Goal: Transaction & Acquisition: Purchase product/service

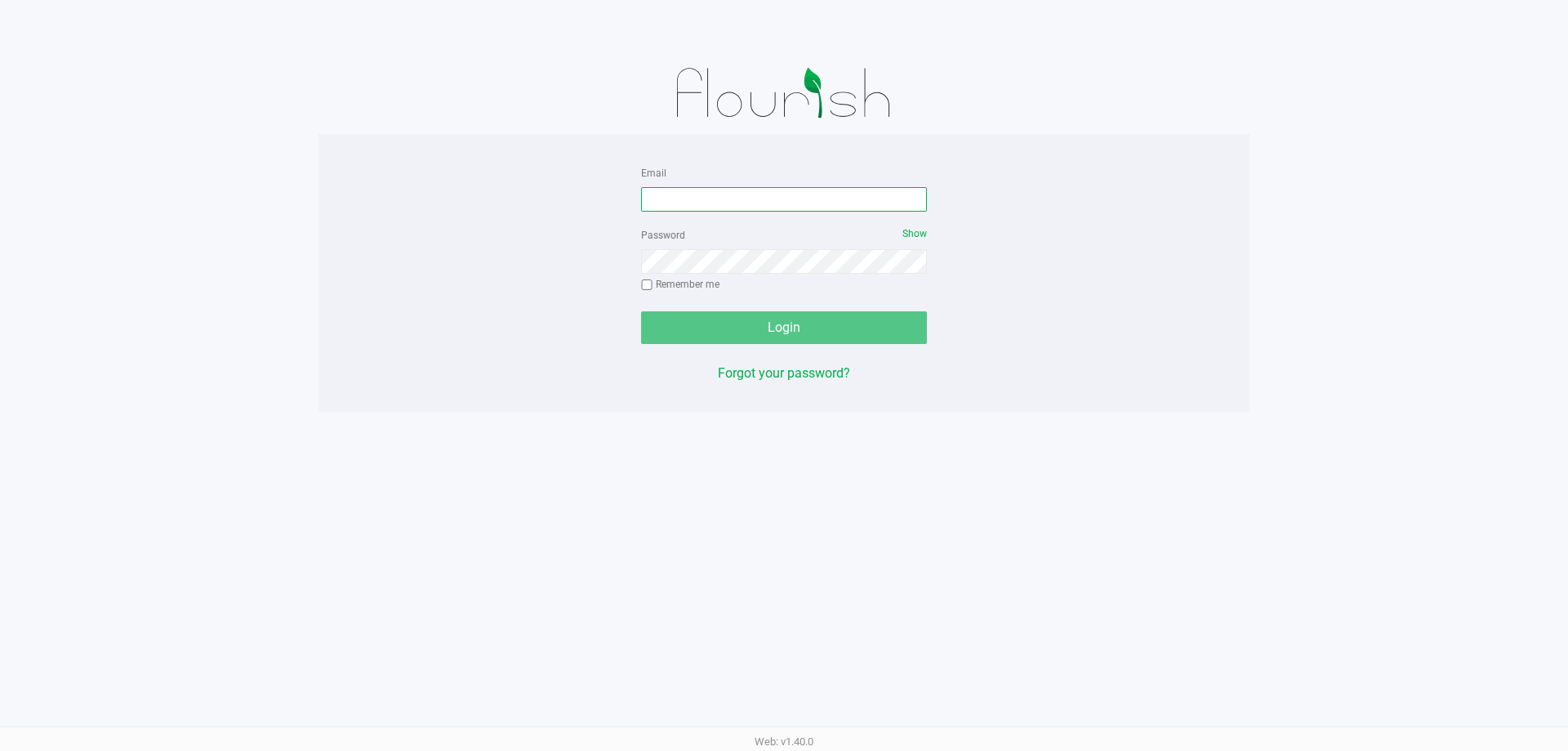
click at [716, 197] on input "Email" at bounding box center [784, 199] width 286 height 25
type input "[EMAIL_ADDRESS][DOMAIN_NAME]"
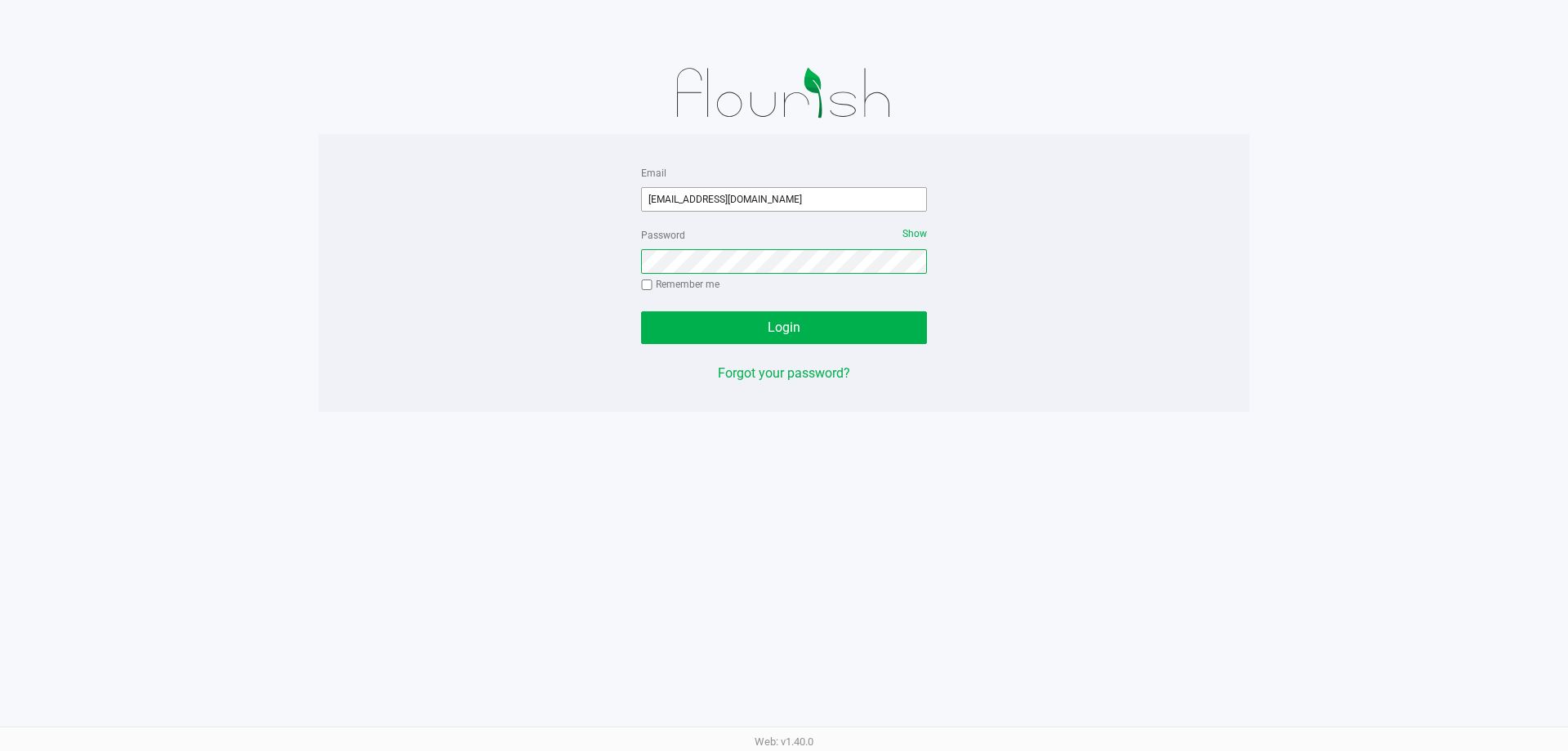
click at [641, 311] on button "Login" at bounding box center [784, 327] width 286 height 33
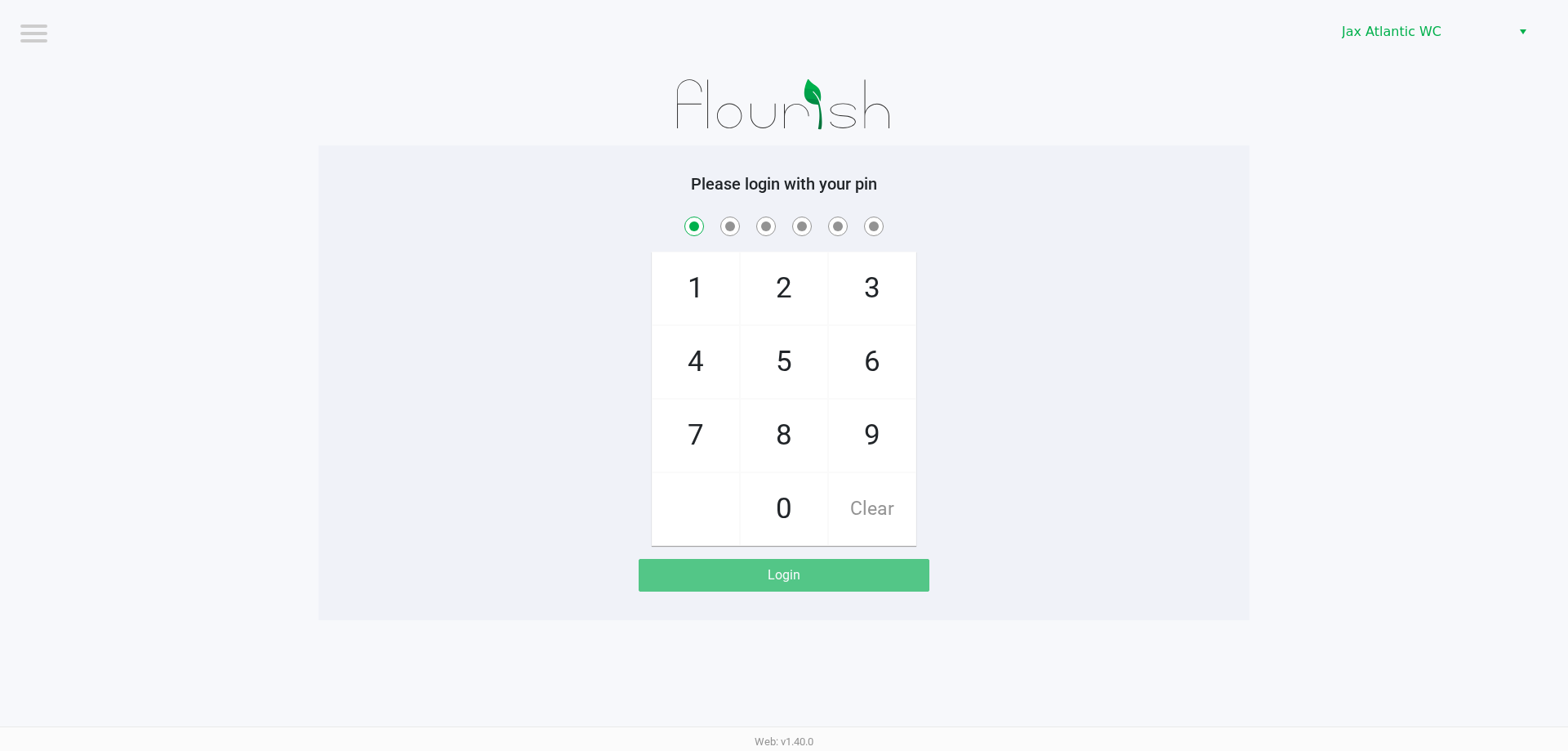
checkbox input "true"
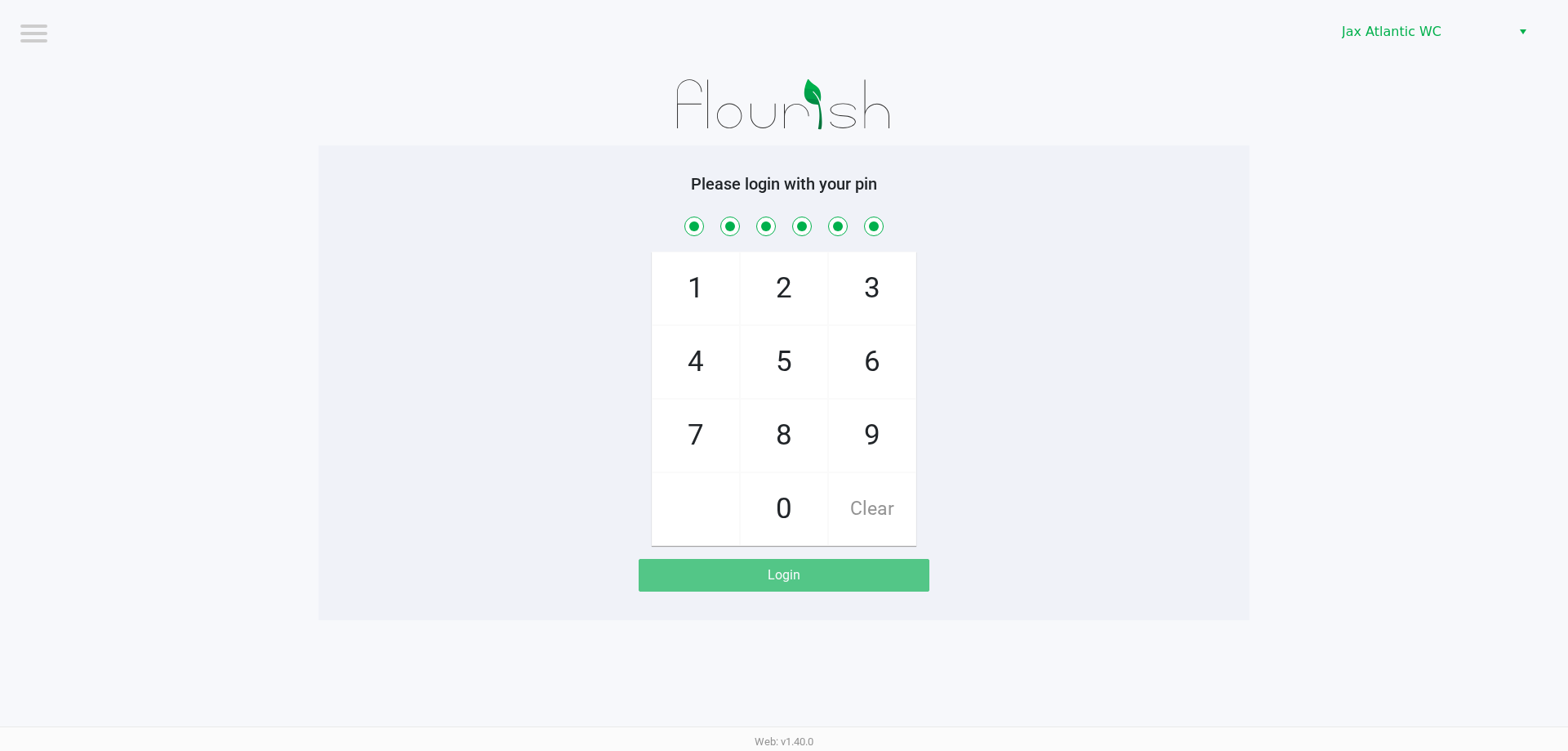
checkbox input "true"
checkbox input "false"
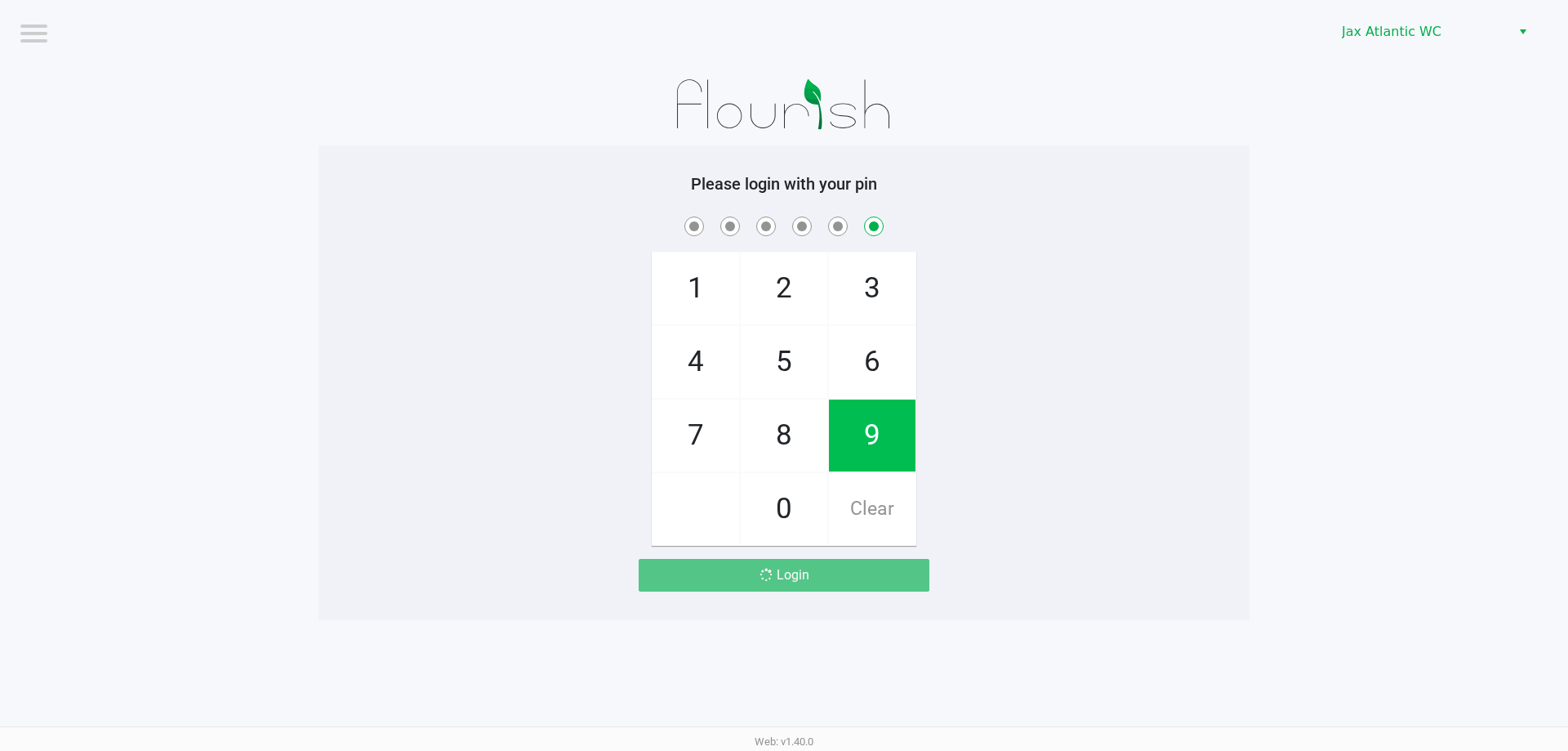
checkbox input "false"
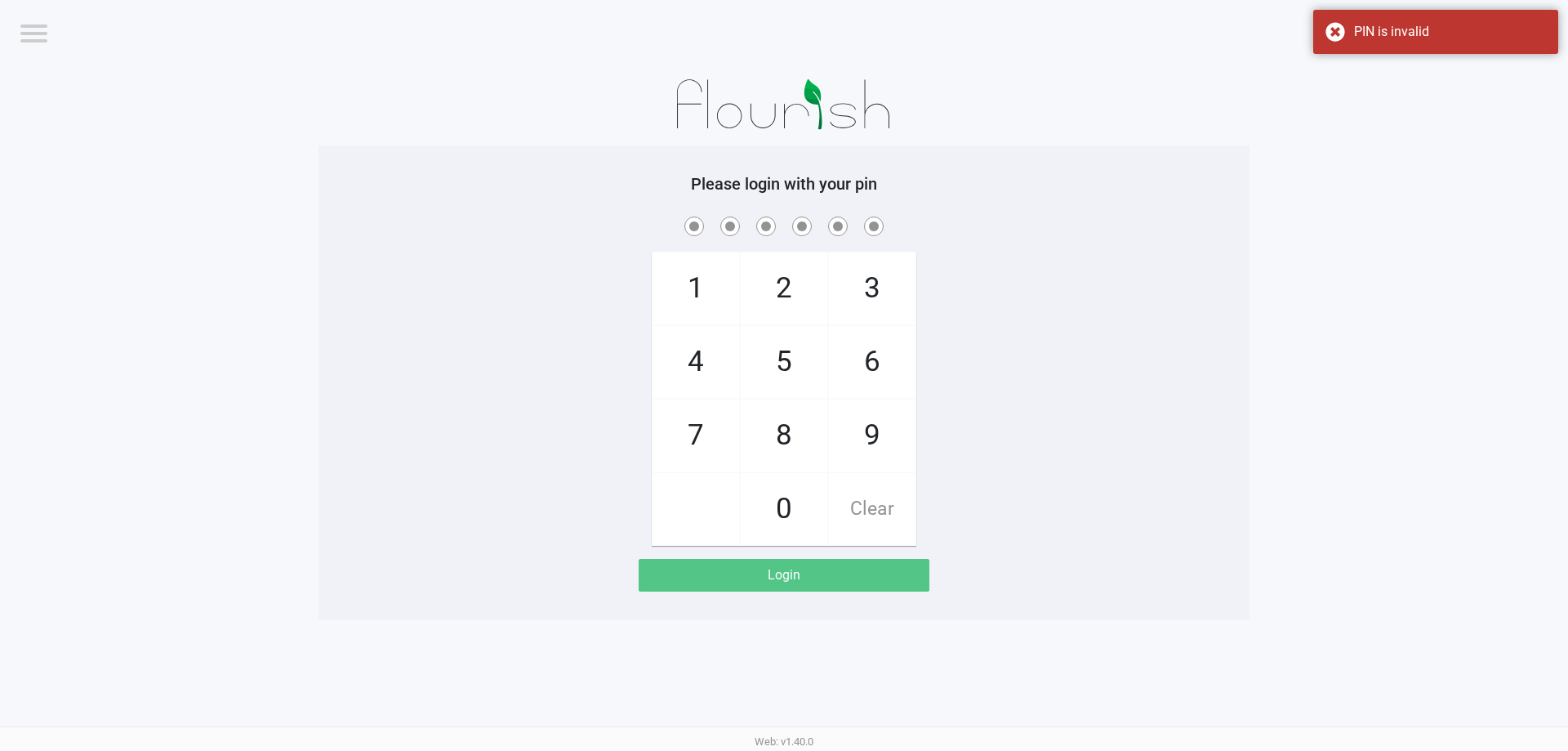
checkbox input "true"
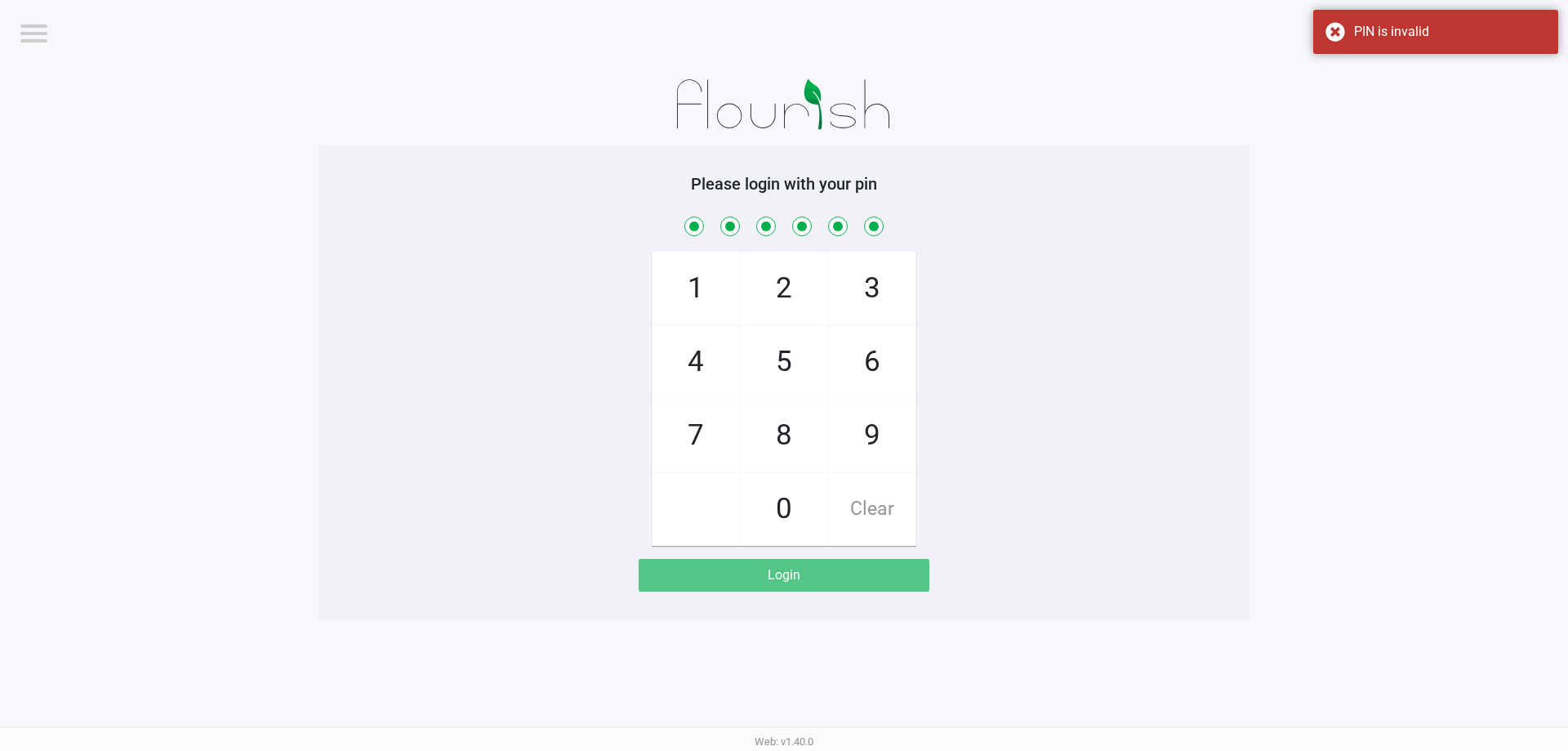
checkbox input "true"
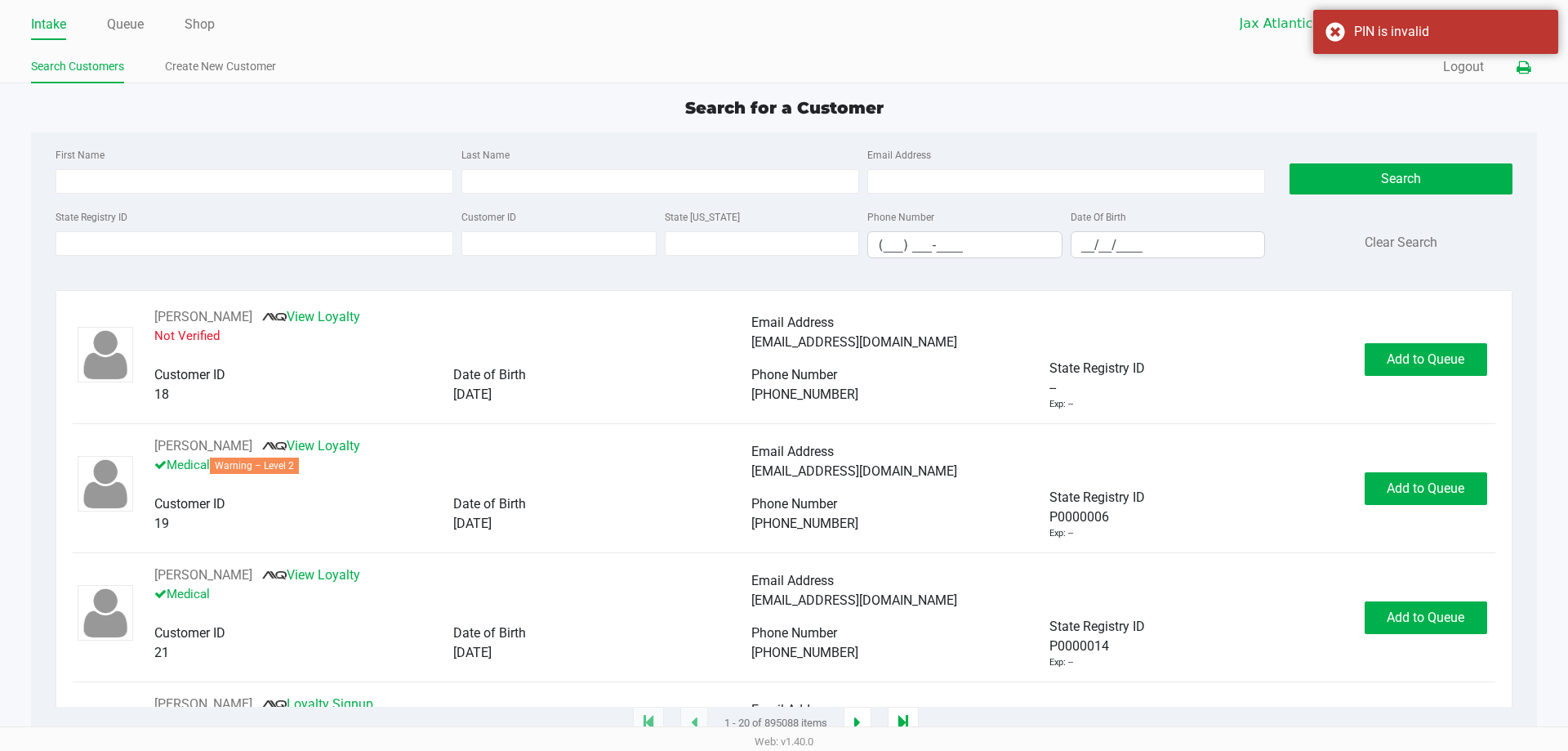
click at [1509, 62] on button at bounding box center [1522, 67] width 27 height 30
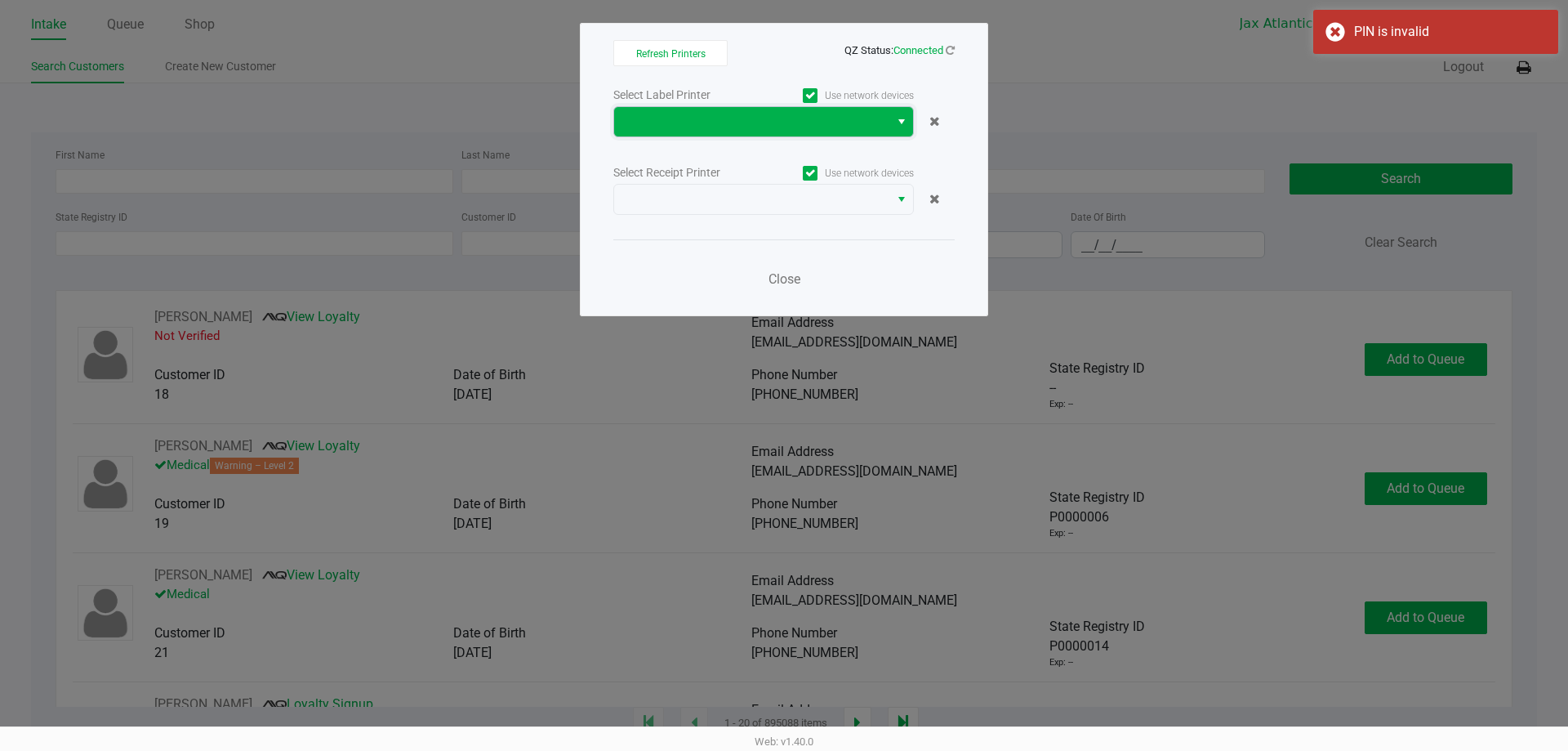
click at [695, 126] on span at bounding box center [752, 122] width 256 height 20
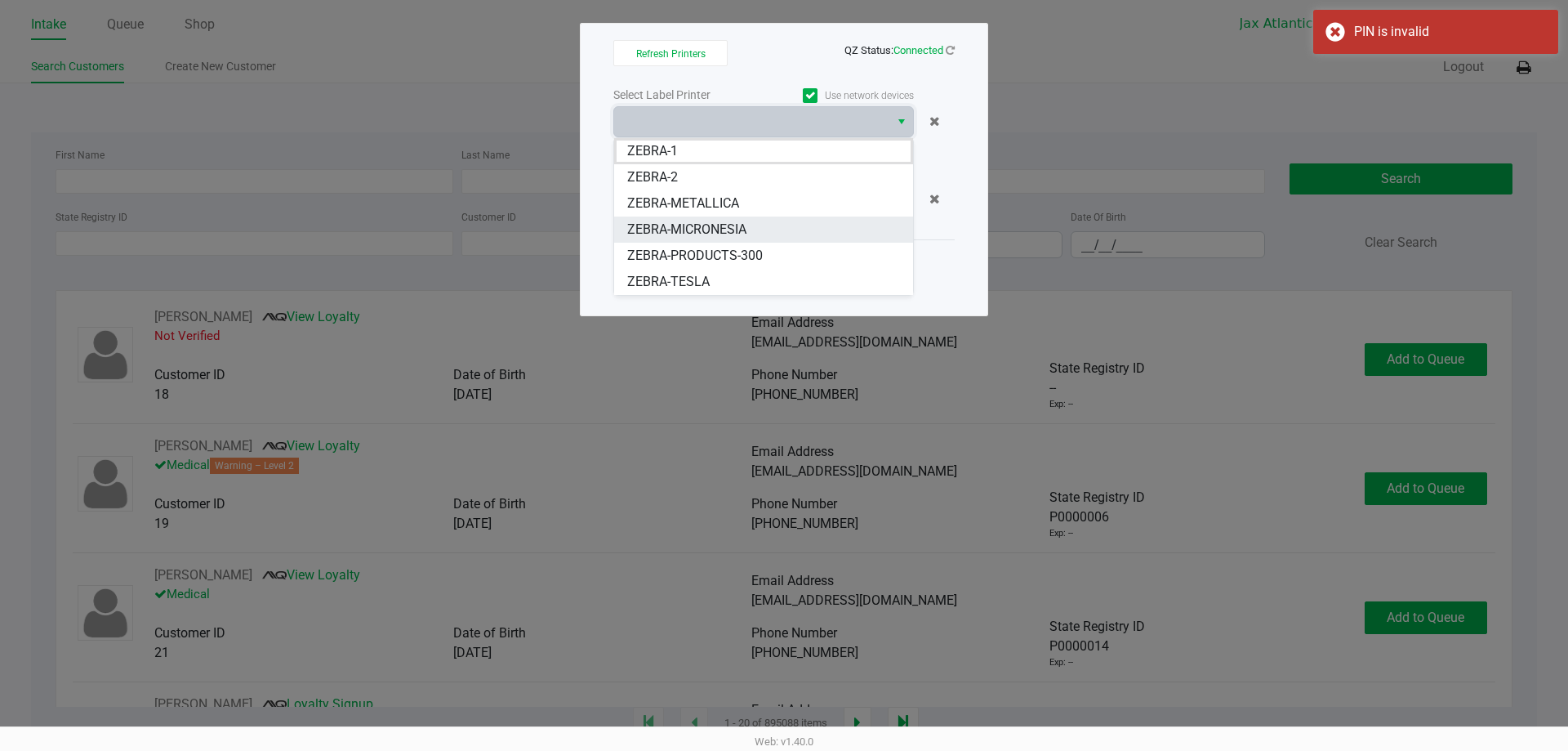
click at [712, 234] on span "ZEBRA-MICRONESIA" at bounding box center [687, 230] width 119 height 20
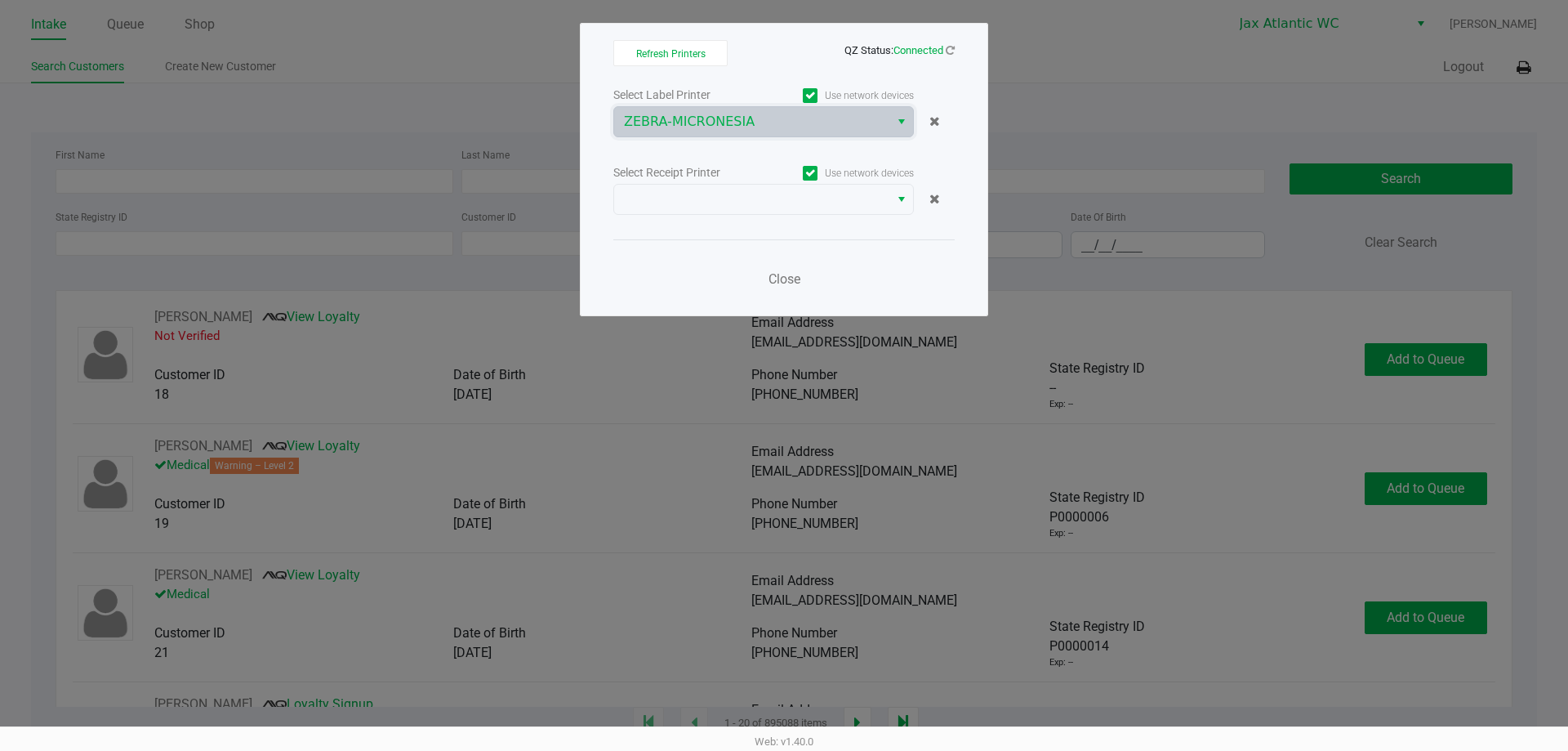
click at [705, 168] on div "Select Receipt Printer Use network devices" at bounding box center [784, 172] width 341 height 22
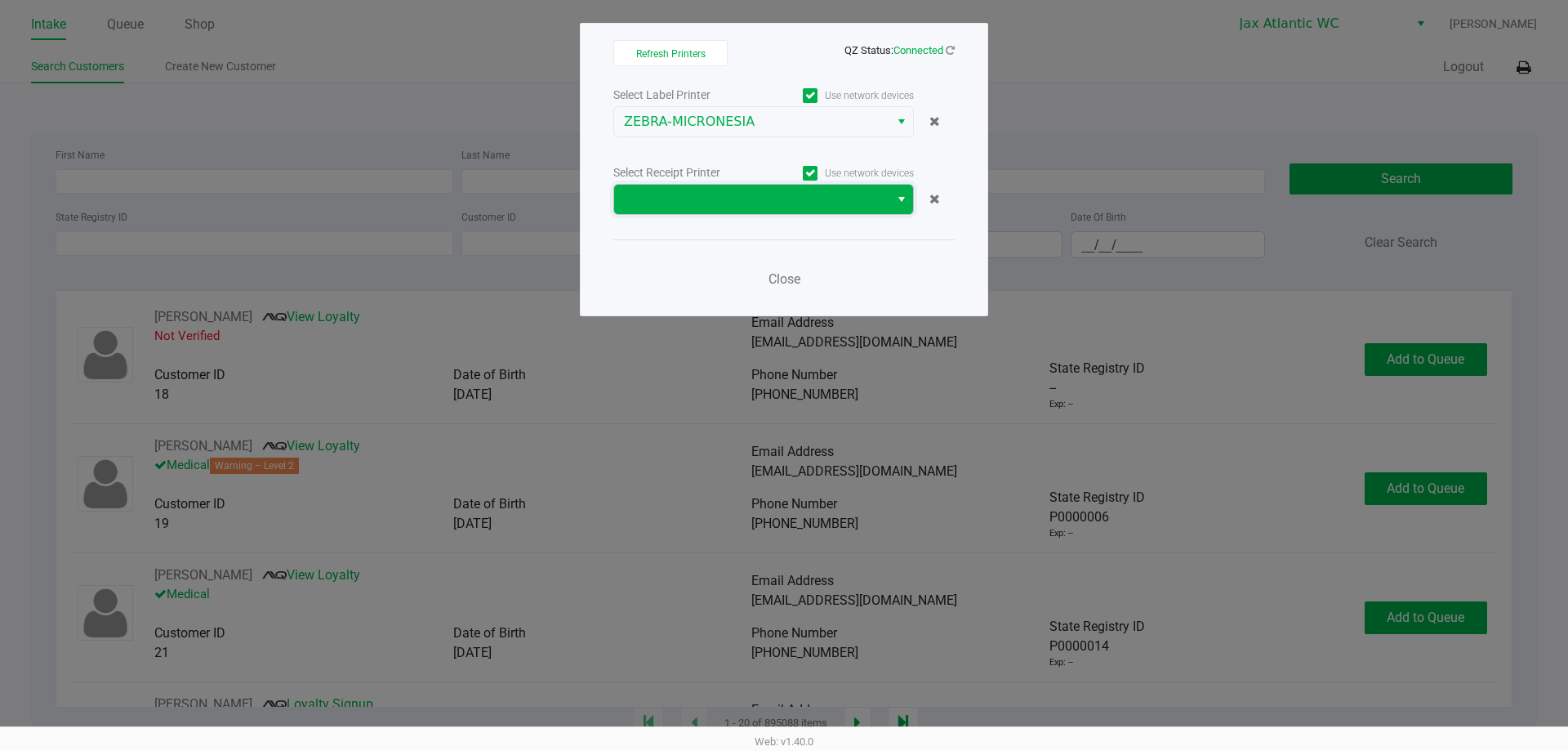
click at [710, 192] on span at bounding box center [752, 199] width 256 height 20
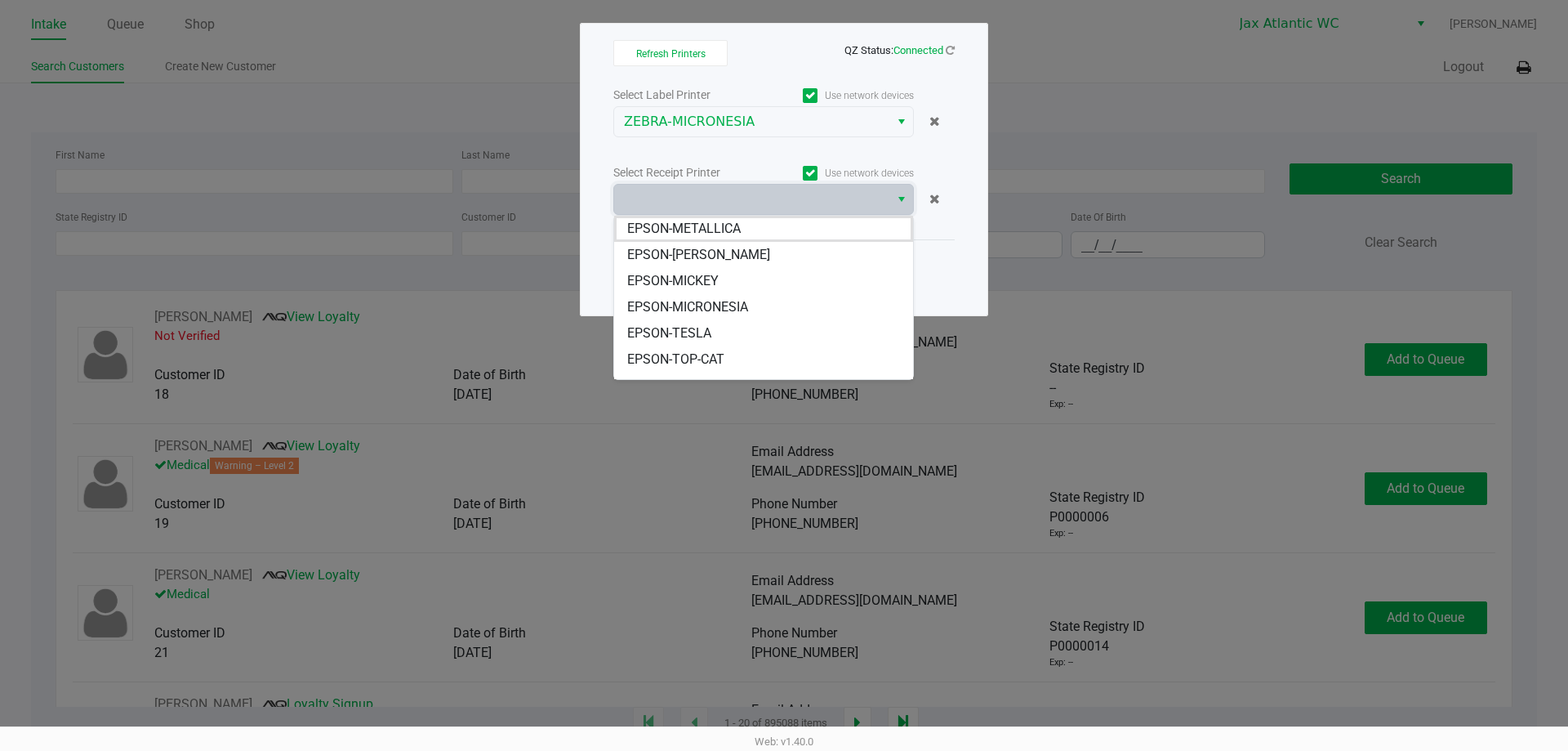
click at [720, 311] on span "EPSON-MICRONESIA" at bounding box center [687, 308] width 120 height 20
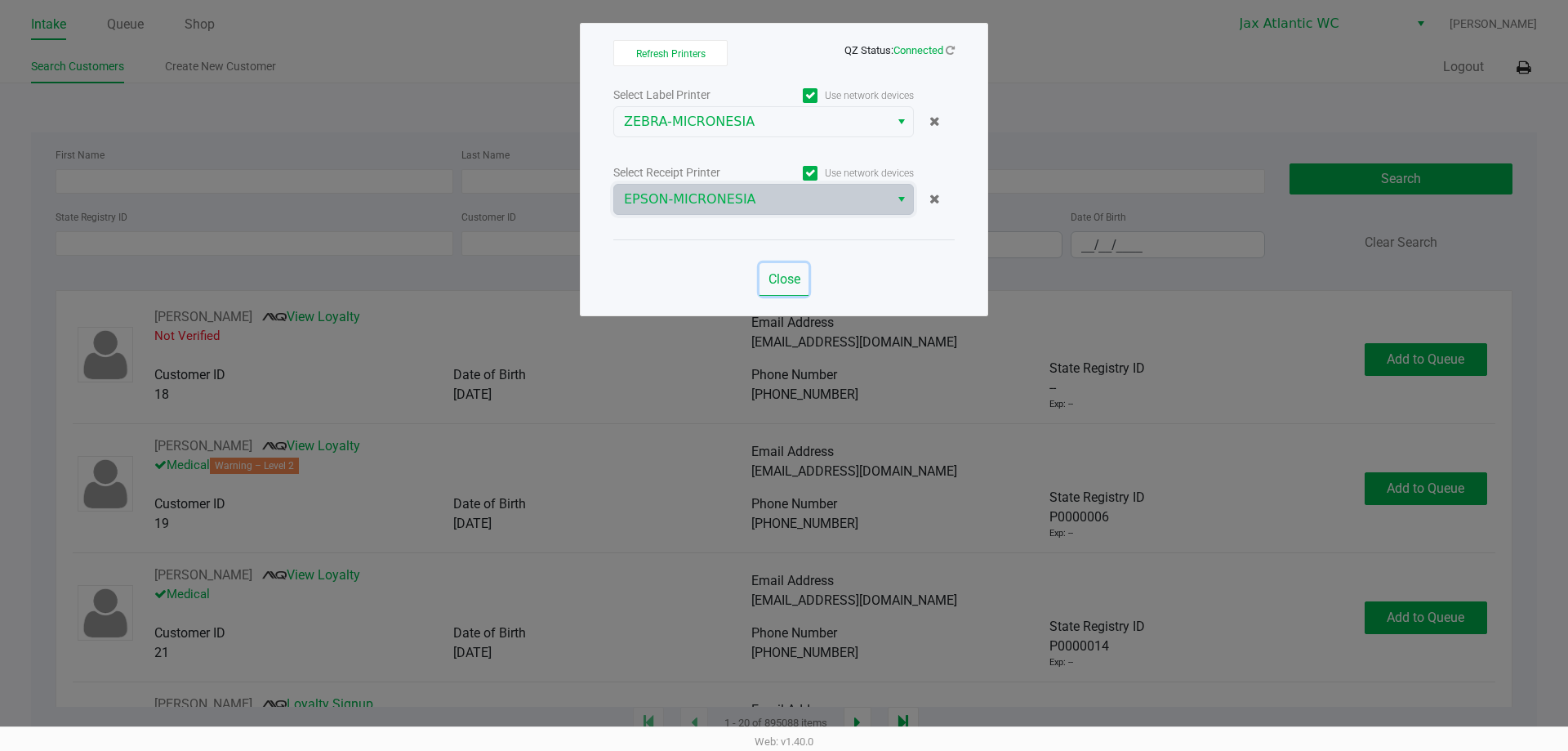
click at [795, 279] on span "Close" at bounding box center [784, 279] width 32 height 16
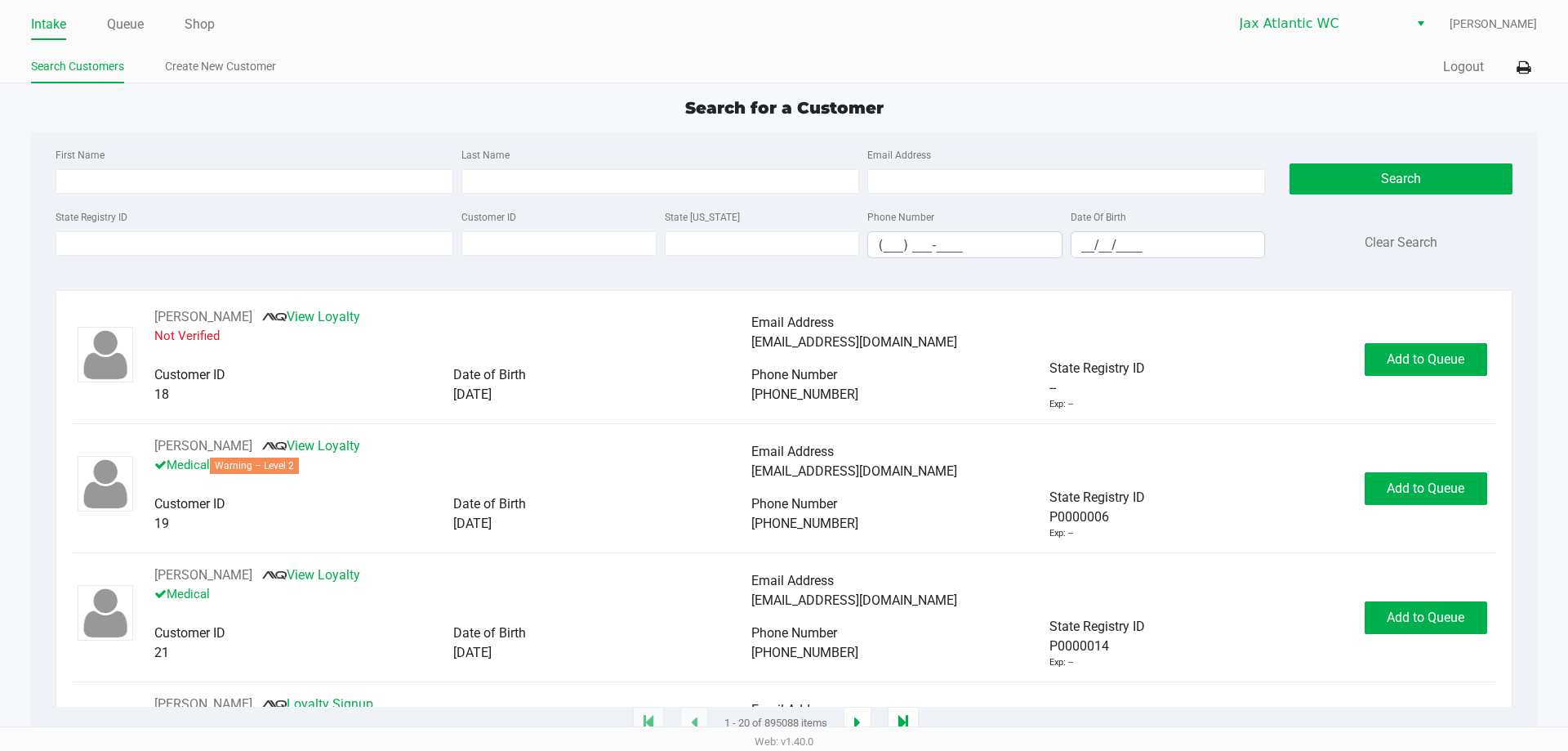
click at [220, 32] on ul "Intake Queue Shop" at bounding box center [407, 25] width 753 height 28
click at [211, 32] on link "Shop" at bounding box center [199, 24] width 30 height 23
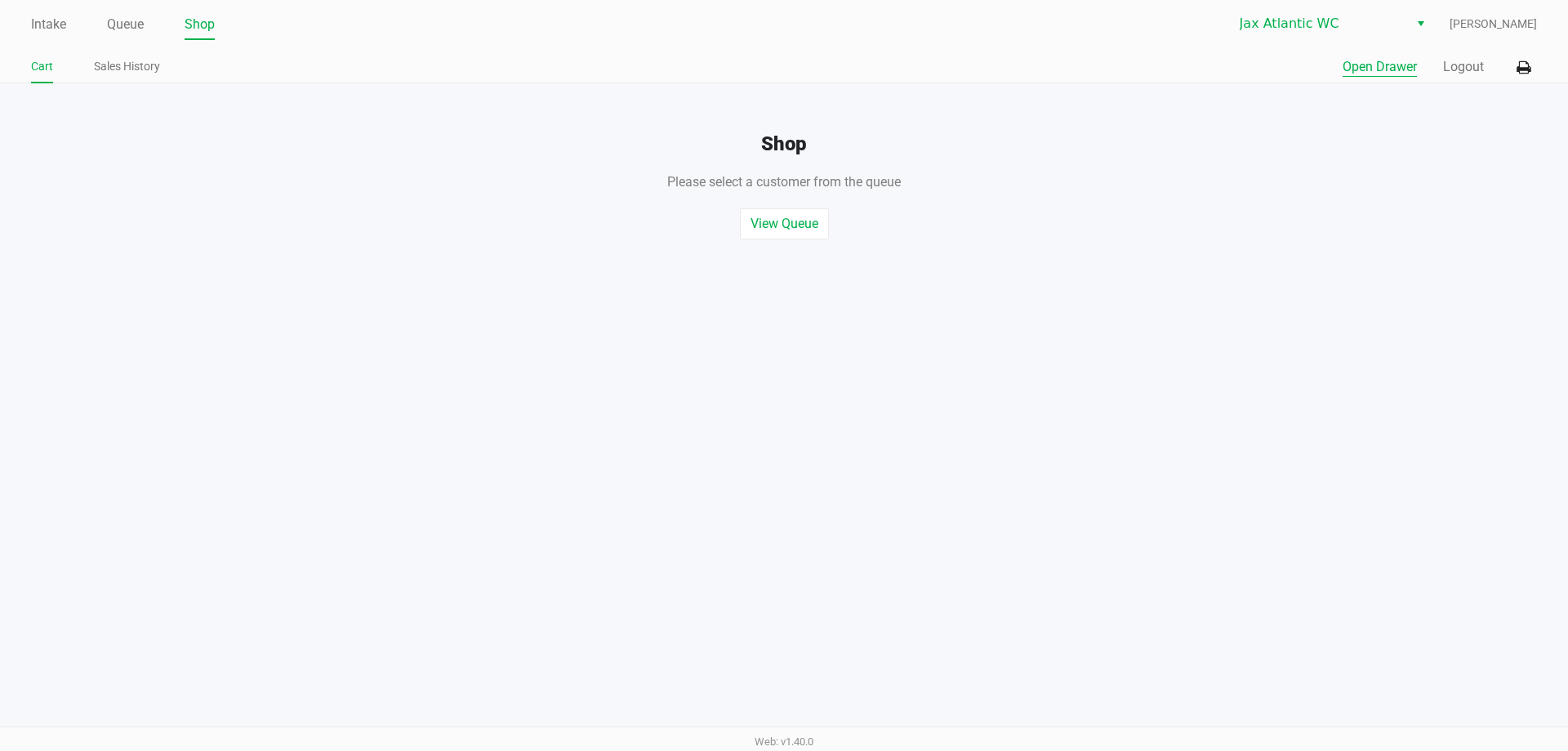
click at [1364, 69] on button "Open Drawer" at bounding box center [1379, 67] width 75 height 20
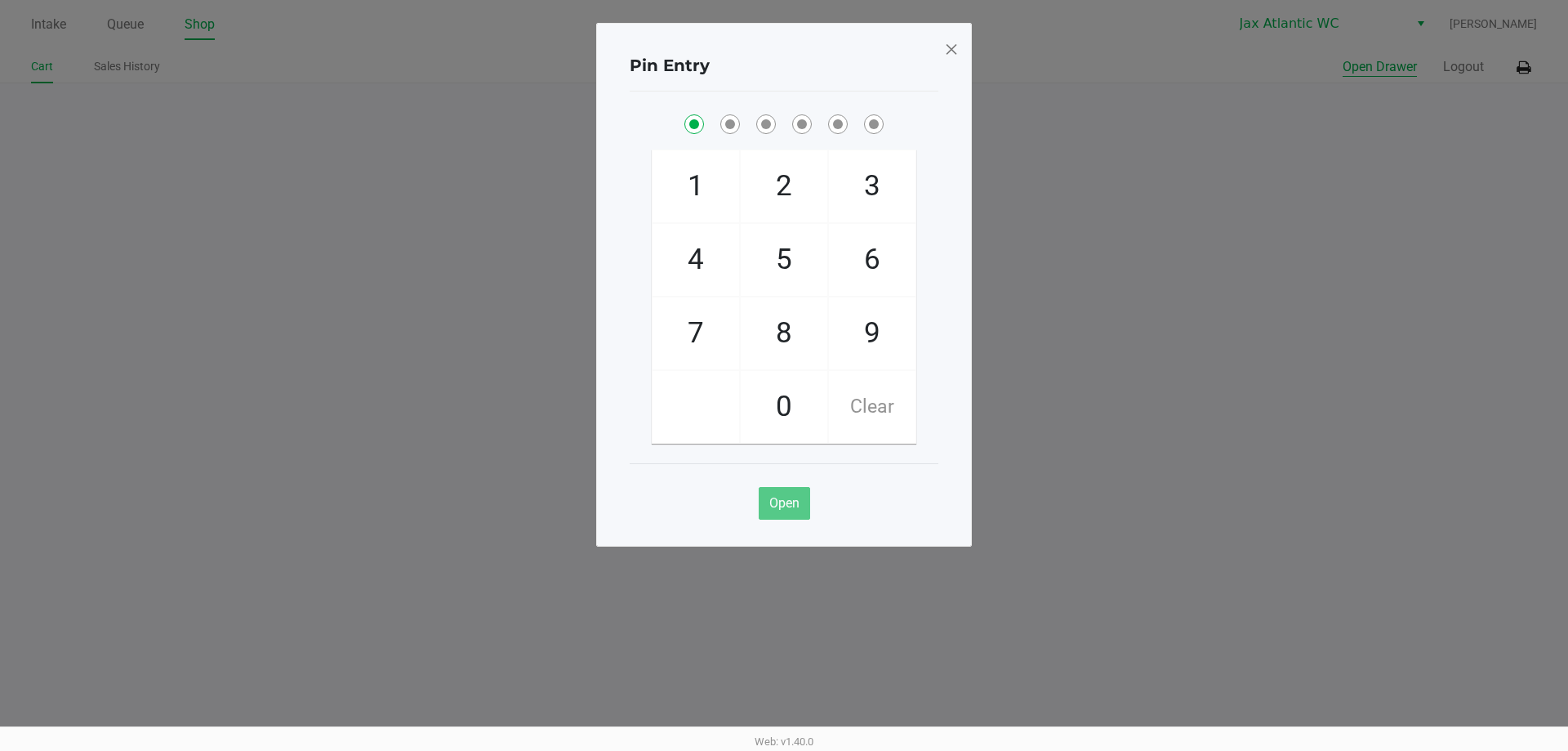
checkbox input "true"
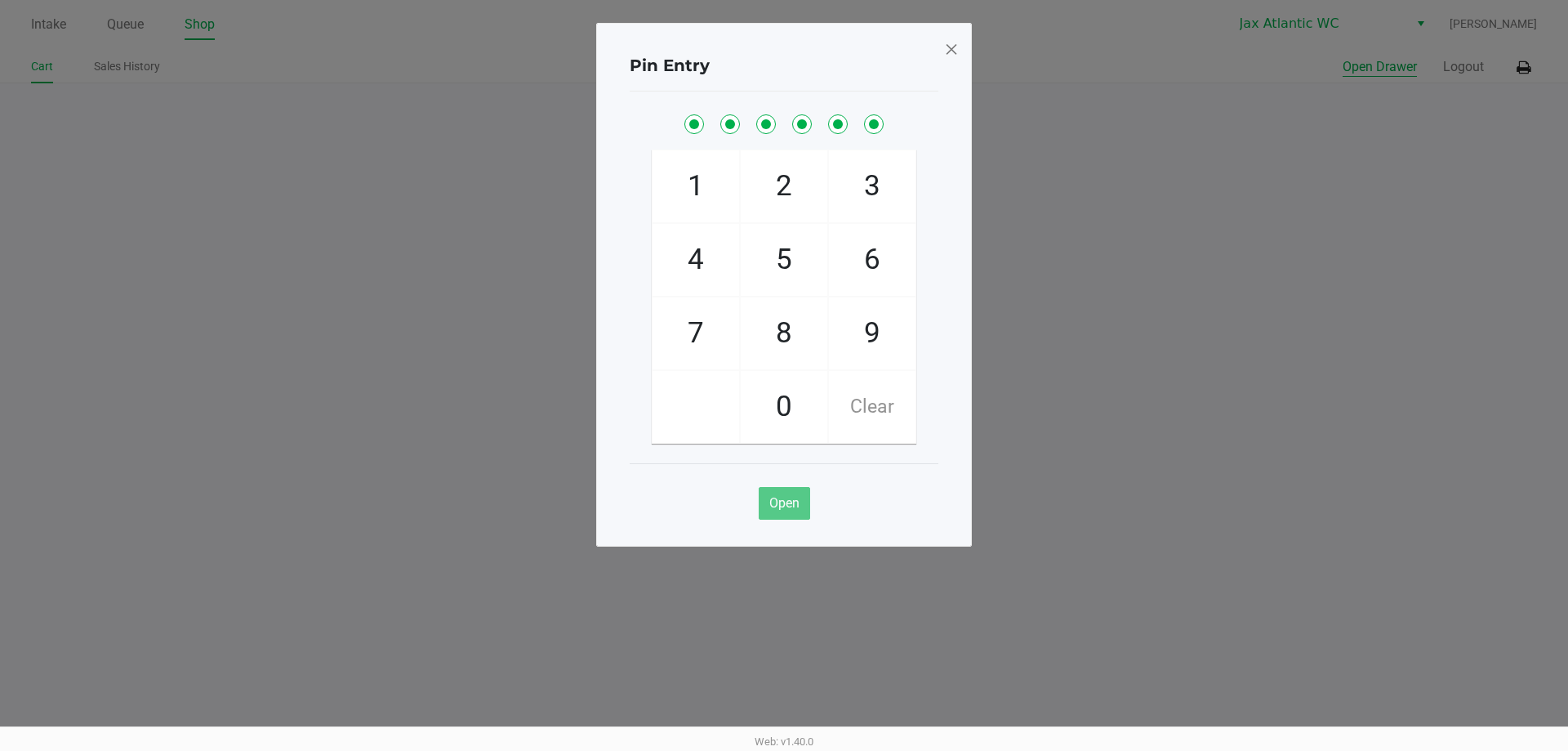
checkbox input "true"
drag, startPoint x: 1009, startPoint y: 257, endPoint x: 796, endPoint y: 2, distance: 332.3
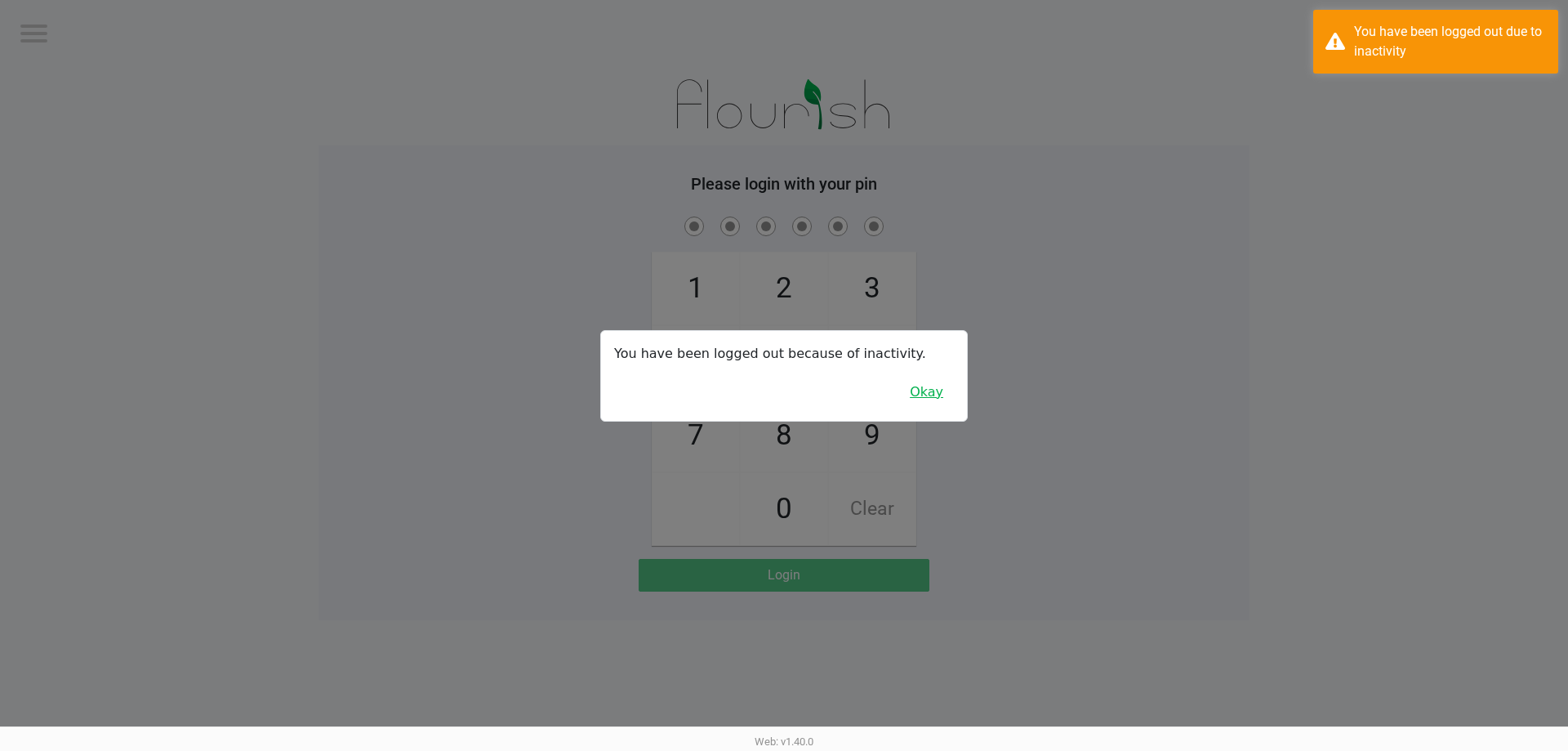
click at [919, 396] on button "Okay" at bounding box center [926, 391] width 55 height 31
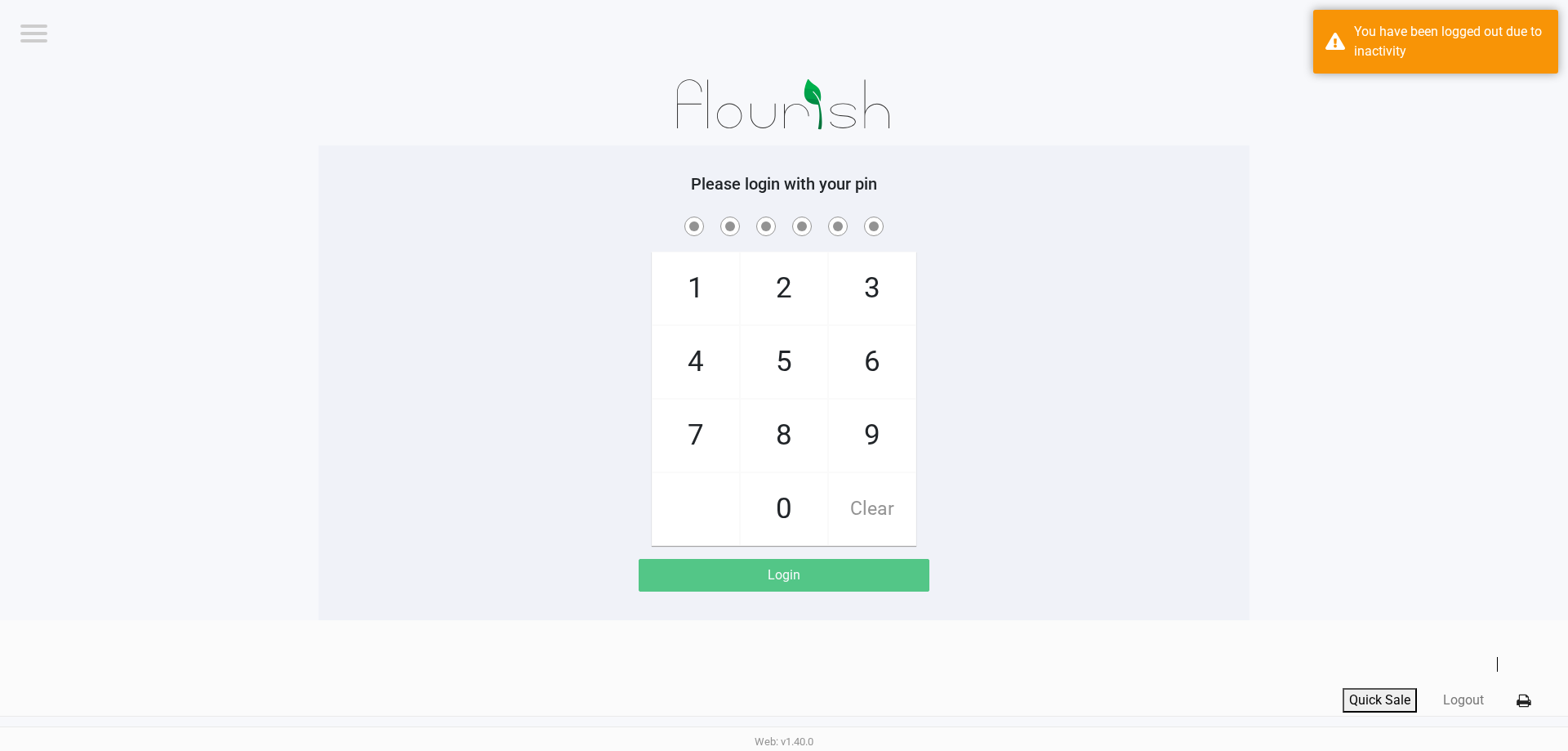
drag, startPoint x: 696, startPoint y: 292, endPoint x: 895, endPoint y: 299, distance: 199.1
click at [715, 294] on span "1" at bounding box center [695, 288] width 87 height 72
drag, startPoint x: 886, startPoint y: 295, endPoint x: 878, endPoint y: 311, distance: 17.9
click at [883, 298] on span "3" at bounding box center [871, 288] width 87 height 72
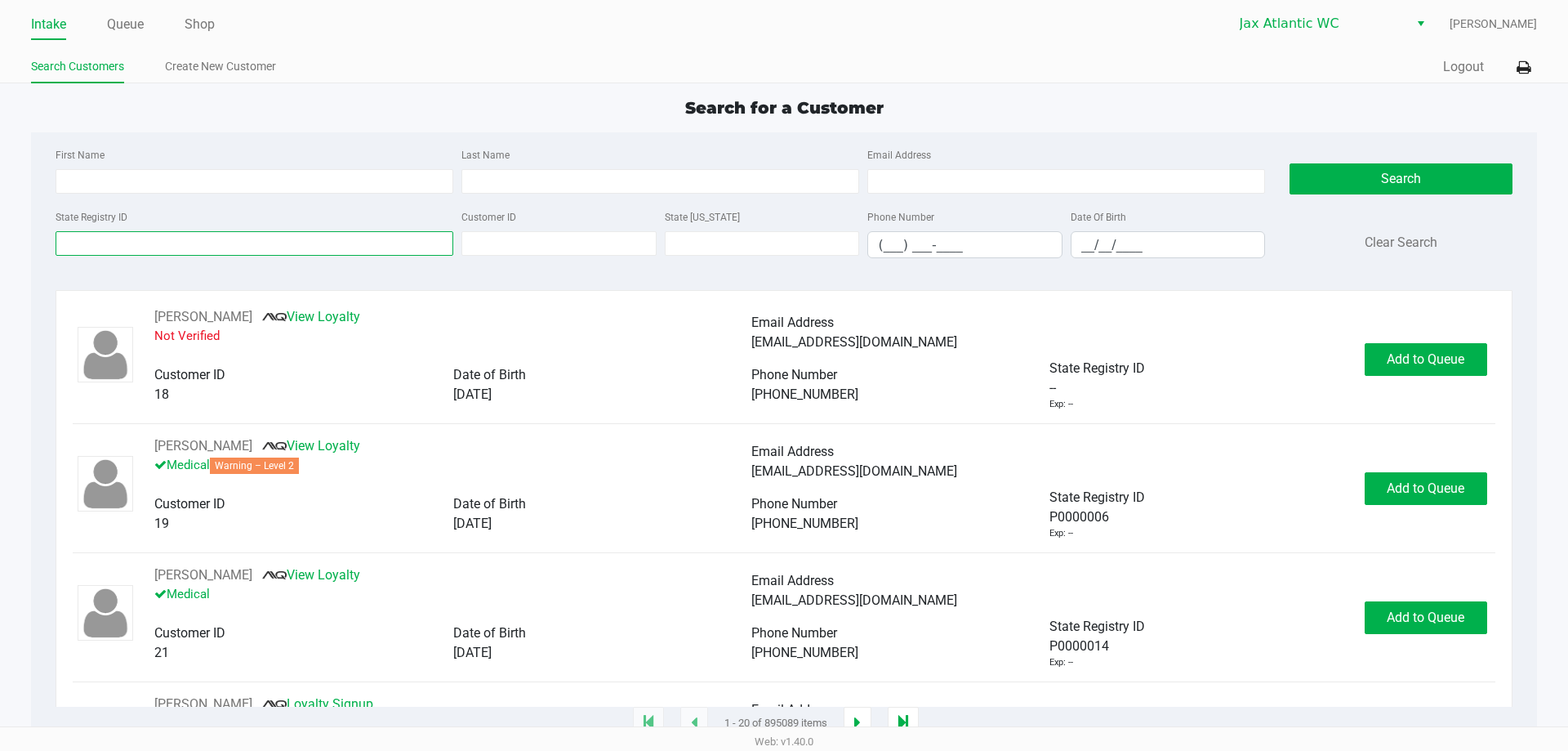
click at [127, 236] on input "State Registry ID" at bounding box center [254, 243] width 397 height 25
drag, startPoint x: 125, startPoint y: 23, endPoint x: 145, endPoint y: 30, distance: 21.2
click at [124, 23] on link "Queue" at bounding box center [124, 24] width 37 height 23
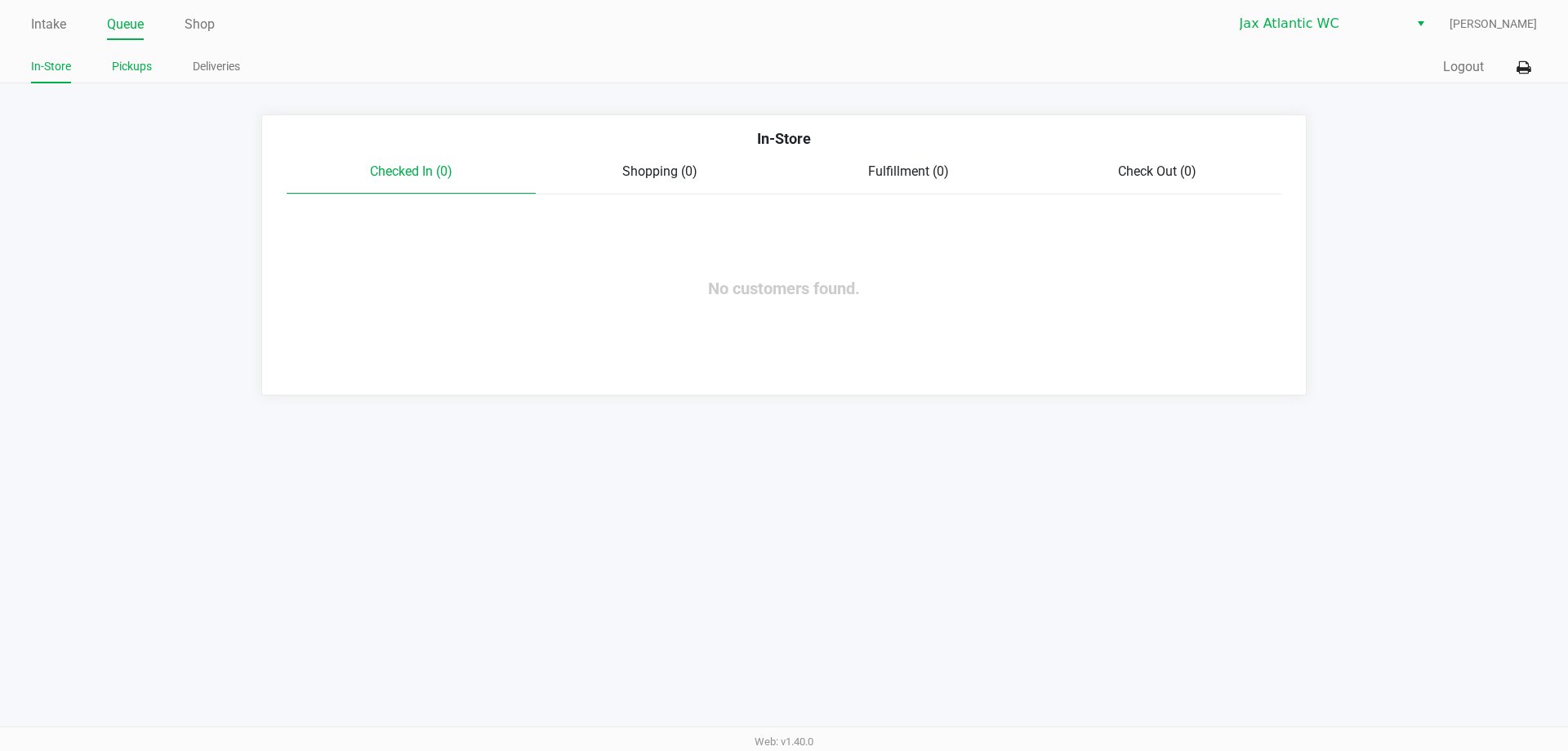
click at [130, 68] on link "Pickups" at bounding box center [131, 67] width 40 height 21
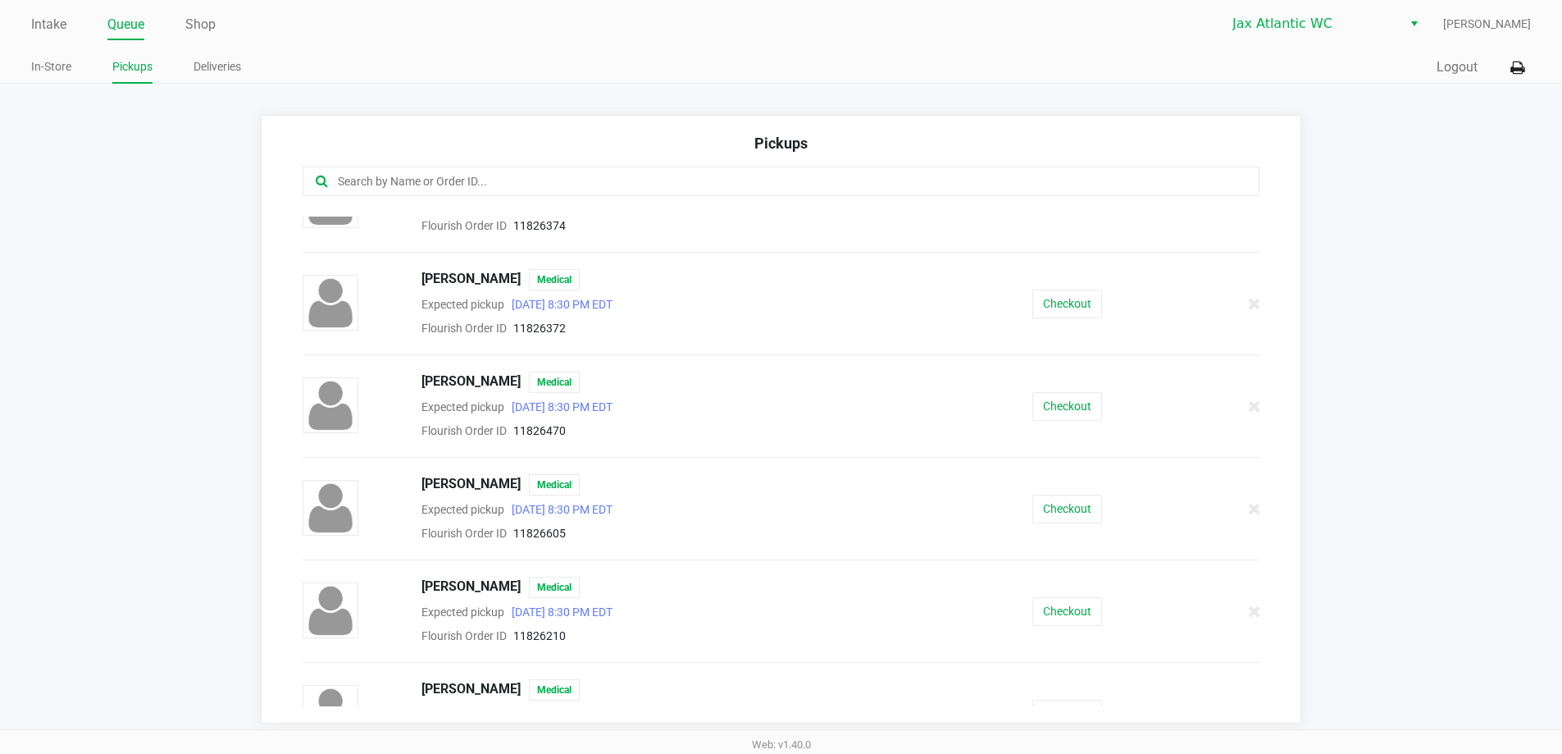
scroll to position [246, 0]
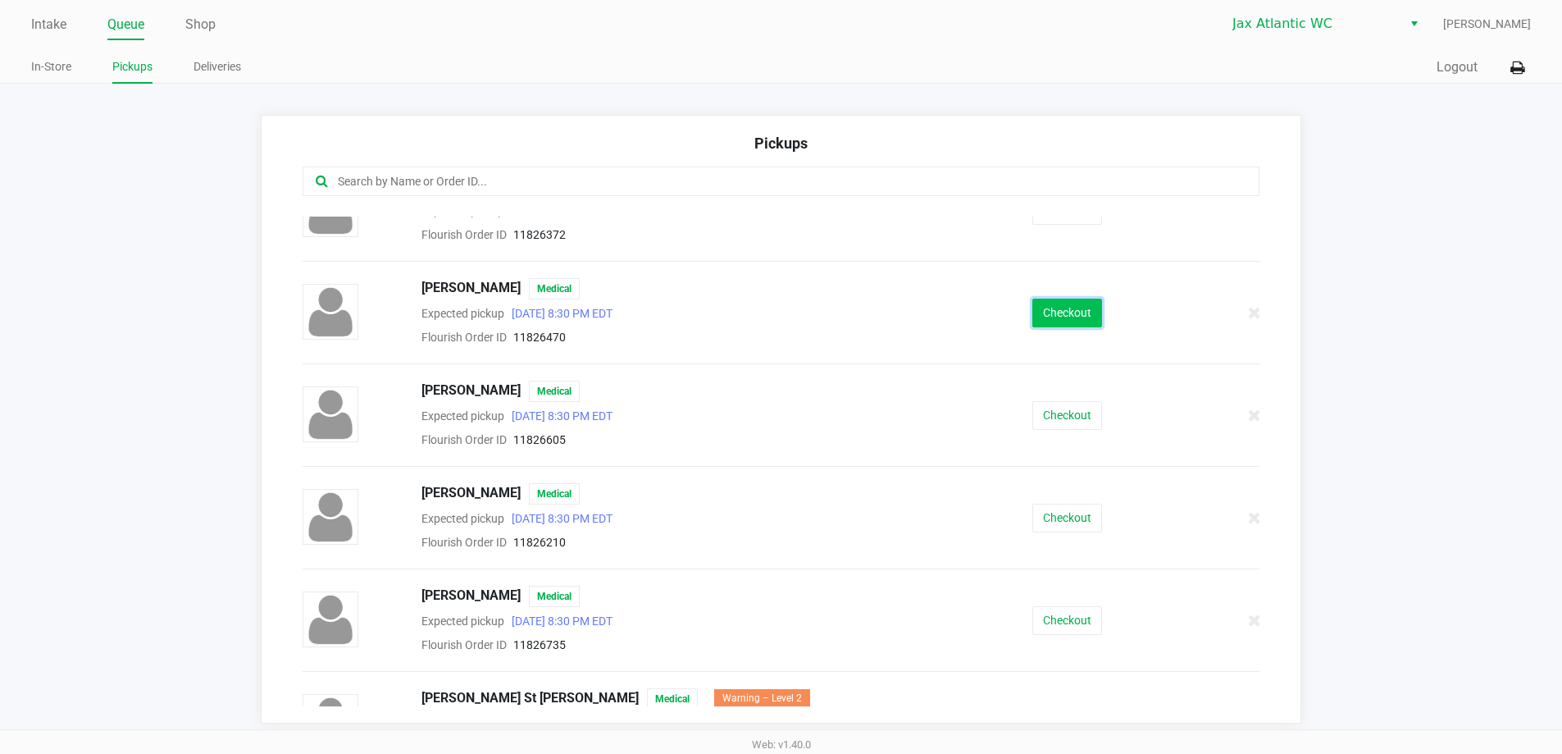
click at [1056, 326] on button "Checkout" at bounding box center [1068, 313] width 70 height 29
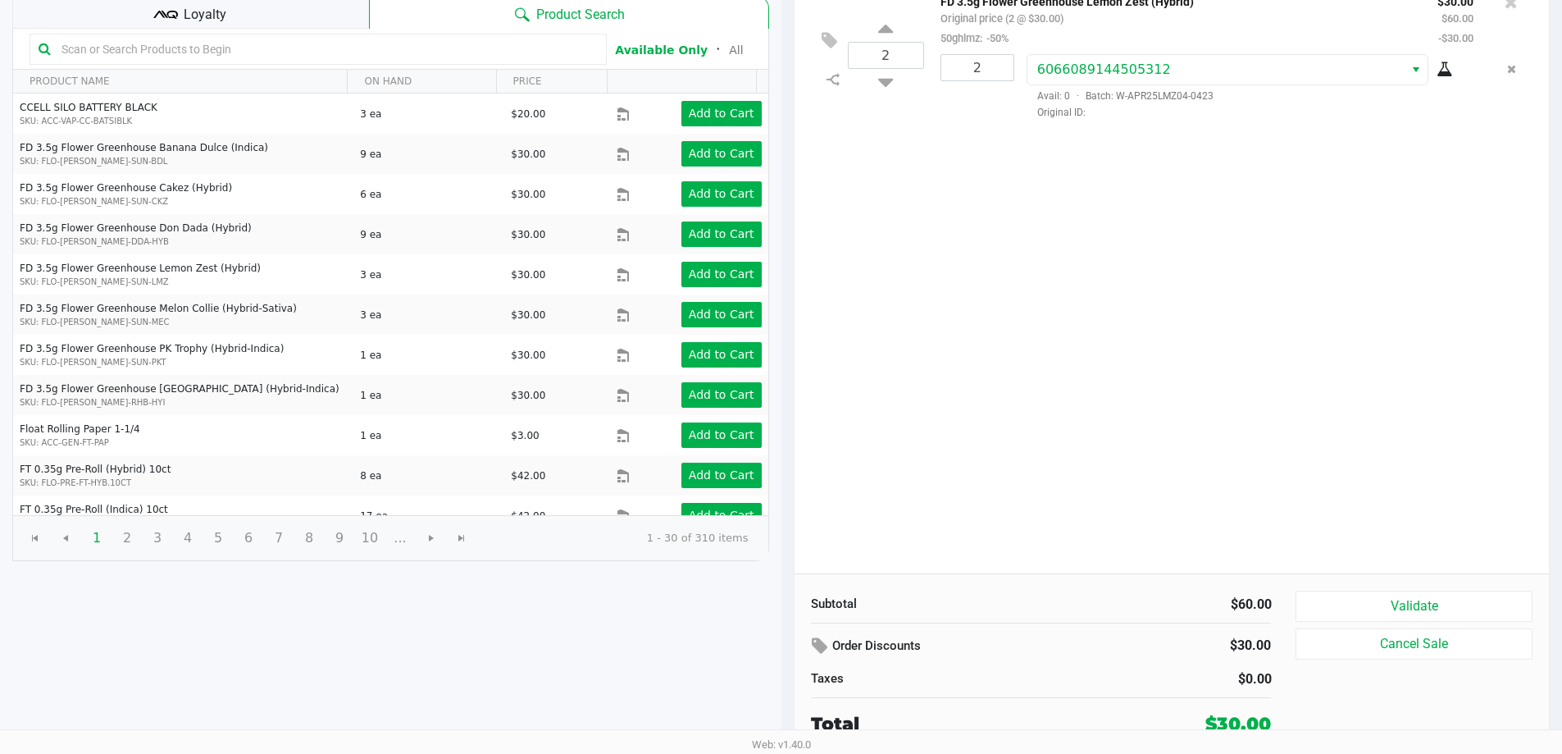
scroll to position [168, 0]
click at [1375, 598] on button "Validate" at bounding box center [1414, 605] width 236 height 31
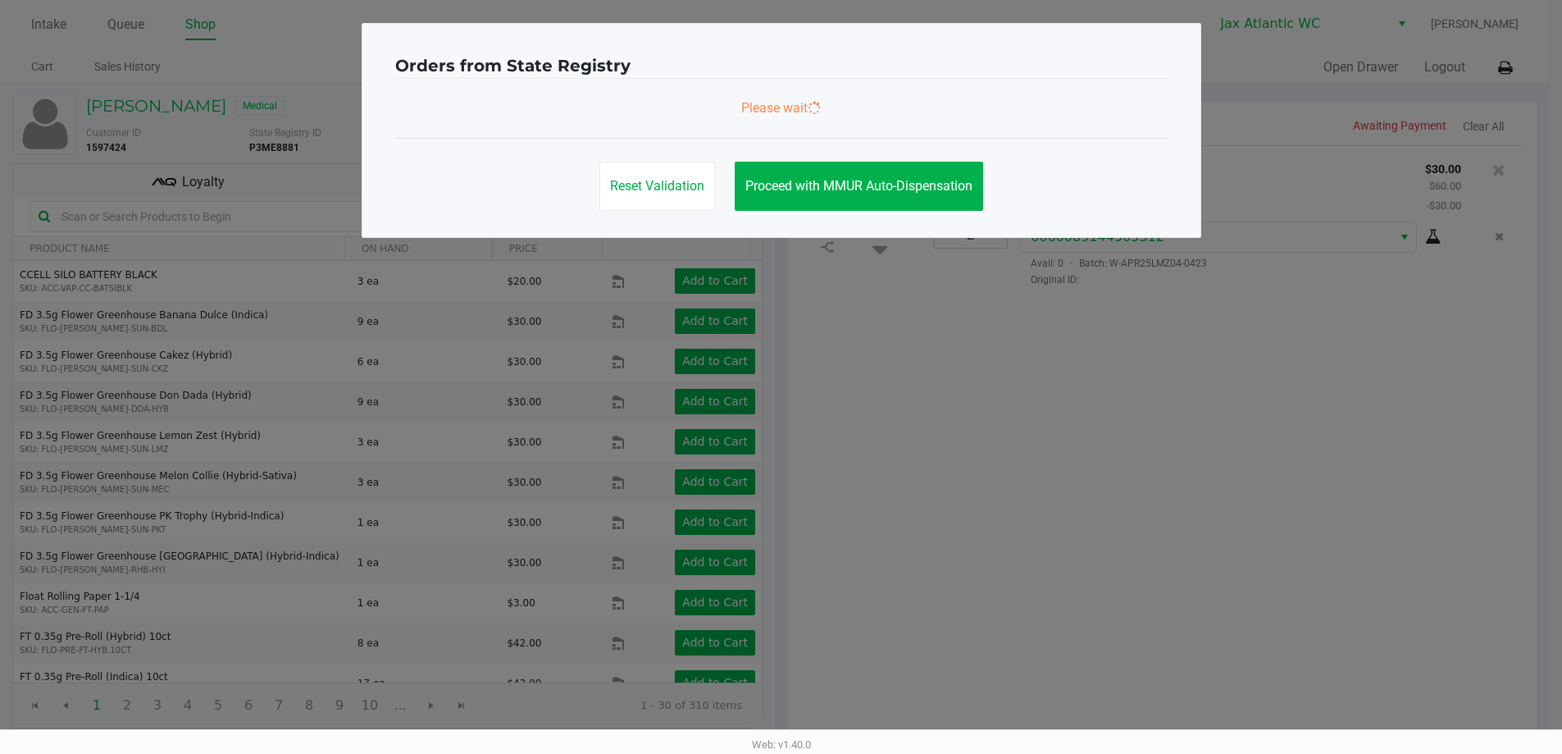
scroll to position [0, 0]
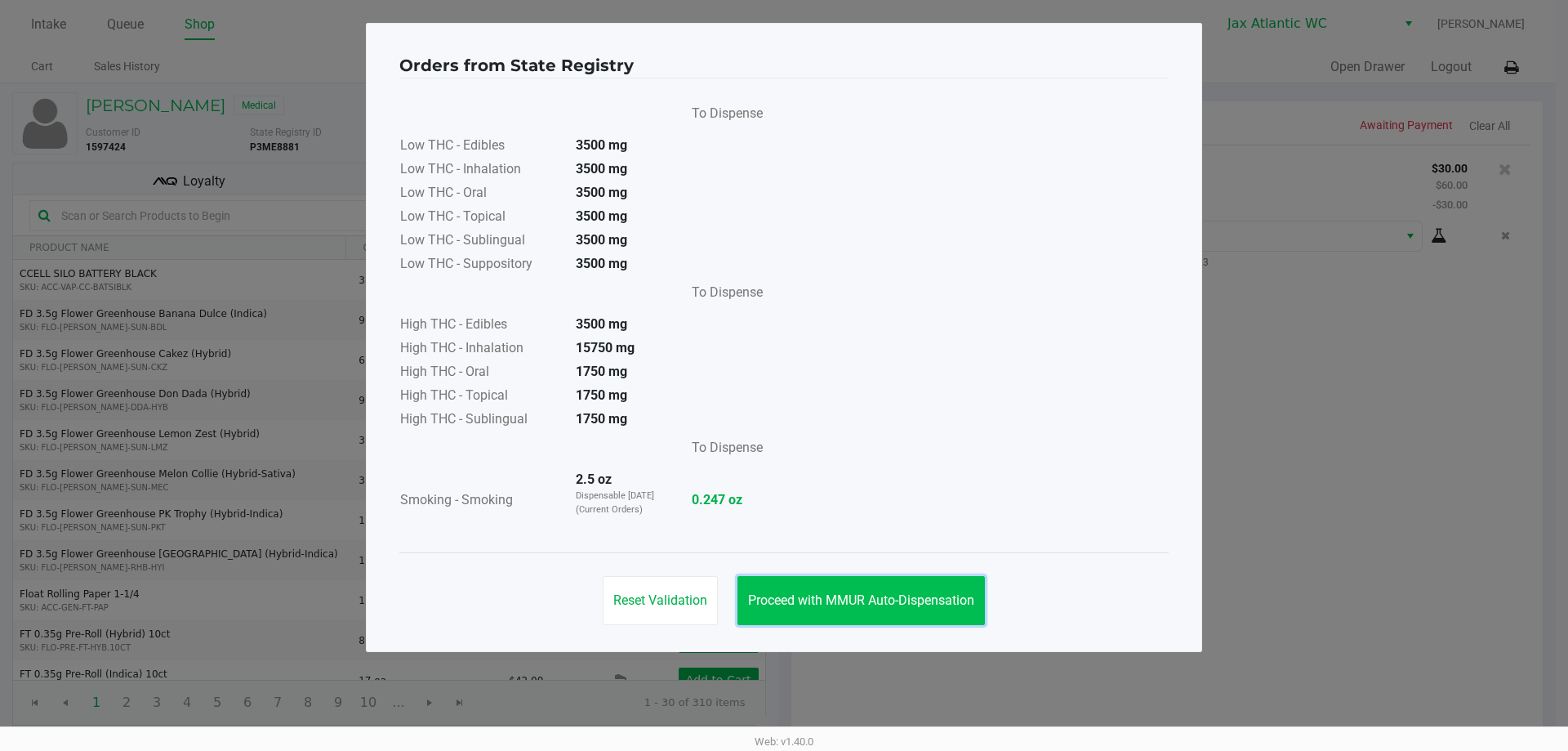
drag, startPoint x: 922, startPoint y: 579, endPoint x: 934, endPoint y: 586, distance: 13.9
click at [920, 586] on button "Proceed with MMUR Auto-Dispensation" at bounding box center [861, 600] width 247 height 49
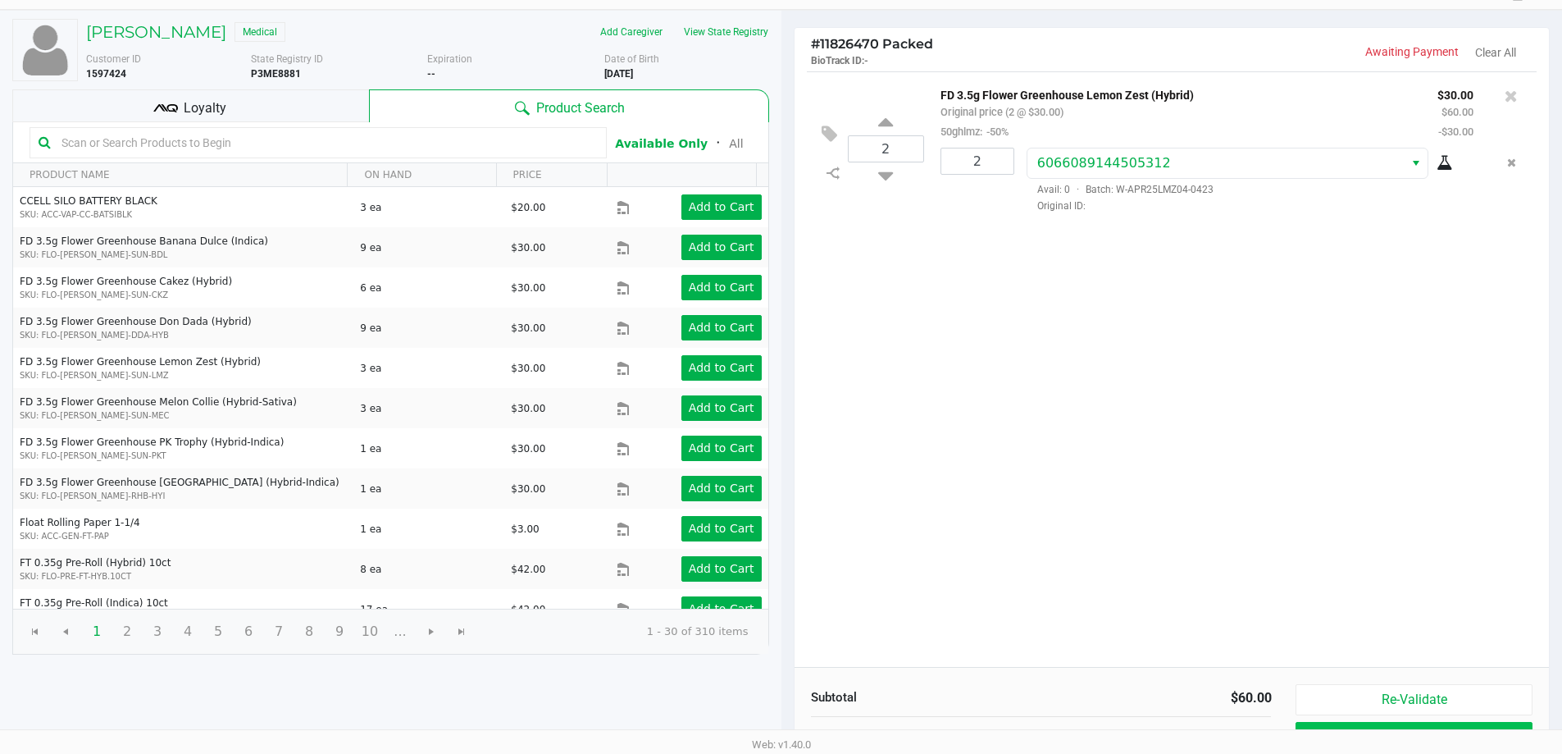
scroll to position [168, 0]
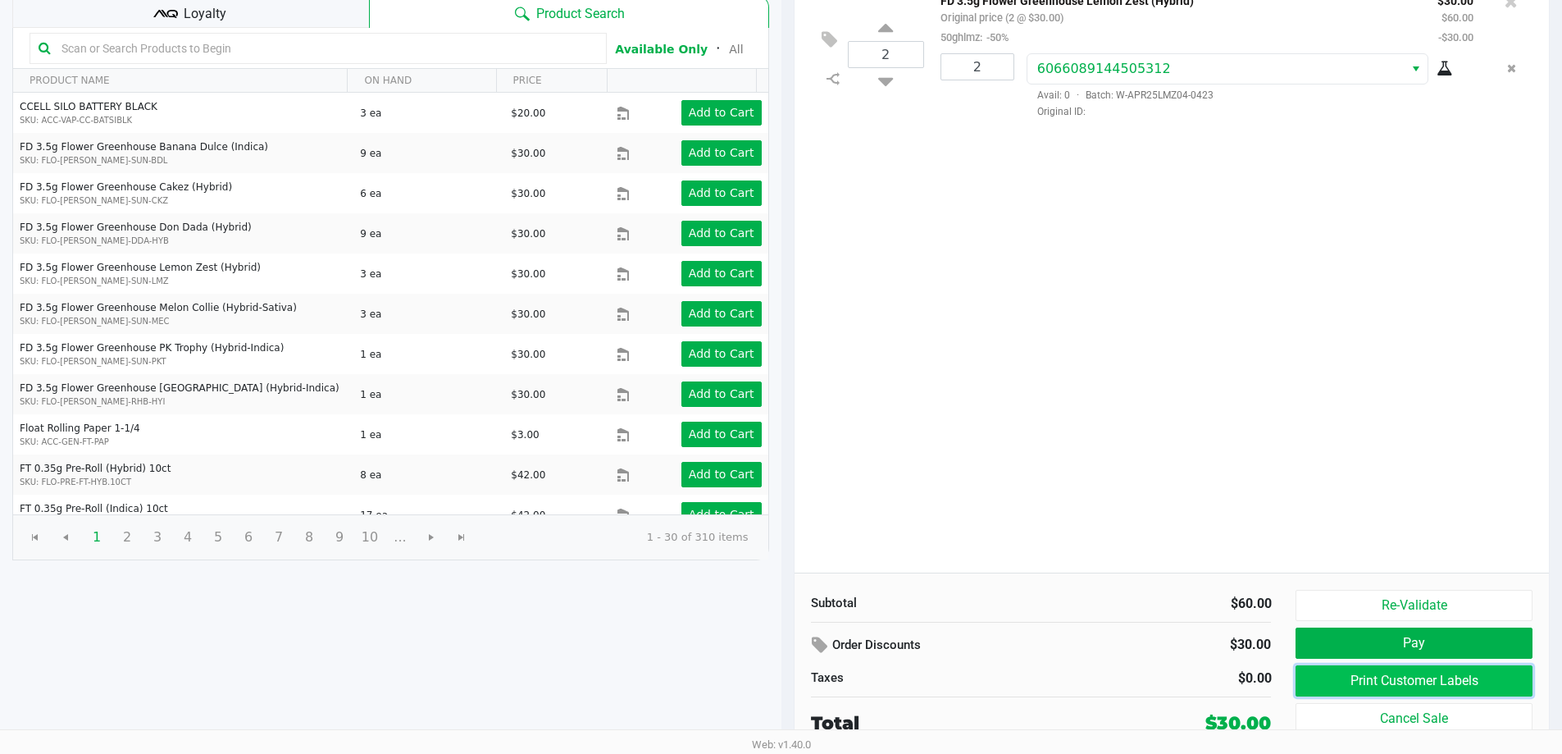
click at [1401, 681] on button "Print Customer Labels" at bounding box center [1414, 680] width 236 height 31
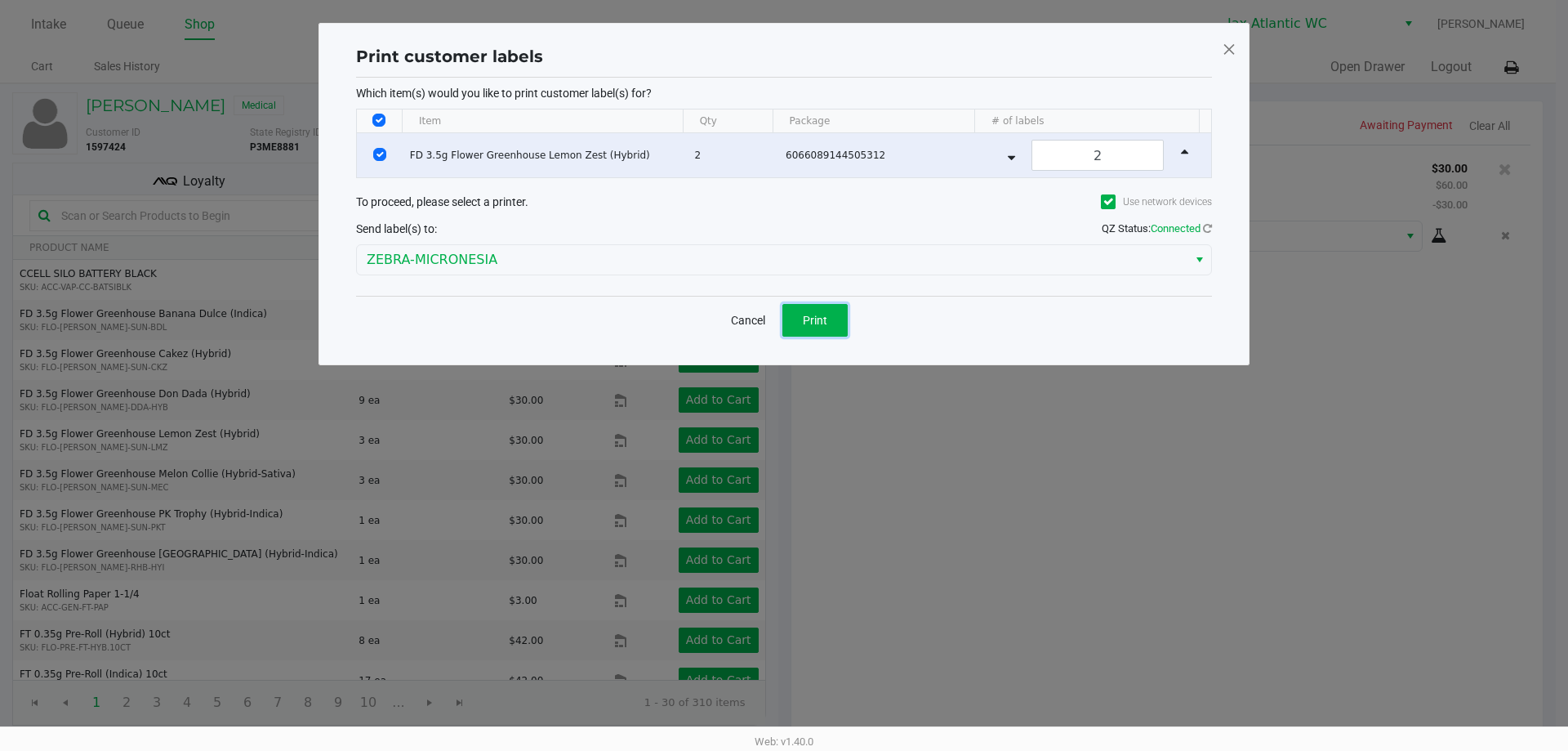
drag, startPoint x: 803, startPoint y: 324, endPoint x: 815, endPoint y: 329, distance: 13.0
click at [806, 324] on span "Print" at bounding box center [814, 320] width 25 height 13
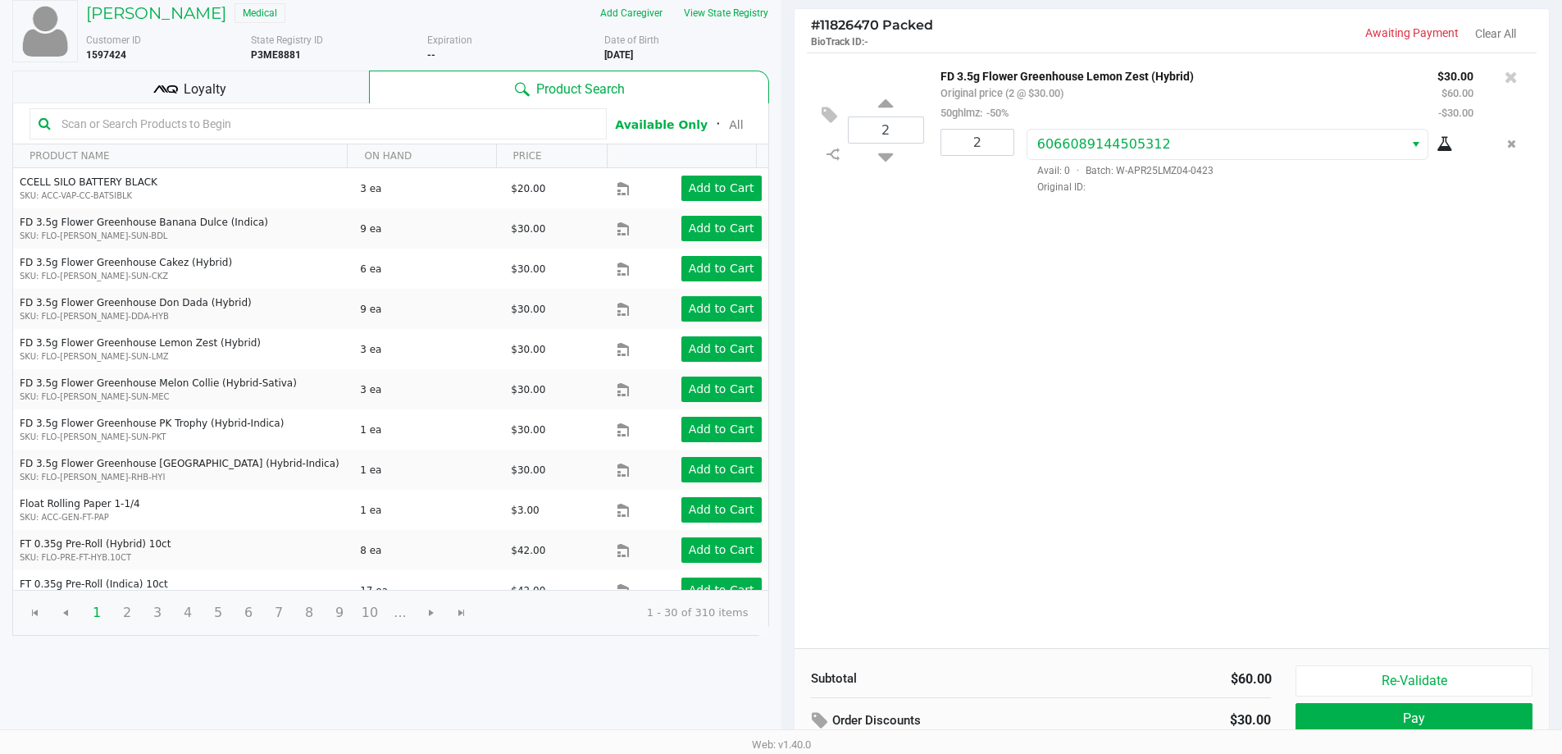
scroll to position [168, 0]
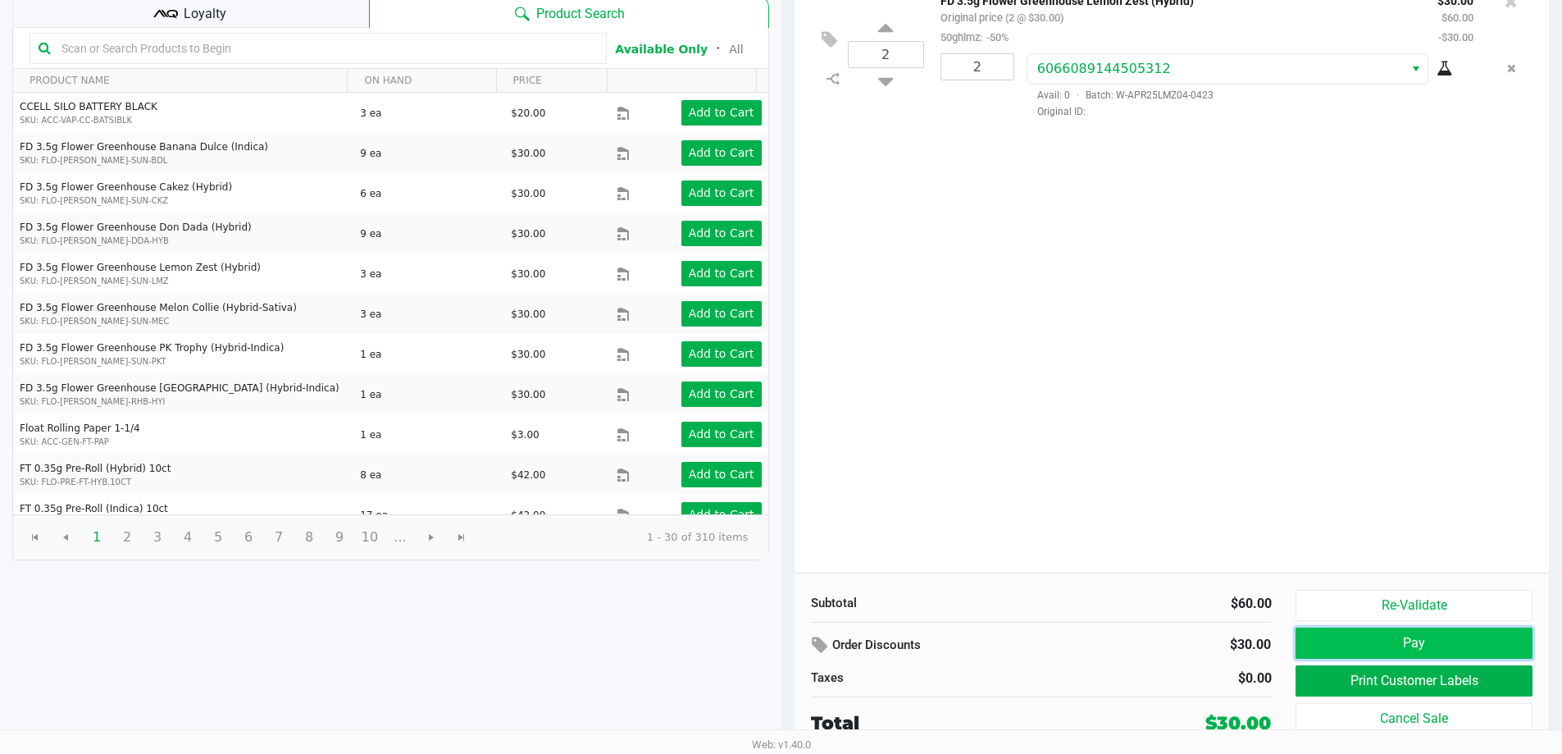
click at [1384, 645] on button "Pay" at bounding box center [1414, 642] width 236 height 31
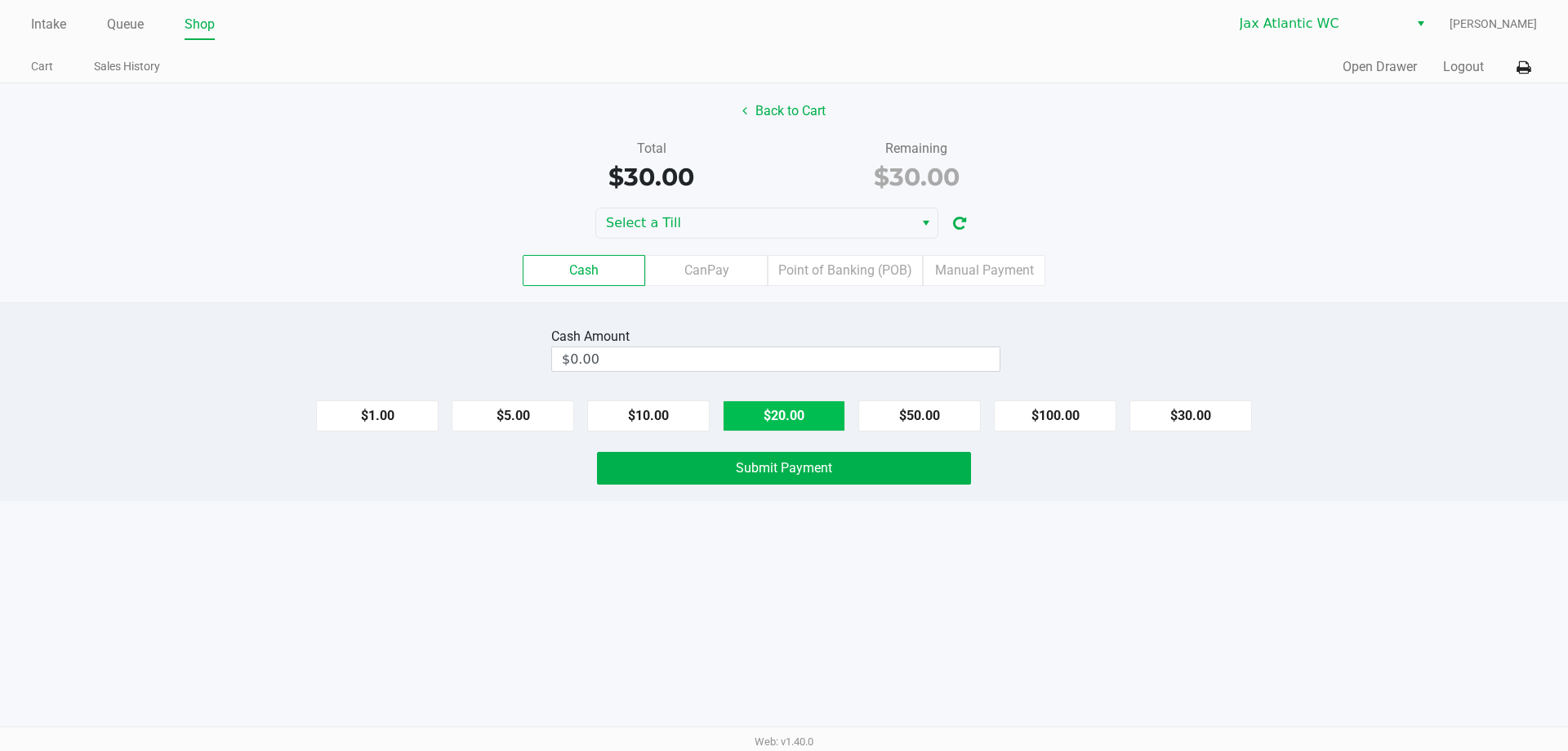
click at [824, 428] on button "$20.00" at bounding box center [784, 415] width 122 height 31
click at [819, 427] on button "$20.00" at bounding box center [784, 415] width 122 height 31
type input "$40.00"
click at [802, 461] on span "Submit Payment" at bounding box center [784, 468] width 97 height 16
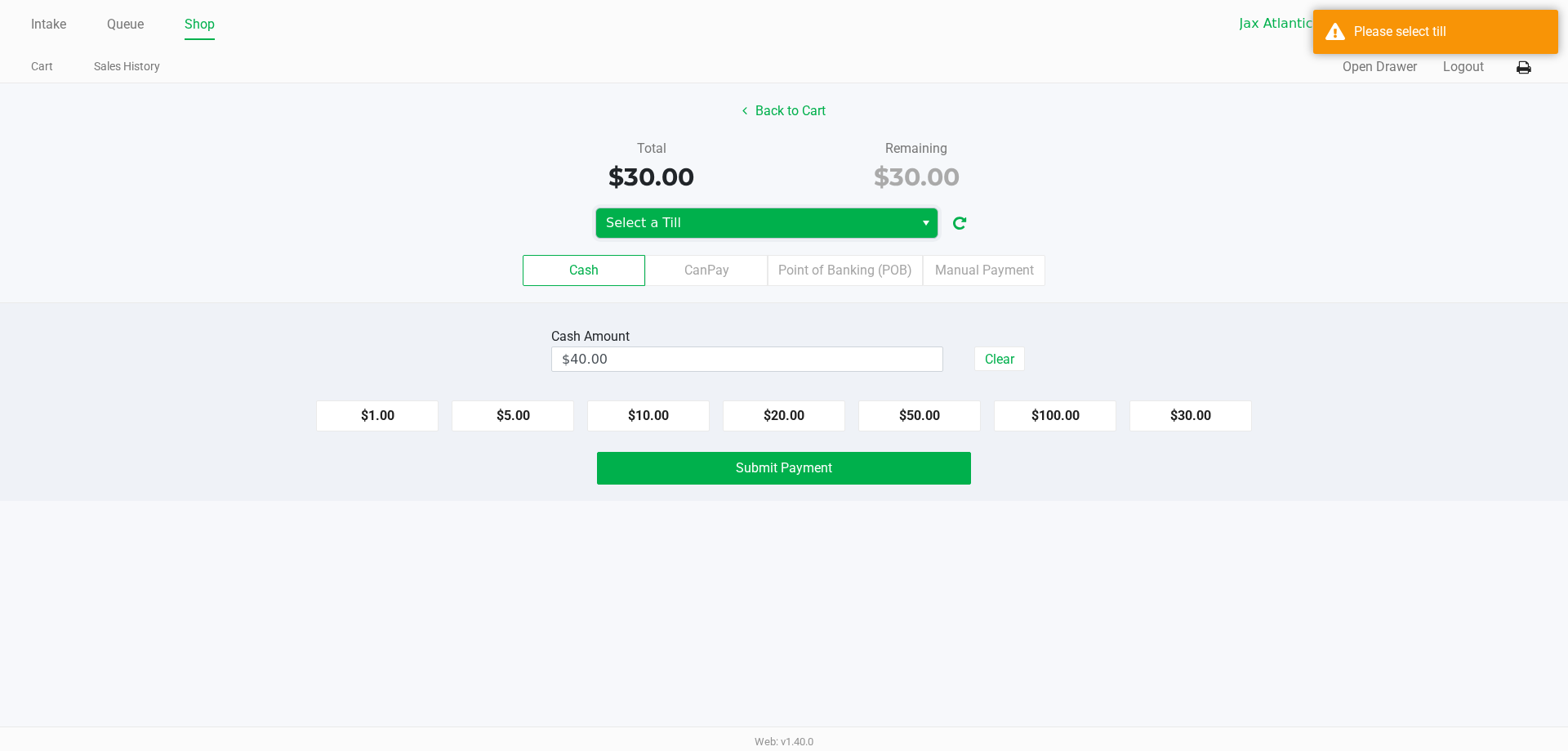
click at [627, 211] on span "Select a Till" at bounding box center [755, 223] width 318 height 30
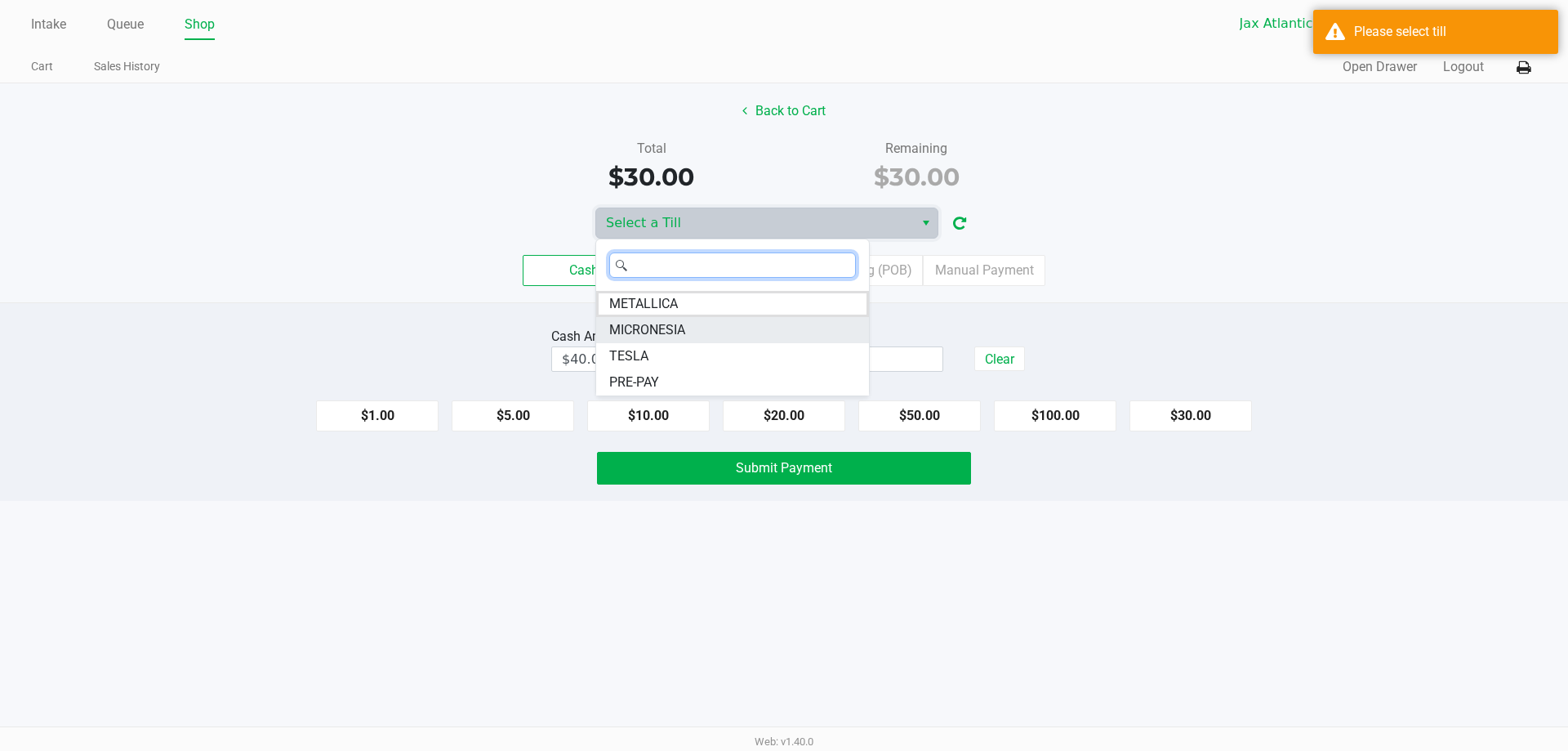
click at [679, 330] on span "MICRONESIA" at bounding box center [647, 330] width 76 height 20
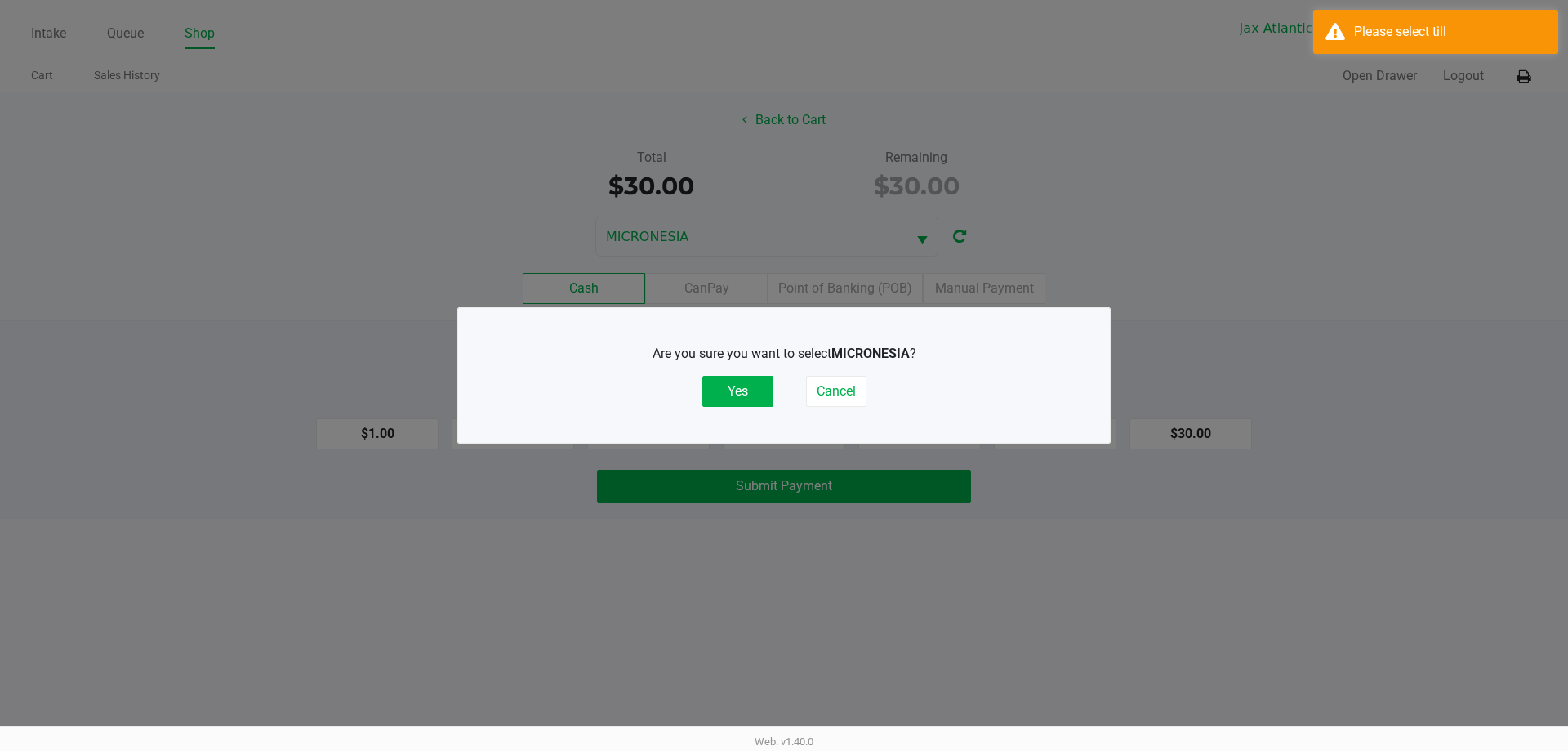
click at [740, 397] on button "Yes" at bounding box center [737, 390] width 71 height 31
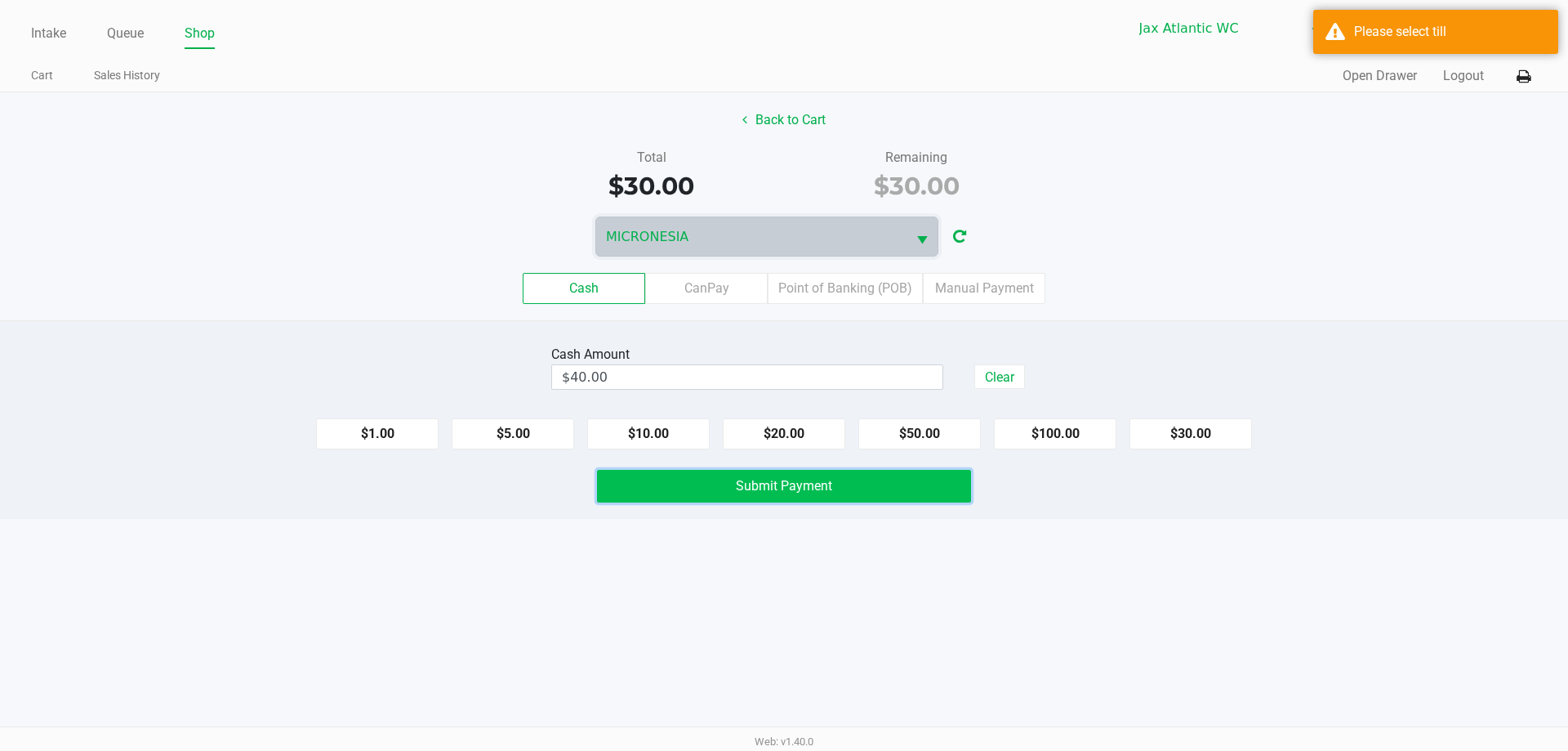
click at [775, 487] on span "Submit Payment" at bounding box center [784, 486] width 97 height 16
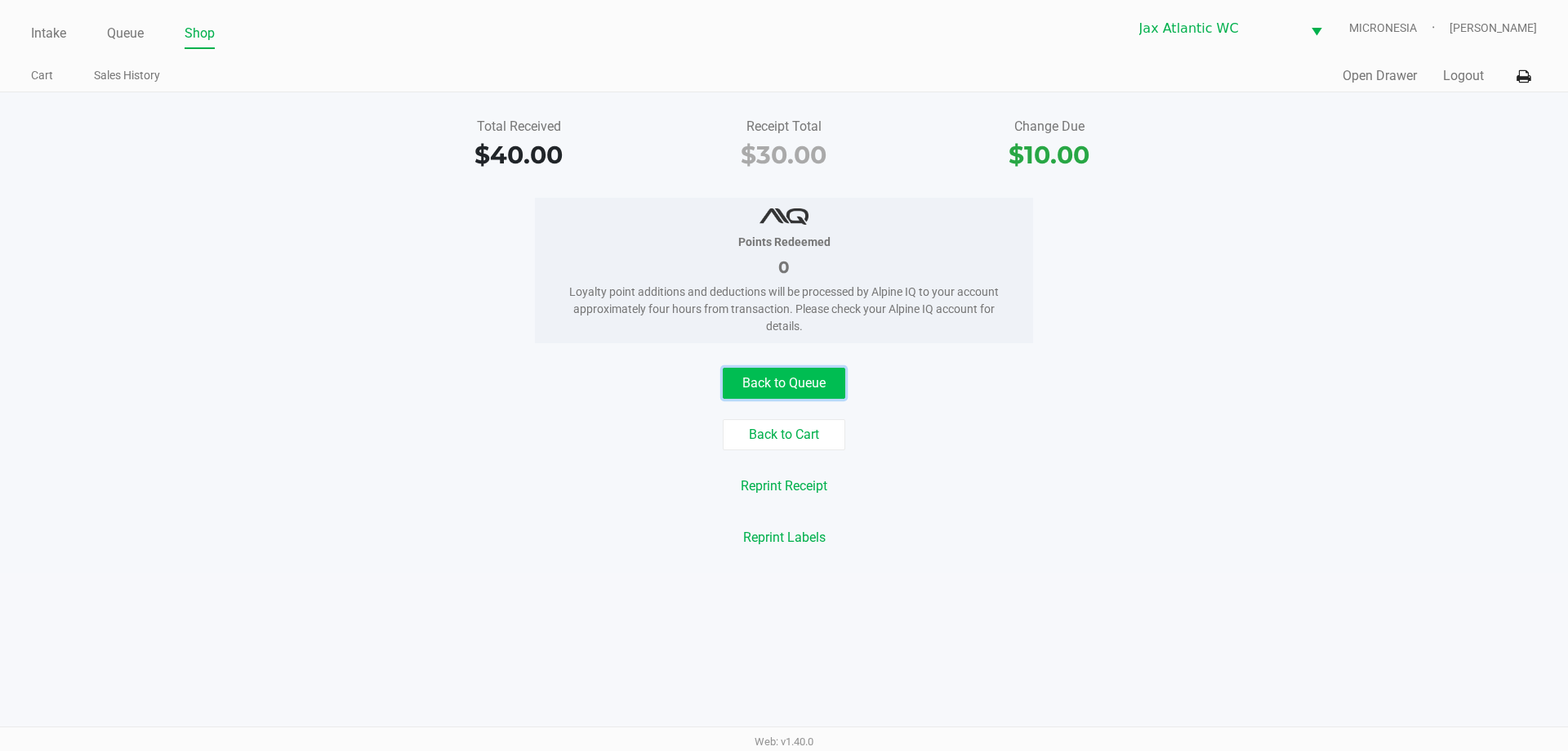
click at [761, 384] on button "Back to Queue" at bounding box center [784, 382] width 122 height 31
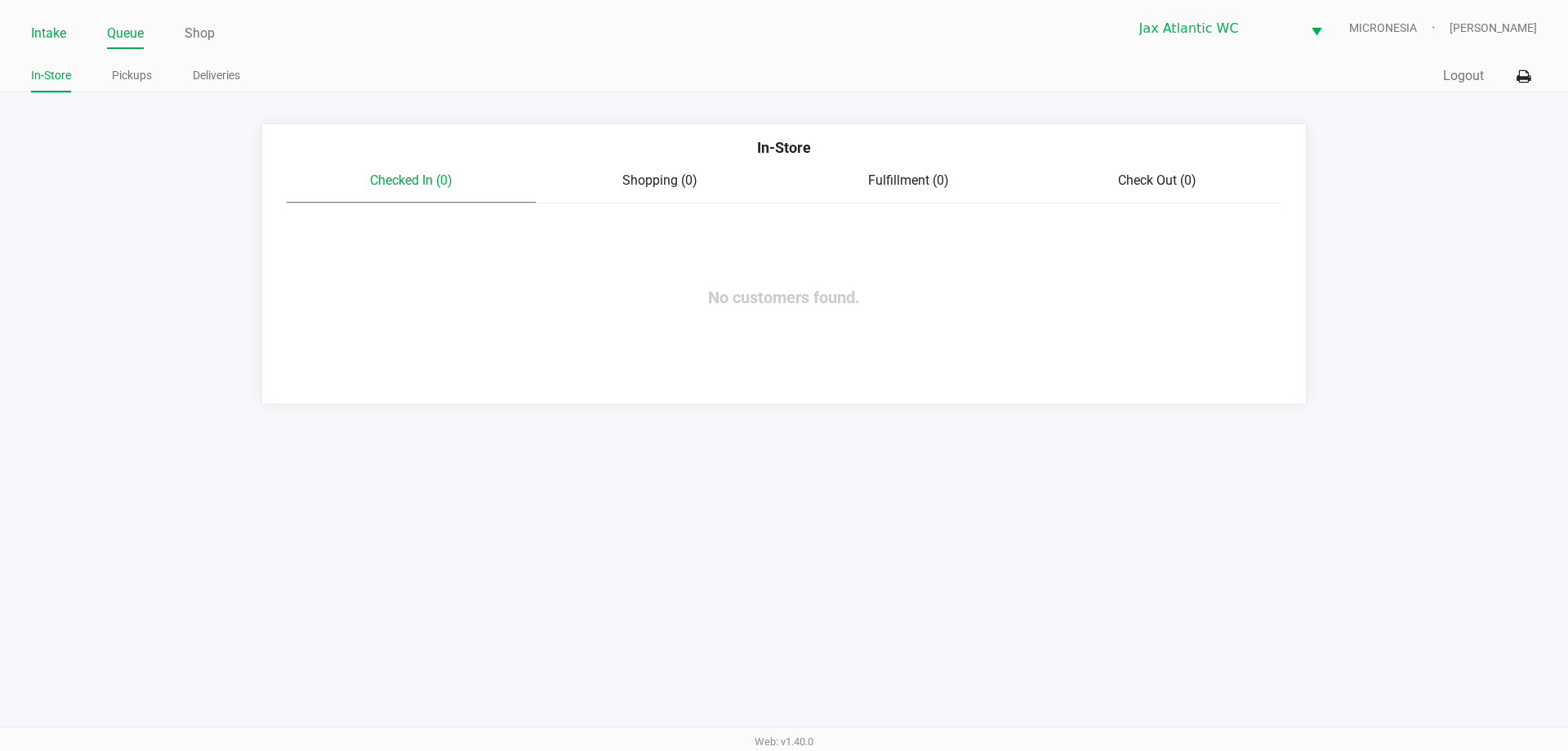
click at [47, 26] on link "Intake" at bounding box center [48, 33] width 35 height 23
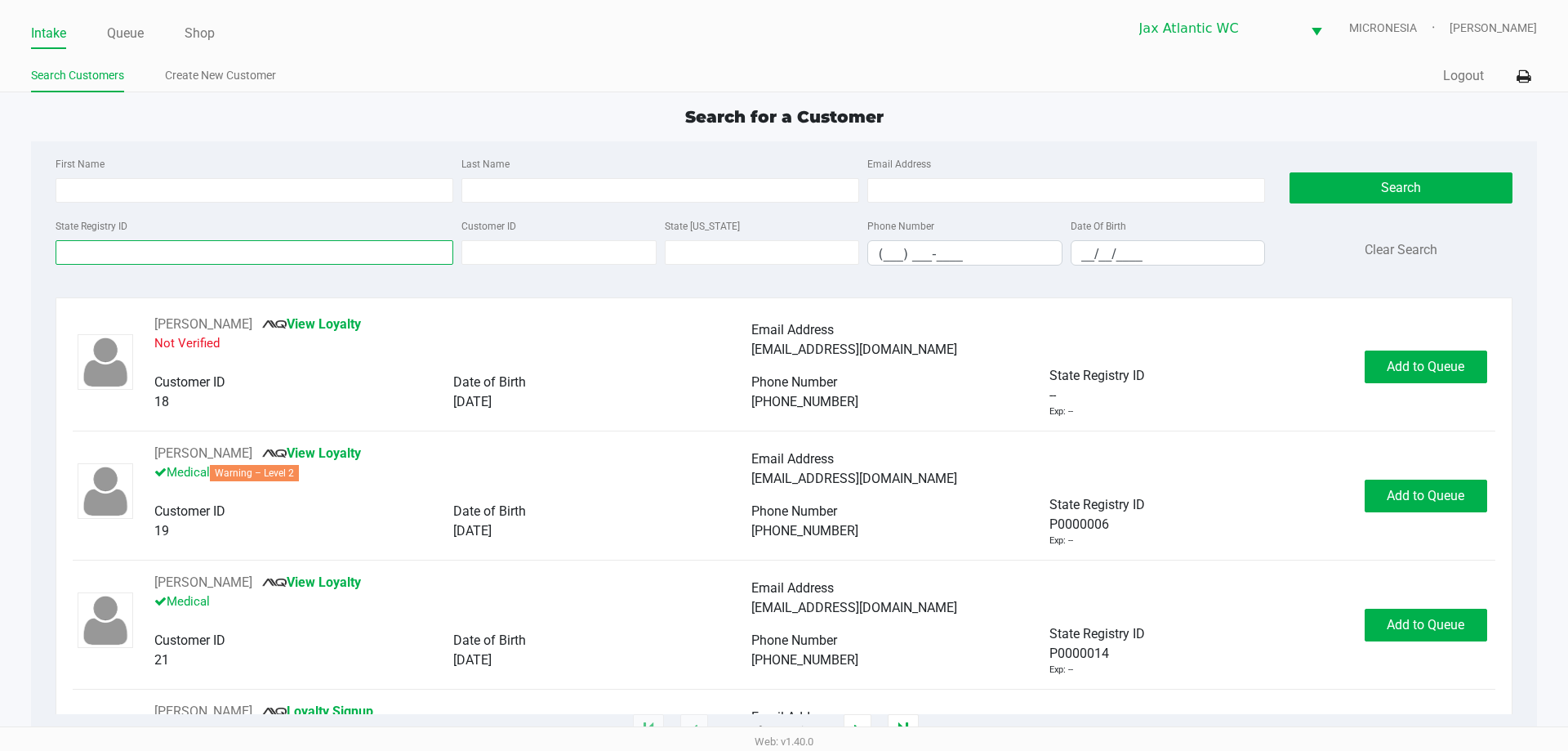
click at [171, 242] on input "State Registry ID" at bounding box center [254, 252] width 397 height 25
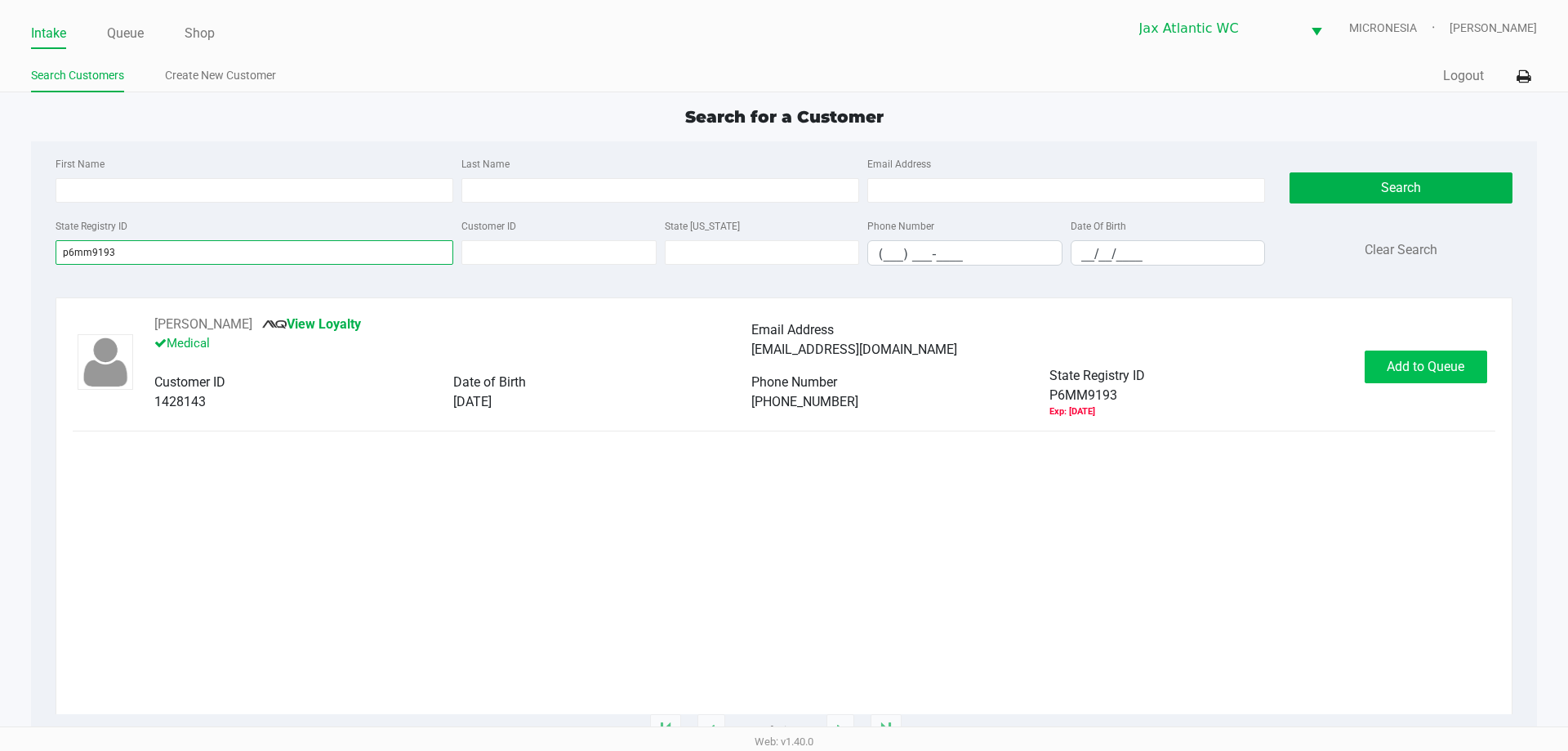
type input "p6mm9193"
click at [1445, 367] on span "Add to Queue" at bounding box center [1426, 367] width 78 height 16
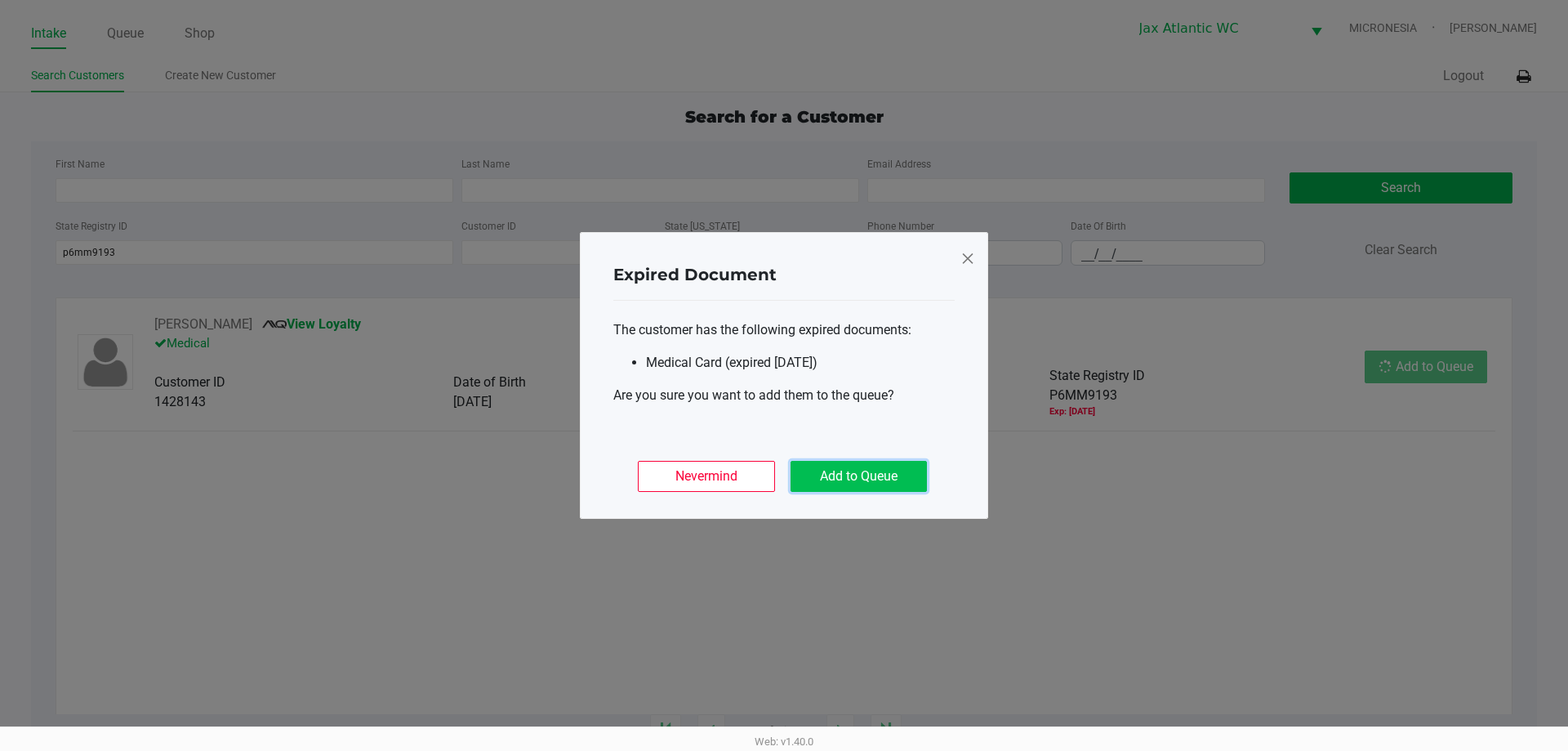
click at [868, 478] on button "Add to Queue" at bounding box center [858, 476] width 136 height 31
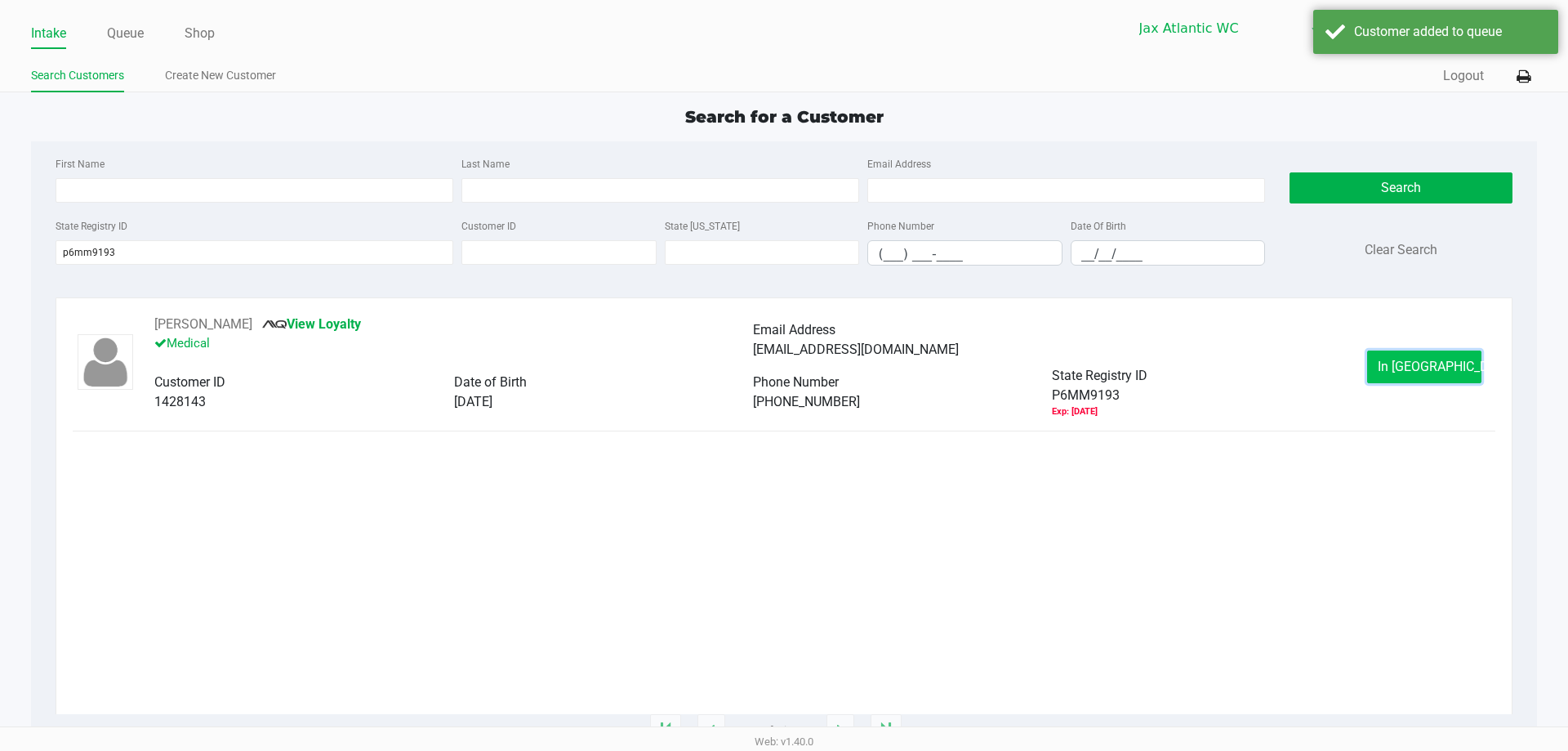
click at [1422, 382] on button "In [GEOGRAPHIC_DATA]" at bounding box center [1424, 367] width 114 height 33
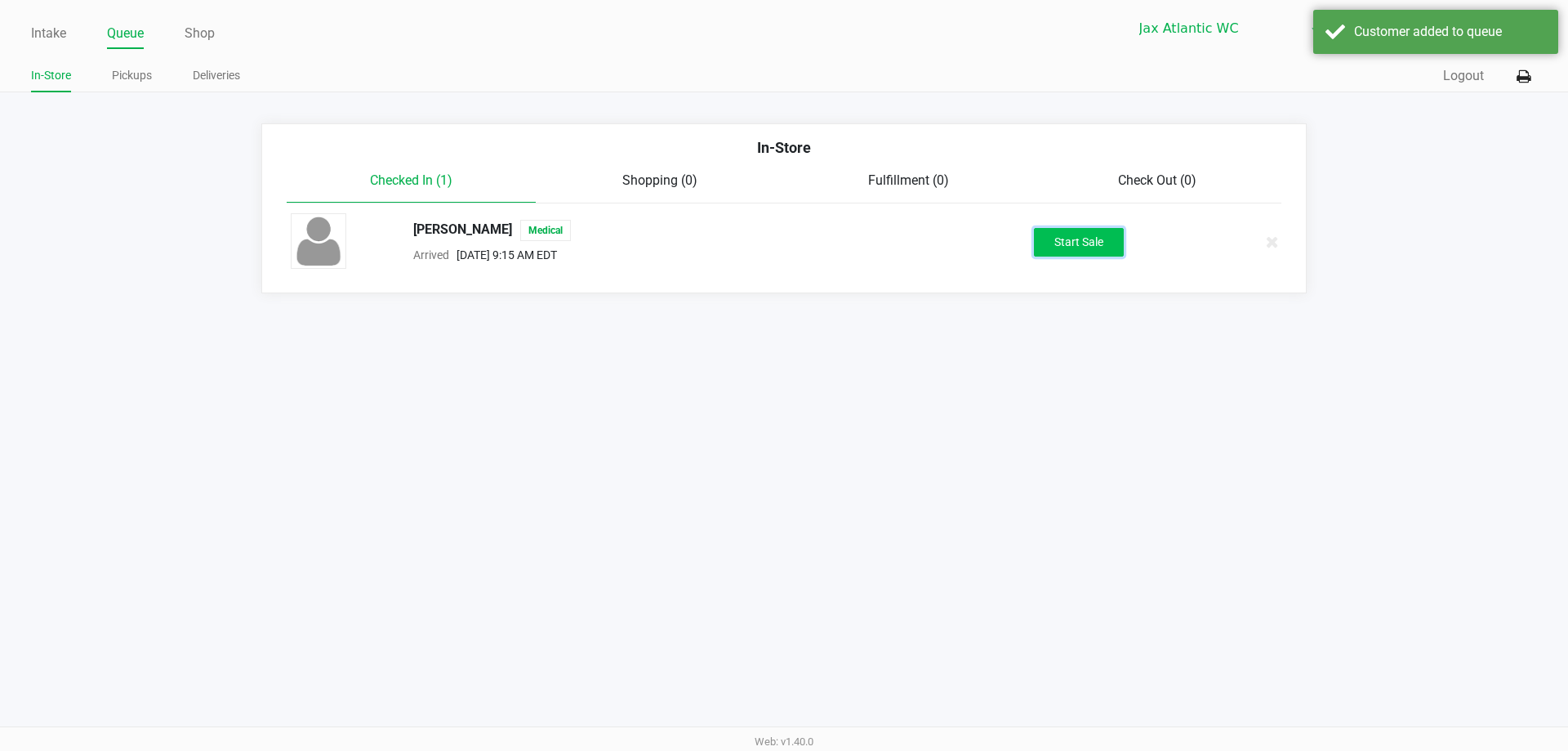
click at [1090, 250] on button "Start Sale" at bounding box center [1078, 242] width 90 height 29
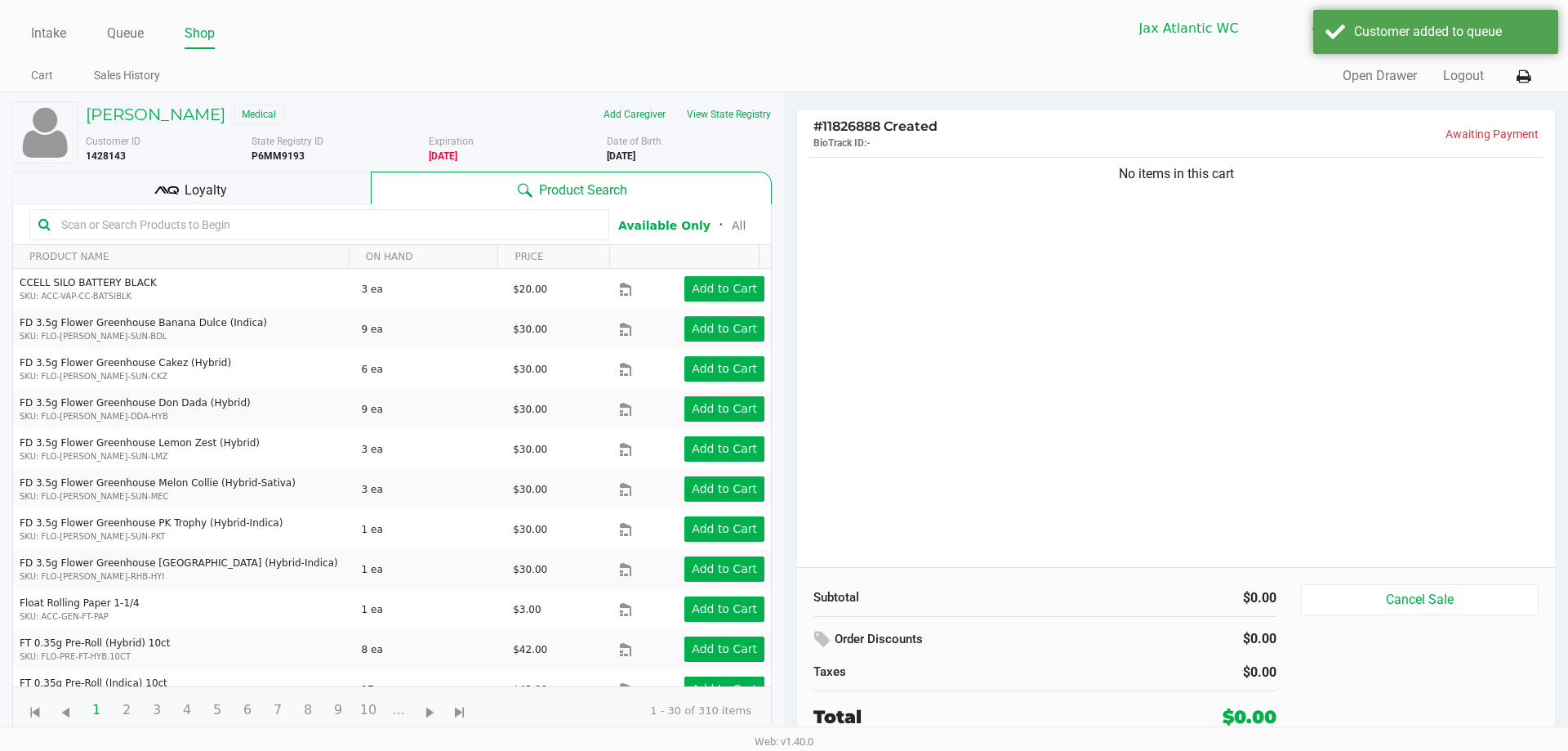
drag, startPoint x: 1120, startPoint y: 170, endPoint x: 1314, endPoint y: 185, distance: 194.6
click at [1318, 185] on div "No items in this cart" at bounding box center [1175, 360] width 758 height 413
click at [1302, 201] on div "No items in this cart" at bounding box center [1175, 360] width 758 height 413
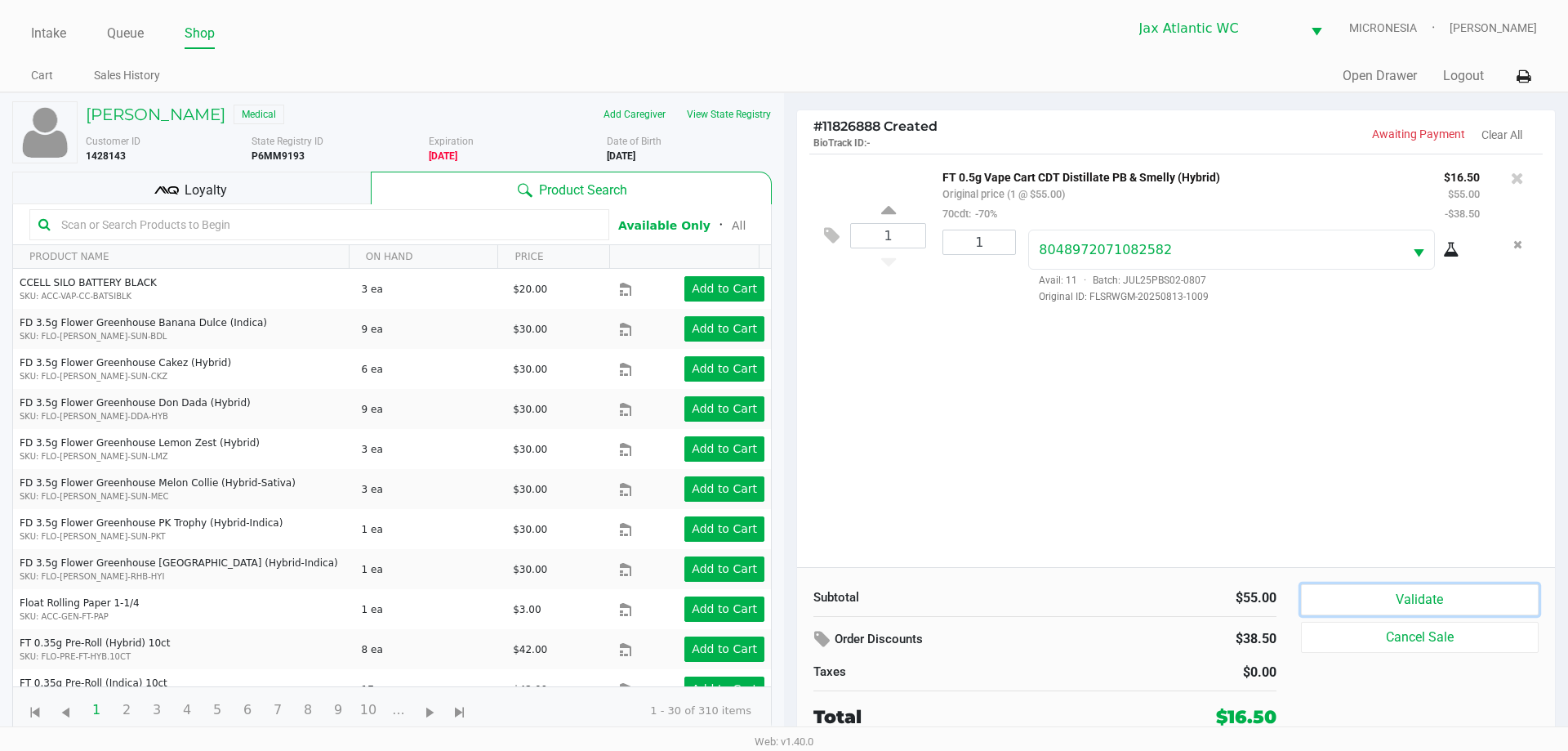
click at [1387, 602] on button "Validate" at bounding box center [1419, 599] width 238 height 31
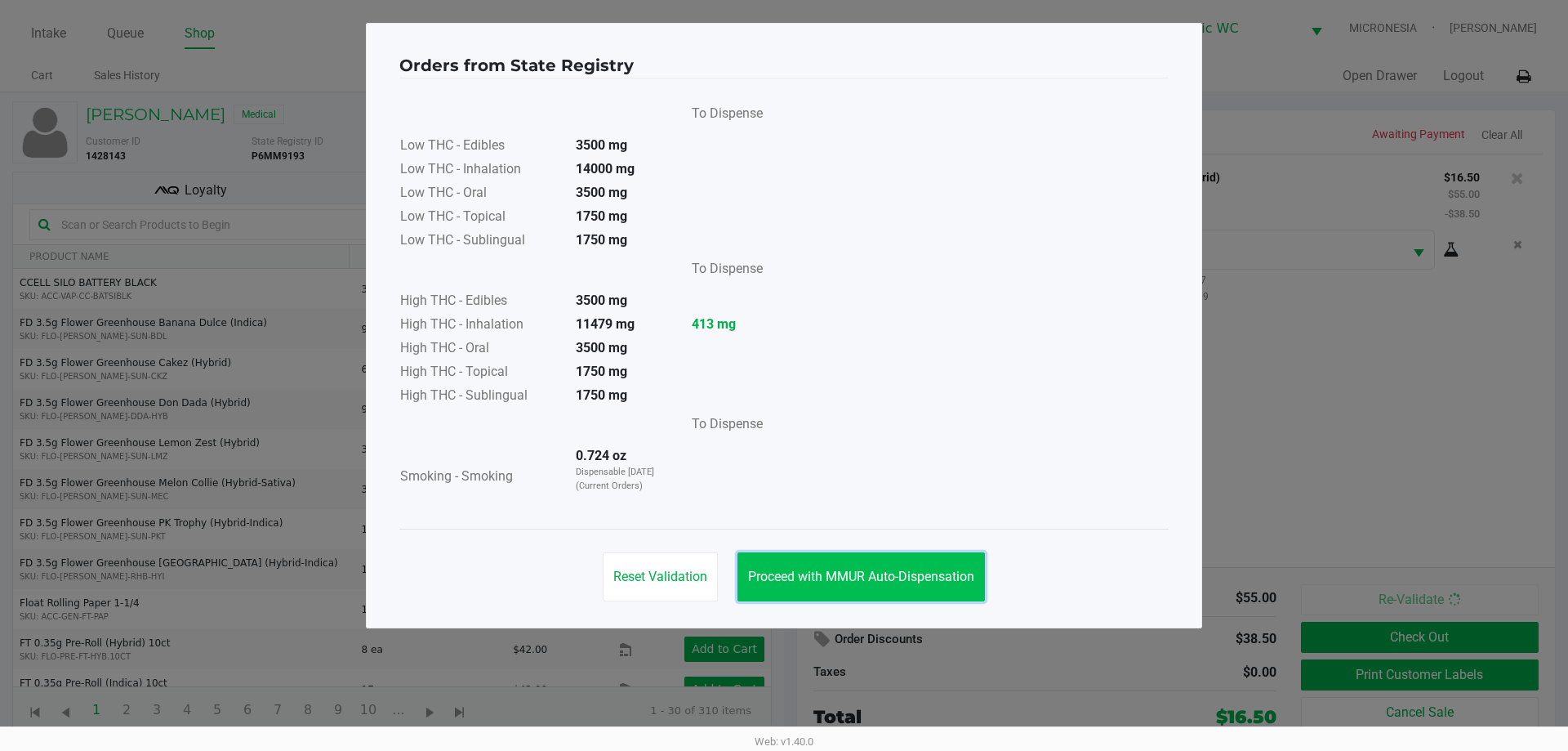
click at [878, 568] on button "Proceed with MMUR Auto-Dispensation" at bounding box center [861, 576] width 247 height 49
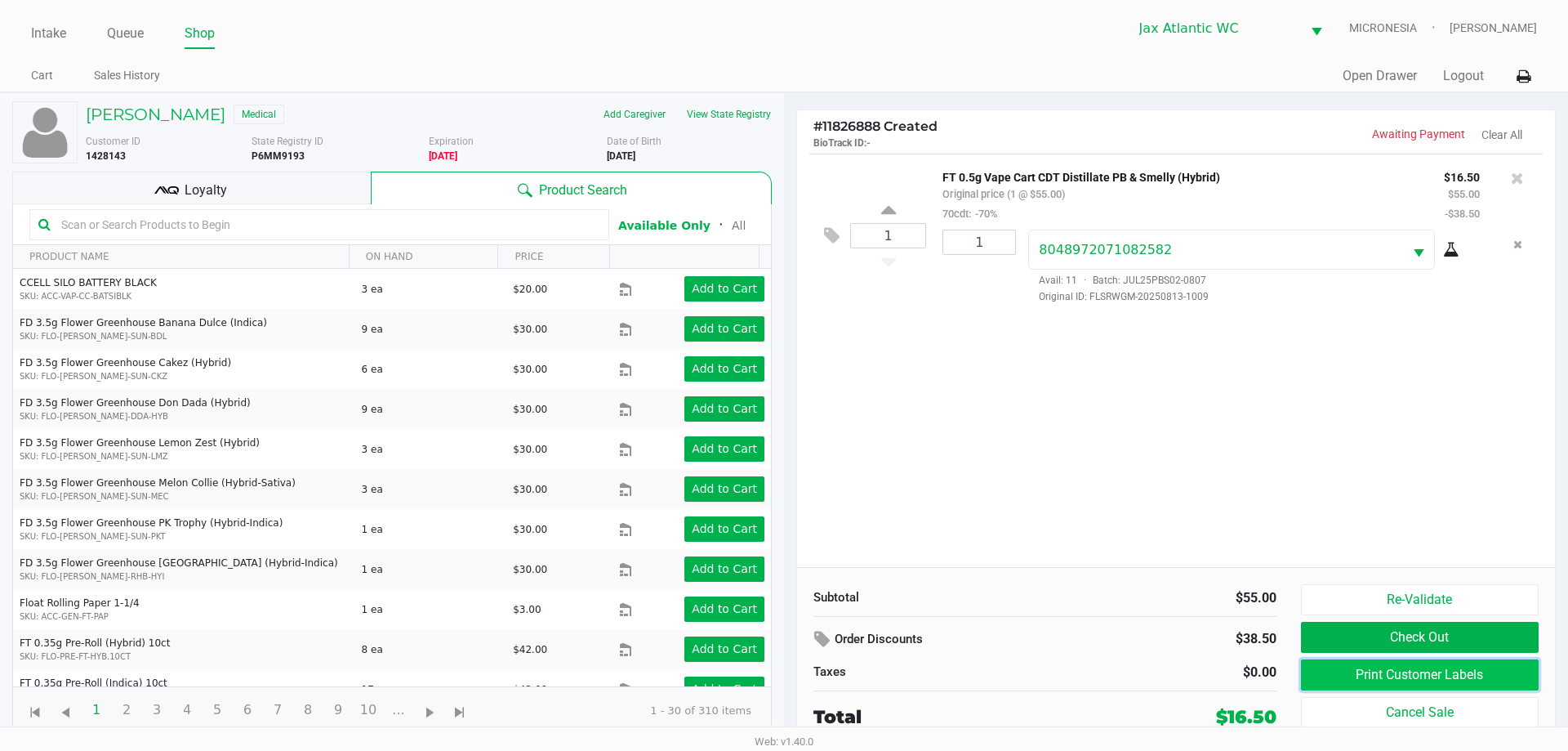
click at [1393, 674] on button "Print Customer Labels" at bounding box center [1419, 674] width 238 height 31
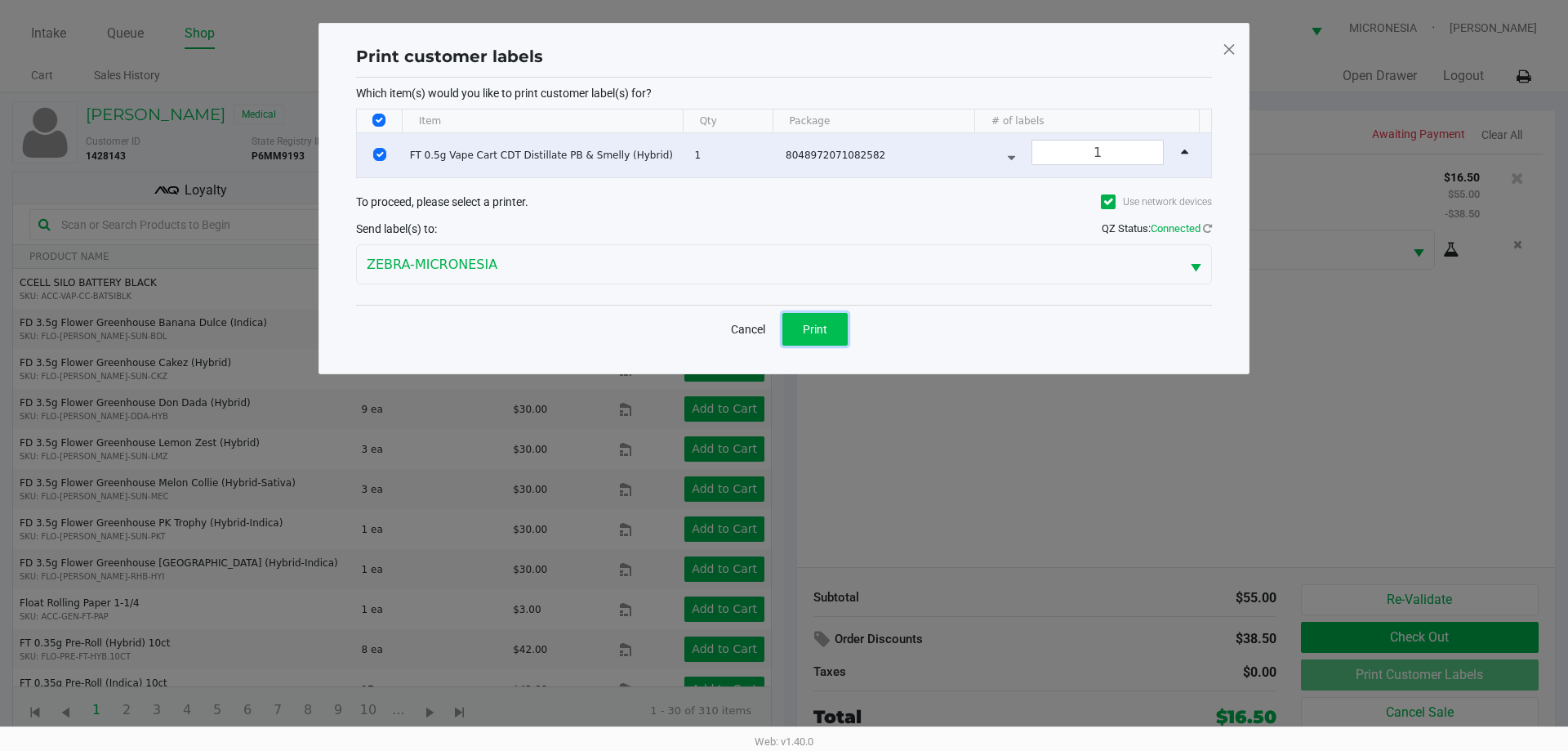
click at [809, 330] on span "Print" at bounding box center [814, 329] width 25 height 13
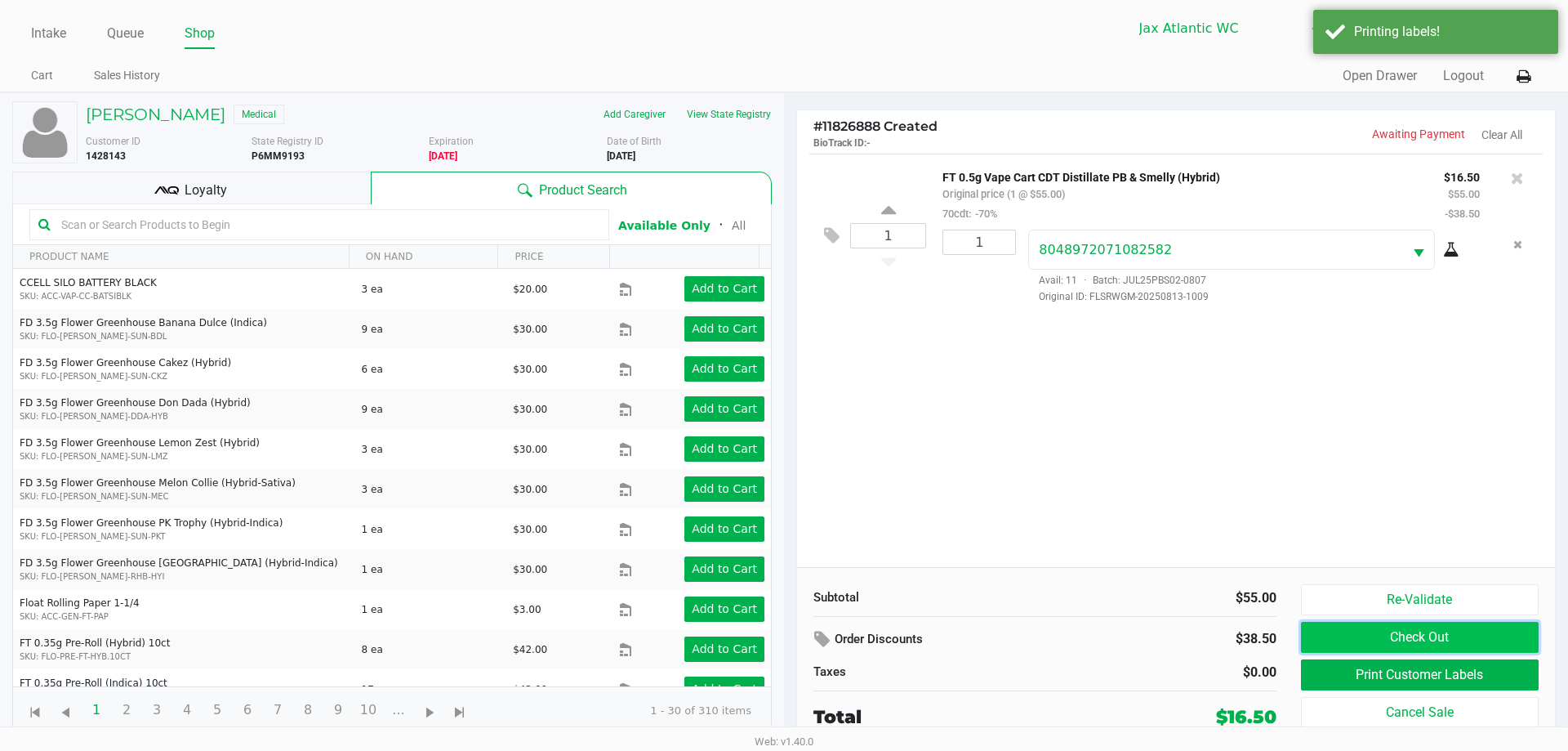
click at [1362, 635] on button "Check Out" at bounding box center [1419, 636] width 238 height 31
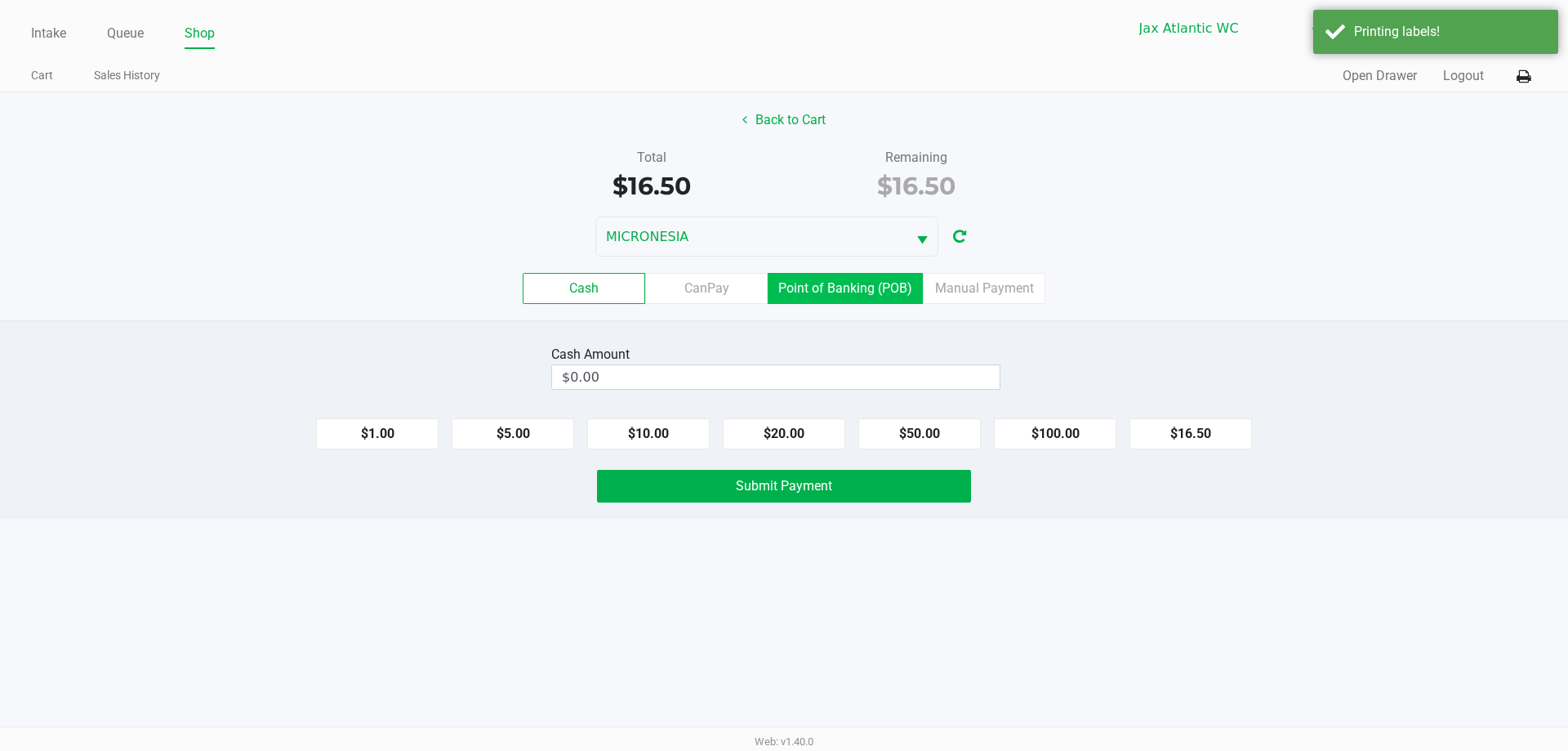
click at [842, 294] on label "Point of Banking (POB)" at bounding box center [845, 288] width 155 height 31
click at [0, 0] on 7 "Point of Banking (POB)" at bounding box center [0, 0] width 0 height 0
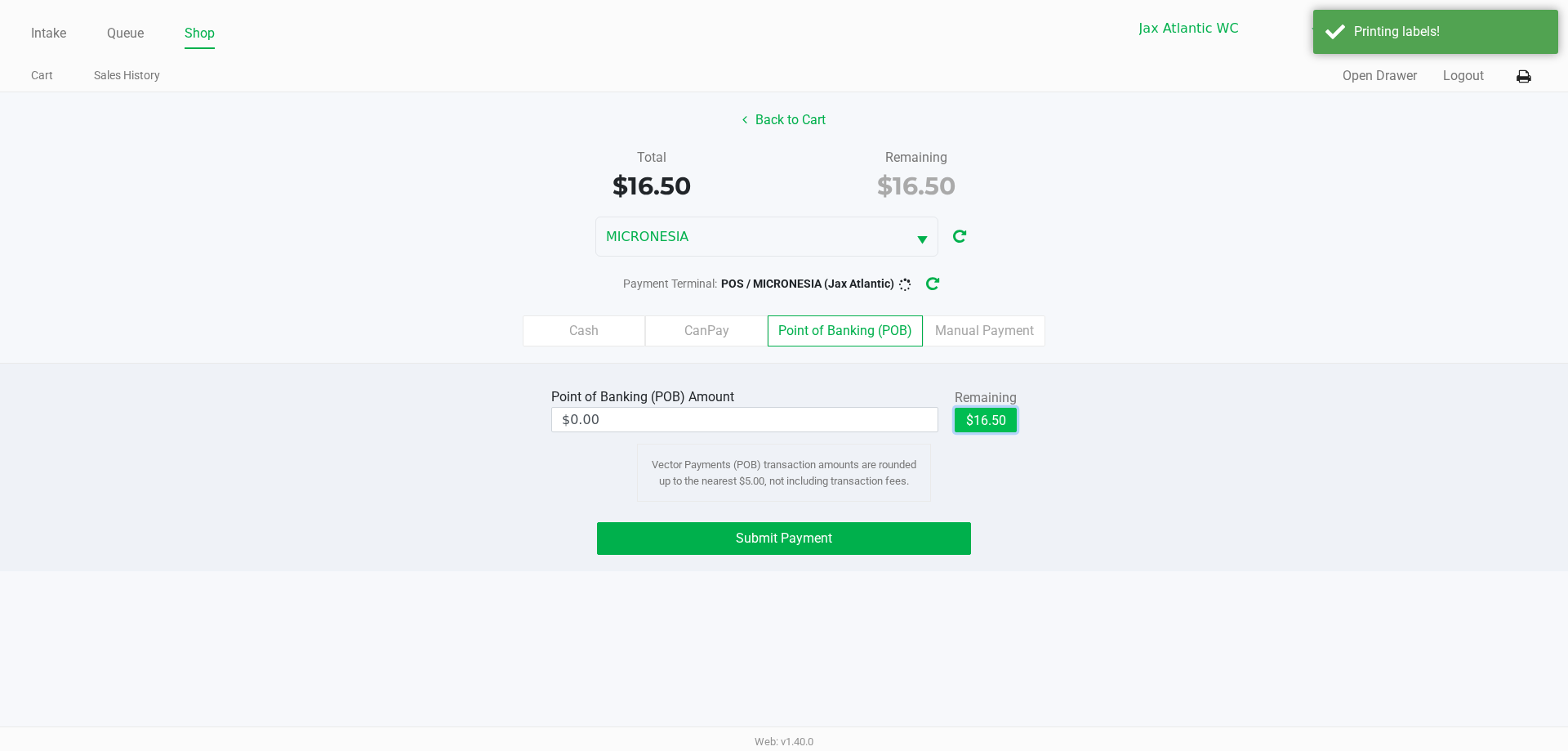
click at [964, 415] on button "$16.50" at bounding box center [986, 419] width 62 height 25
type input "$16.50"
click at [933, 284] on button "button" at bounding box center [943, 284] width 26 height 30
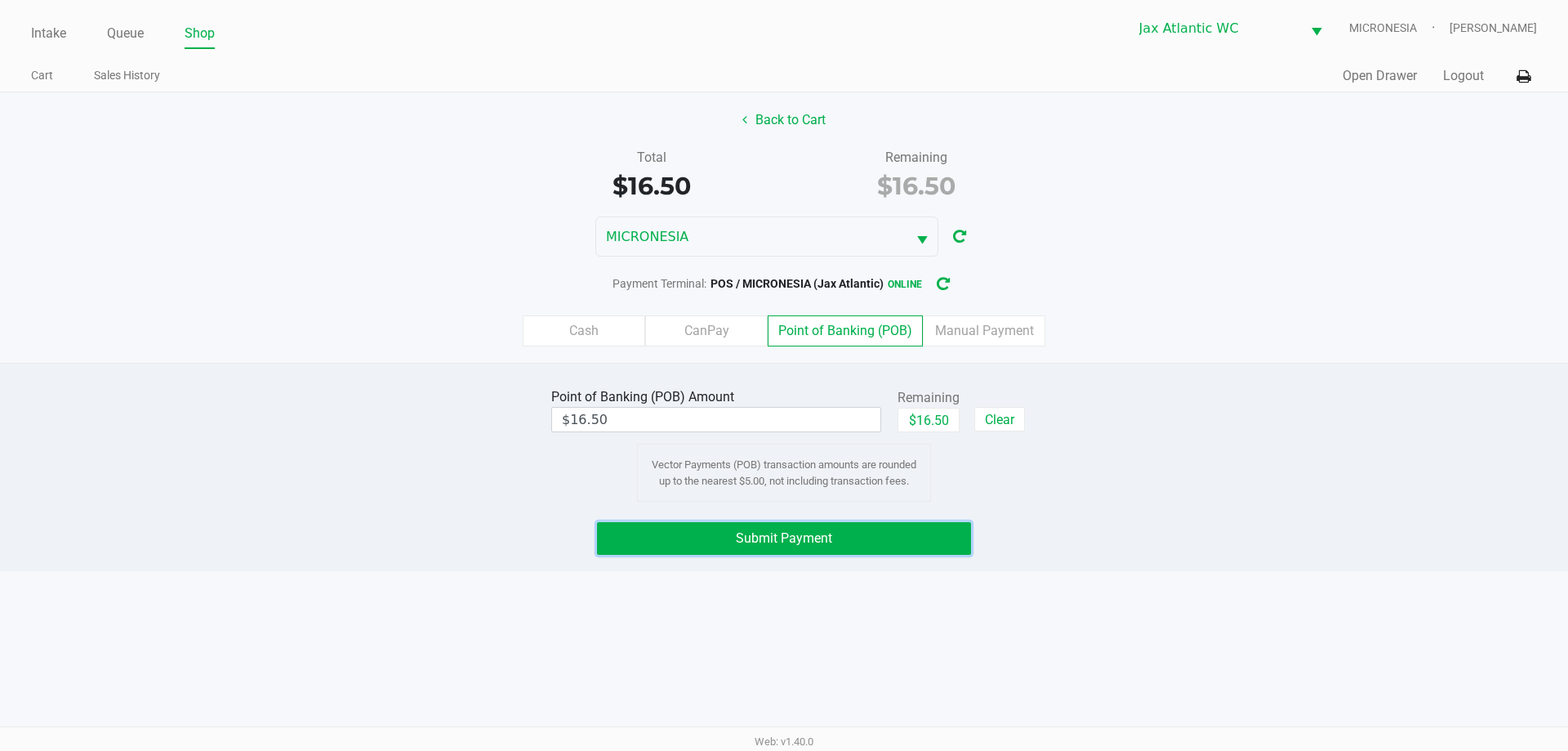
click at [922, 533] on button "Submit Payment" at bounding box center [784, 538] width 374 height 33
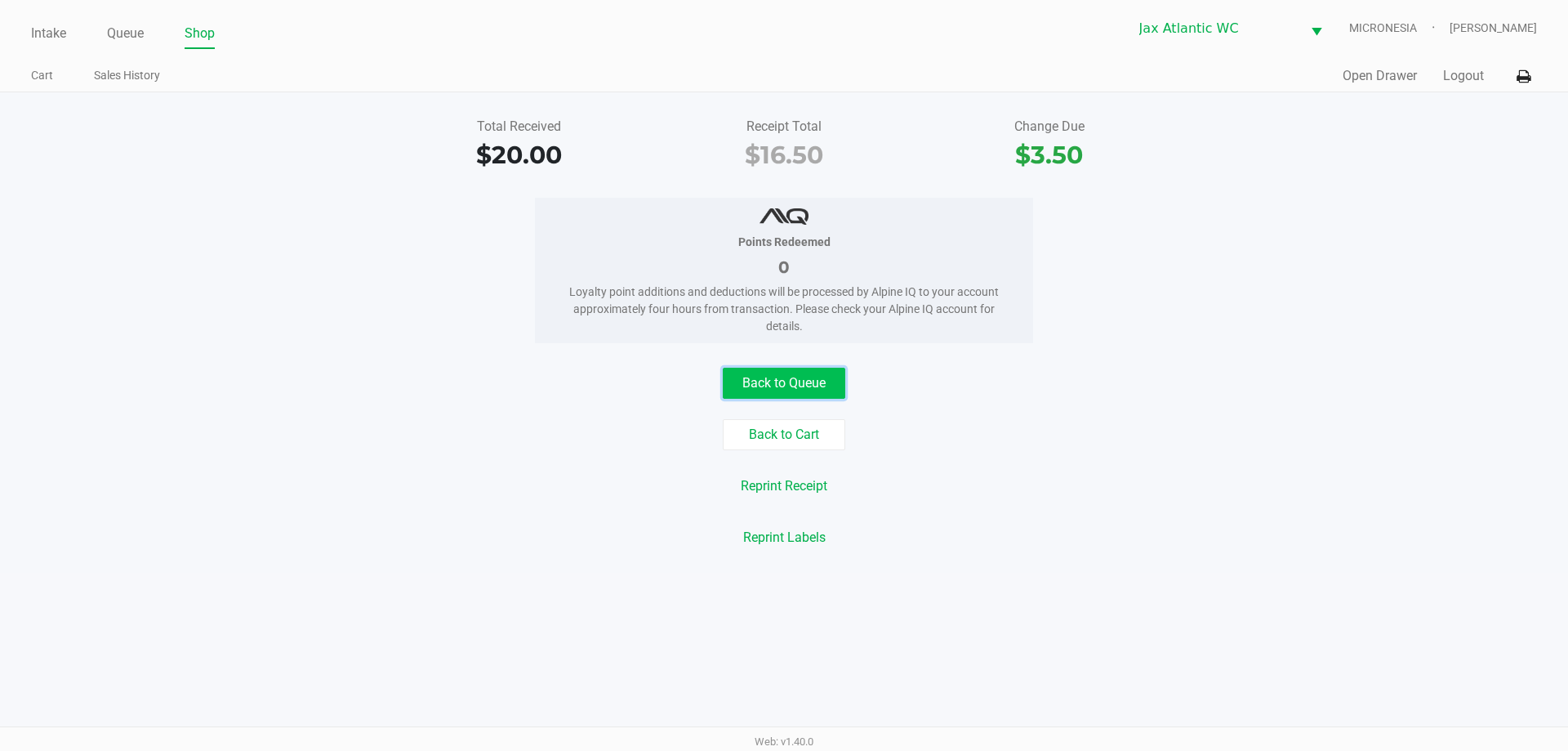
click at [776, 379] on button "Back to Queue" at bounding box center [784, 382] width 122 height 31
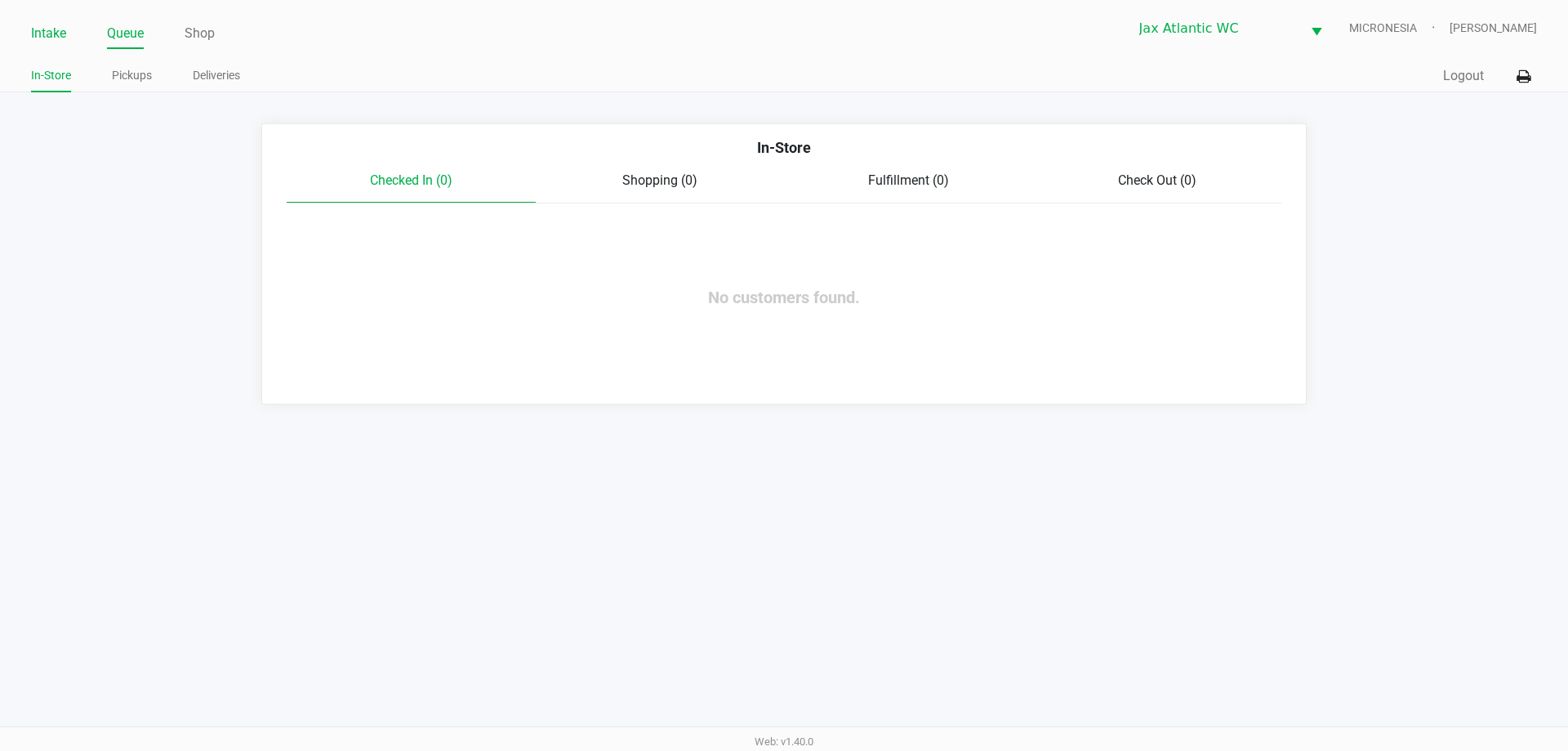
click at [57, 43] on li "Intake" at bounding box center [48, 35] width 35 height 29
click at [65, 37] on link "Intake" at bounding box center [48, 33] width 35 height 23
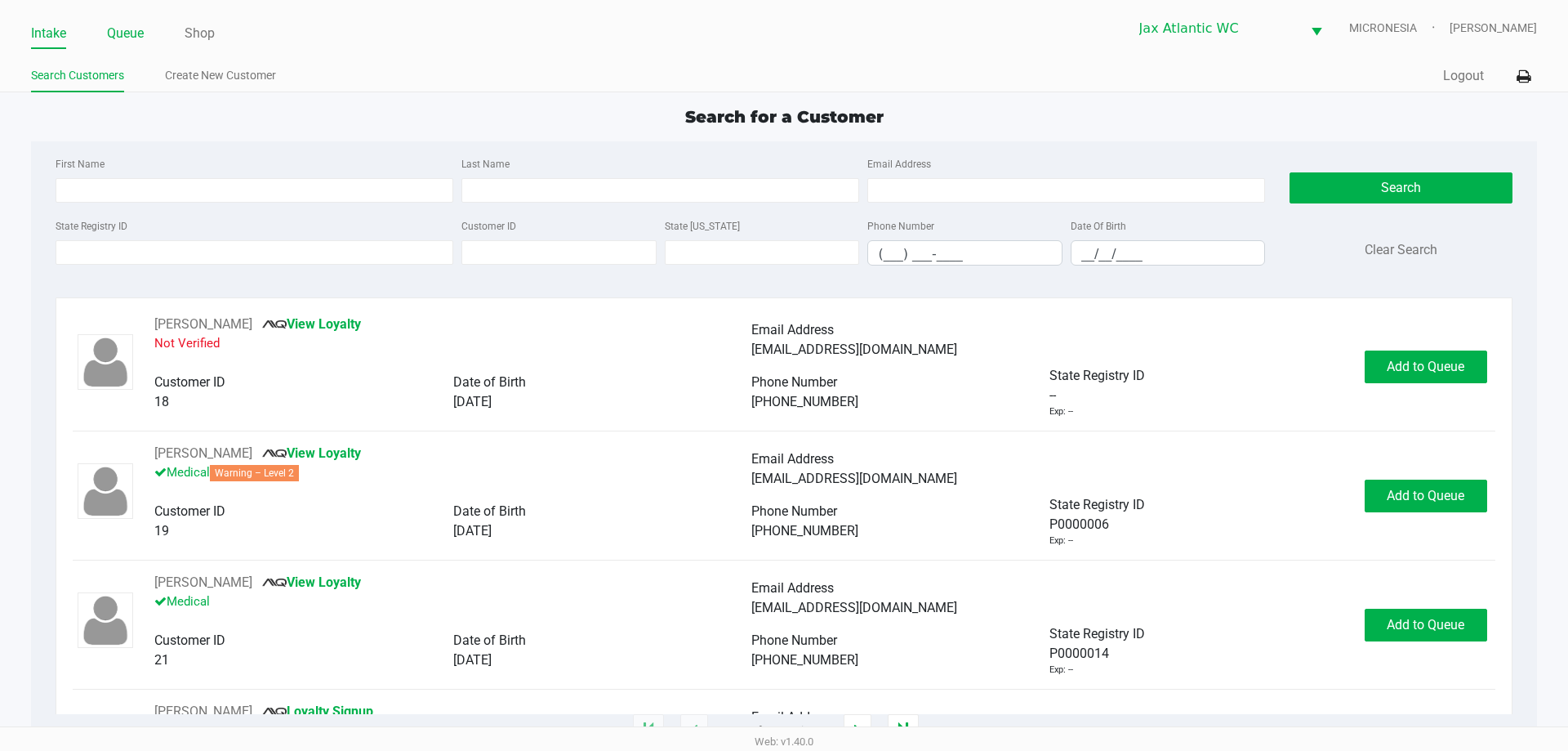
click at [118, 37] on link "Queue" at bounding box center [124, 33] width 37 height 23
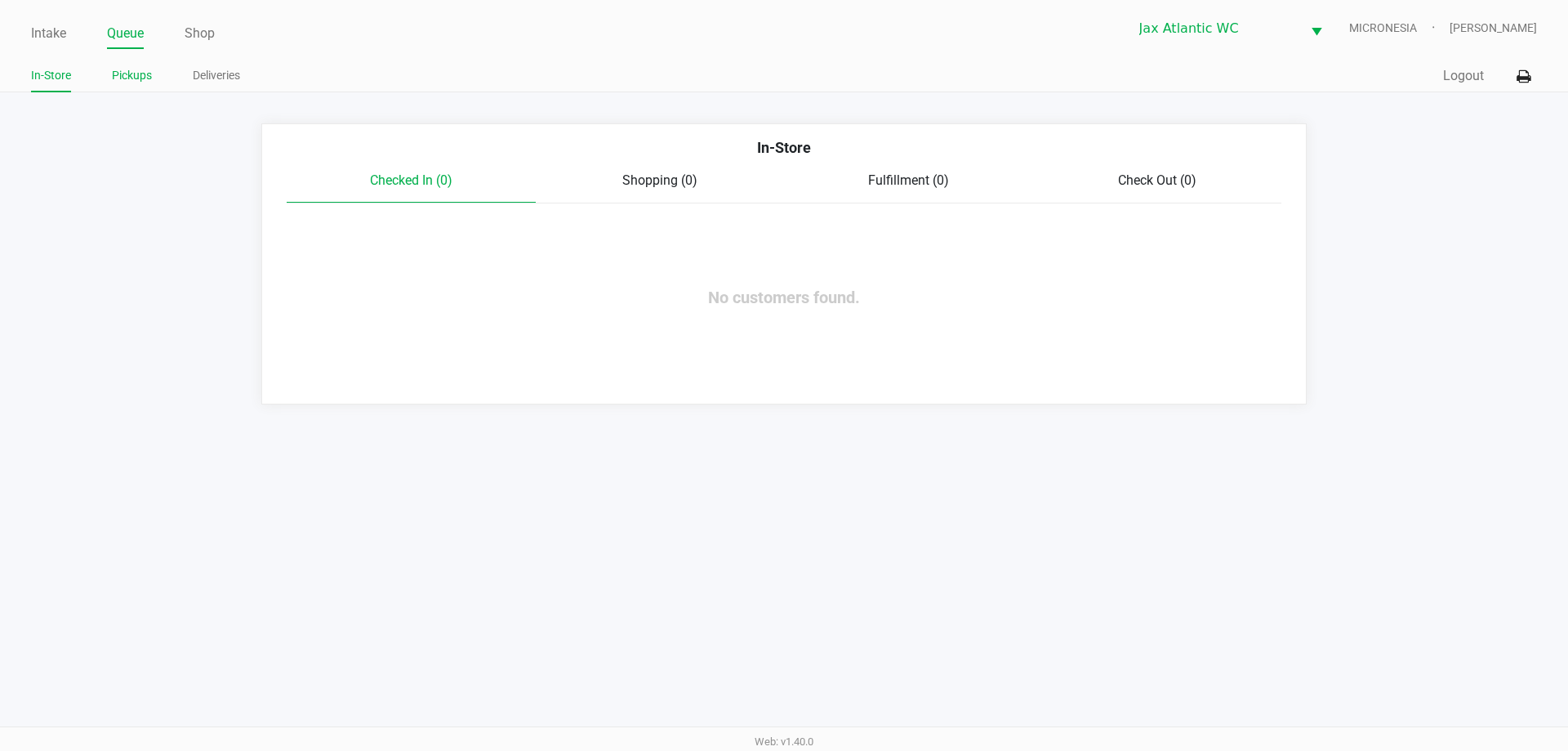
click at [152, 71] on link "Pickups" at bounding box center [131, 76] width 40 height 21
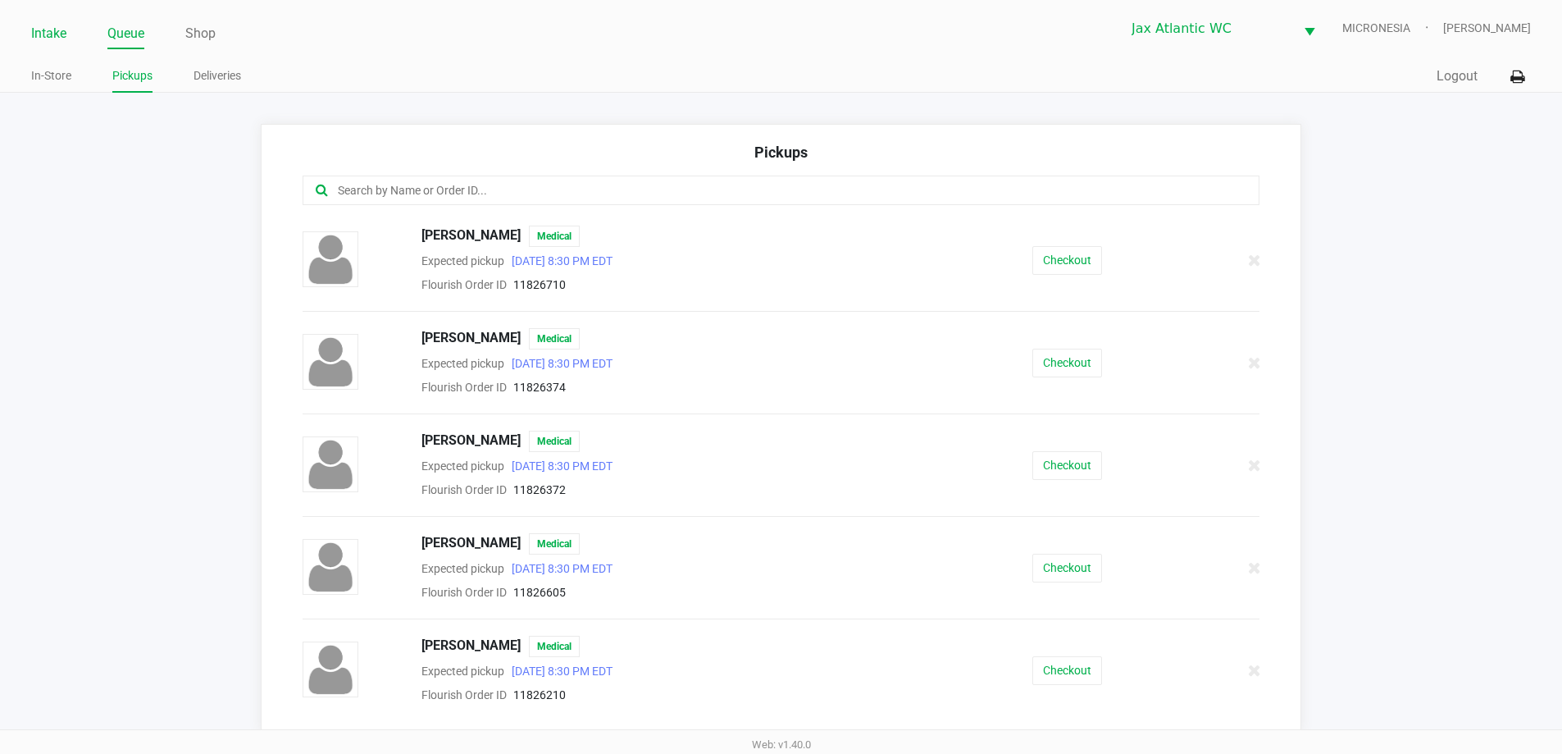
click at [49, 22] on link "Intake" at bounding box center [48, 33] width 35 height 23
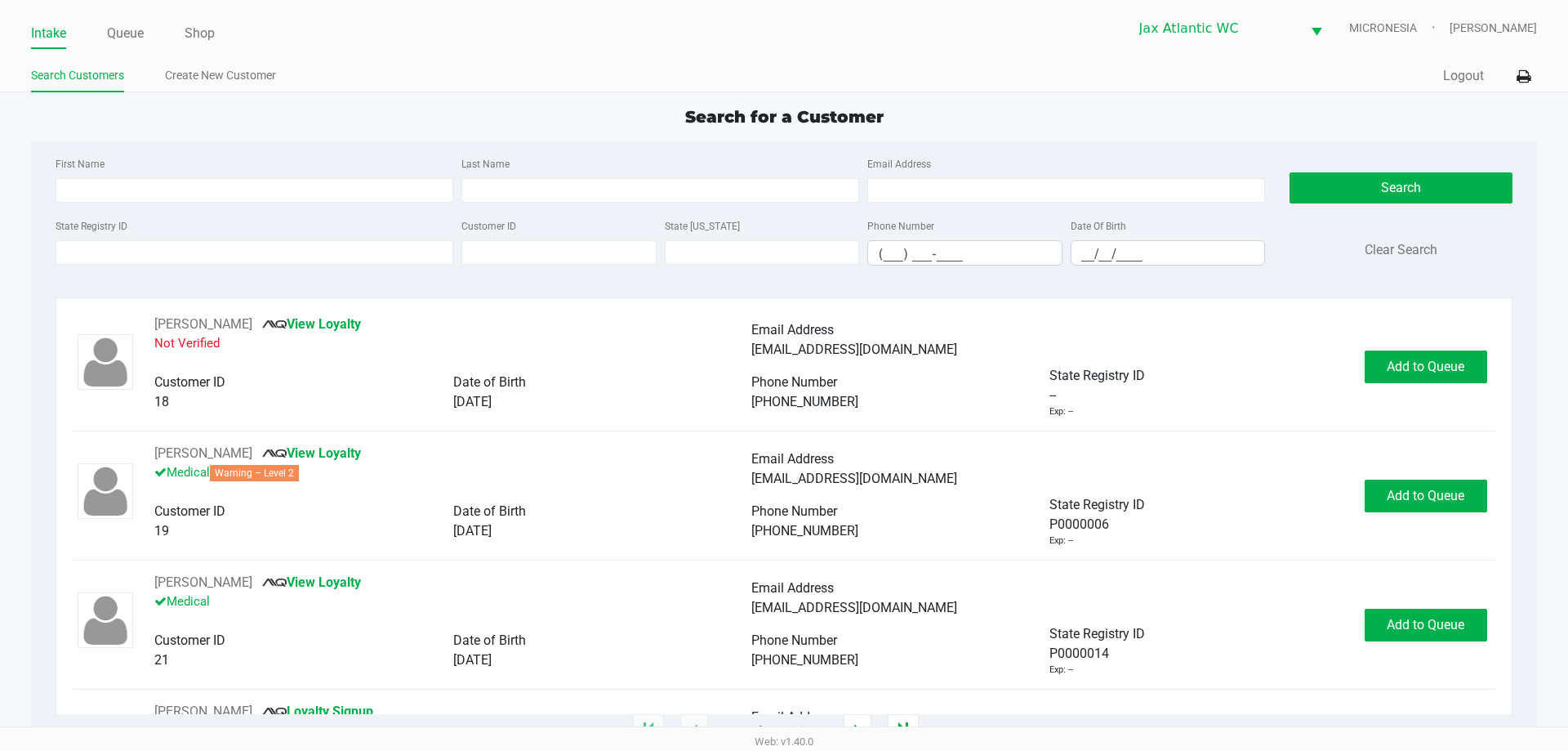
click at [375, 116] on div "Search for a Customer" at bounding box center [784, 117] width 1529 height 25
type input "[PERSON_NAME]"
type input "[DATE]"
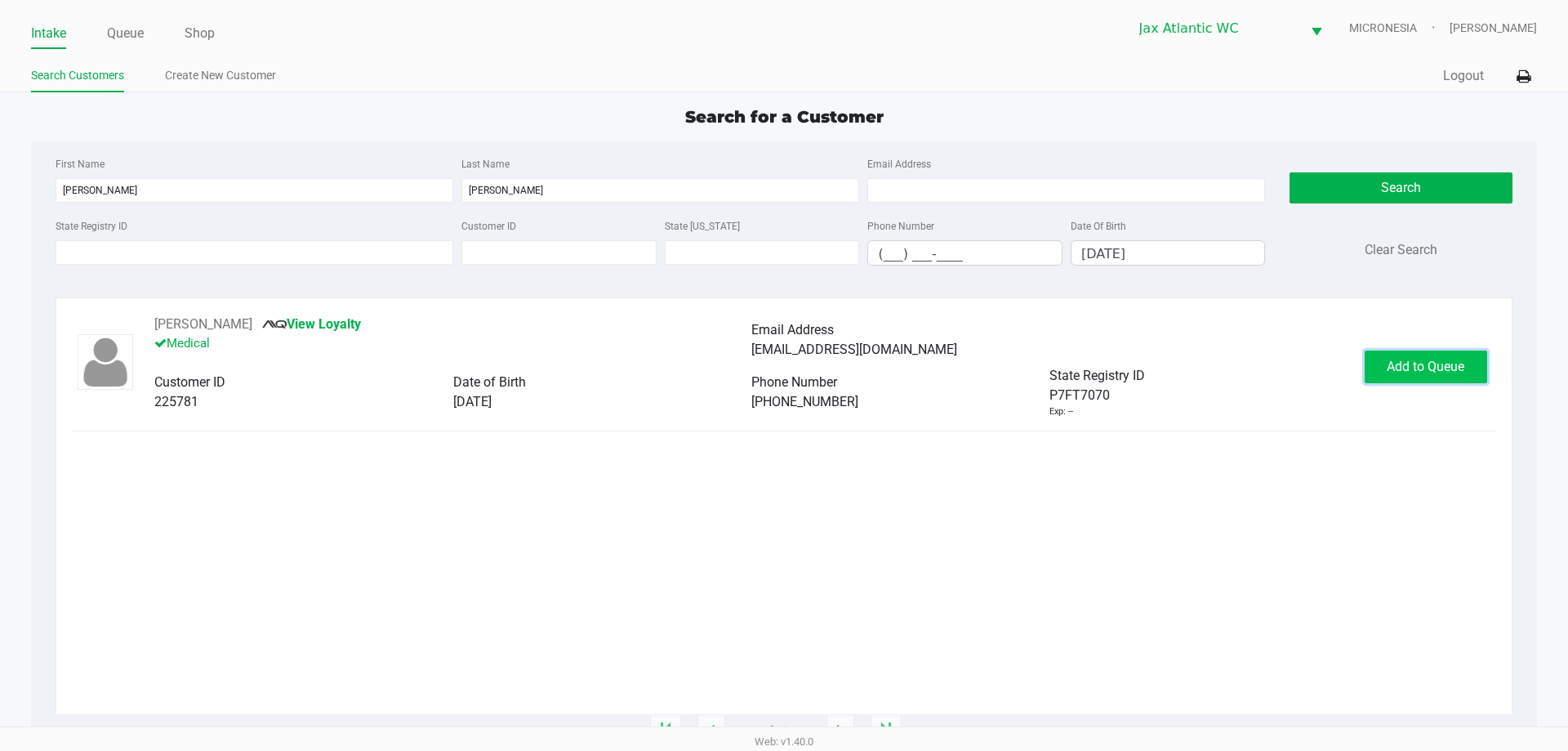
click at [1455, 368] on span "Add to Queue" at bounding box center [1426, 367] width 78 height 16
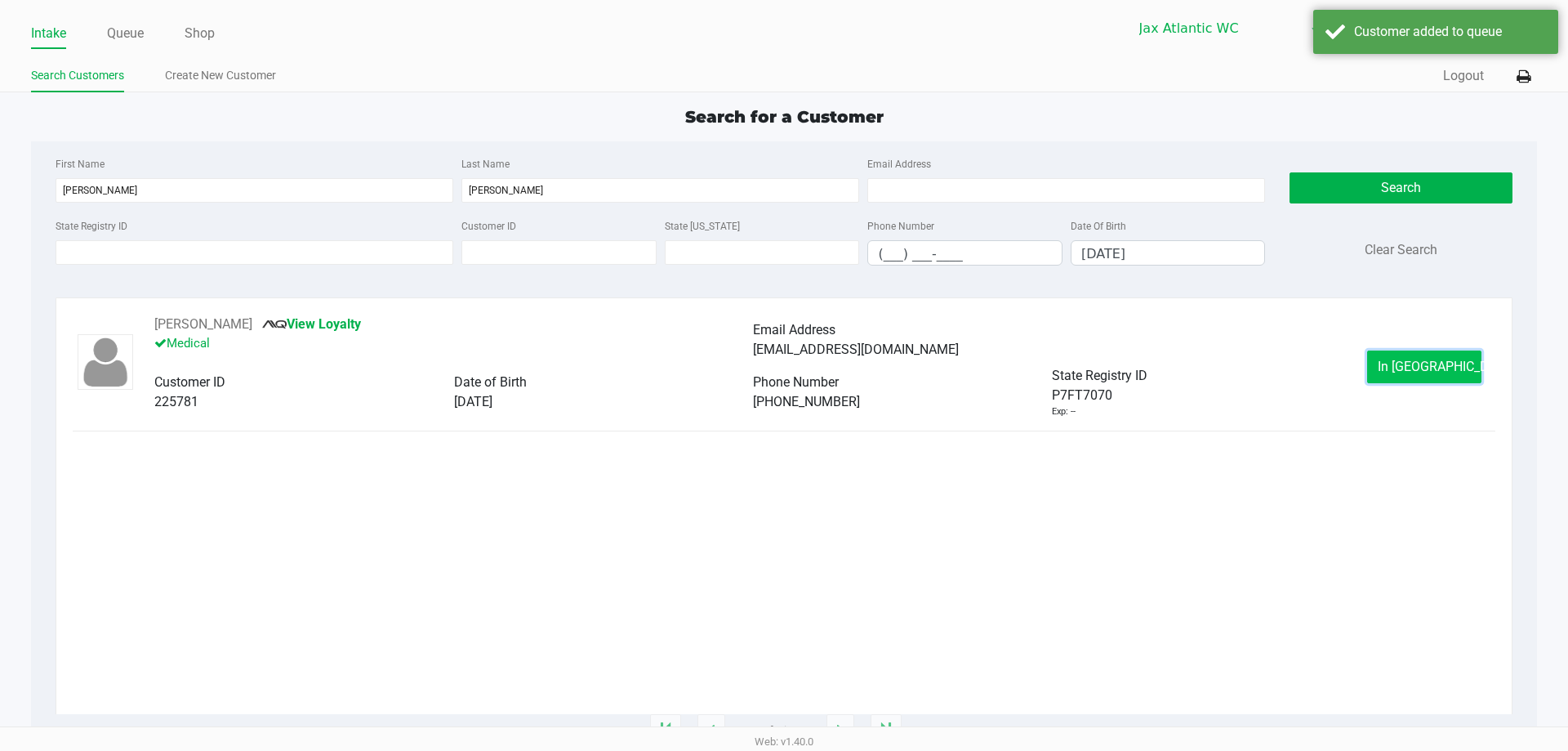
click at [1428, 366] on span "In [GEOGRAPHIC_DATA]" at bounding box center [1447, 367] width 137 height 16
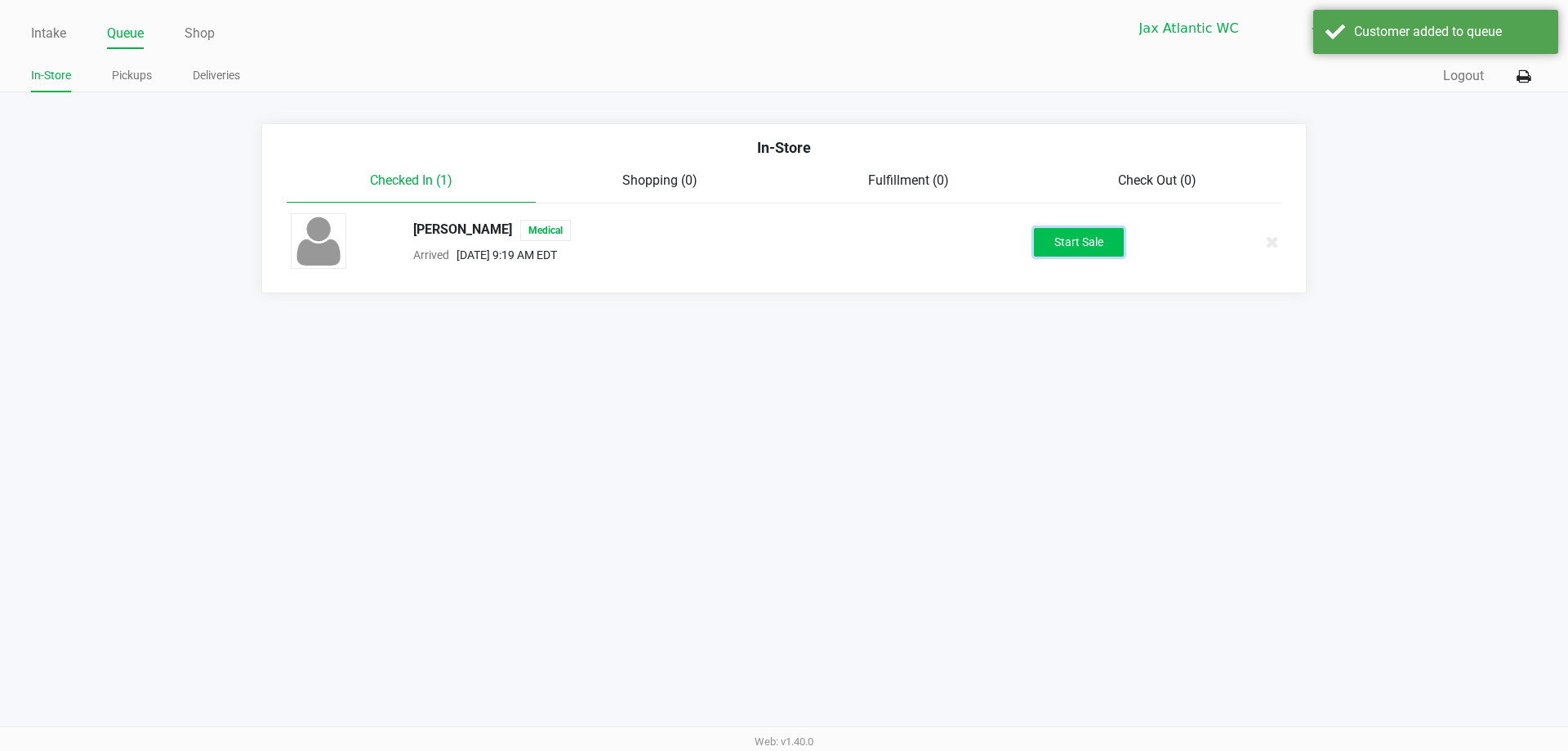
click at [1045, 238] on button "Start Sale" at bounding box center [1078, 242] width 90 height 29
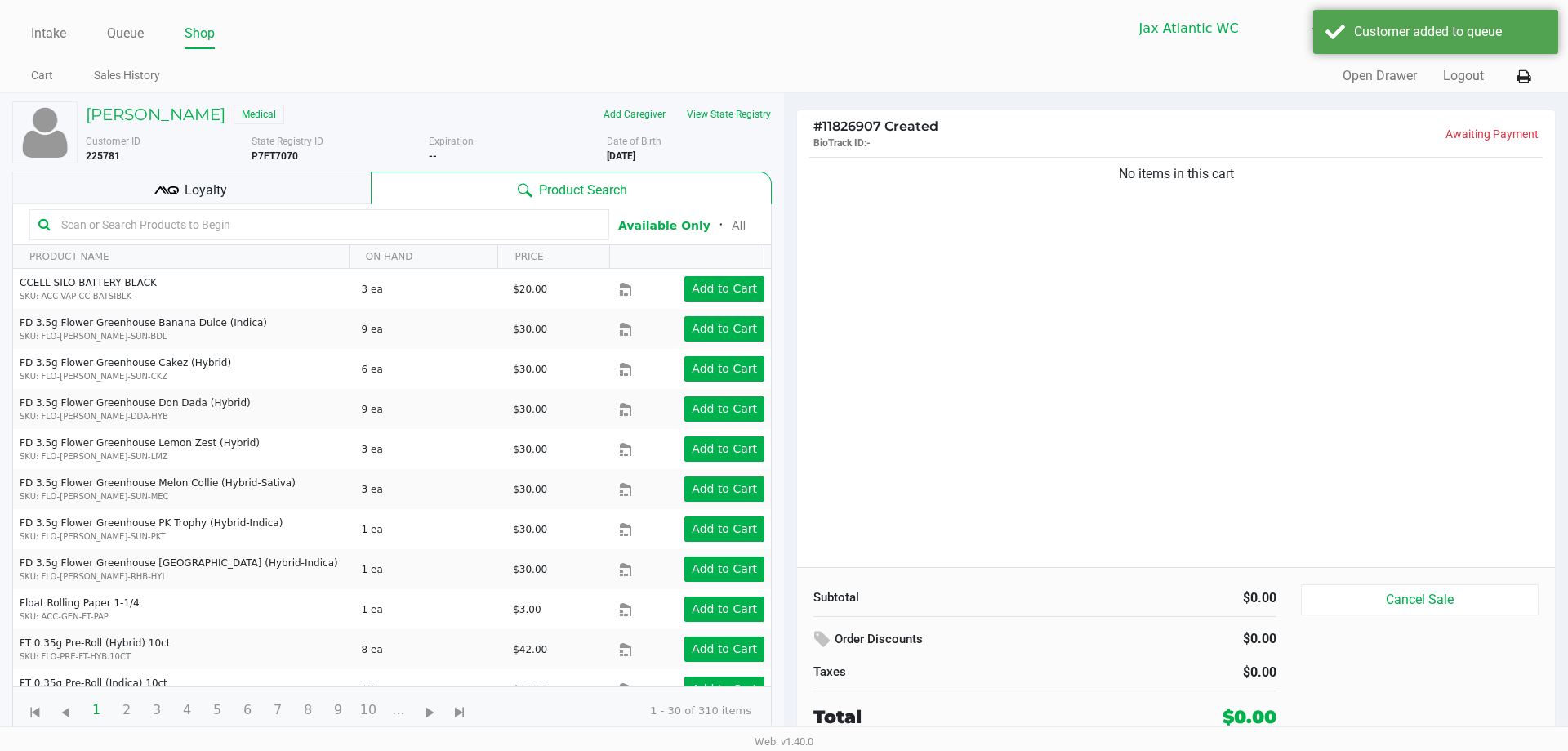
drag, startPoint x: 1039, startPoint y: 225, endPoint x: 1419, endPoint y: 226, distance: 380.0
click at [1436, 210] on div "No items in this cart" at bounding box center [1175, 360] width 758 height 413
click at [1295, 255] on div "No items in this cart" at bounding box center [1175, 360] width 758 height 413
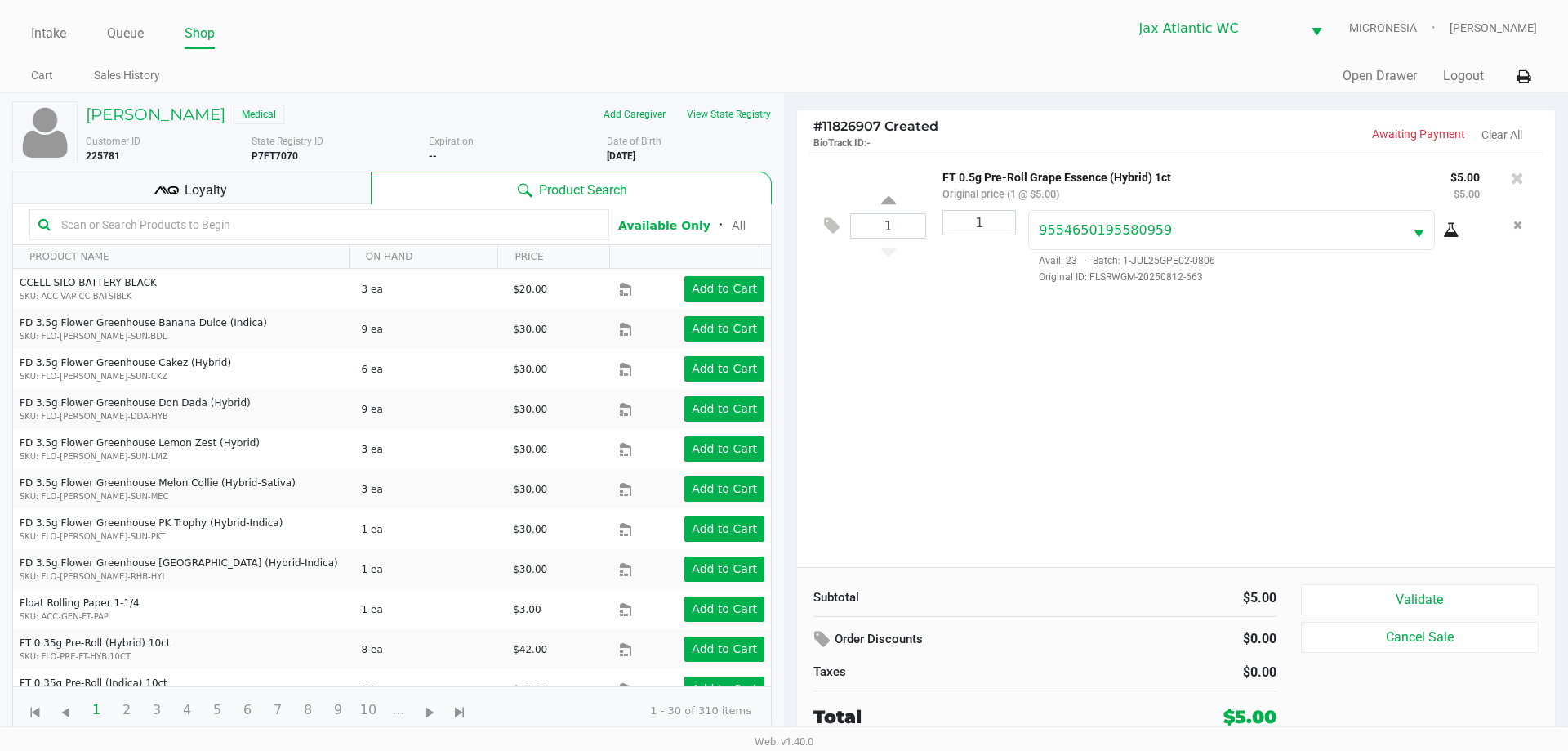
drag, startPoint x: 306, startPoint y: 191, endPoint x: 316, endPoint y: 192, distance: 10.0
click at [305, 191] on div "Loyalty" at bounding box center [191, 187] width 358 height 33
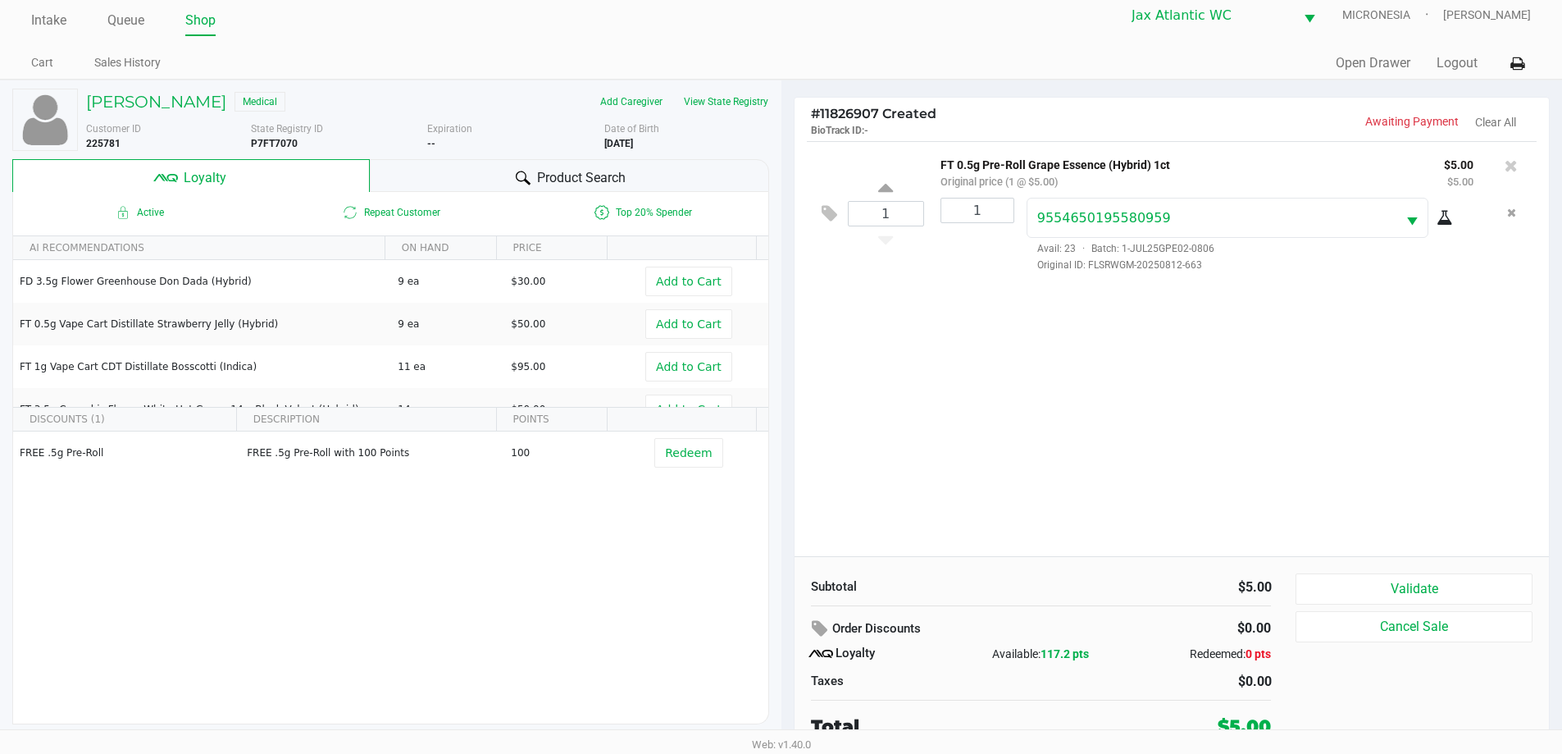
scroll to position [16, 0]
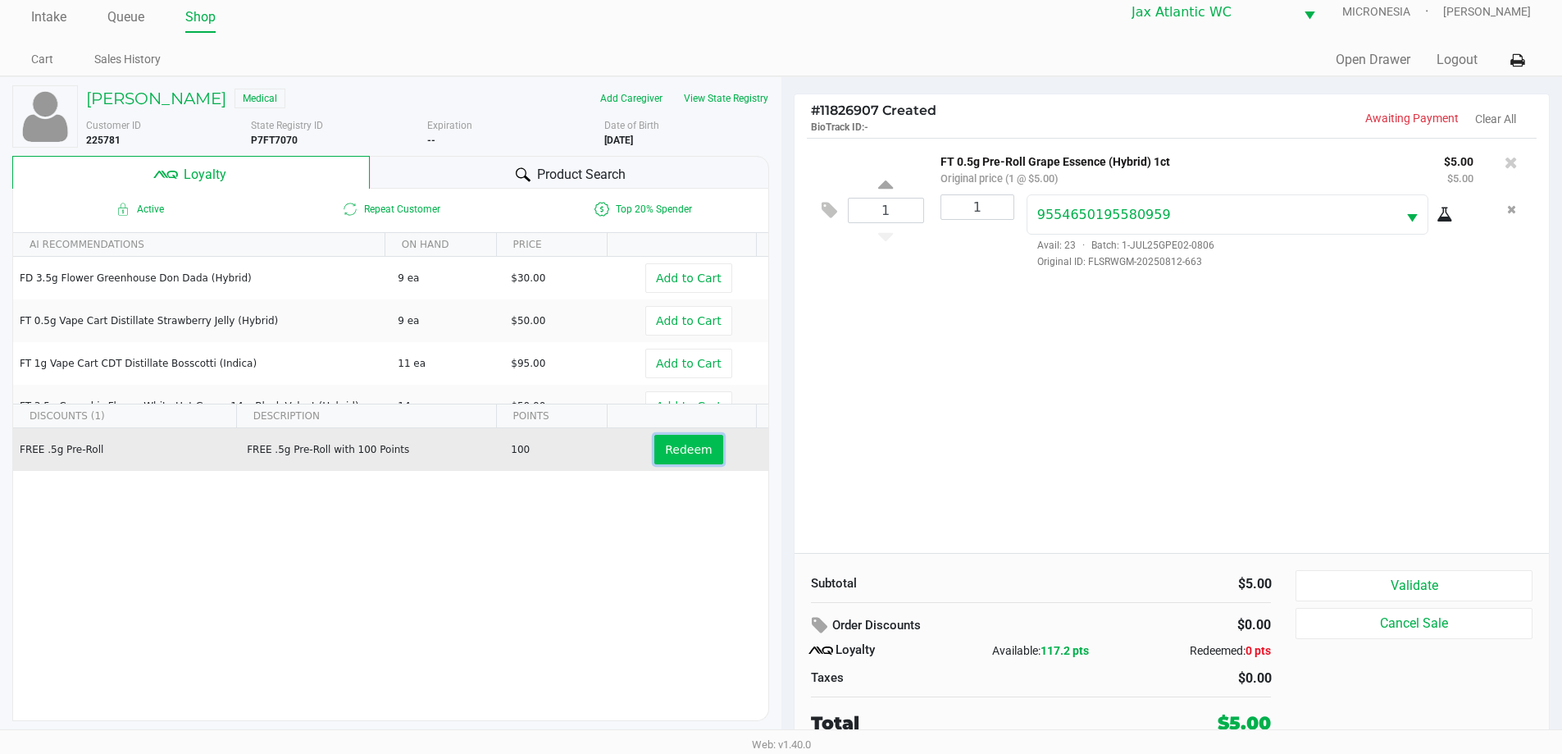
click at [689, 447] on span "Redeem" at bounding box center [688, 449] width 47 height 13
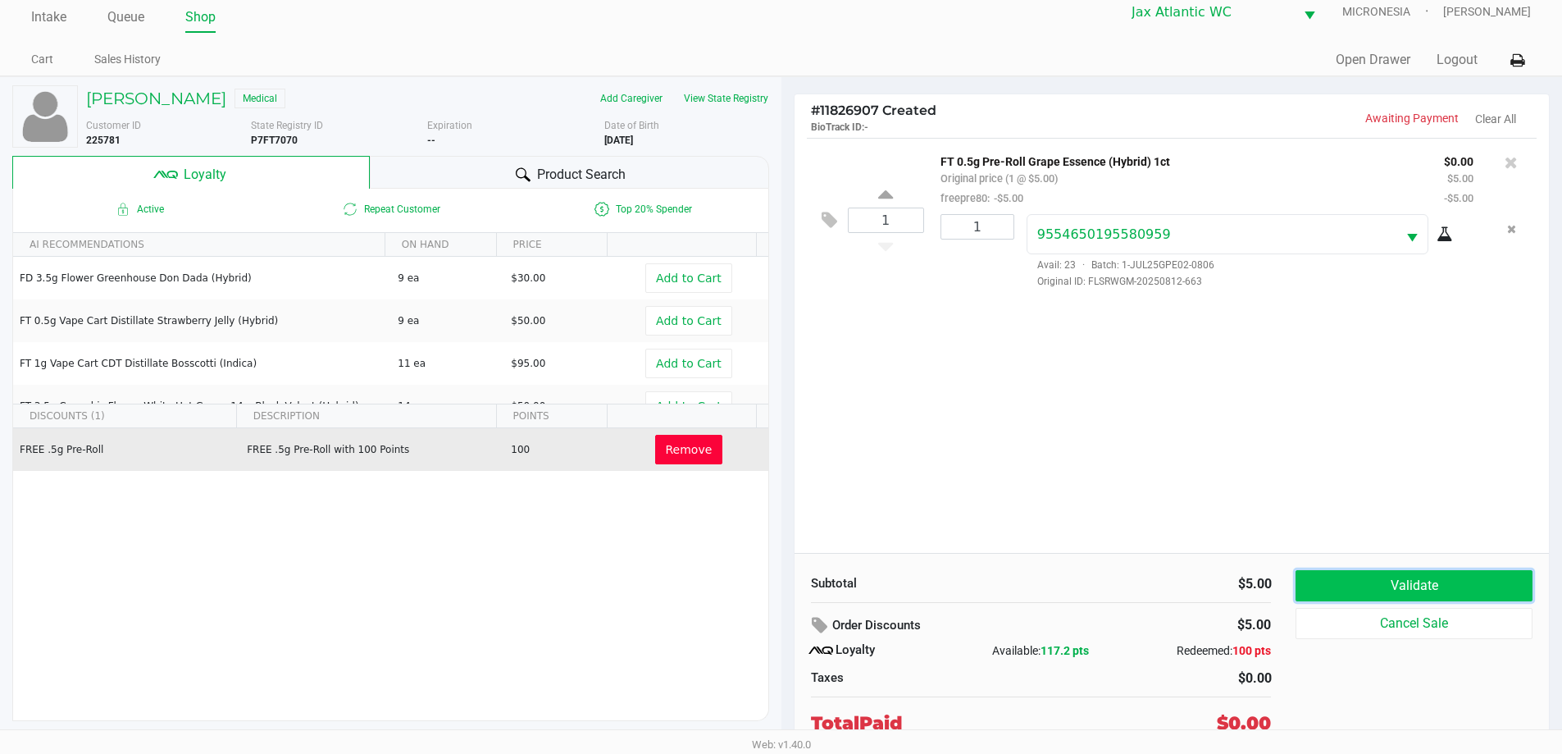
click at [1406, 577] on button "Validate" at bounding box center [1414, 585] width 236 height 31
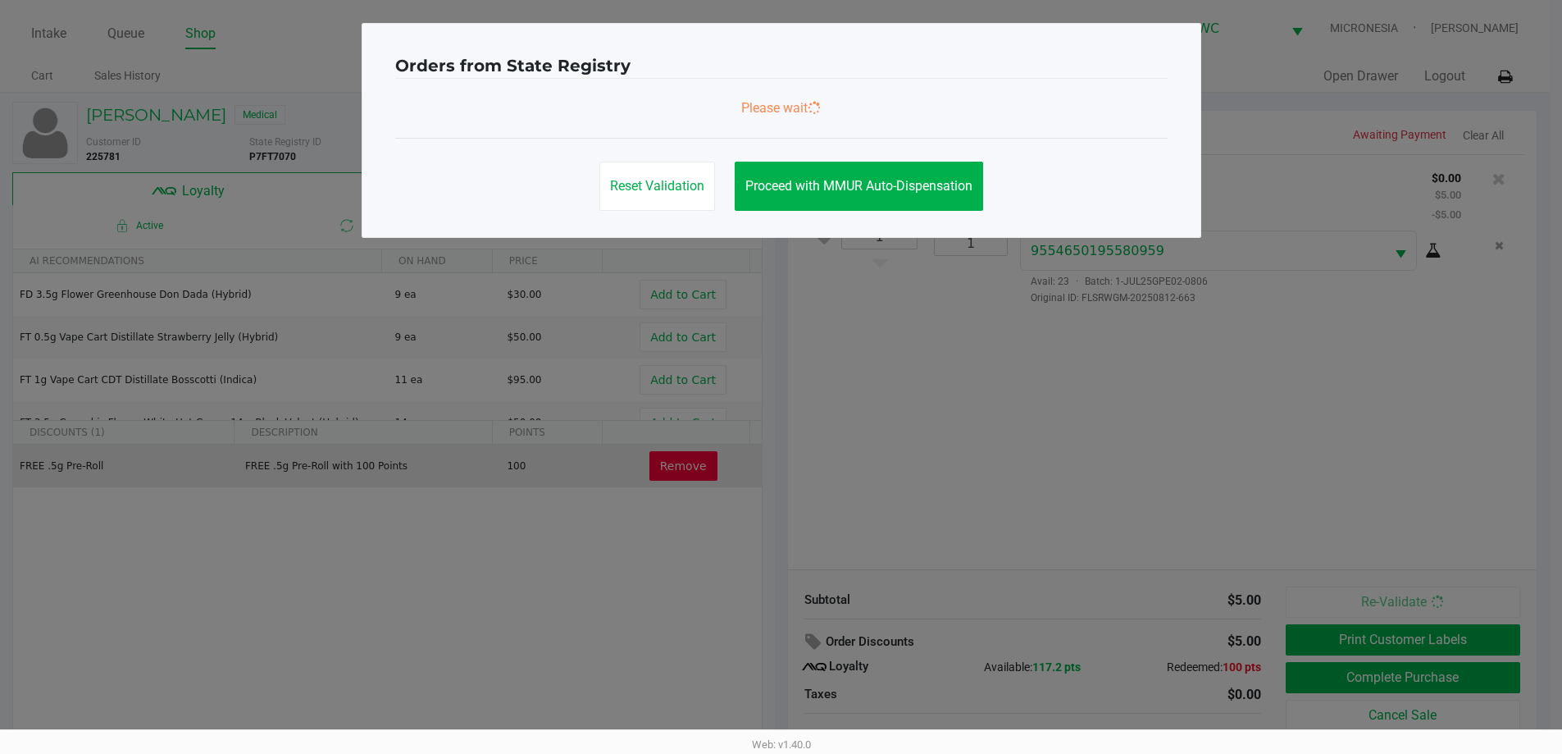
scroll to position [0, 0]
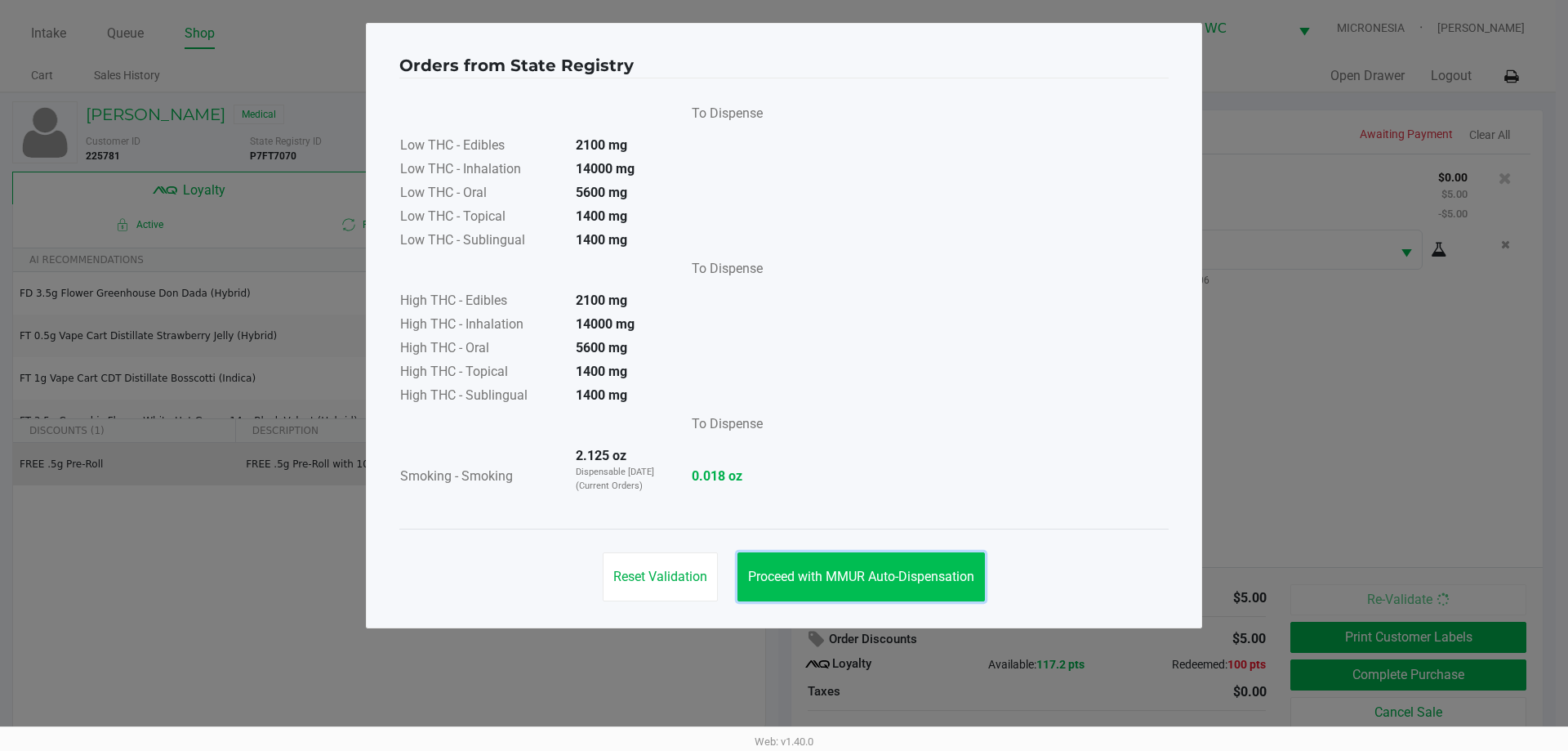
click at [878, 581] on span "Proceed with MMUR Auto-Dispensation" at bounding box center [860, 577] width 226 height 16
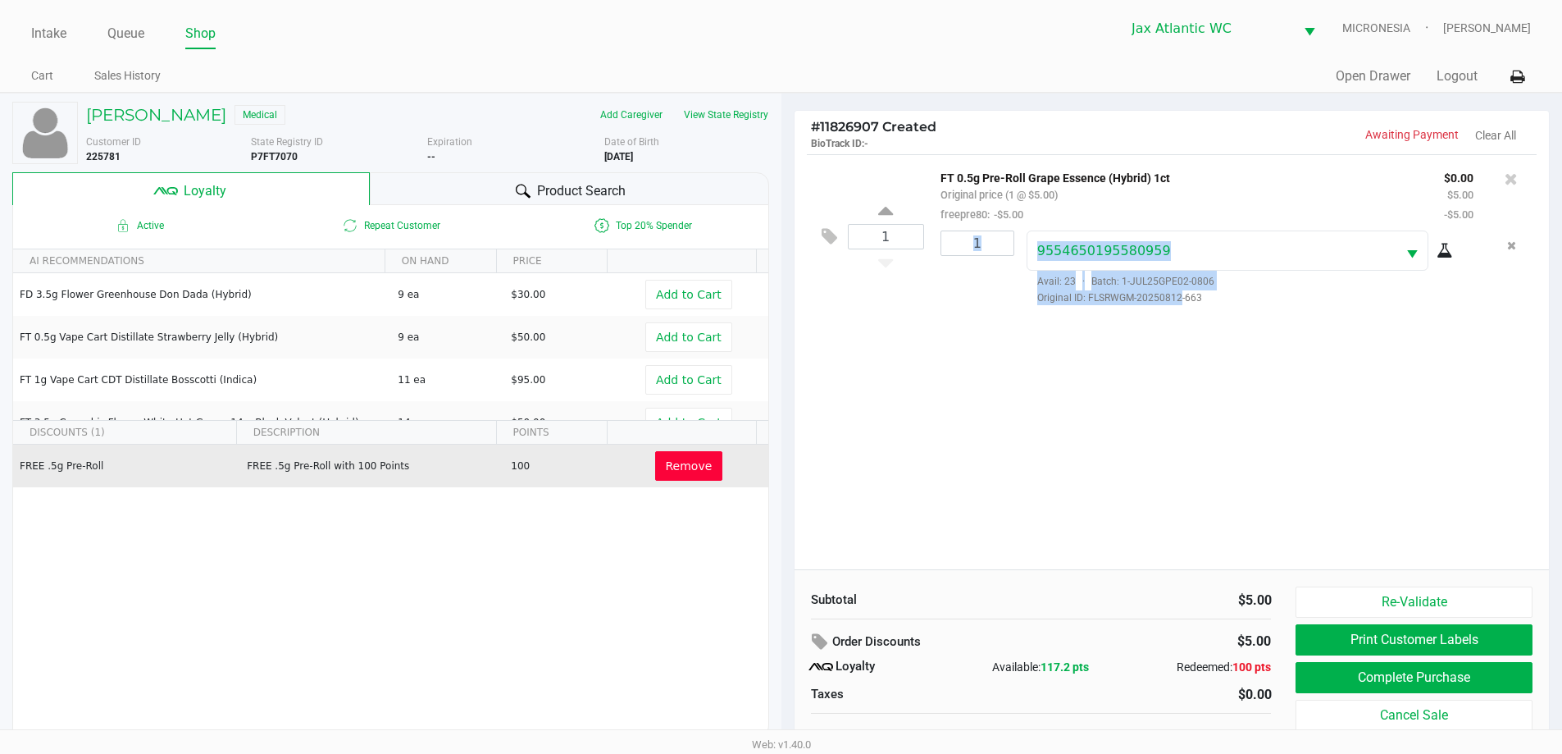
drag, startPoint x: 996, startPoint y: 302, endPoint x: 1179, endPoint y: 311, distance: 183.1
click at [1179, 308] on div "1 FT 0.5g Pre-Roll Grape Essence (Hybrid) 1ct Original price (1 @ $5.00) freepr…" at bounding box center [1172, 235] width 731 height 163
click at [1210, 353] on div "1 FT 0.5g Pre-Roll Grape Essence (Hybrid) 1ct Original price (1 @ $5.00) freepr…" at bounding box center [1172, 361] width 755 height 415
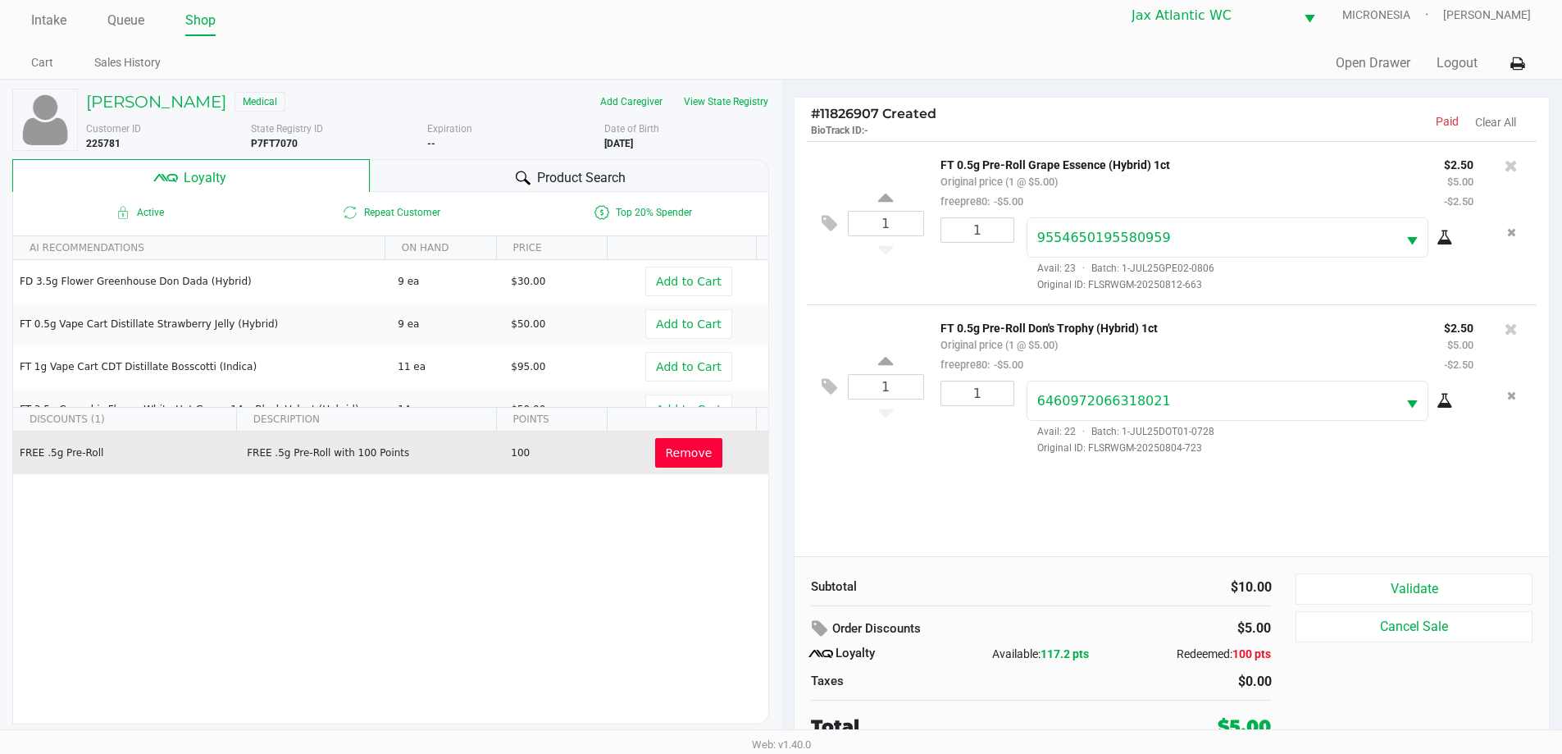
scroll to position [16, 0]
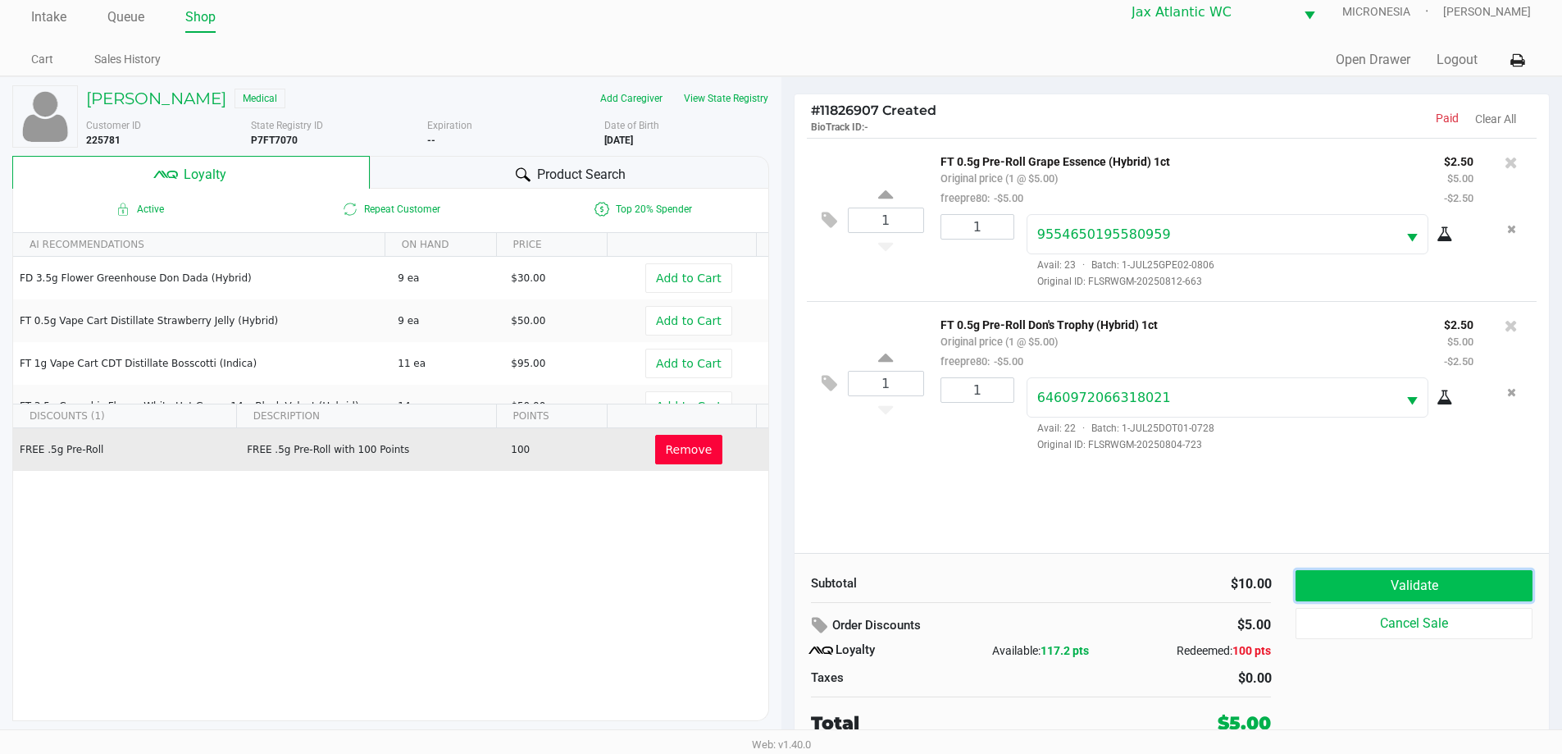
click at [1426, 586] on button "Validate" at bounding box center [1414, 585] width 236 height 31
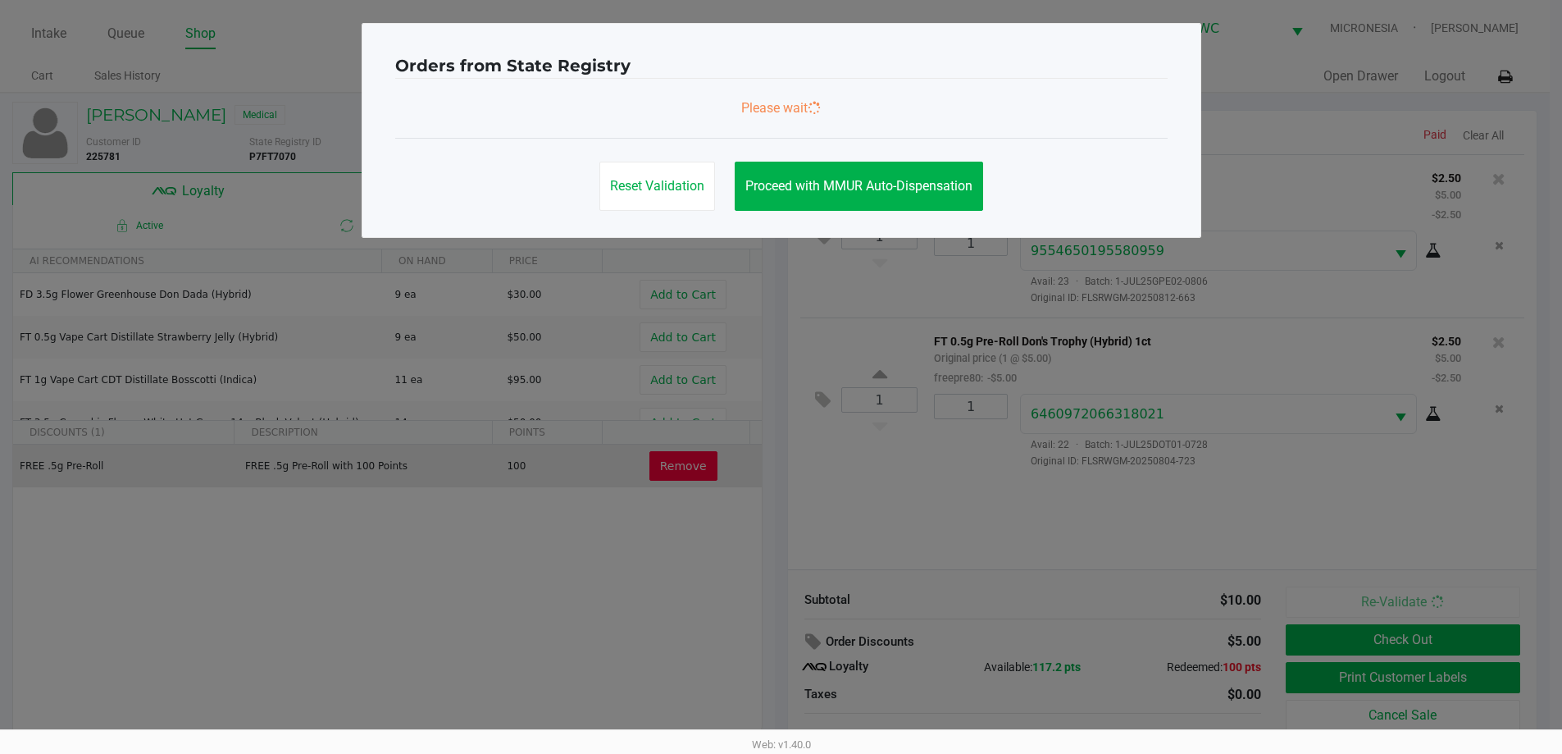
scroll to position [0, 0]
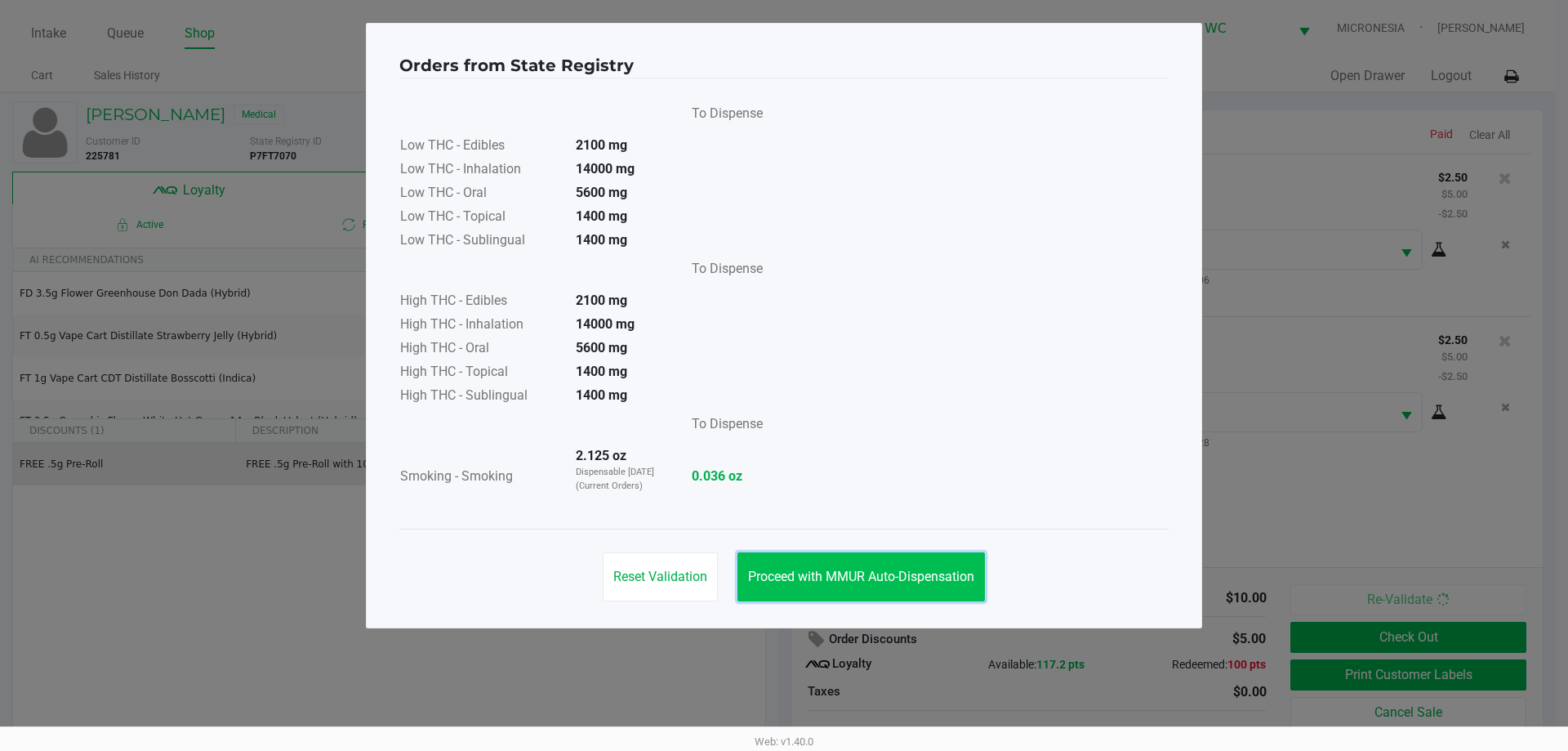
click at [893, 574] on span "Proceed with MMUR Auto-Dispensation" at bounding box center [860, 577] width 226 height 16
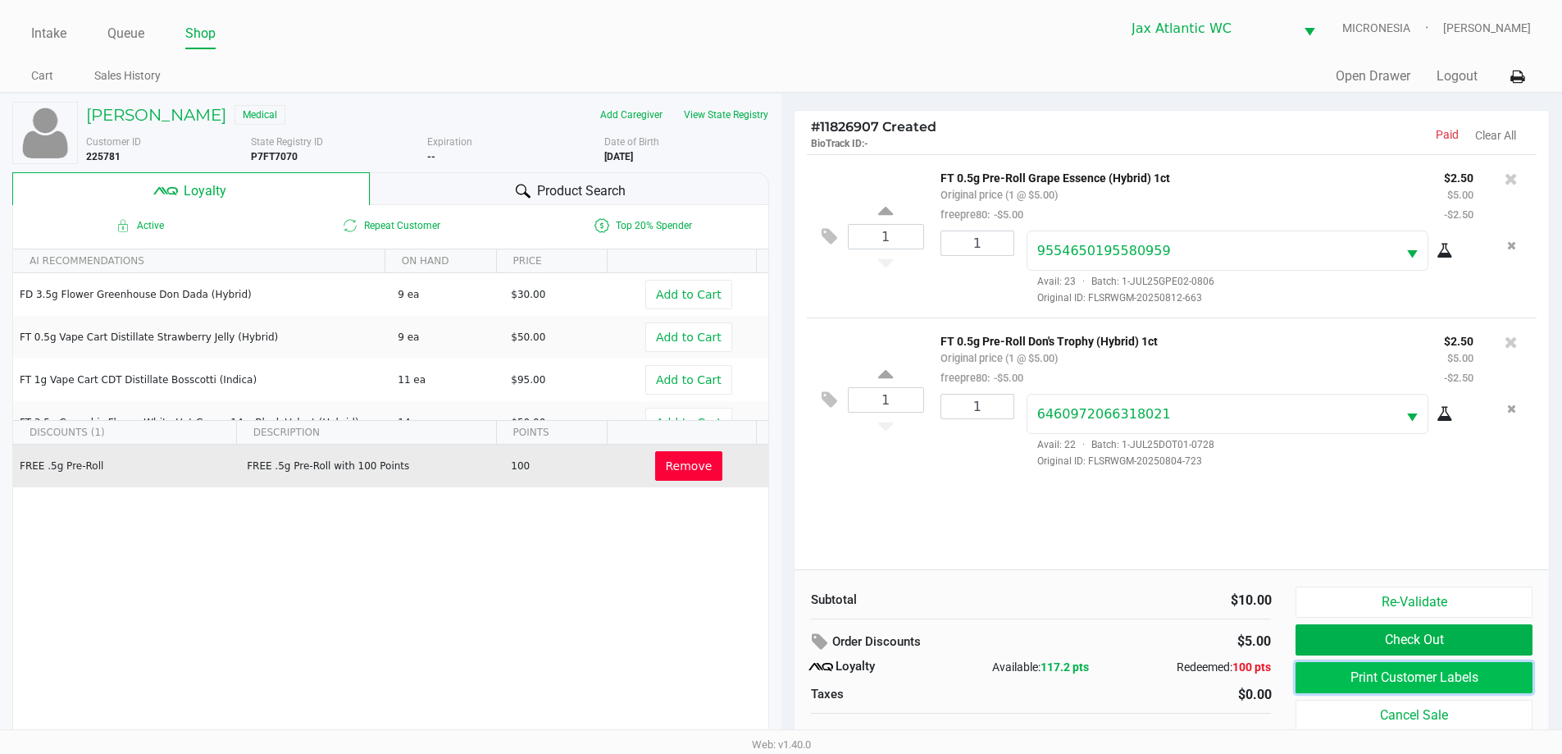
click at [1349, 678] on button "Print Customer Labels" at bounding box center [1414, 677] width 236 height 31
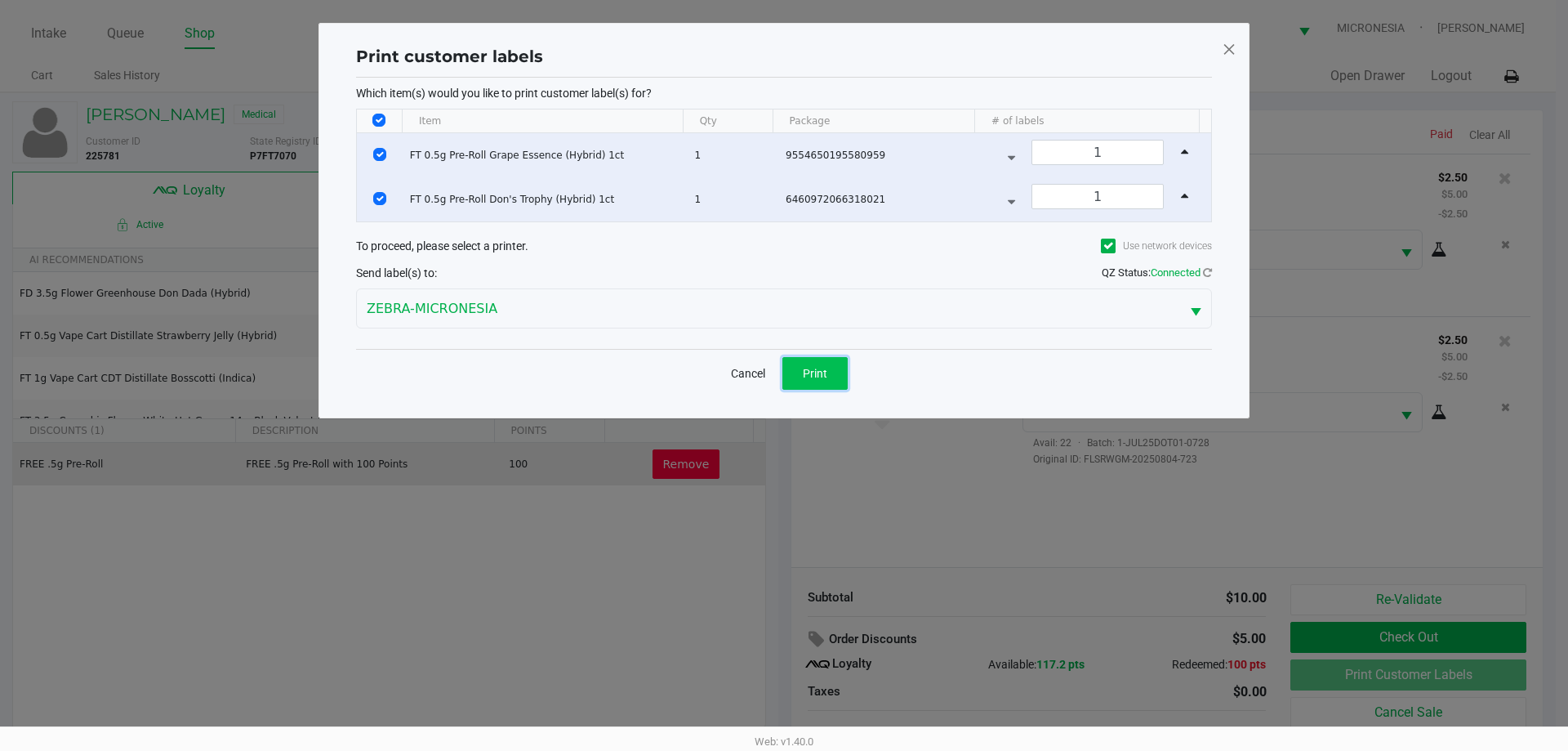
click at [828, 370] on button "Print" at bounding box center [815, 373] width 66 height 33
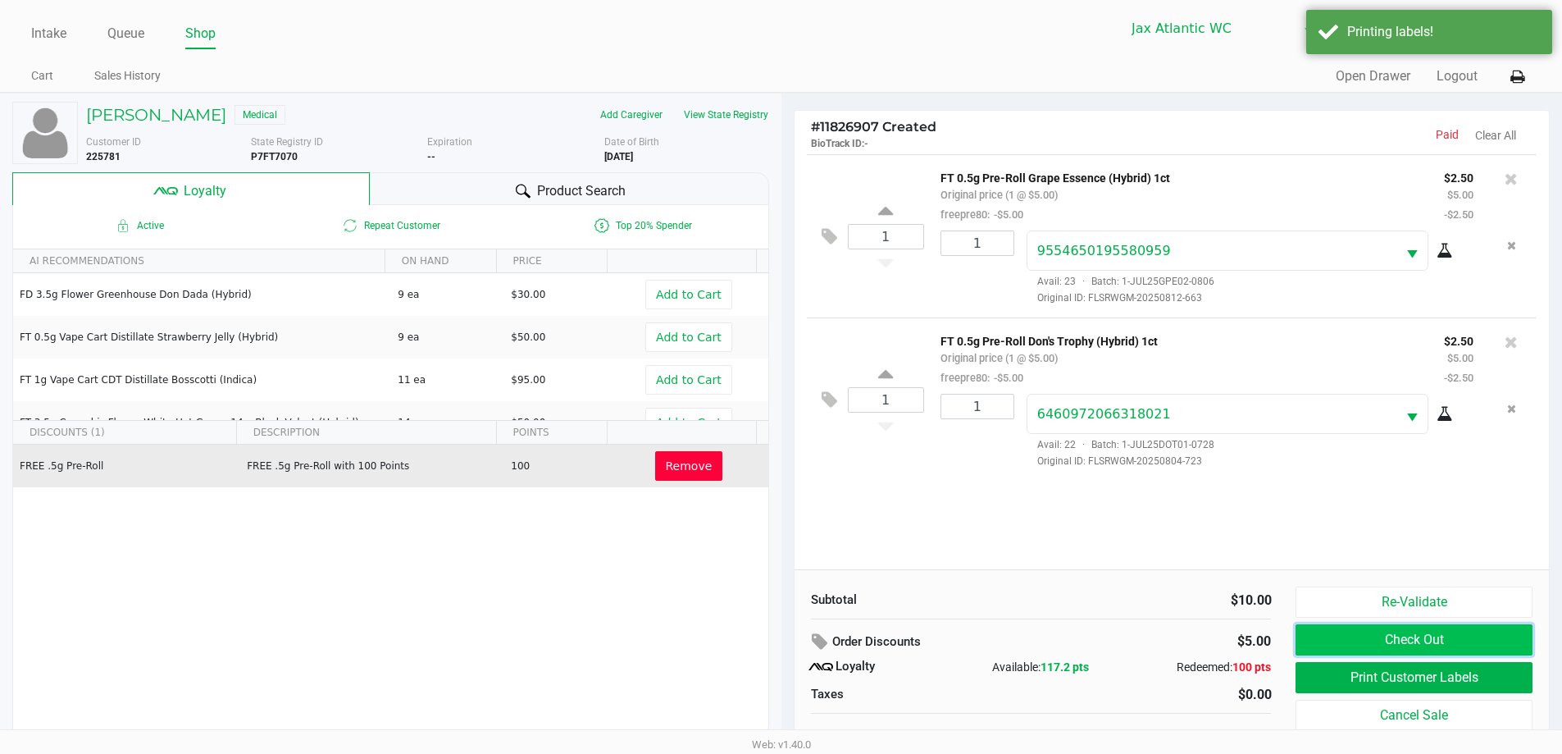
click at [1457, 639] on button "Check Out" at bounding box center [1414, 639] width 236 height 31
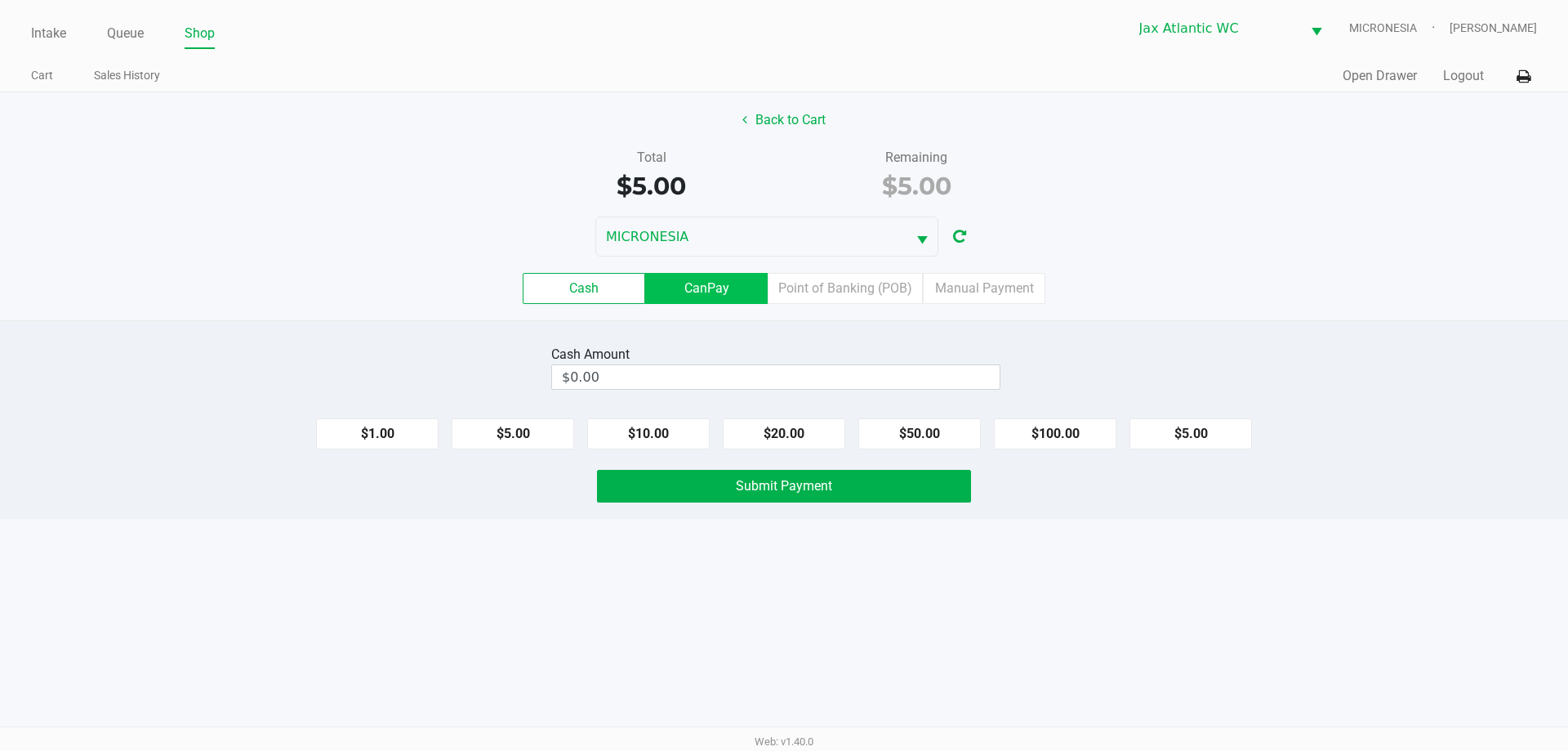
click at [717, 297] on label "CanPay" at bounding box center [706, 288] width 122 height 31
click at [0, 0] on 2 "CanPay" at bounding box center [0, 0] width 0 height 0
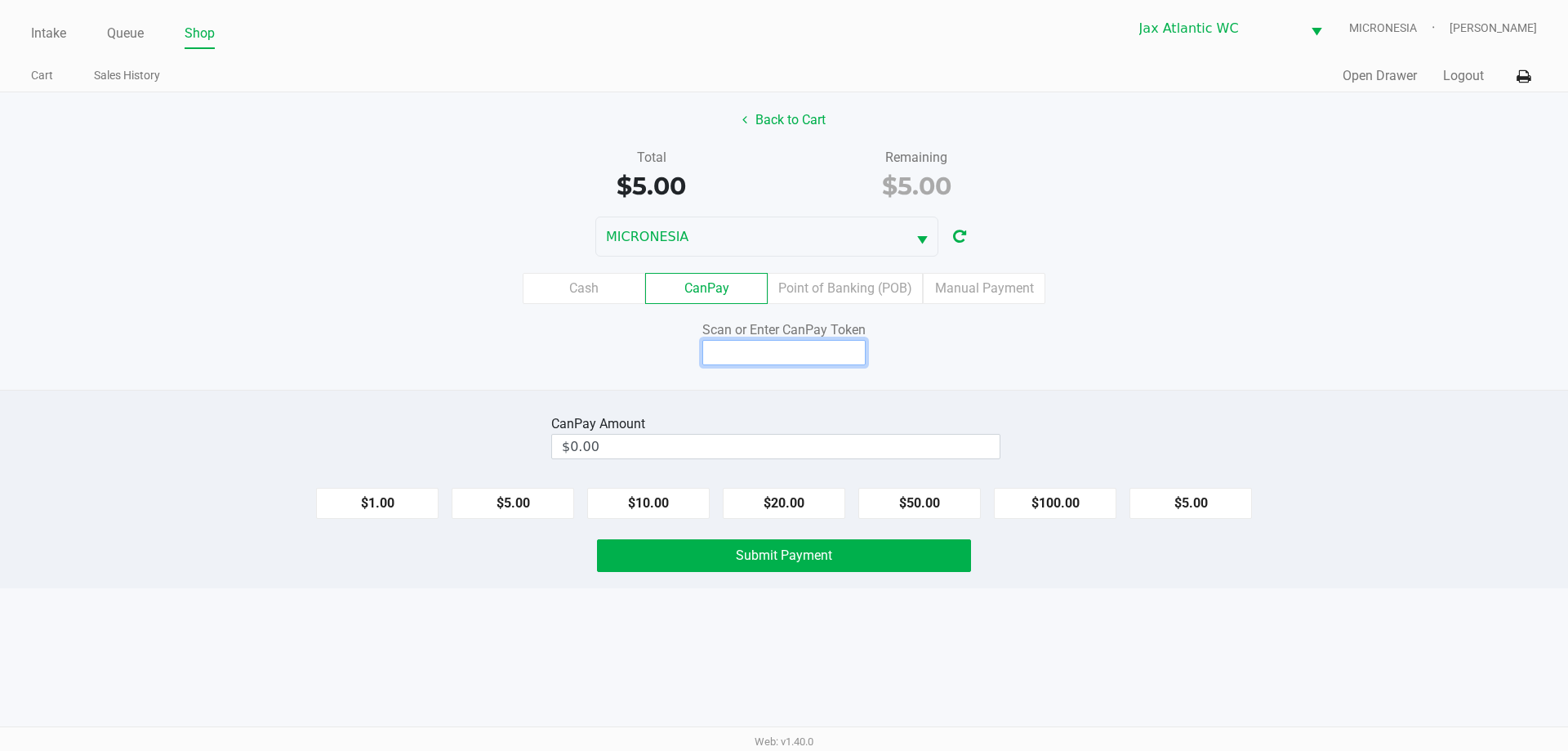
click at [716, 362] on input at bounding box center [784, 352] width 163 height 25
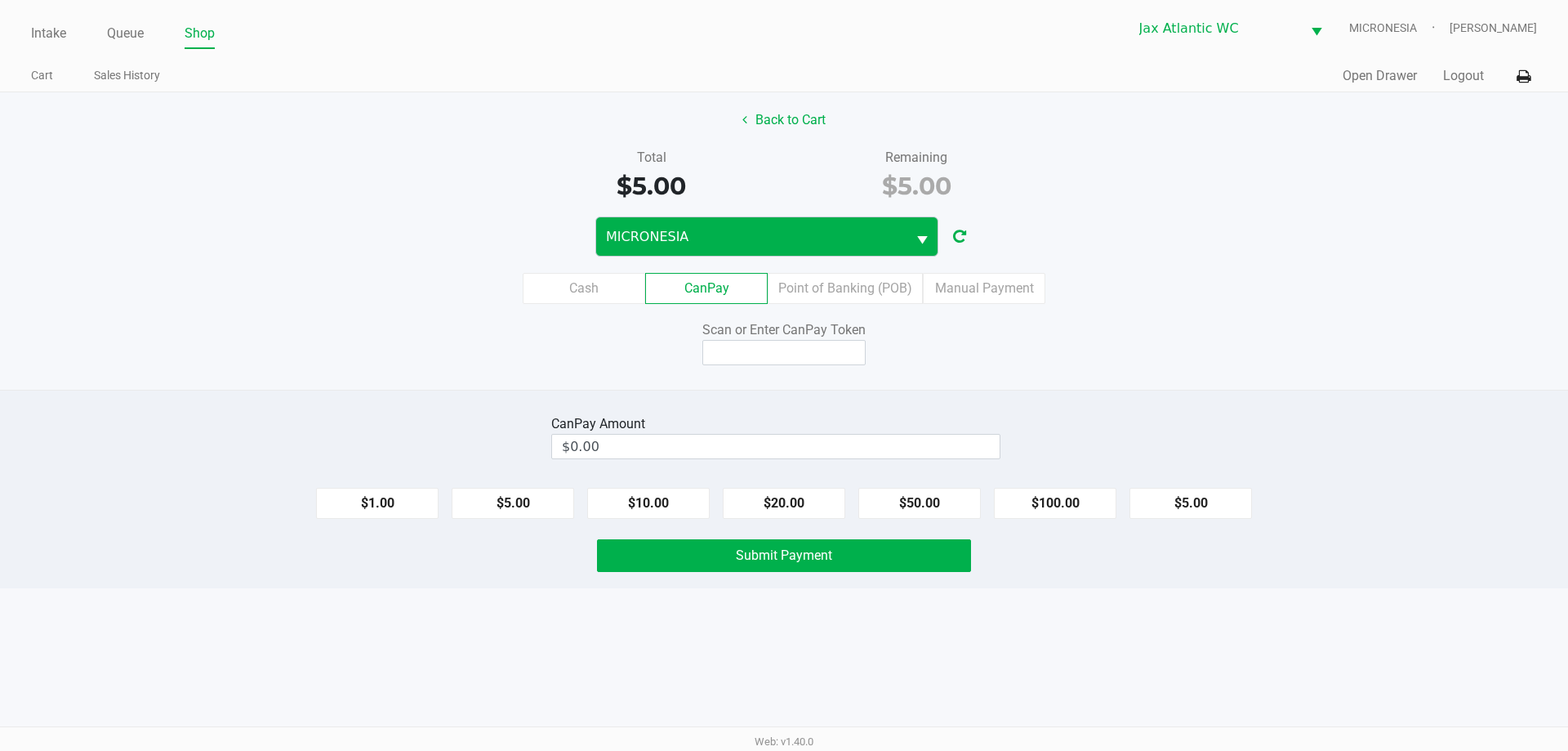
drag, startPoint x: 701, startPoint y: 258, endPoint x: 678, endPoint y: 234, distance: 33.2
click at [699, 249] on div "Back to Cart Total $5.00 Remaining $5.00 MICRONESIA Cash CanPay Point of Bankin…" at bounding box center [784, 241] width 1568 height 298
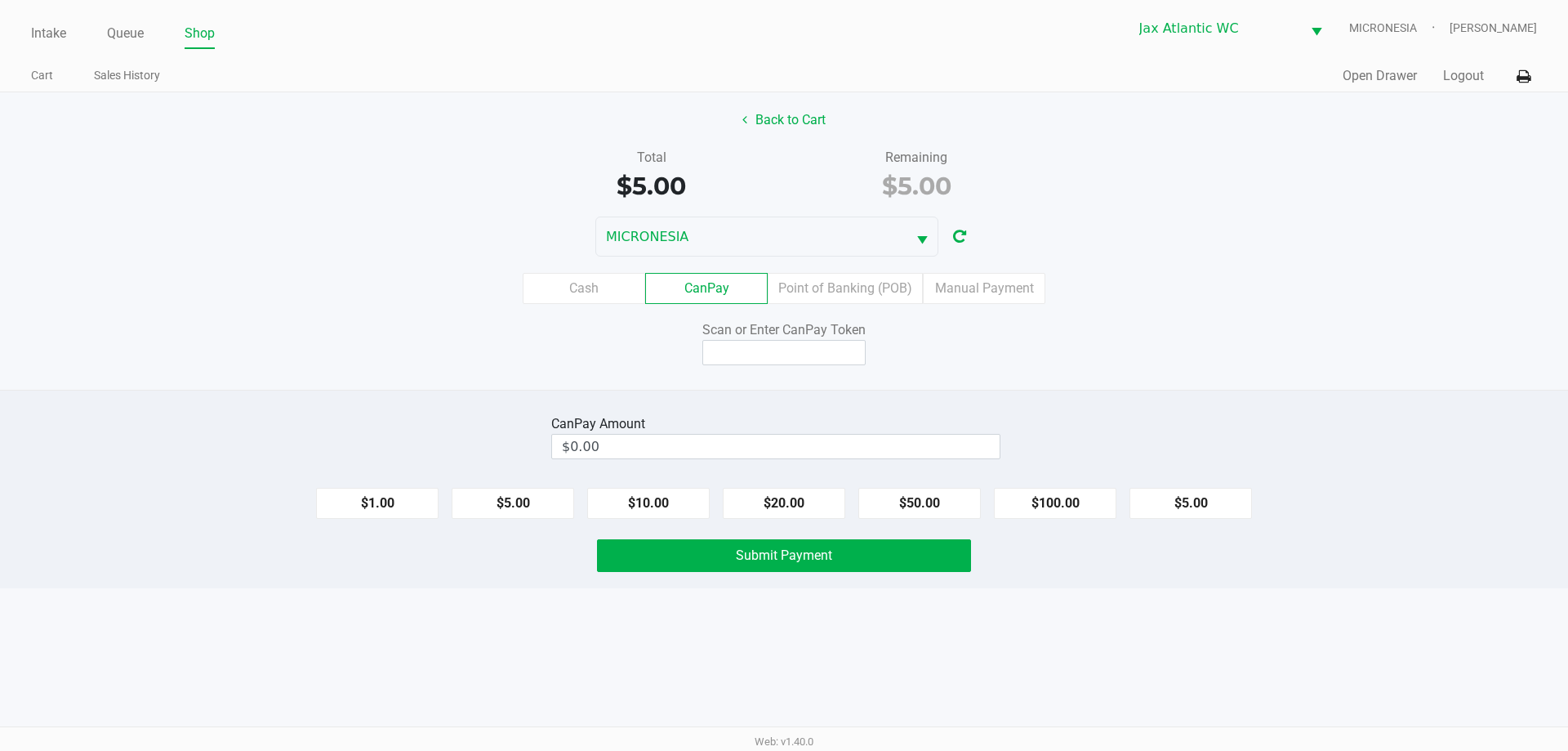
click at [792, 382] on div "Back to Cart Total $5.00 Remaining $5.00 MICRONESIA Cash CanPay Point of Bankin…" at bounding box center [784, 241] width 1568 height 298
click at [785, 368] on div "Back to Cart Total $5.00 Remaining $5.00 MICRONESIA Cash CanPay Point of Bankin…" at bounding box center [784, 241] width 1568 height 298
click at [777, 357] on input at bounding box center [784, 352] width 163 height 25
type input "Q9413121X"
click at [1225, 503] on button "$5.00" at bounding box center [1190, 503] width 122 height 31
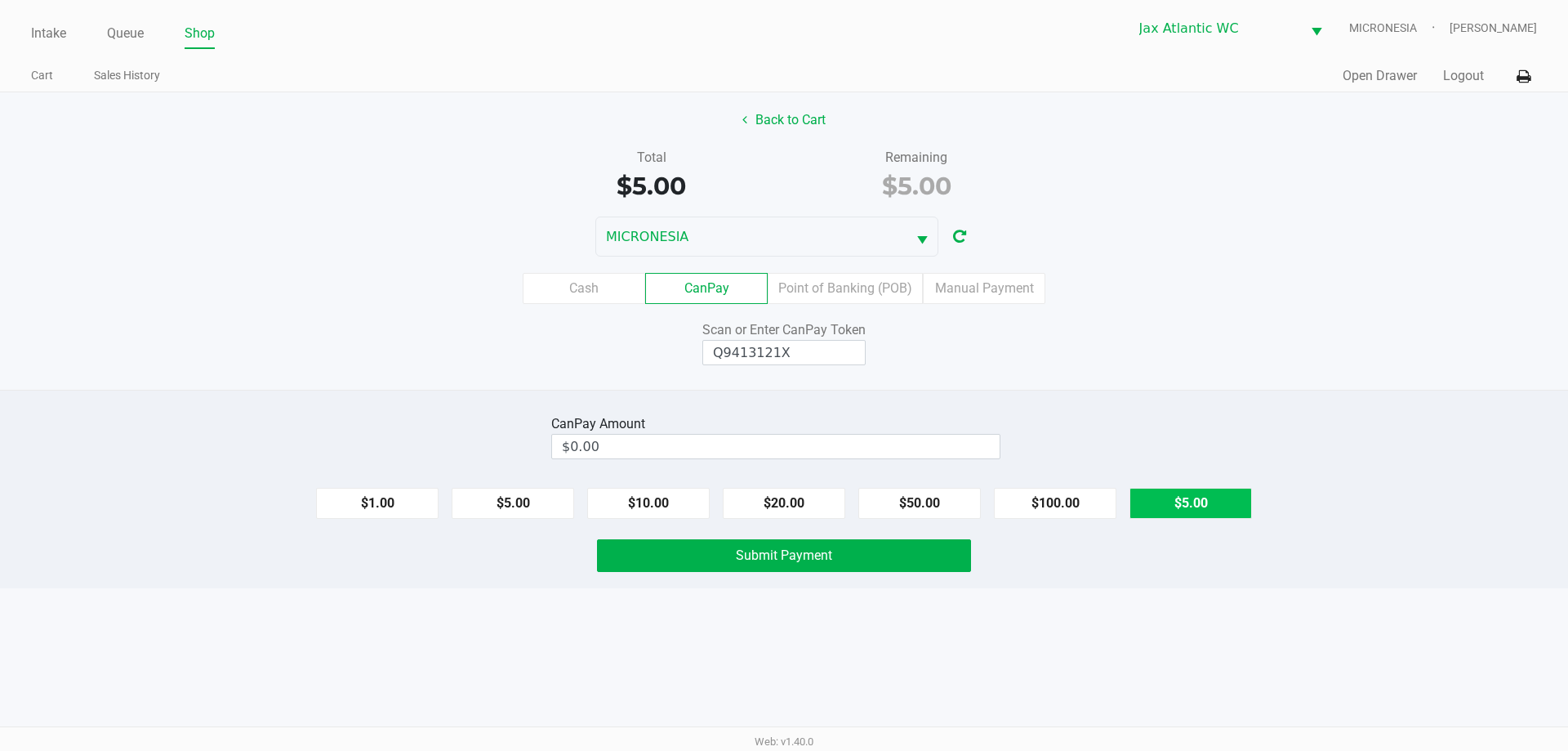
type input "$5.00"
click at [1210, 506] on button "$5.00" at bounding box center [1190, 503] width 122 height 31
click at [812, 554] on span "Submit Payment" at bounding box center [784, 555] width 97 height 16
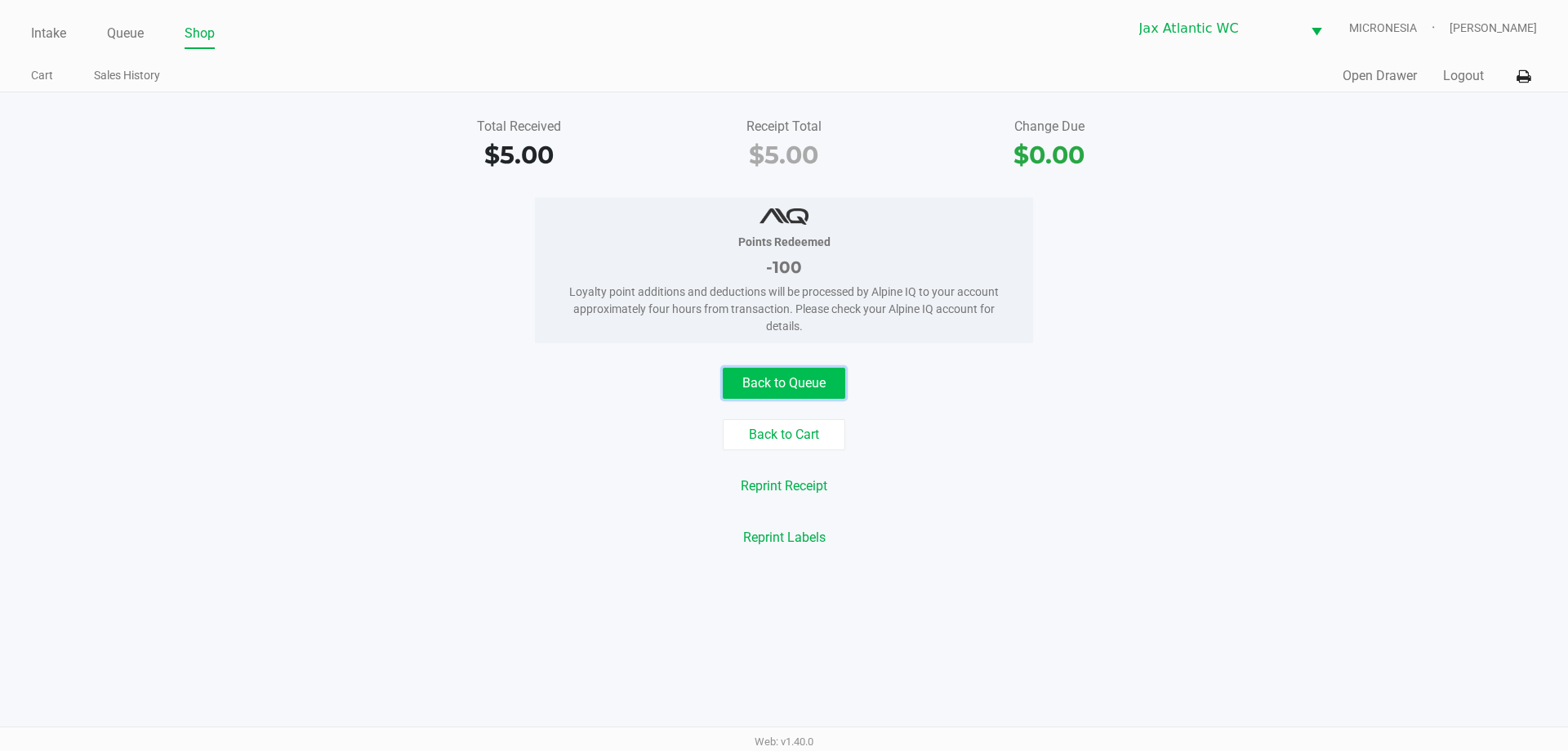
click at [817, 386] on button "Back to Queue" at bounding box center [784, 382] width 122 height 31
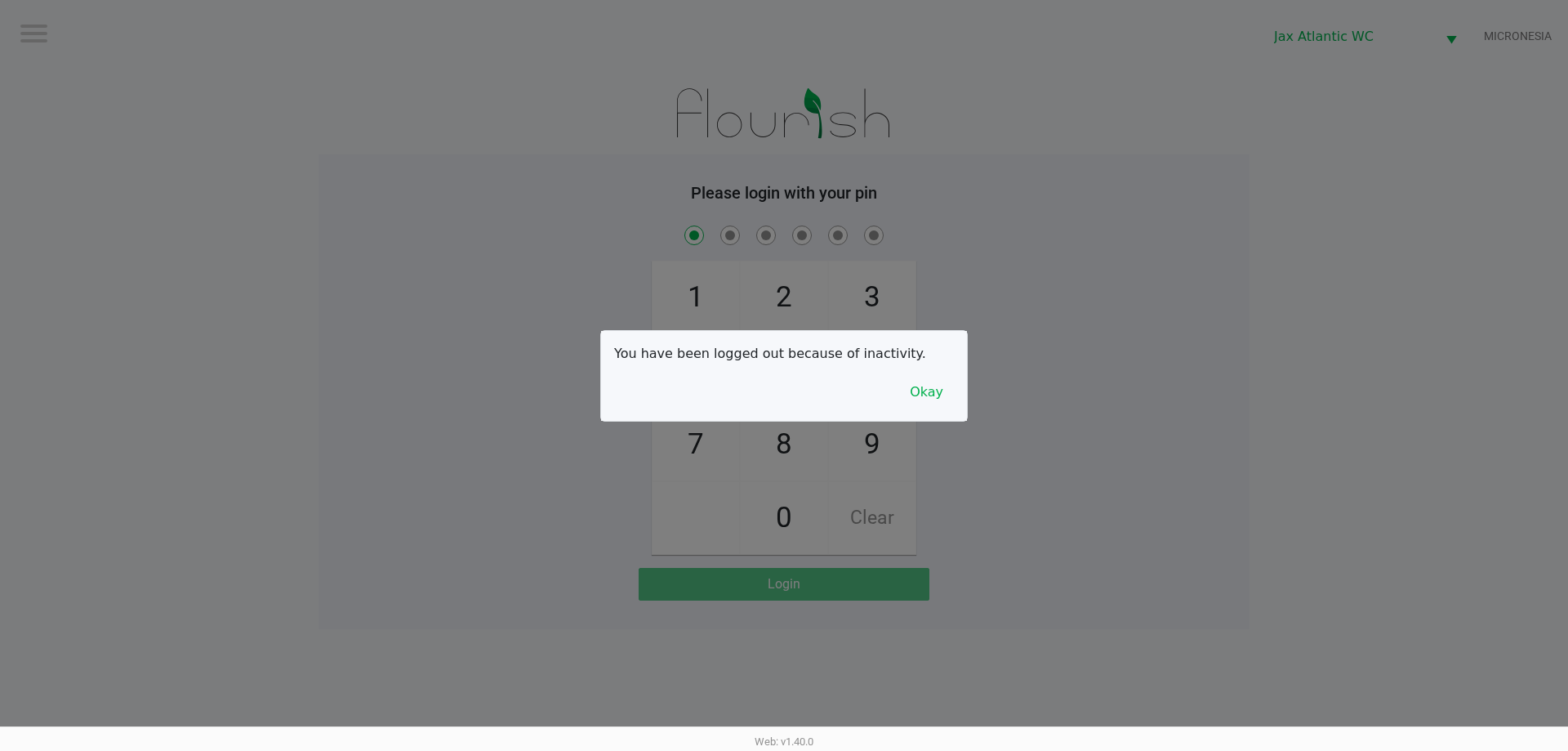
checkbox input "true"
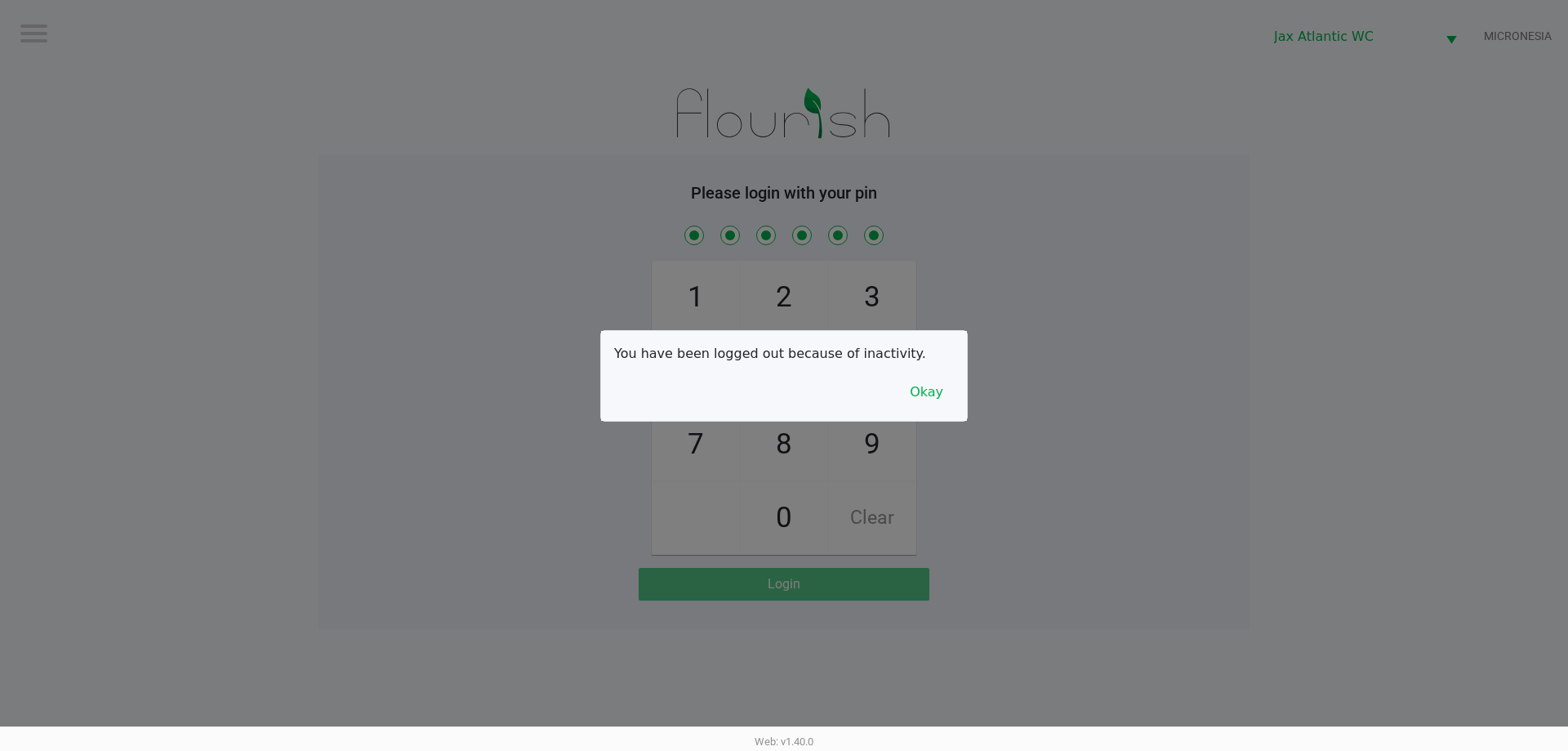
checkbox input "true"
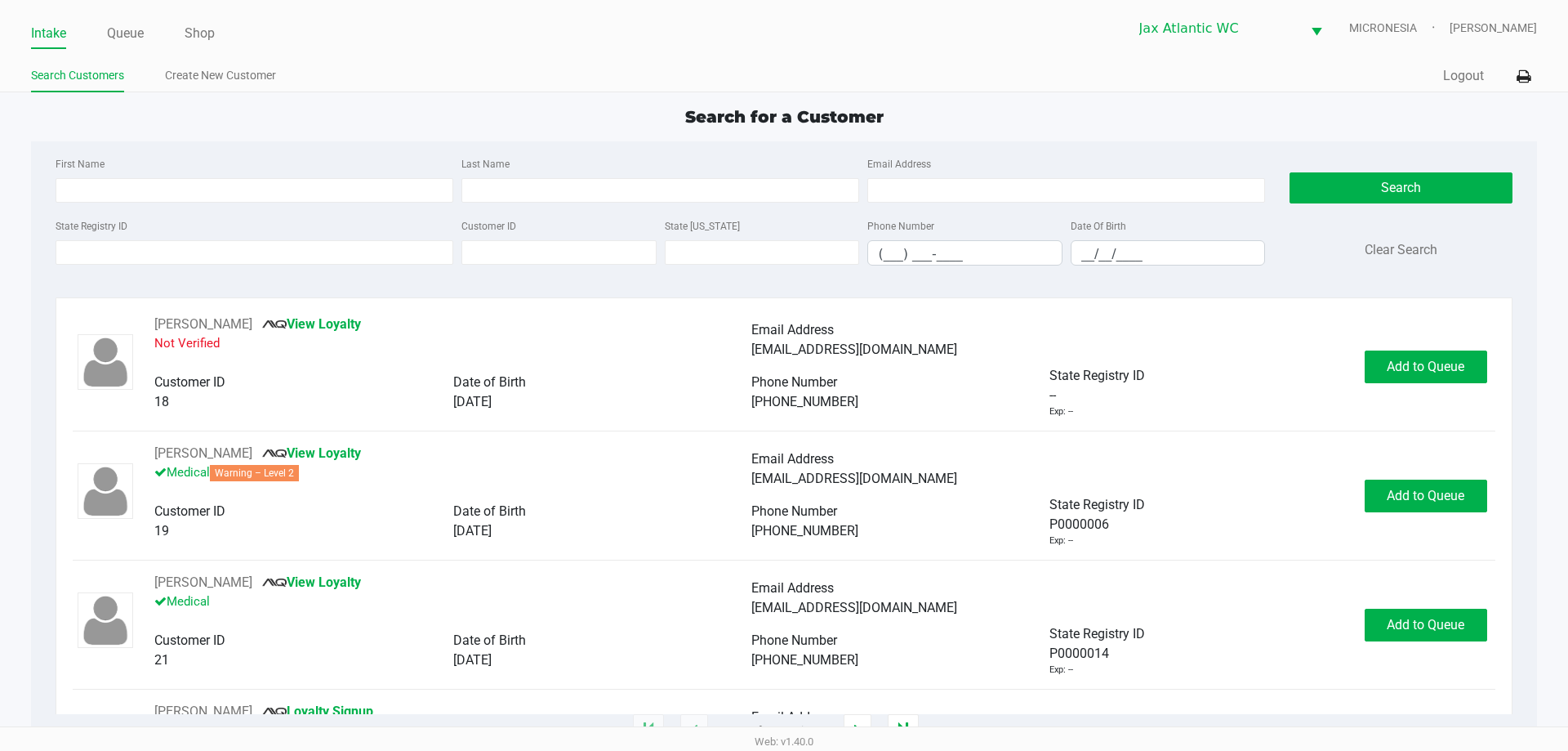
click at [439, 58] on div "Intake Queue Shop Jax Atlantic WC MICRONESIA [PERSON_NAME] Search Customers Cre…" at bounding box center [784, 46] width 1568 height 93
click at [134, 28] on link "Queue" at bounding box center [124, 33] width 37 height 23
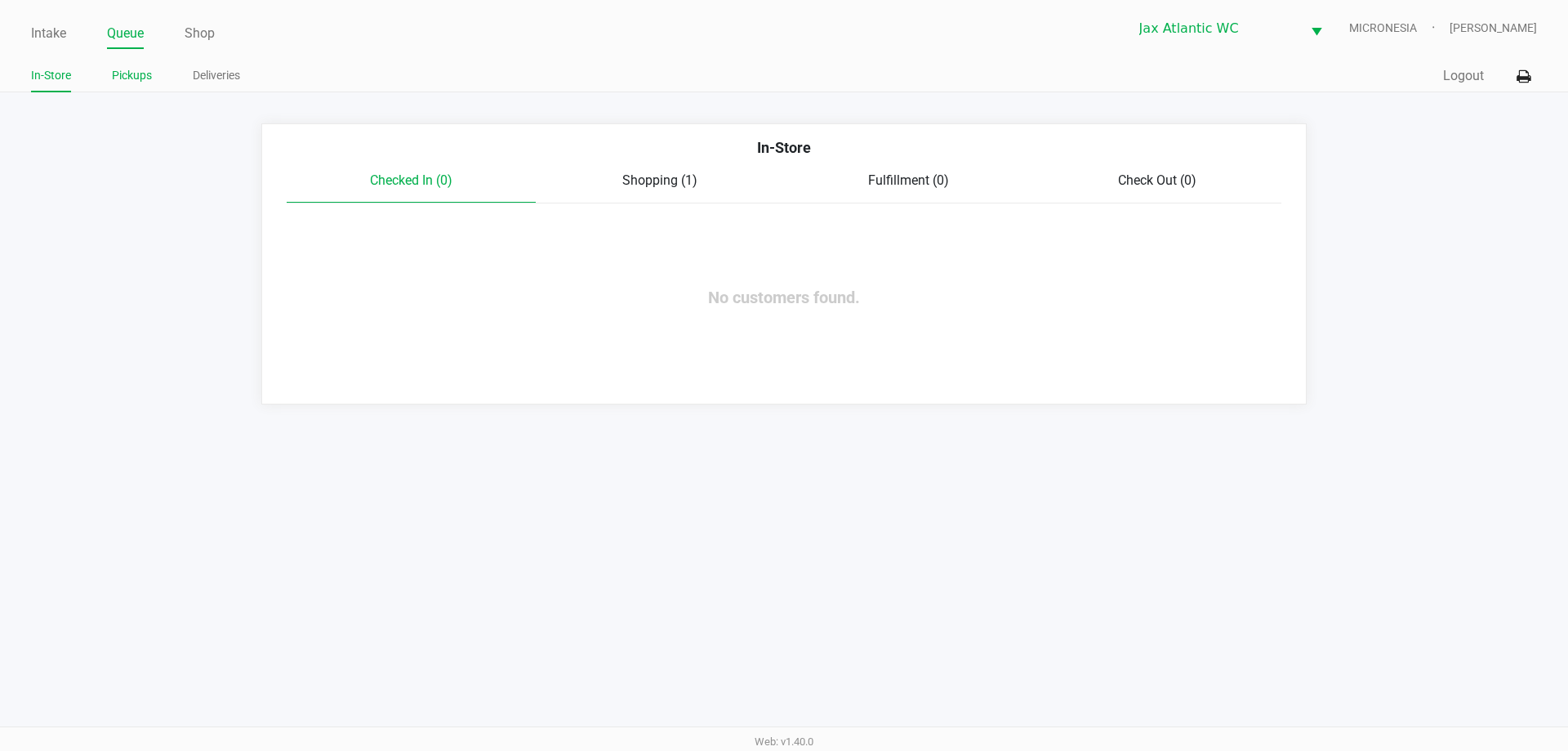
click at [145, 77] on link "Pickups" at bounding box center [131, 76] width 40 height 21
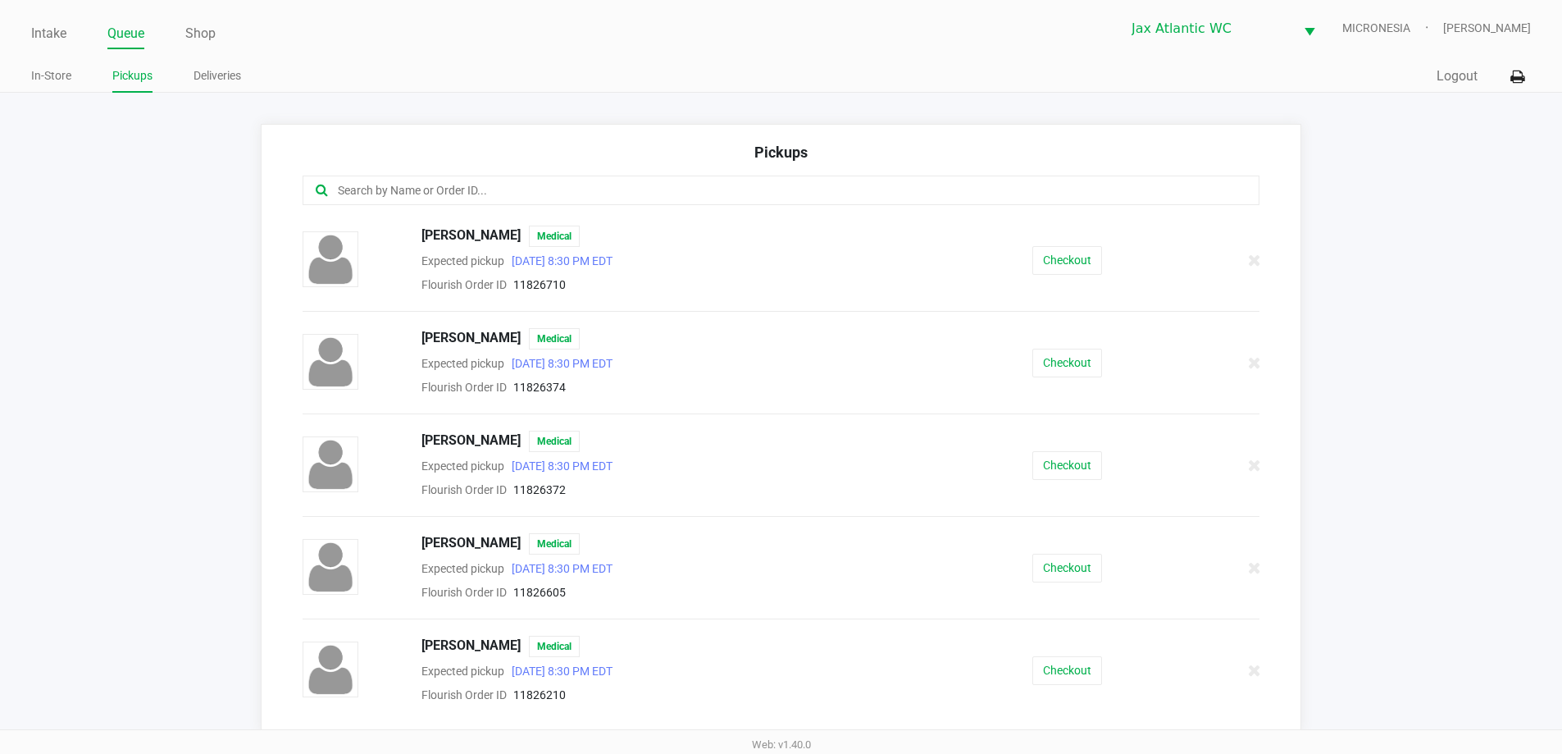
click at [435, 189] on input "text" at bounding box center [755, 190] width 838 height 19
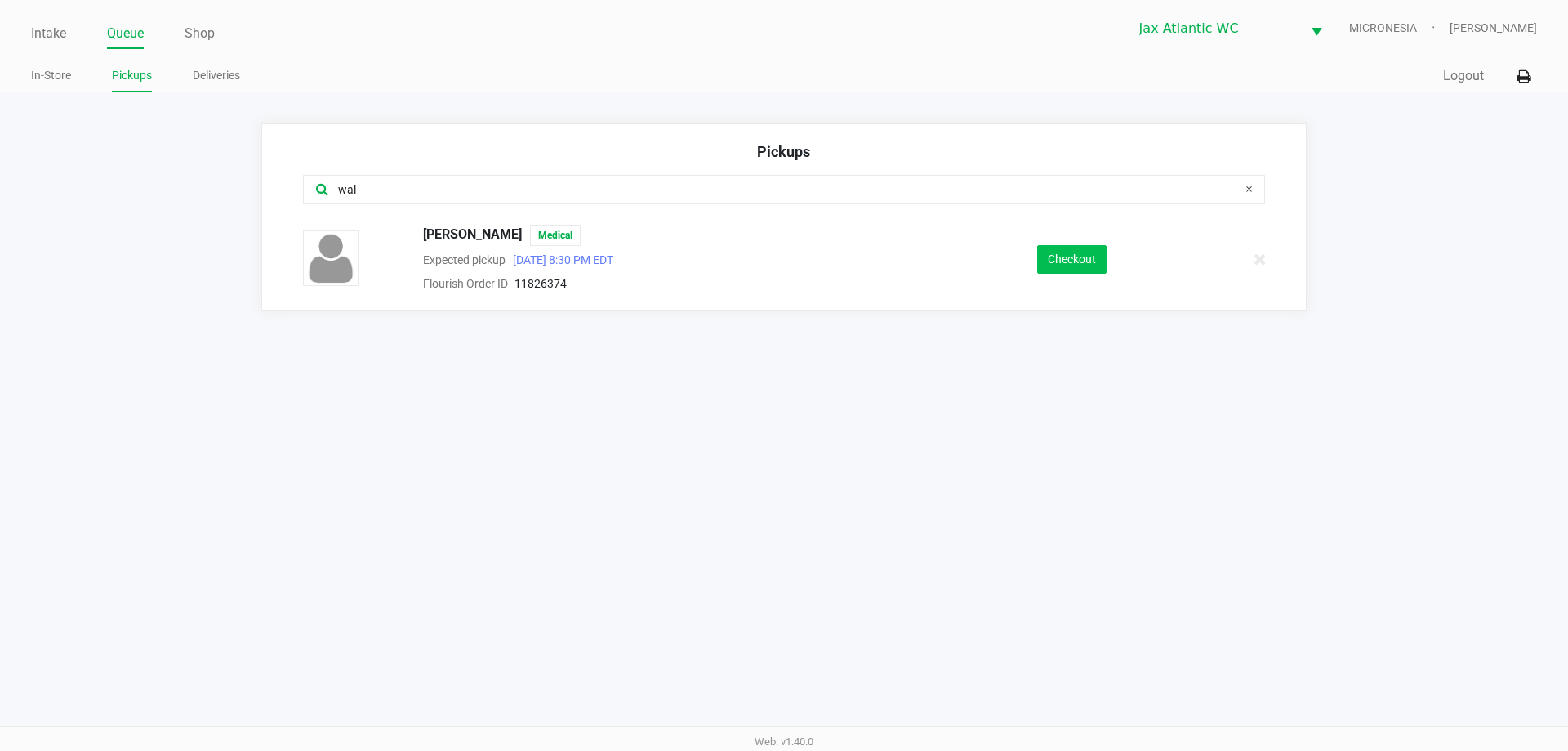
type input "wal"
click at [1055, 254] on button "Checkout" at bounding box center [1072, 259] width 70 height 29
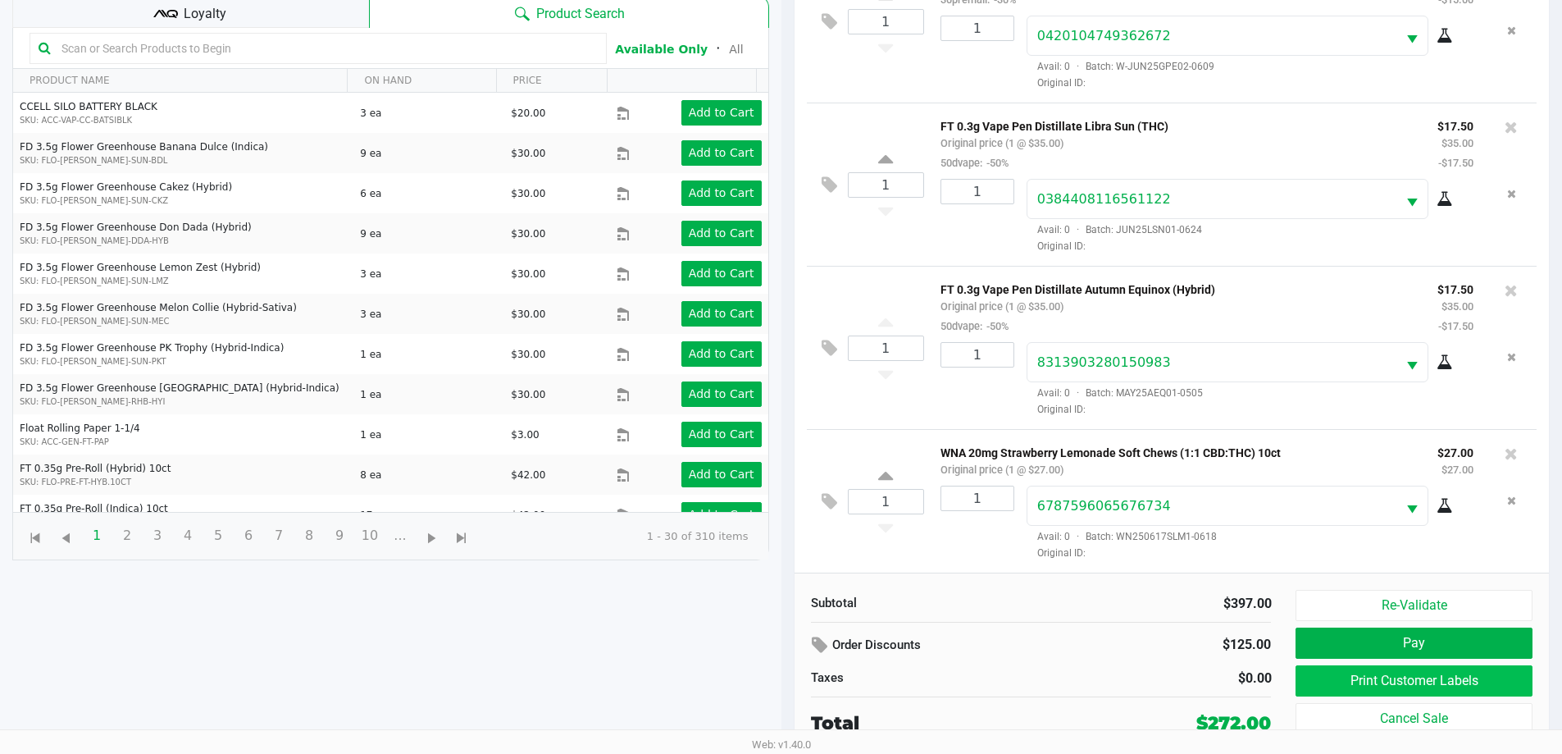
scroll to position [697, 0]
click at [1374, 680] on button "Print Customer Labels" at bounding box center [1414, 680] width 236 height 31
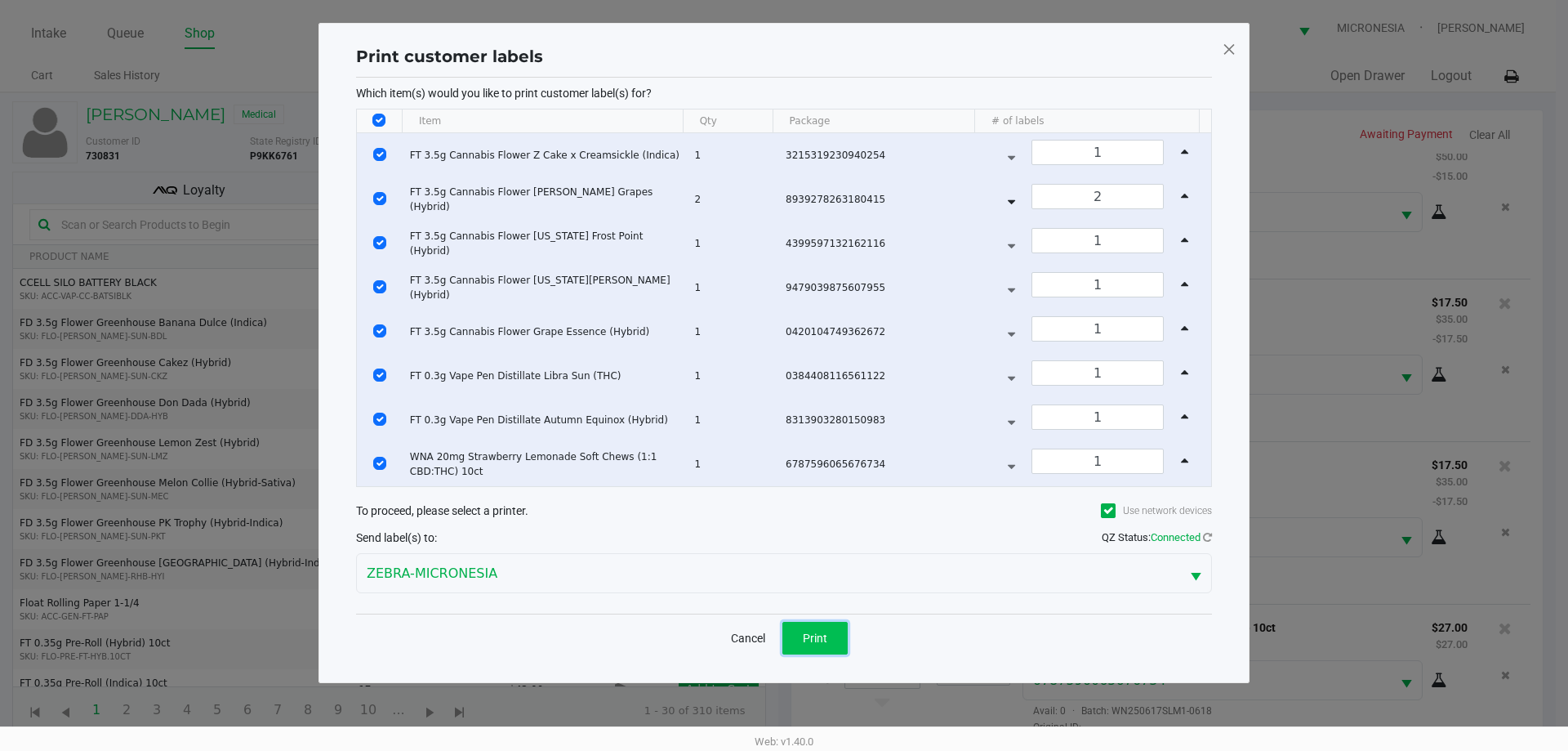
click at [845, 626] on button "Print" at bounding box center [815, 637] width 66 height 33
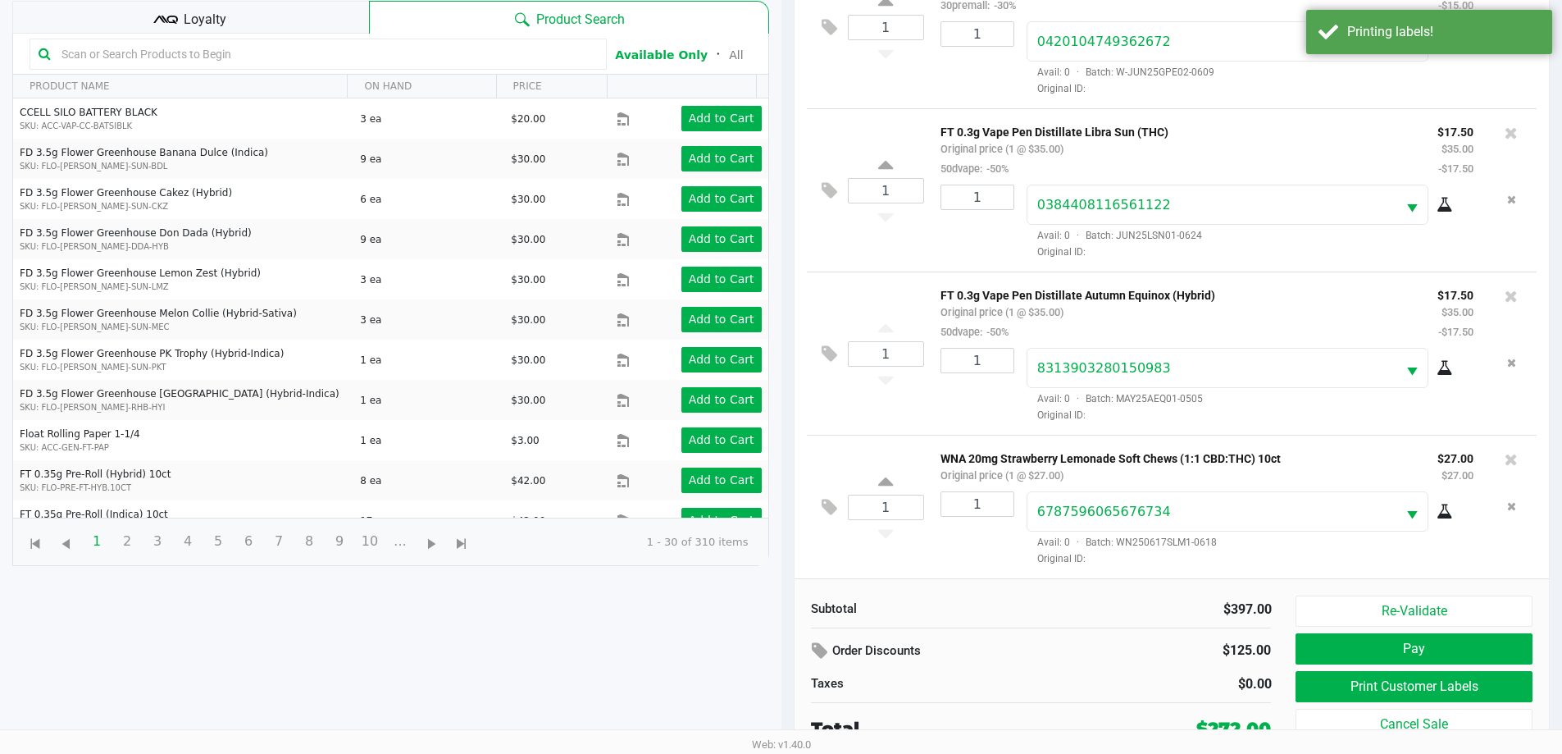
scroll to position [177, 0]
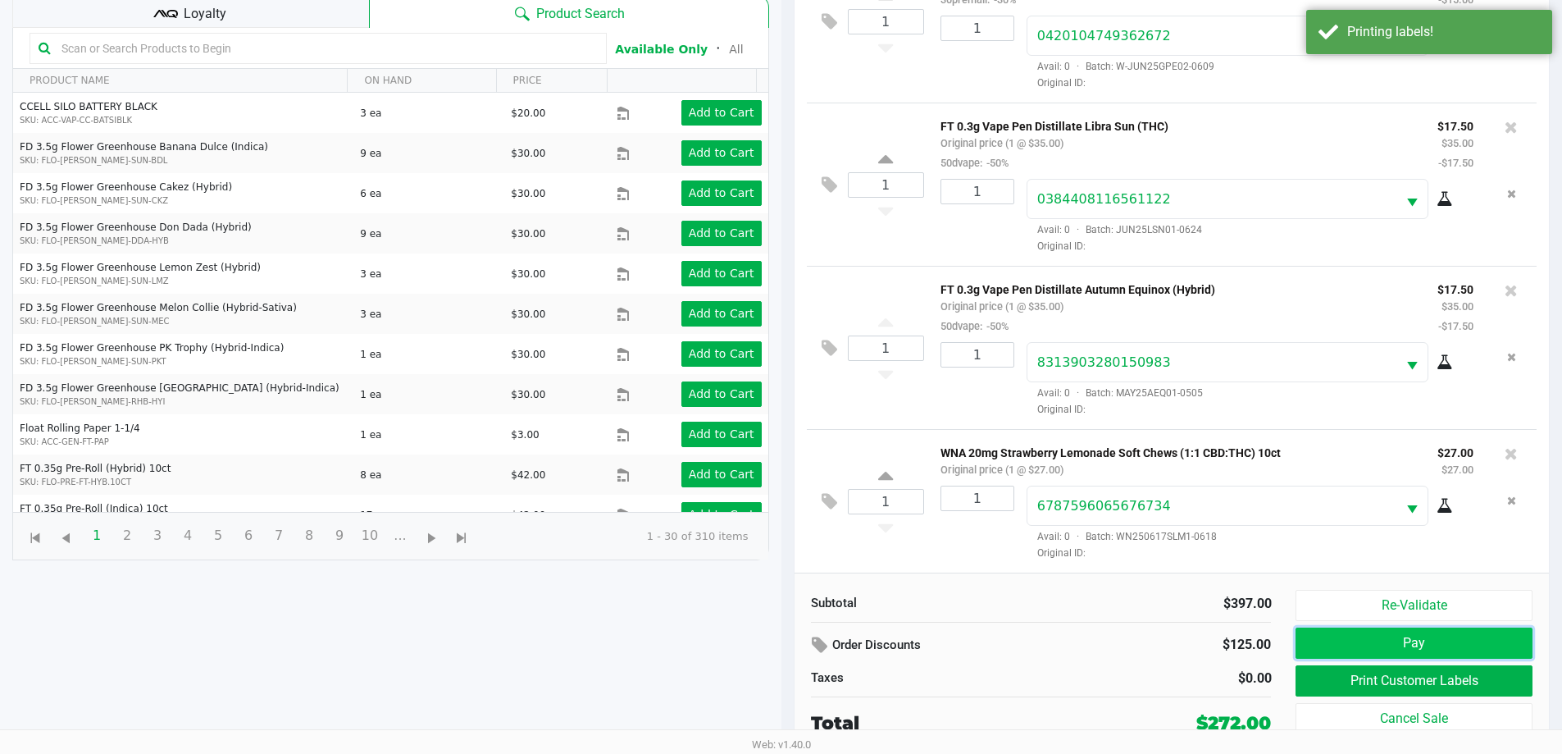
click at [1356, 649] on button "Pay" at bounding box center [1414, 642] width 236 height 31
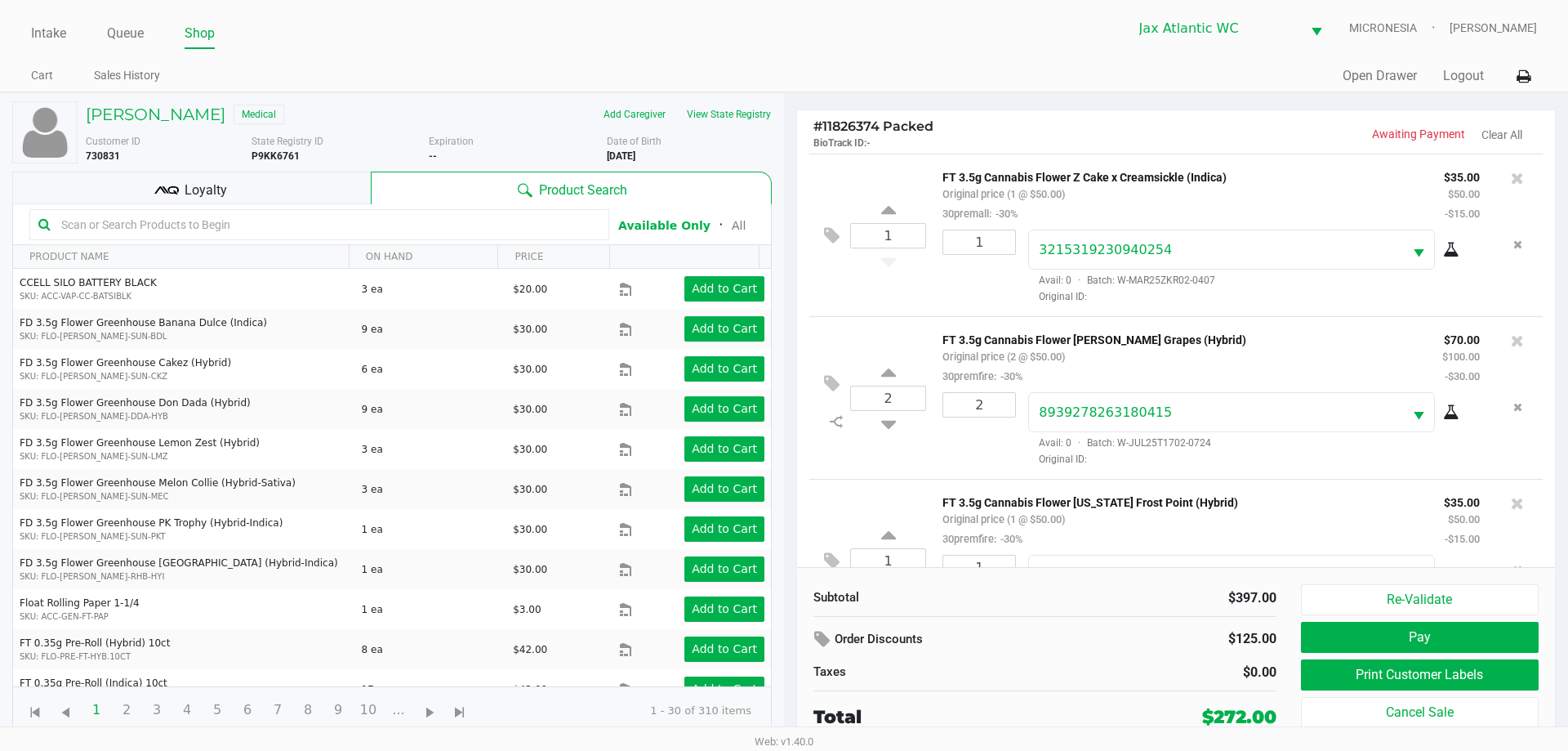
click at [182, 184] on div "Loyalty" at bounding box center [191, 187] width 358 height 33
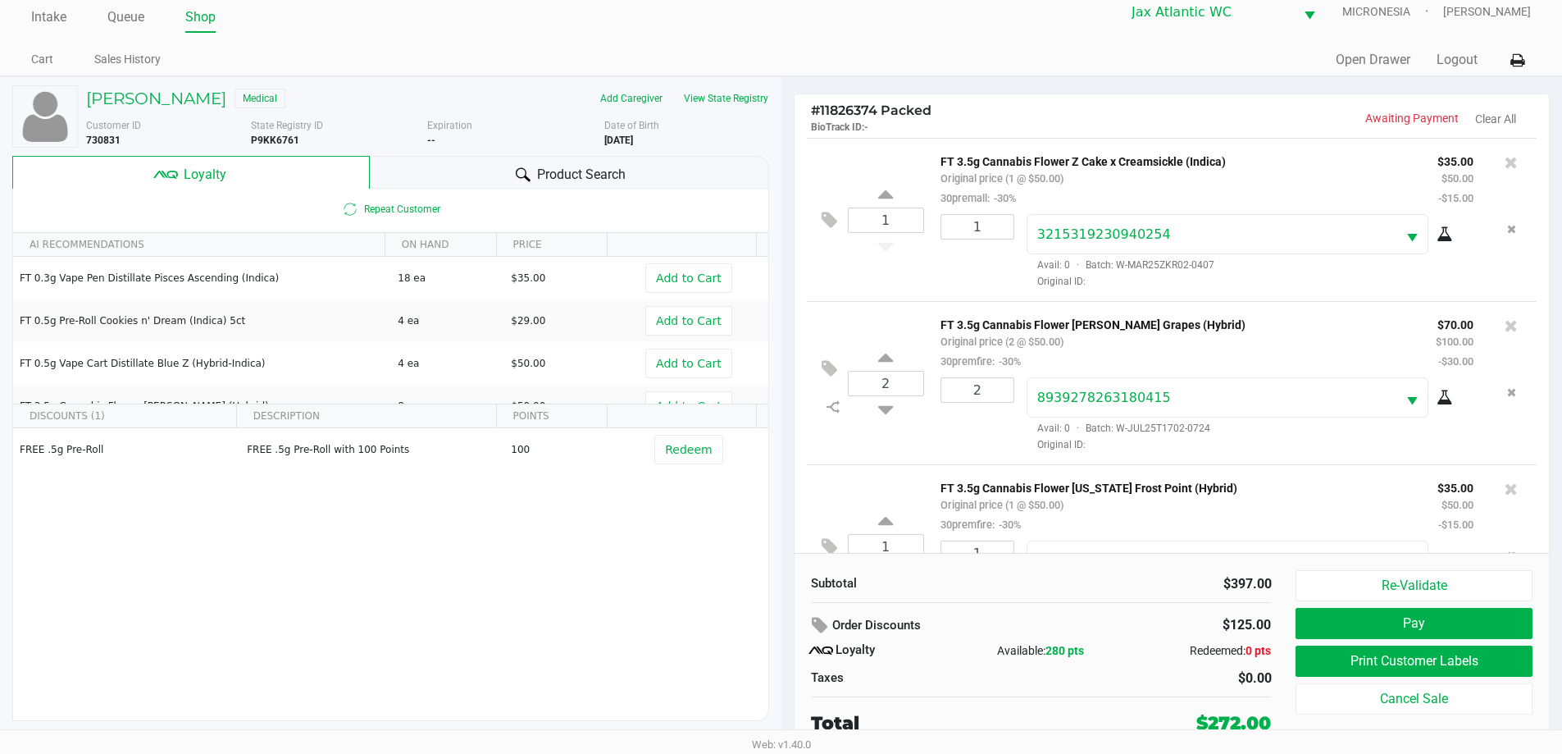
scroll to position [164, 0]
click at [1384, 627] on button "Pay" at bounding box center [1414, 623] width 236 height 31
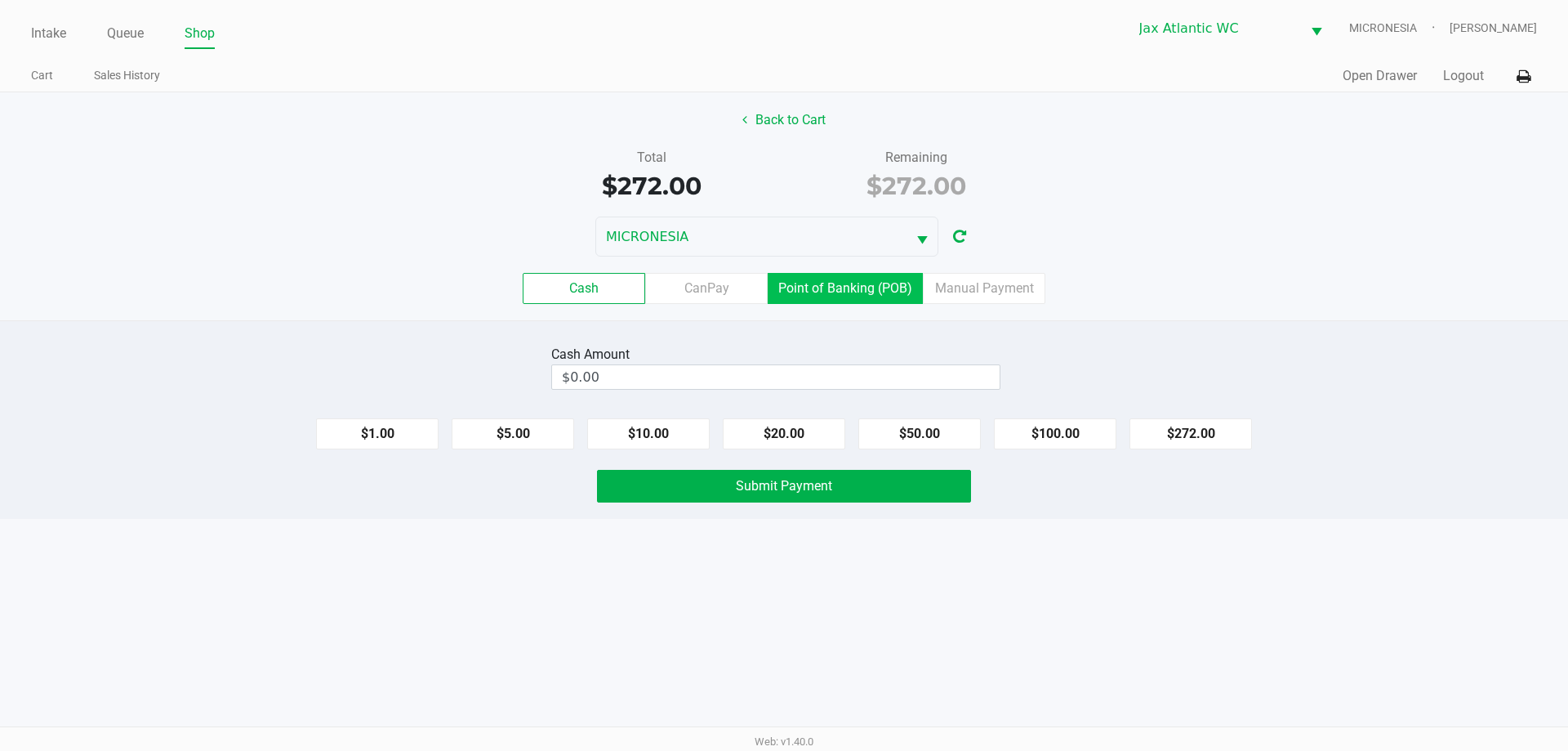
click at [833, 274] on label "Point of Banking (POB)" at bounding box center [845, 288] width 155 height 31
click at [0, 0] on 7 "Point of Banking (POB)" at bounding box center [0, 0] width 0 height 0
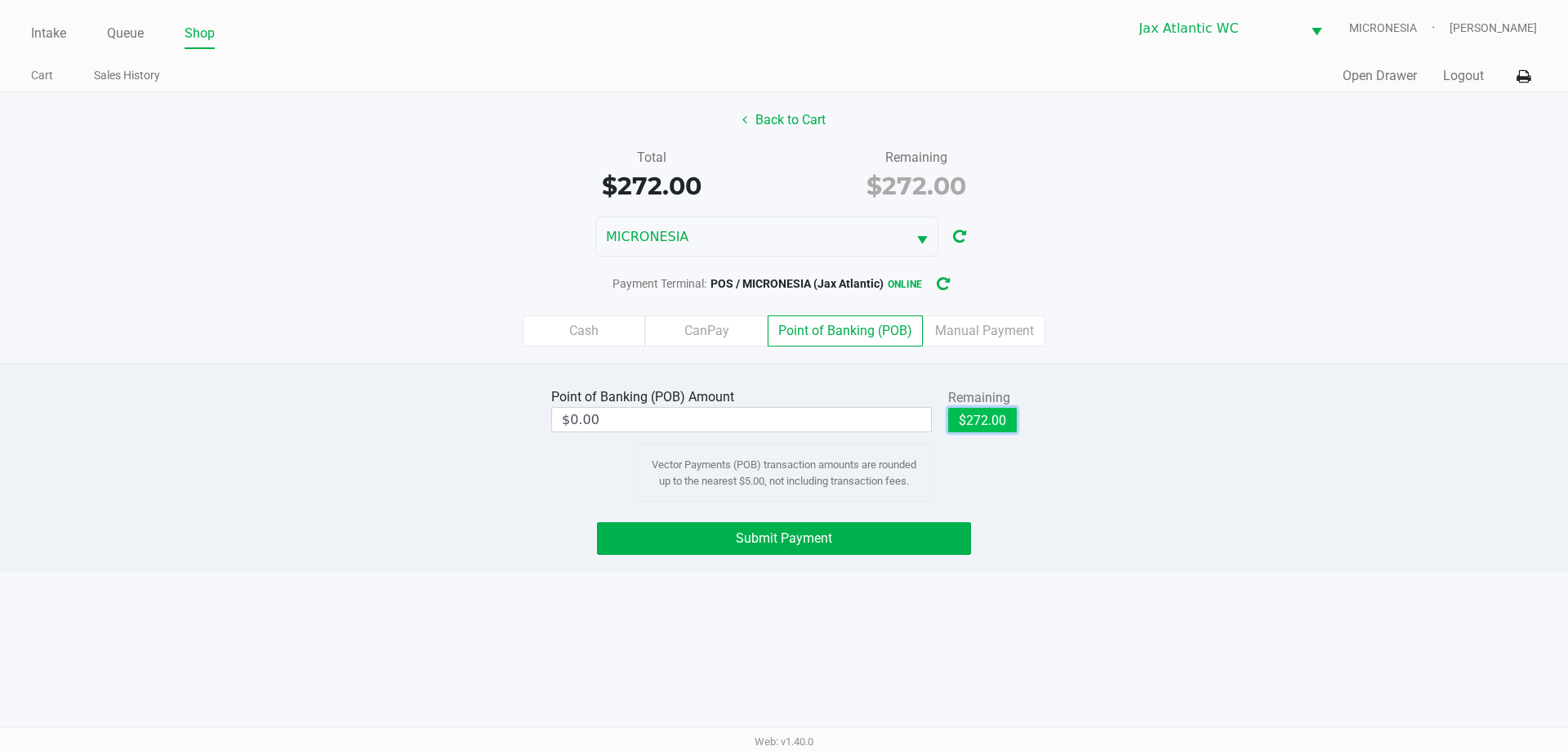
click at [1008, 429] on button "$272.00" at bounding box center [982, 419] width 69 height 25
type input "$272.00"
click at [858, 538] on button "Submit Payment" at bounding box center [784, 538] width 374 height 33
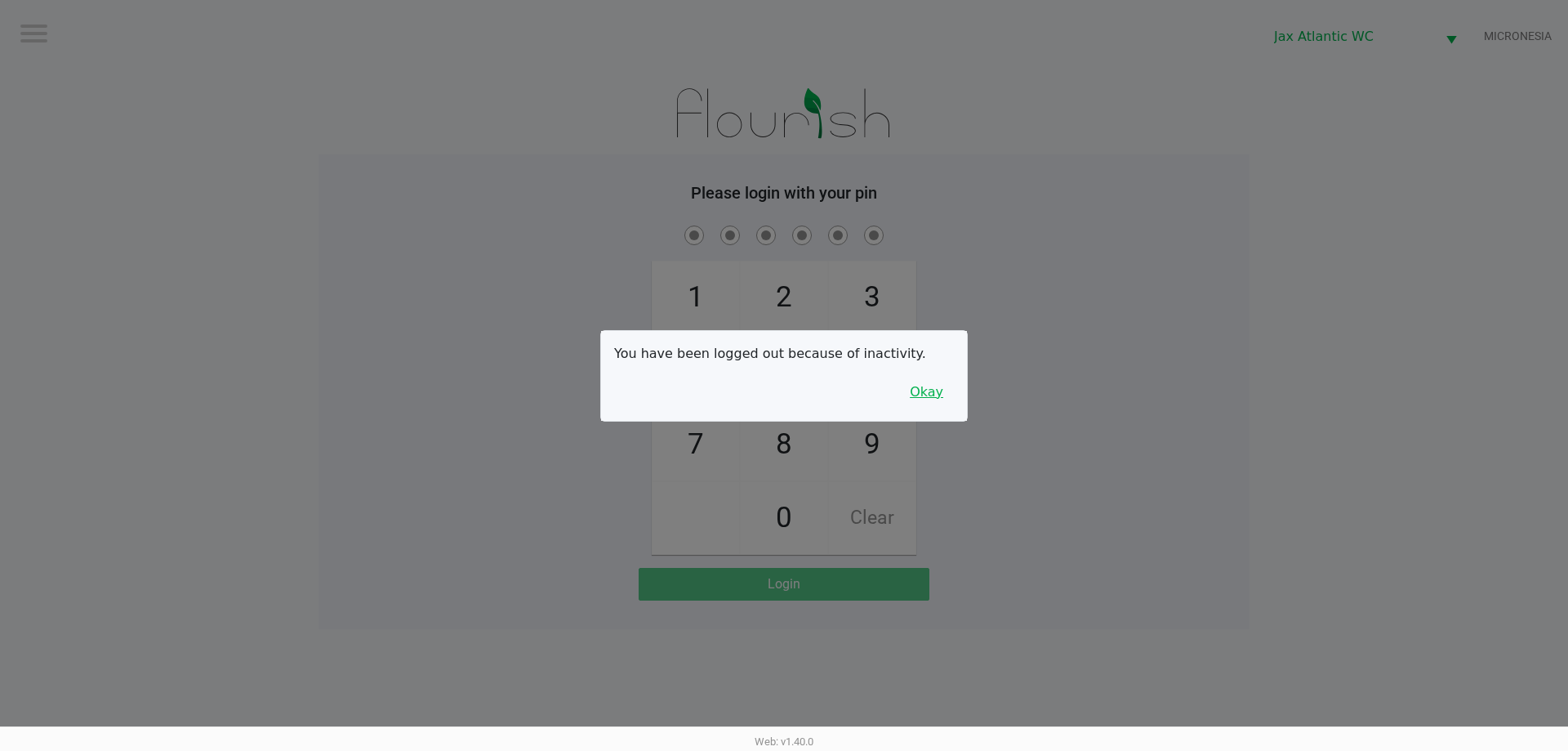
click at [927, 391] on button "Okay" at bounding box center [926, 391] width 55 height 31
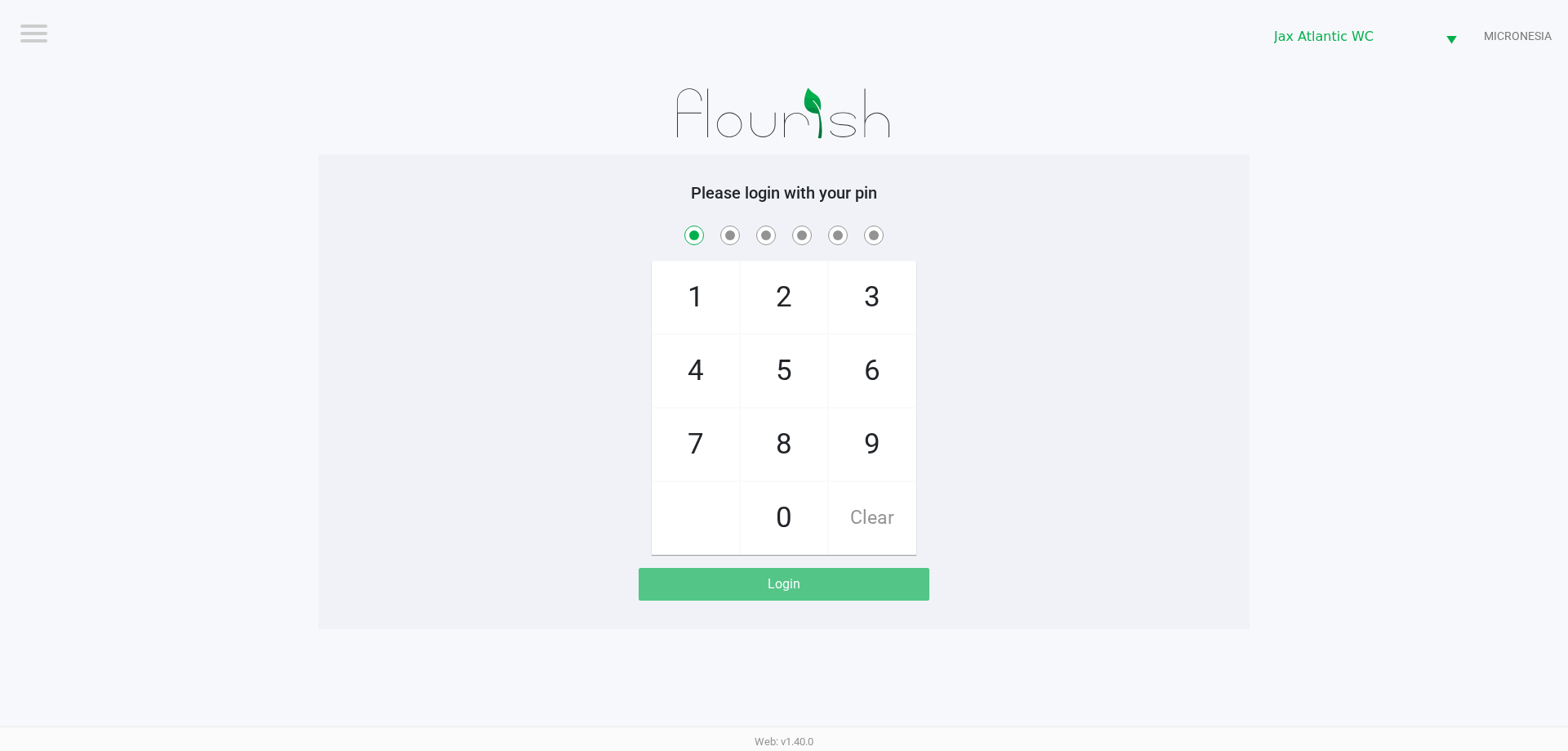
checkbox input "true"
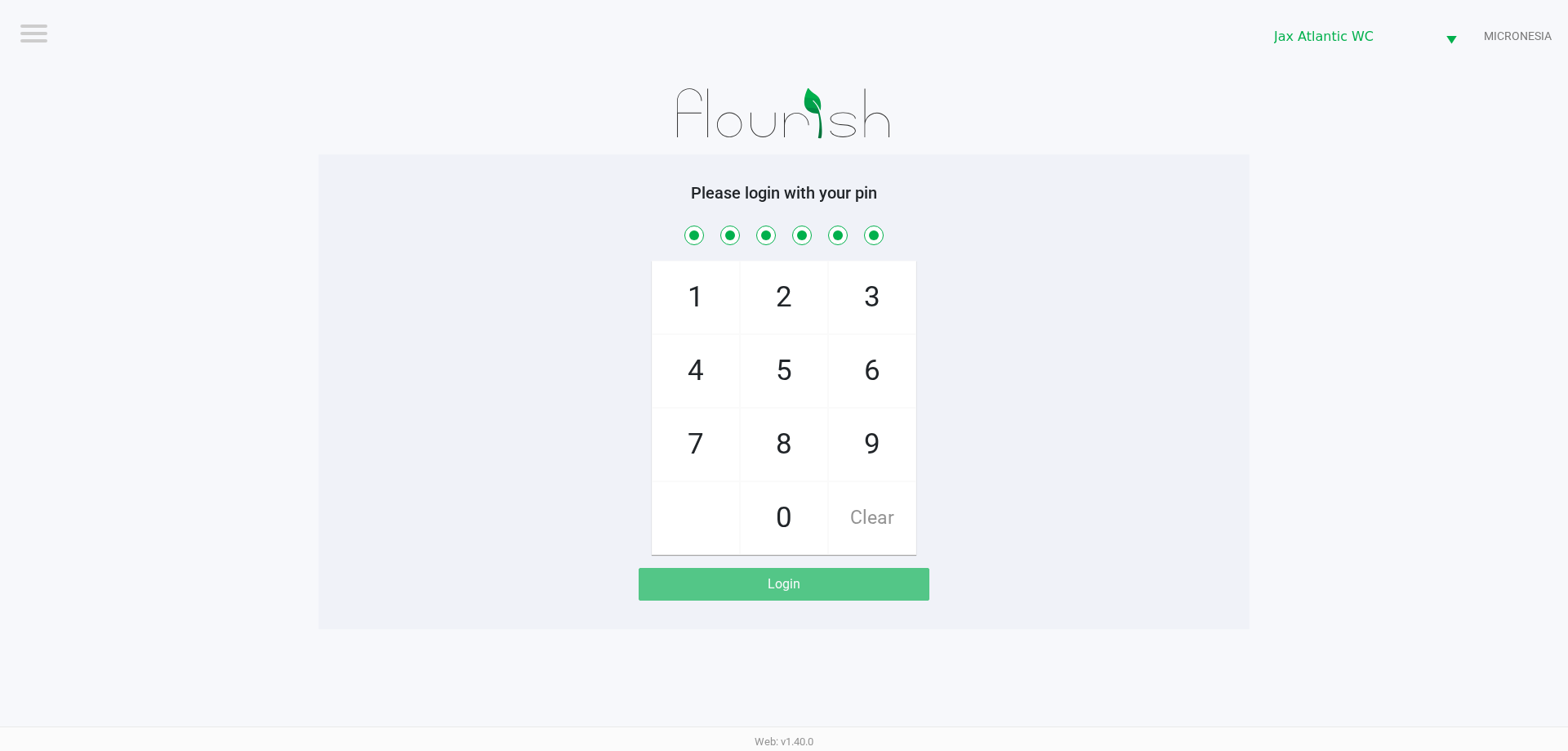
checkbox input "true"
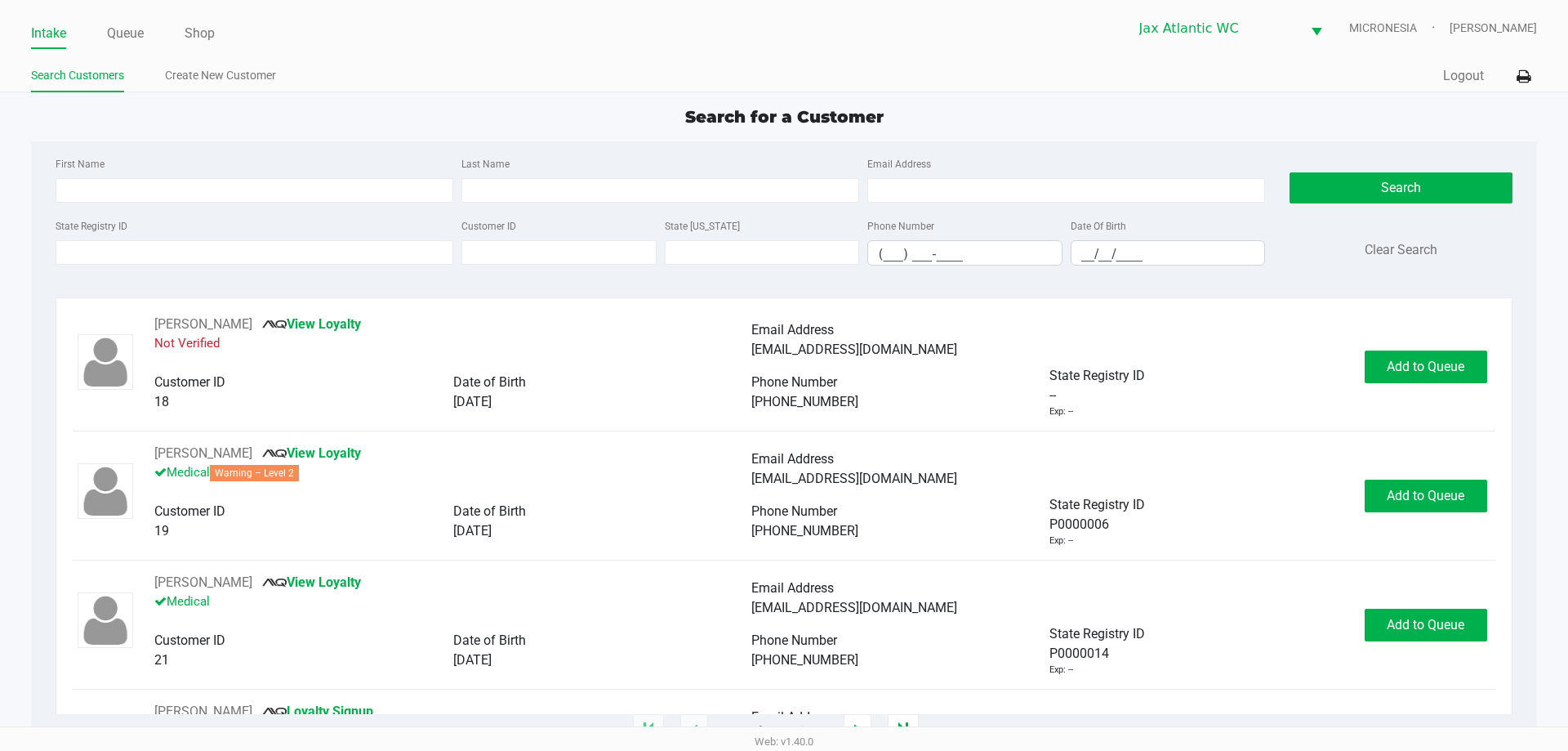
click at [58, 30] on link "Intake" at bounding box center [48, 33] width 35 height 23
drag, startPoint x: 351, startPoint y: 33, endPoint x: 405, endPoint y: 70, distance: 65.5
click at [398, 75] on div "Intake Queue Shop Jax Atlantic WC MICRONESIA [PERSON_NAME] Search Customers Cre…" at bounding box center [784, 46] width 1568 height 93
click at [407, 111] on div "Search for a Customer" at bounding box center [784, 117] width 1529 height 25
click at [270, 240] on div "State Registry ID" at bounding box center [255, 241] width 406 height 50
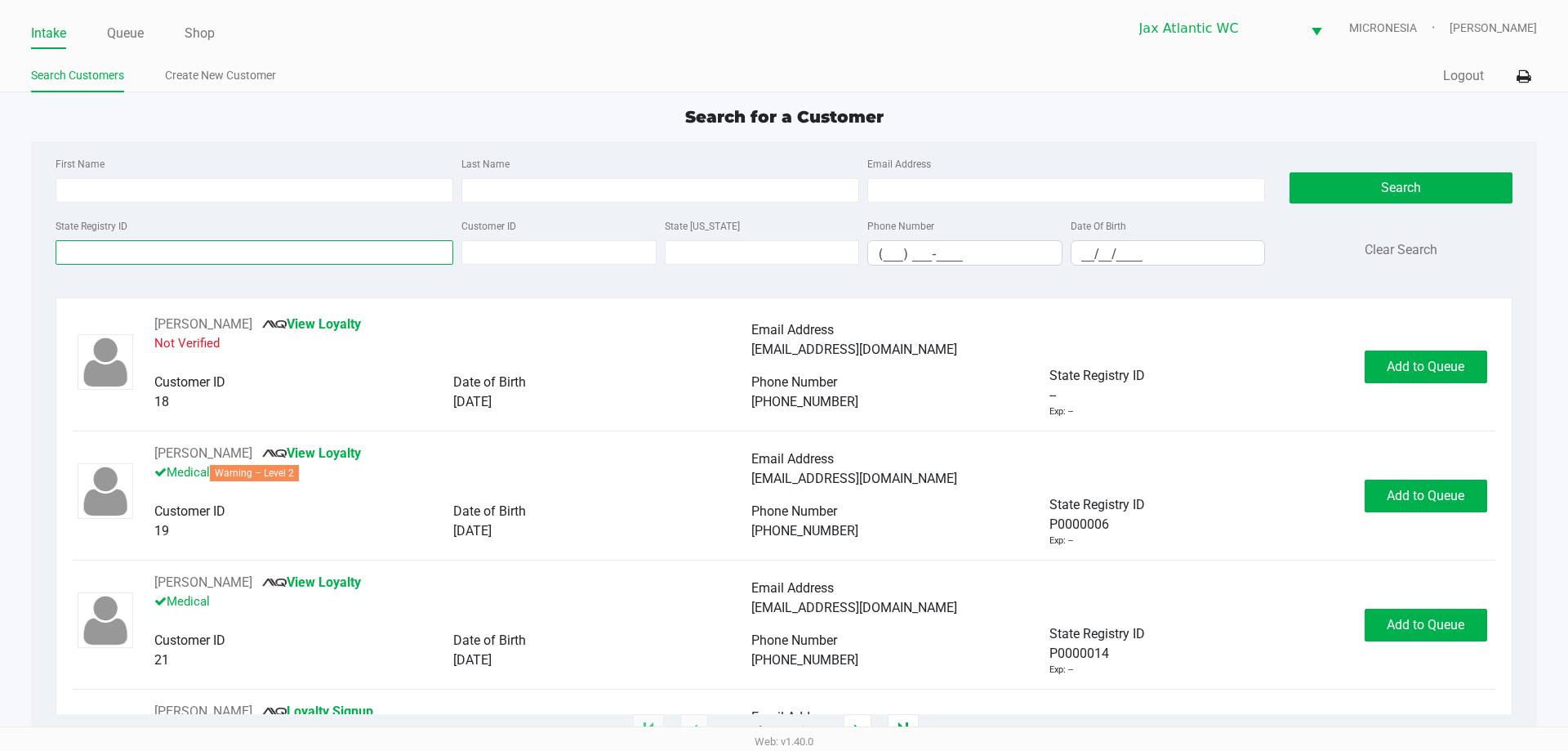
click at [271, 246] on input "State Registry ID" at bounding box center [254, 252] width 397 height 25
click at [338, 85] on ul "Search Customers Create New Customer" at bounding box center [407, 78] width 753 height 28
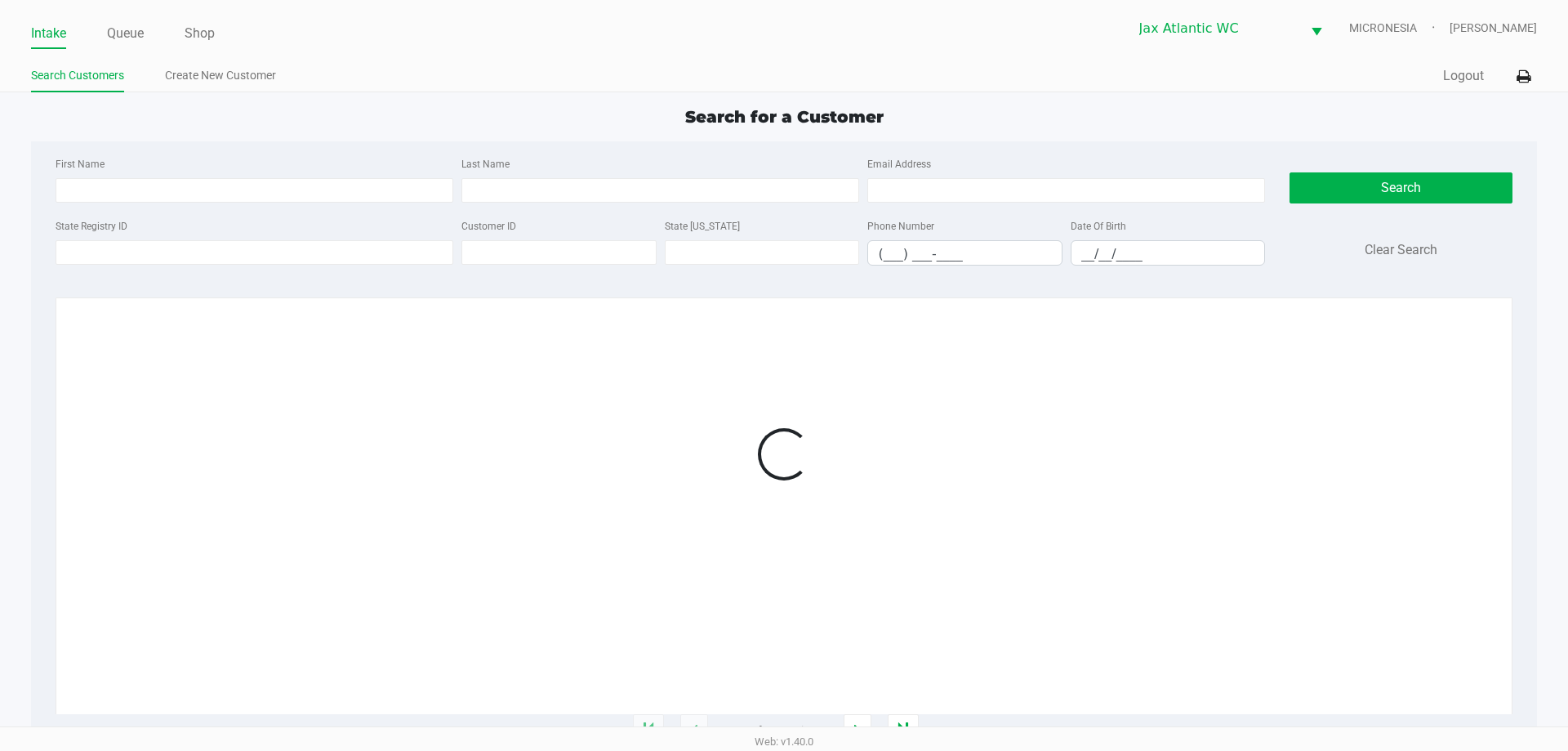
type input "[PERSON_NAME]"
type input "[DATE]"
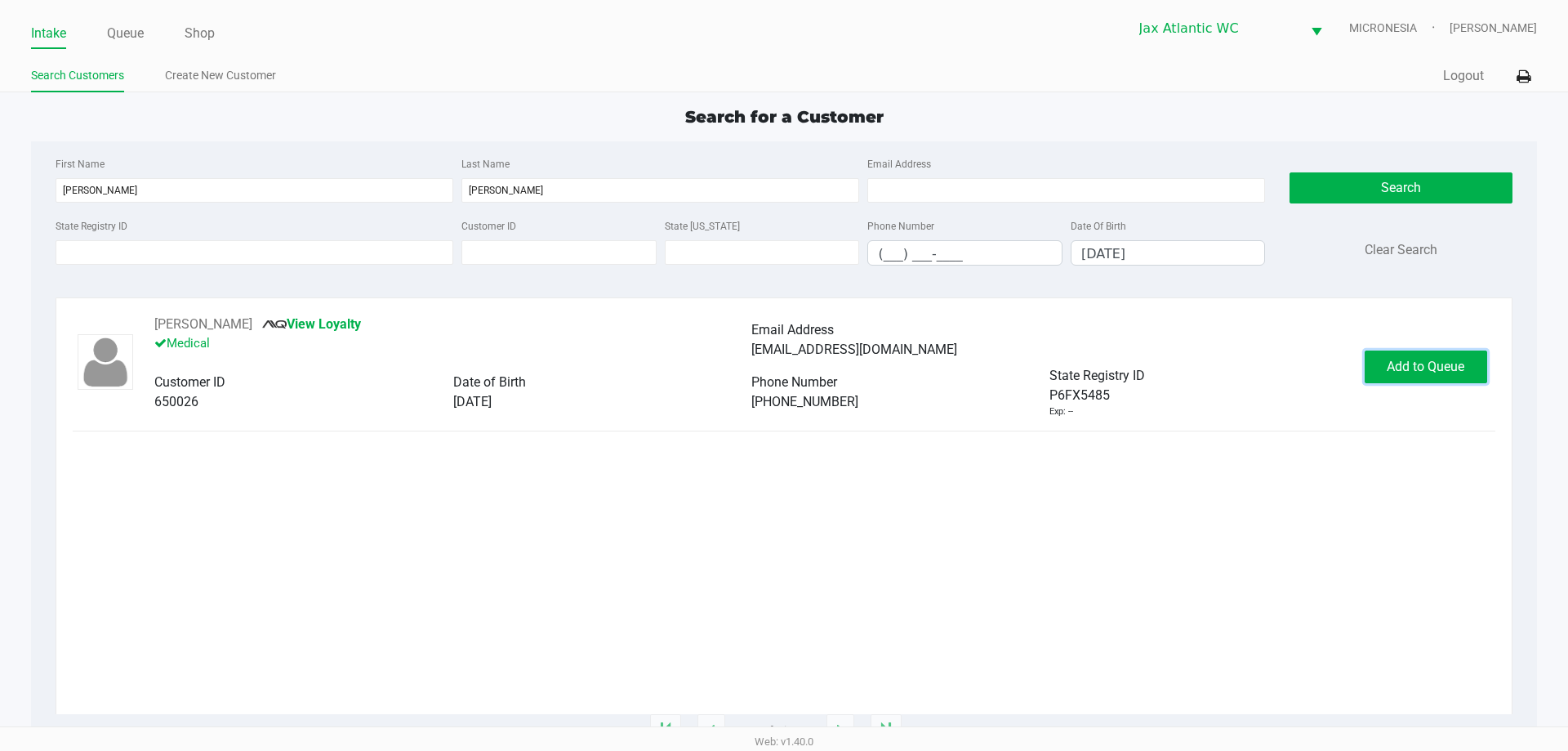
click at [1405, 365] on span "Add to Queue" at bounding box center [1426, 367] width 78 height 16
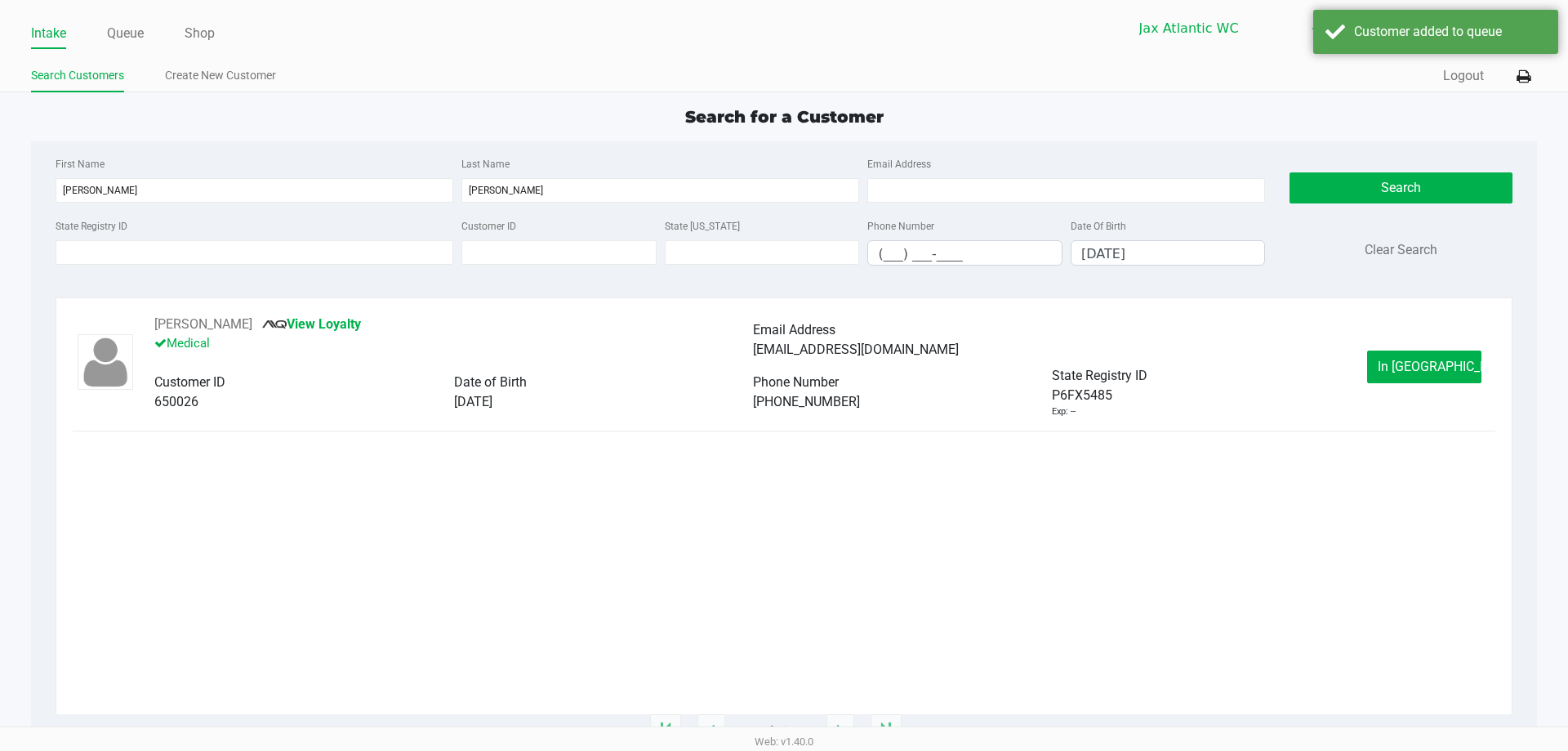
click at [1398, 366] on span "In [GEOGRAPHIC_DATA]" at bounding box center [1447, 367] width 137 height 16
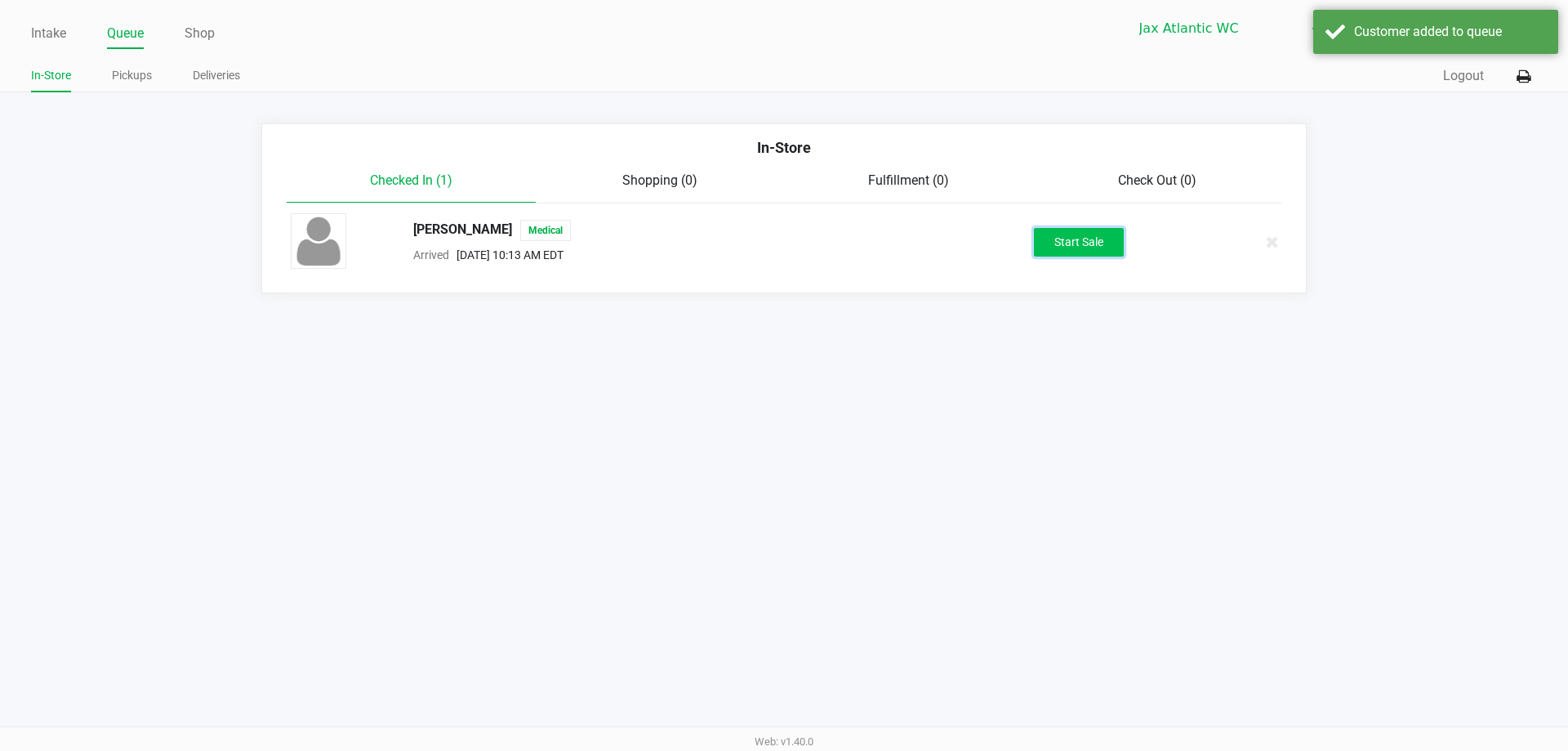
click at [1097, 247] on button "Start Sale" at bounding box center [1078, 242] width 90 height 29
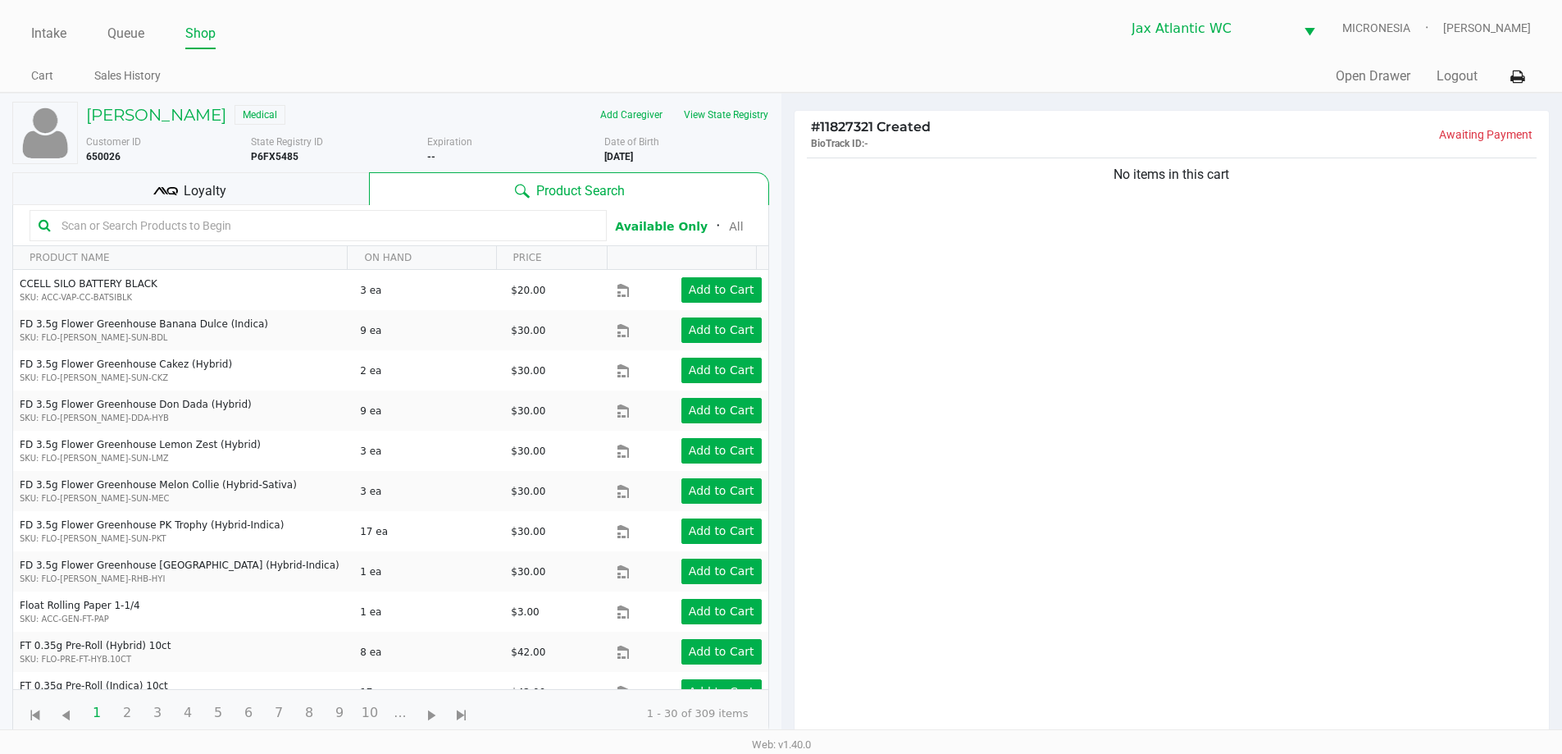
click at [1371, 419] on div "No items in this cart" at bounding box center [1172, 451] width 755 height 595
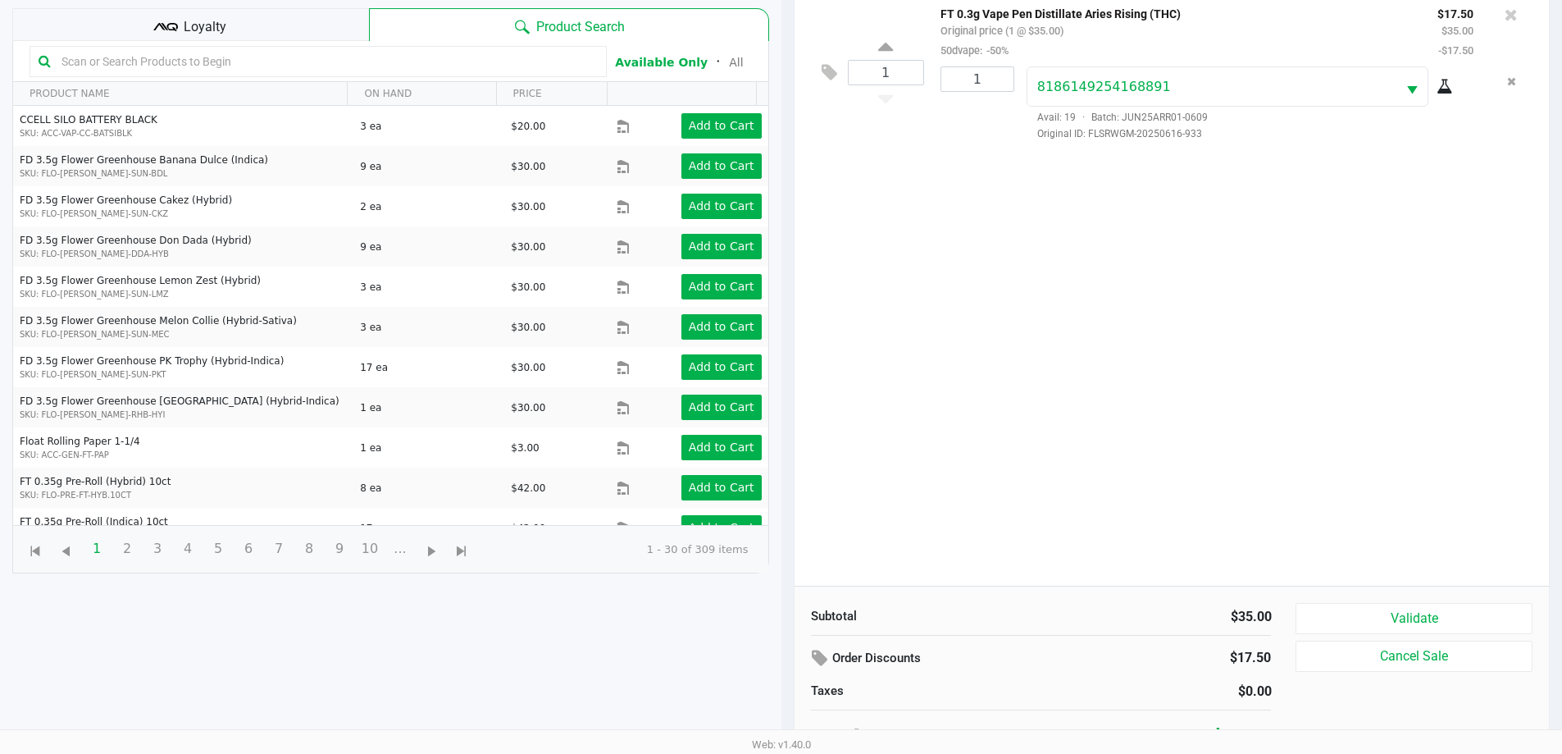
scroll to position [177, 0]
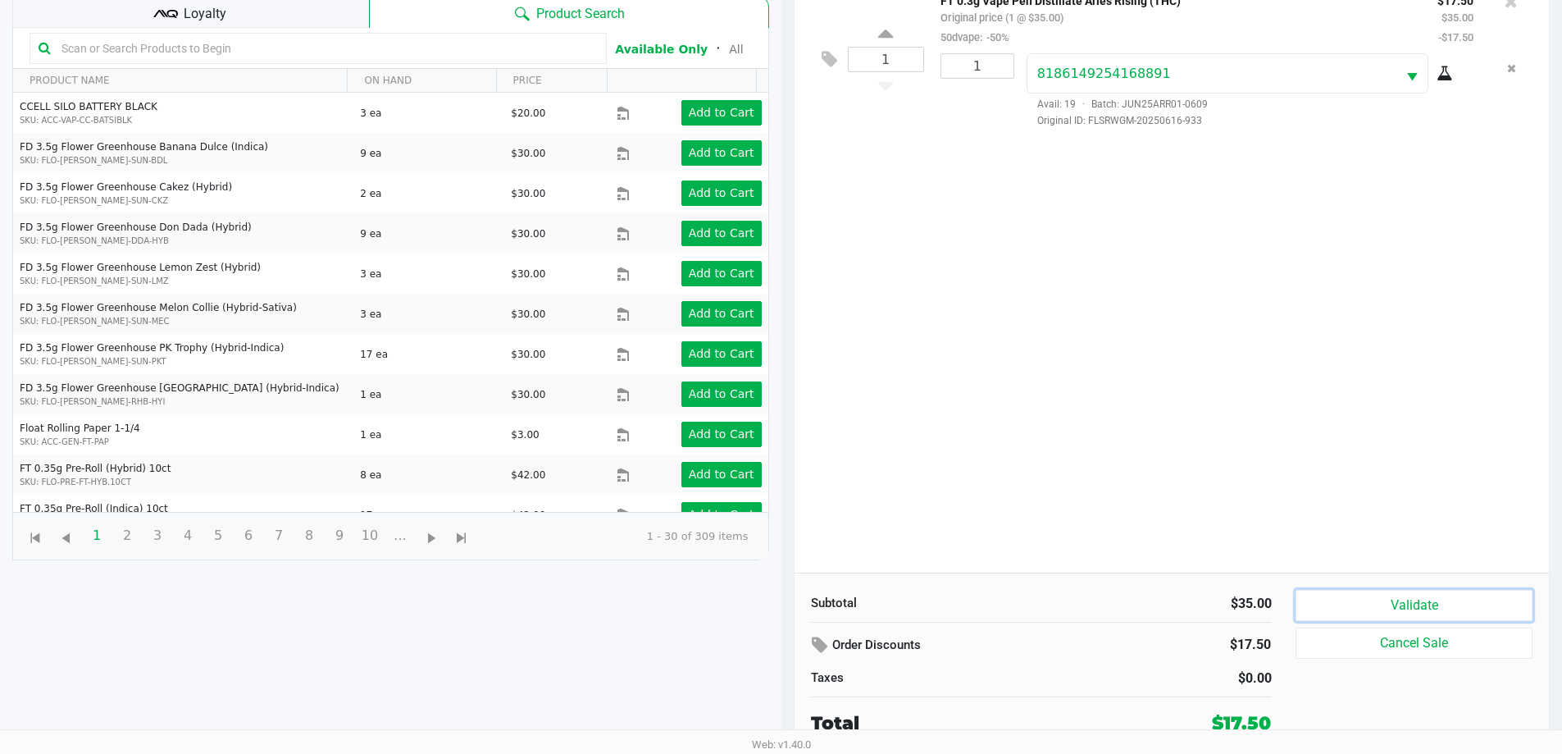
click at [1437, 595] on button "Validate" at bounding box center [1414, 605] width 236 height 31
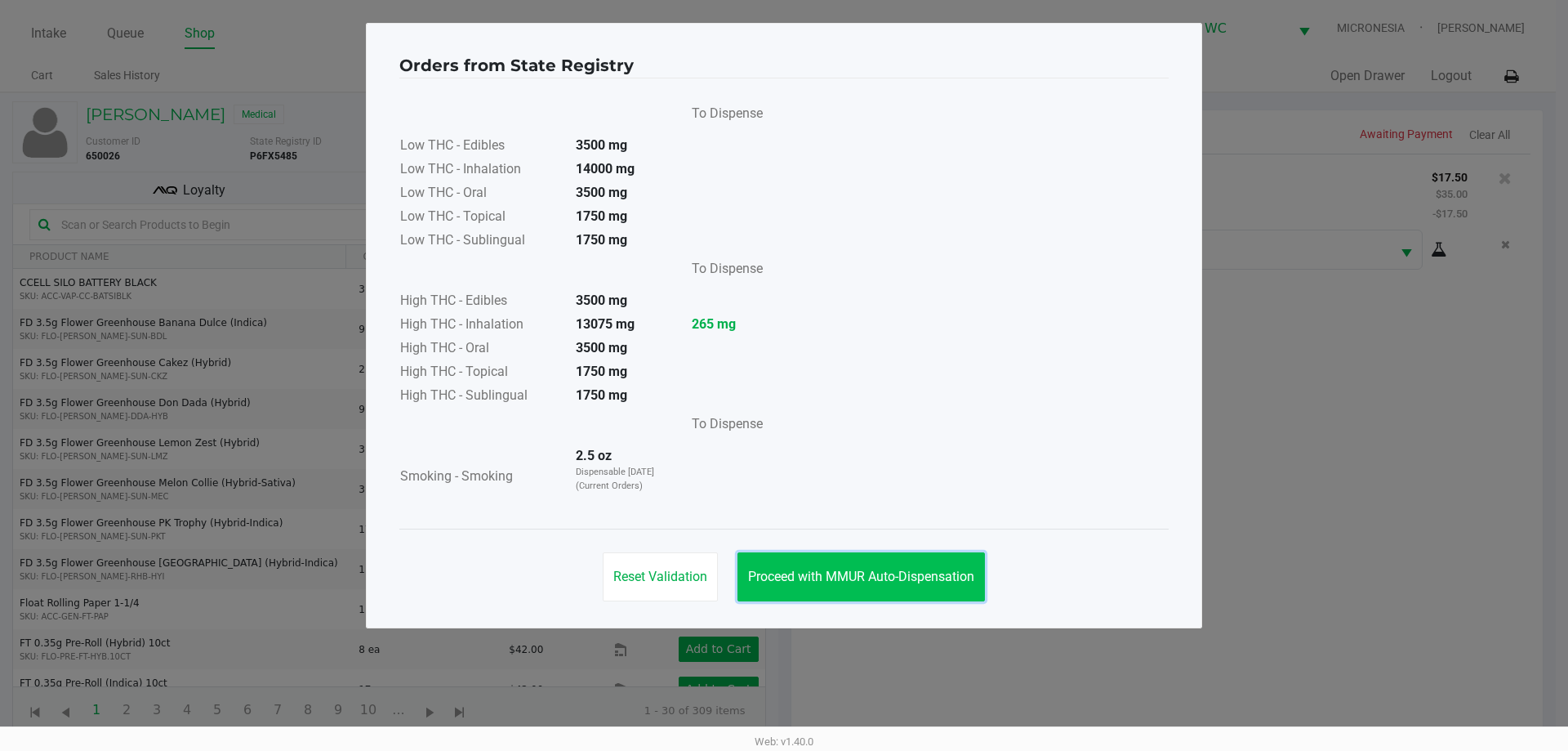
click at [859, 574] on span "Proceed with MMUR Auto-Dispensation" at bounding box center [860, 577] width 226 height 16
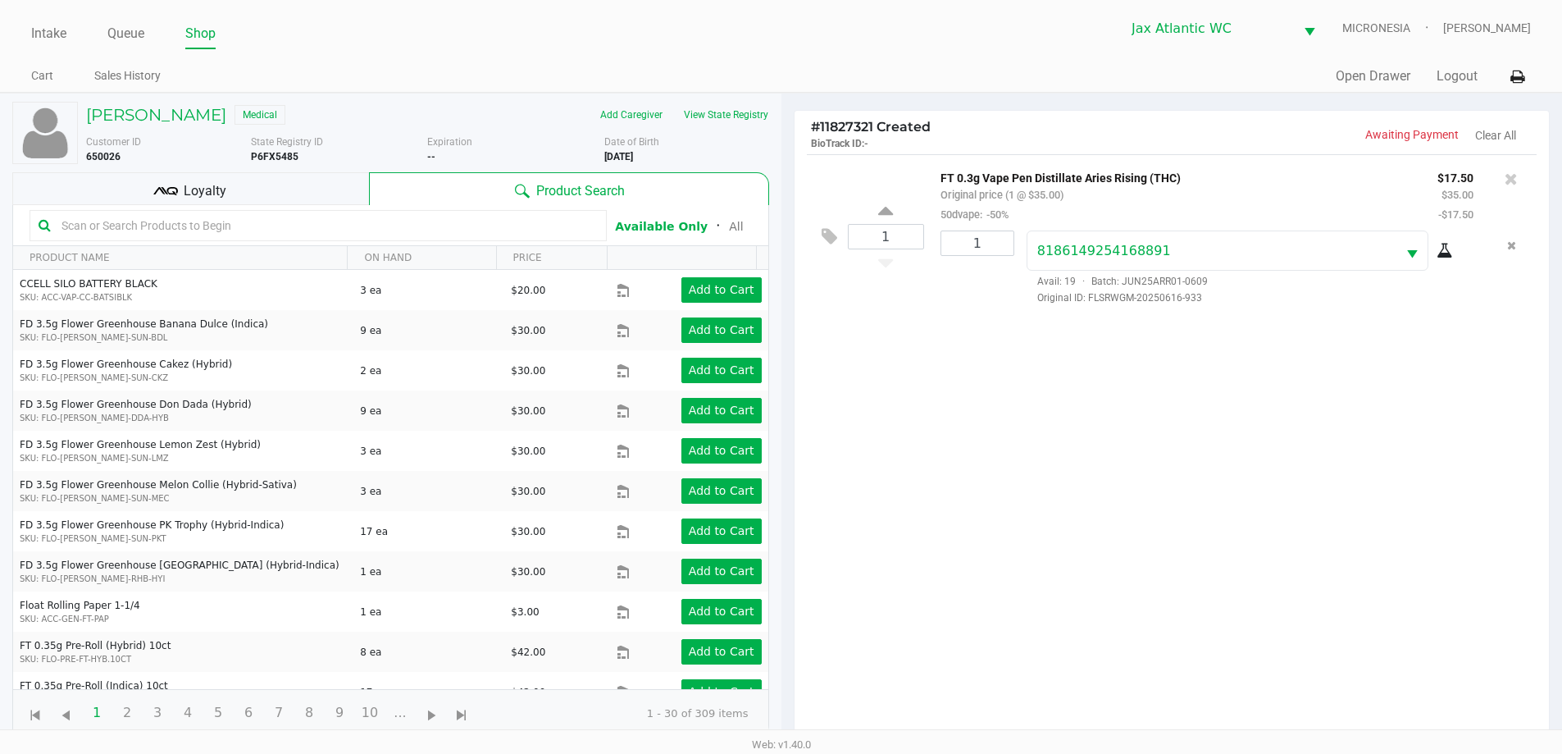
scroll to position [177, 0]
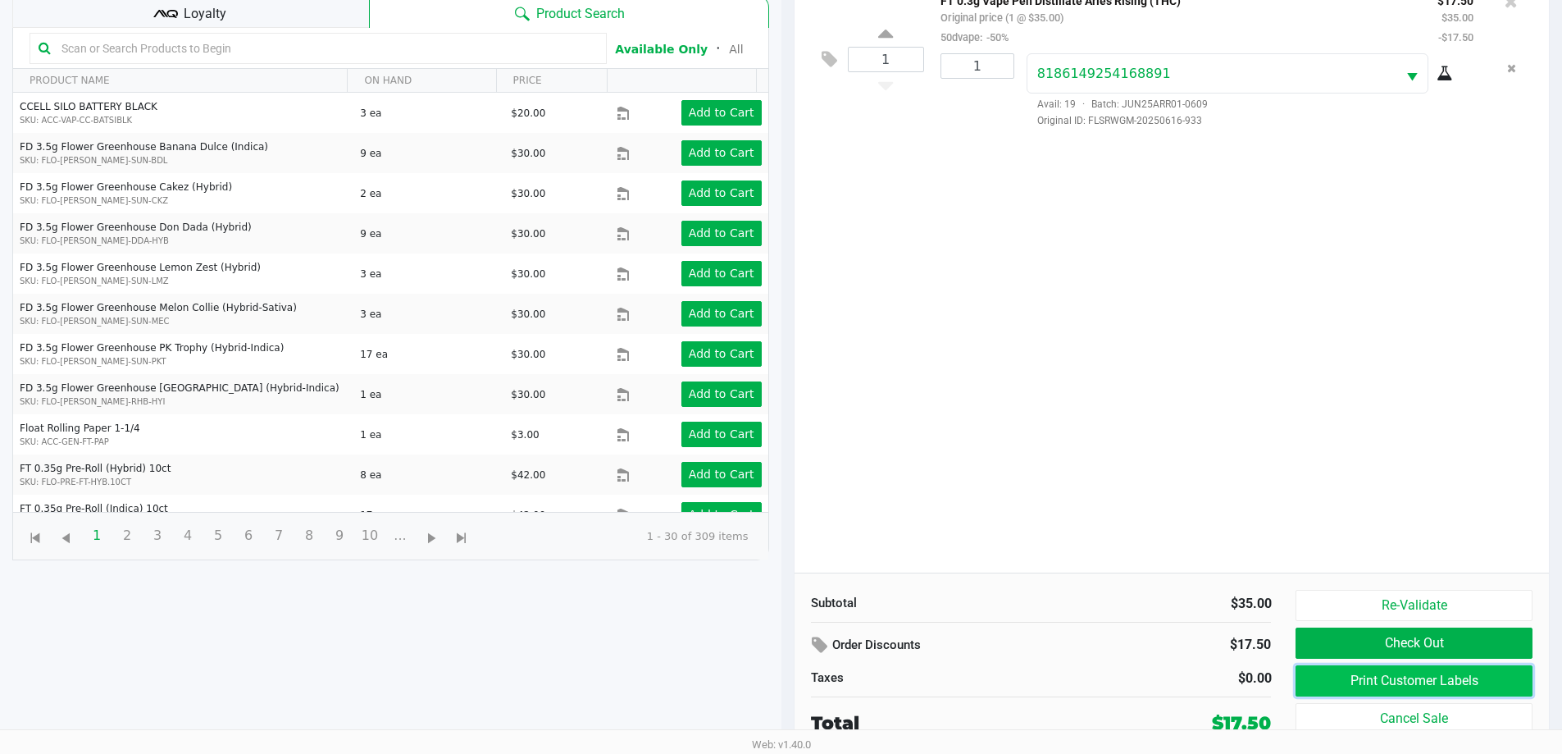
click at [1382, 670] on button "Print Customer Labels" at bounding box center [1414, 680] width 236 height 31
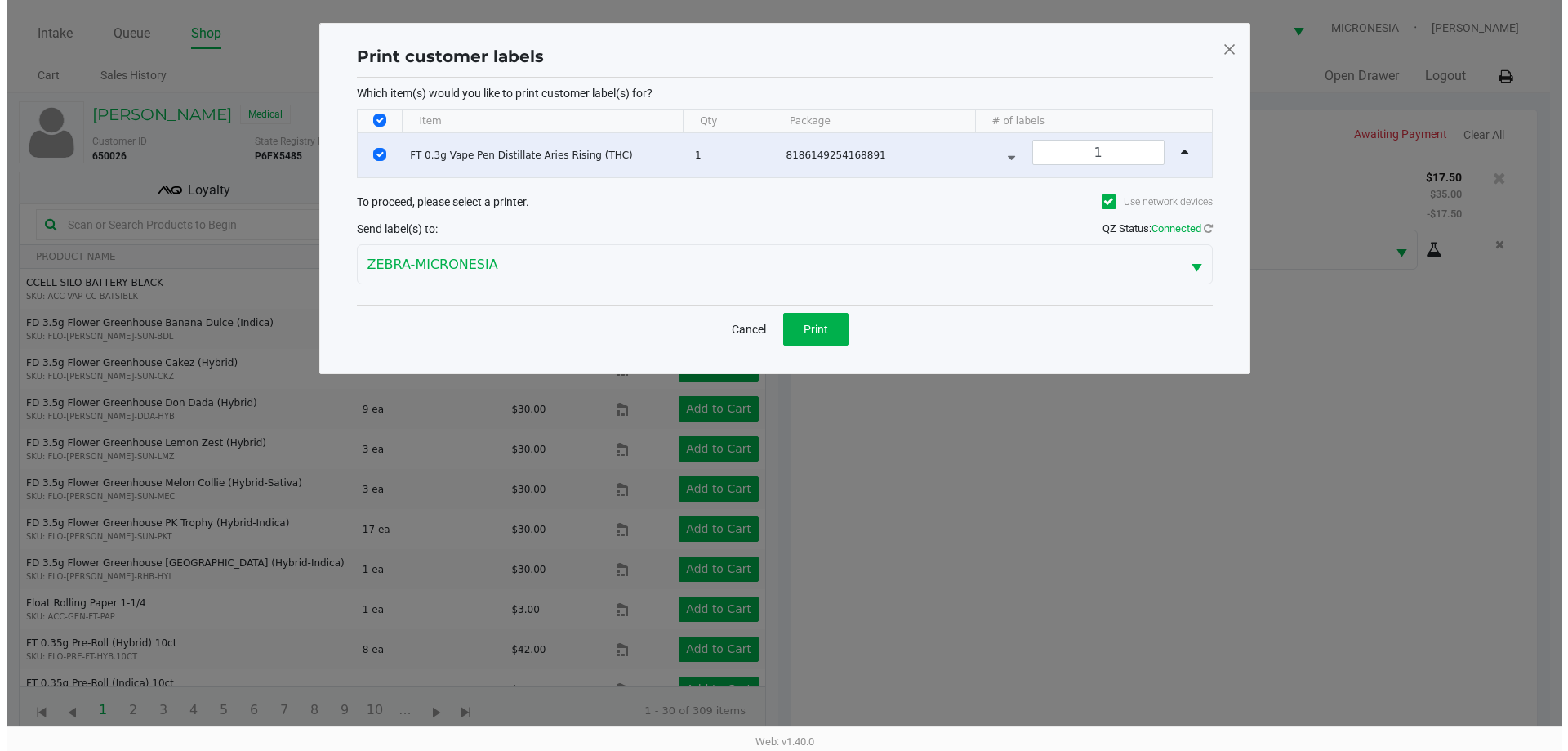
scroll to position [0, 0]
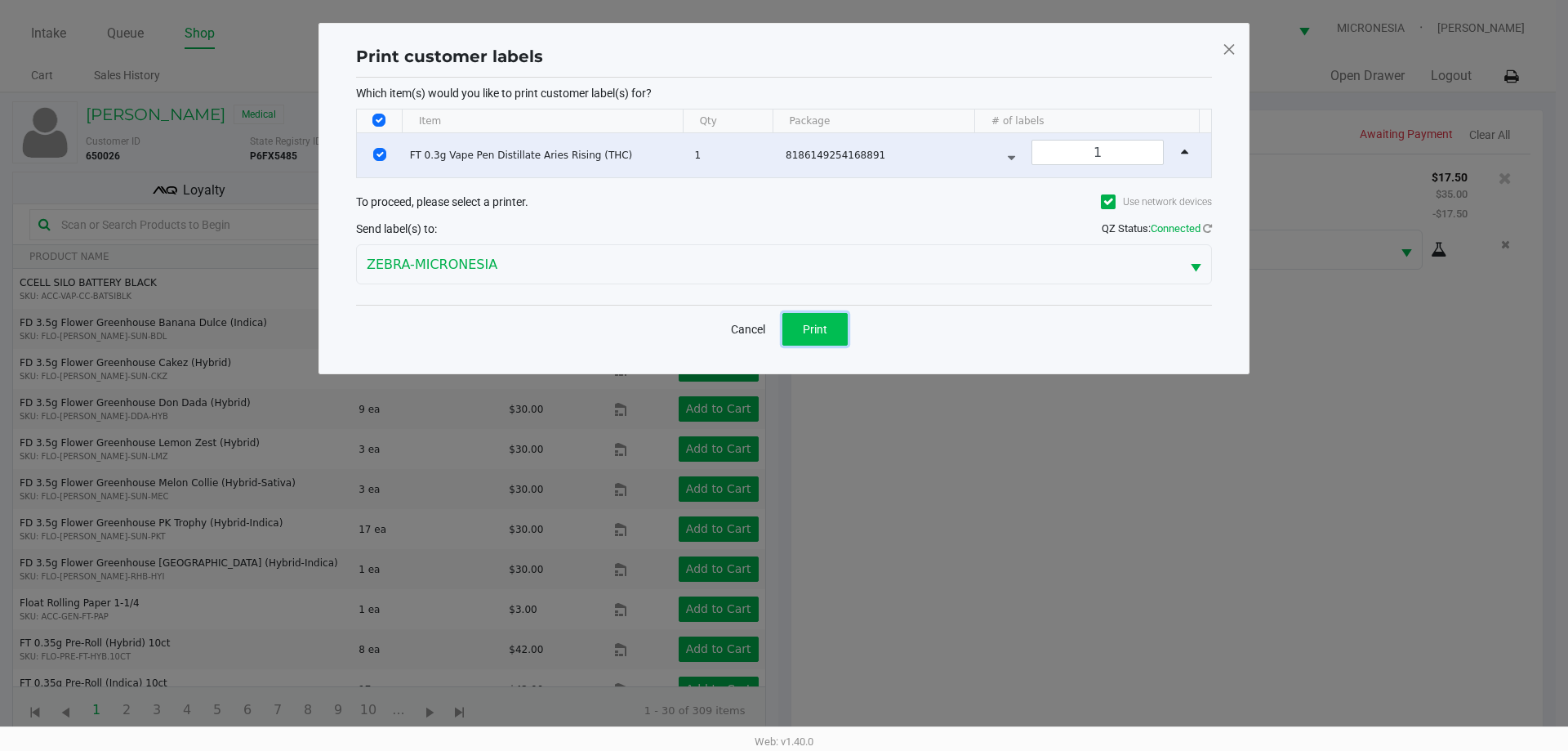
click at [816, 329] on span "Print" at bounding box center [814, 329] width 25 height 13
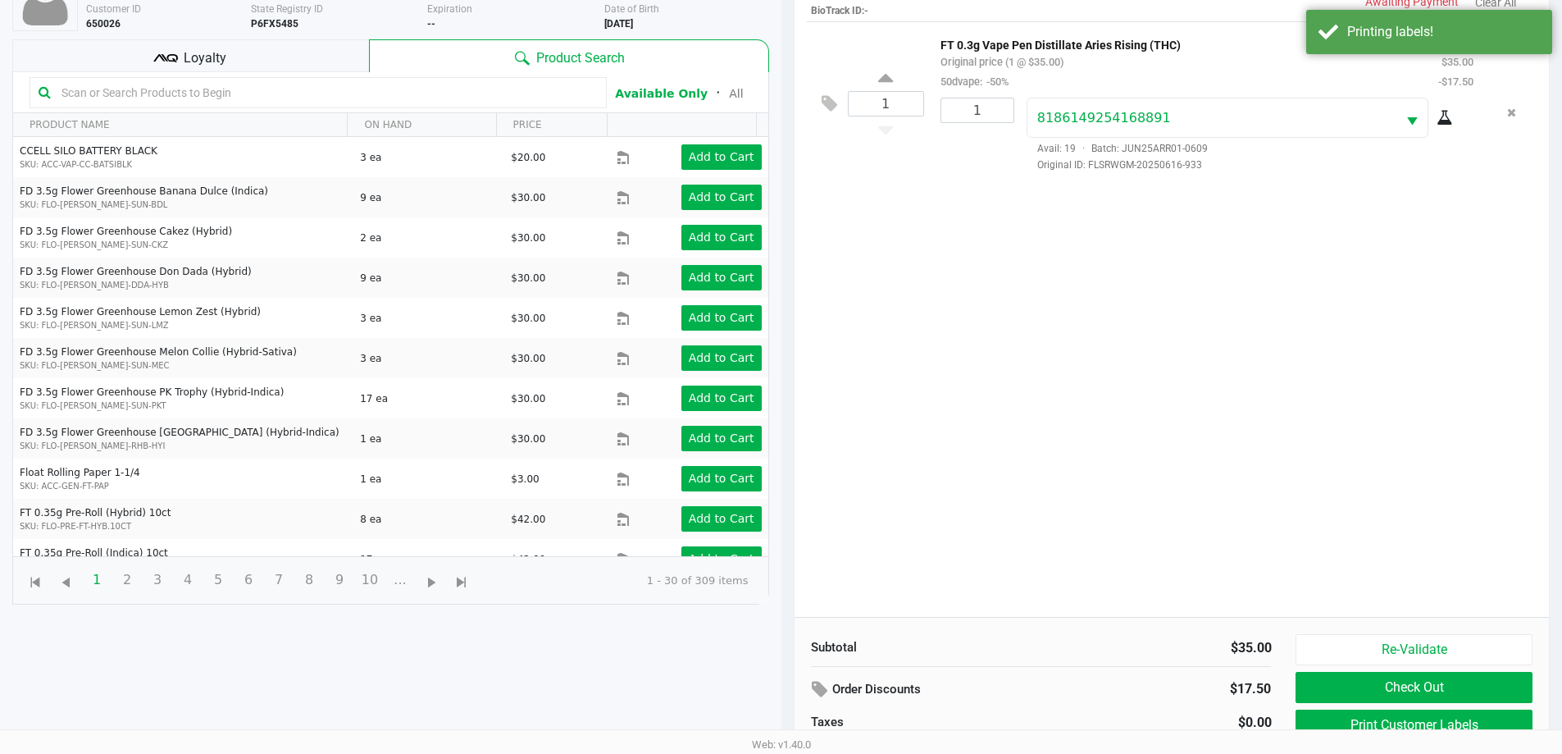
scroll to position [177, 0]
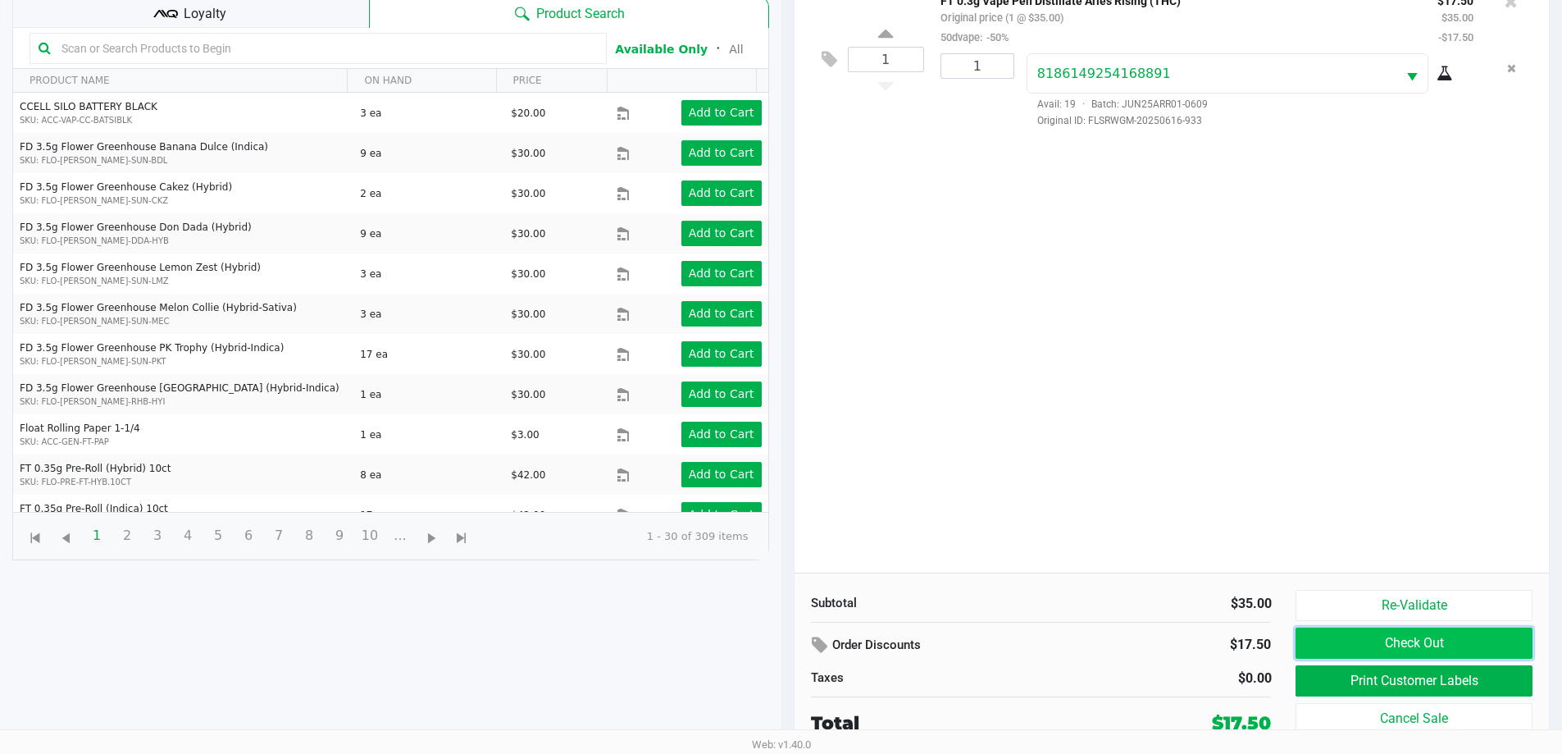
drag, startPoint x: 1444, startPoint y: 641, endPoint x: 1385, endPoint y: 650, distance: 59.7
click at [1443, 641] on button "Check Out" at bounding box center [1414, 642] width 236 height 31
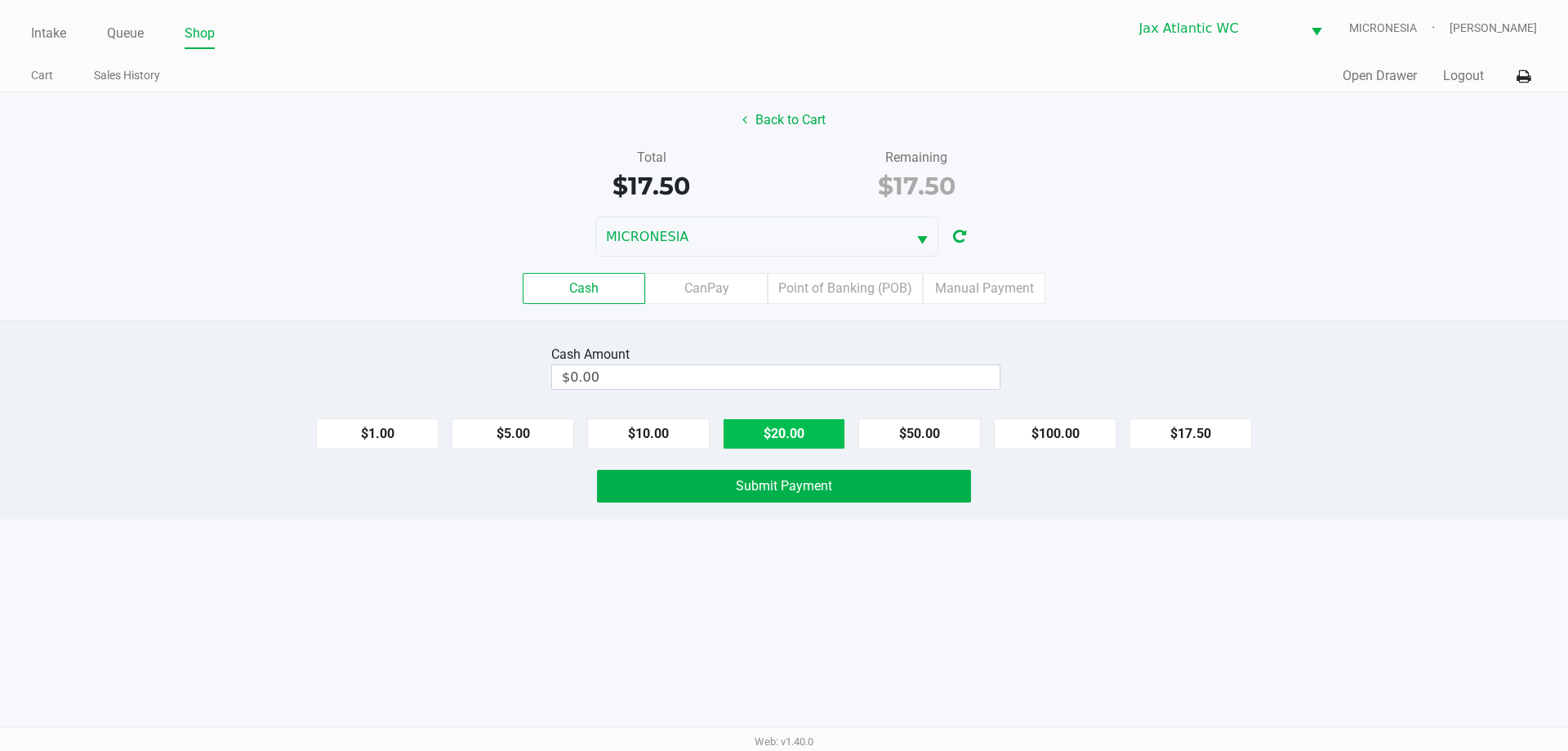
click at [781, 435] on button "$20.00" at bounding box center [784, 433] width 122 height 31
type input "$20.00"
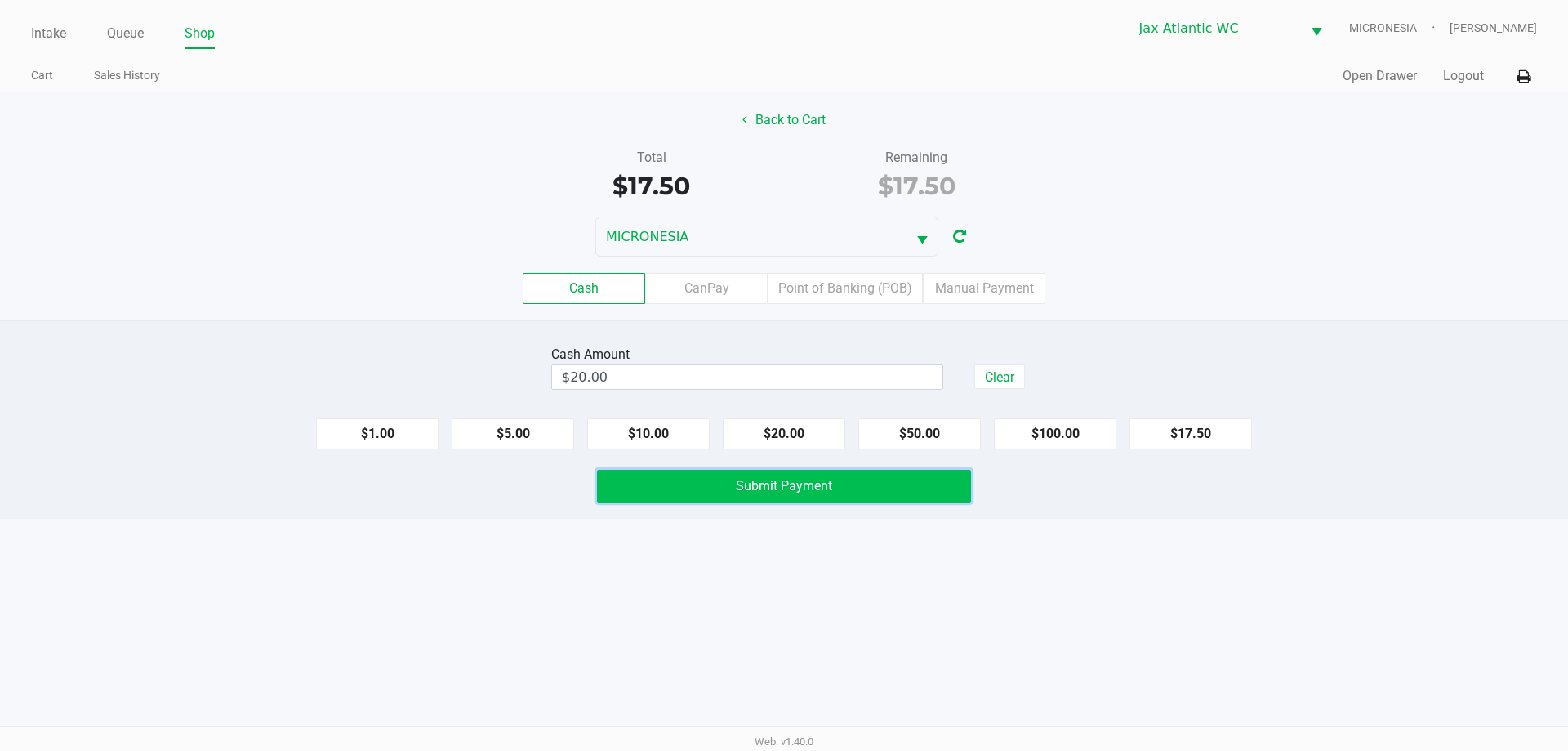
drag, startPoint x: 774, startPoint y: 493, endPoint x: 779, endPoint y: 501, distance: 9.4
click at [779, 501] on button "Submit Payment" at bounding box center [784, 486] width 374 height 33
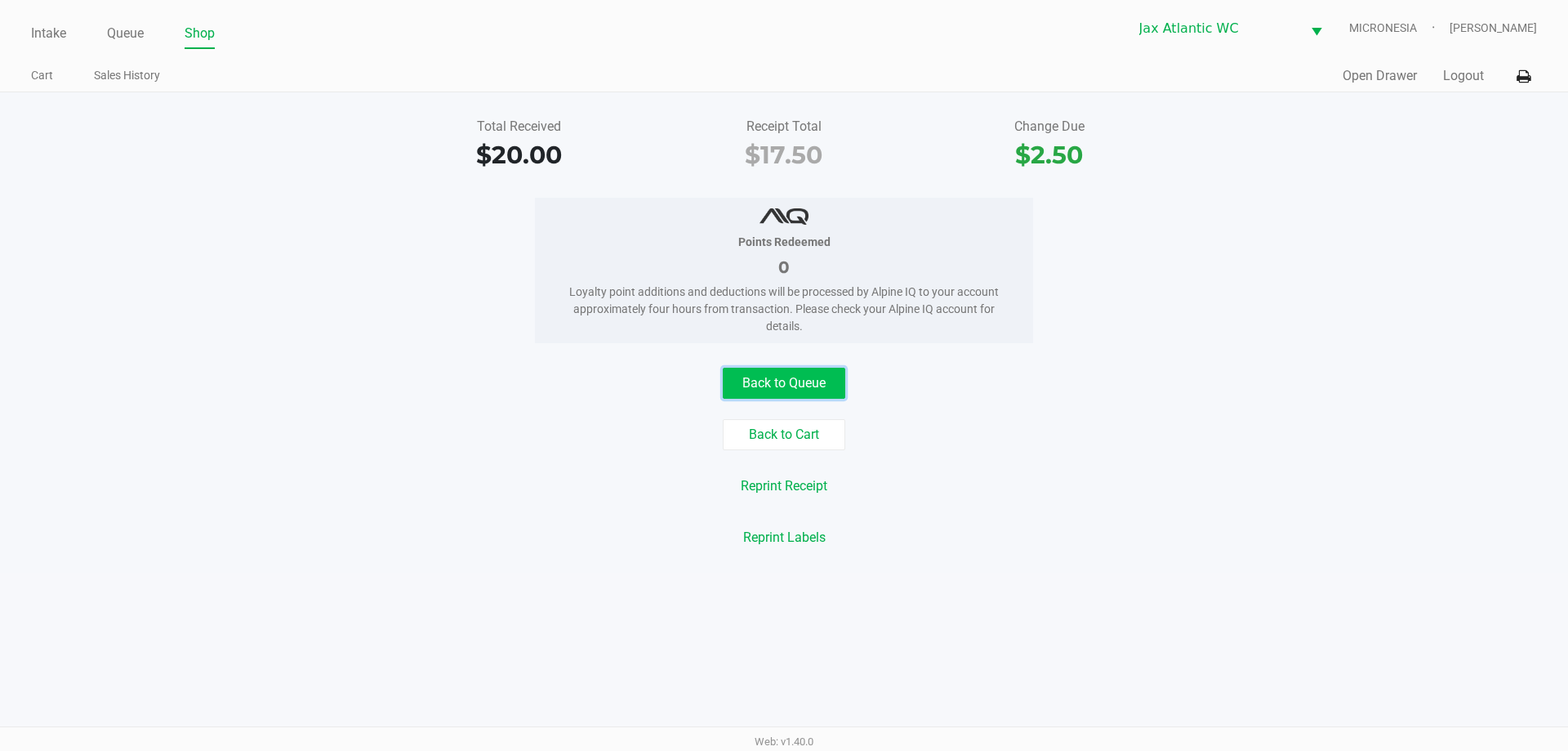
click at [770, 377] on button "Back to Queue" at bounding box center [784, 382] width 122 height 31
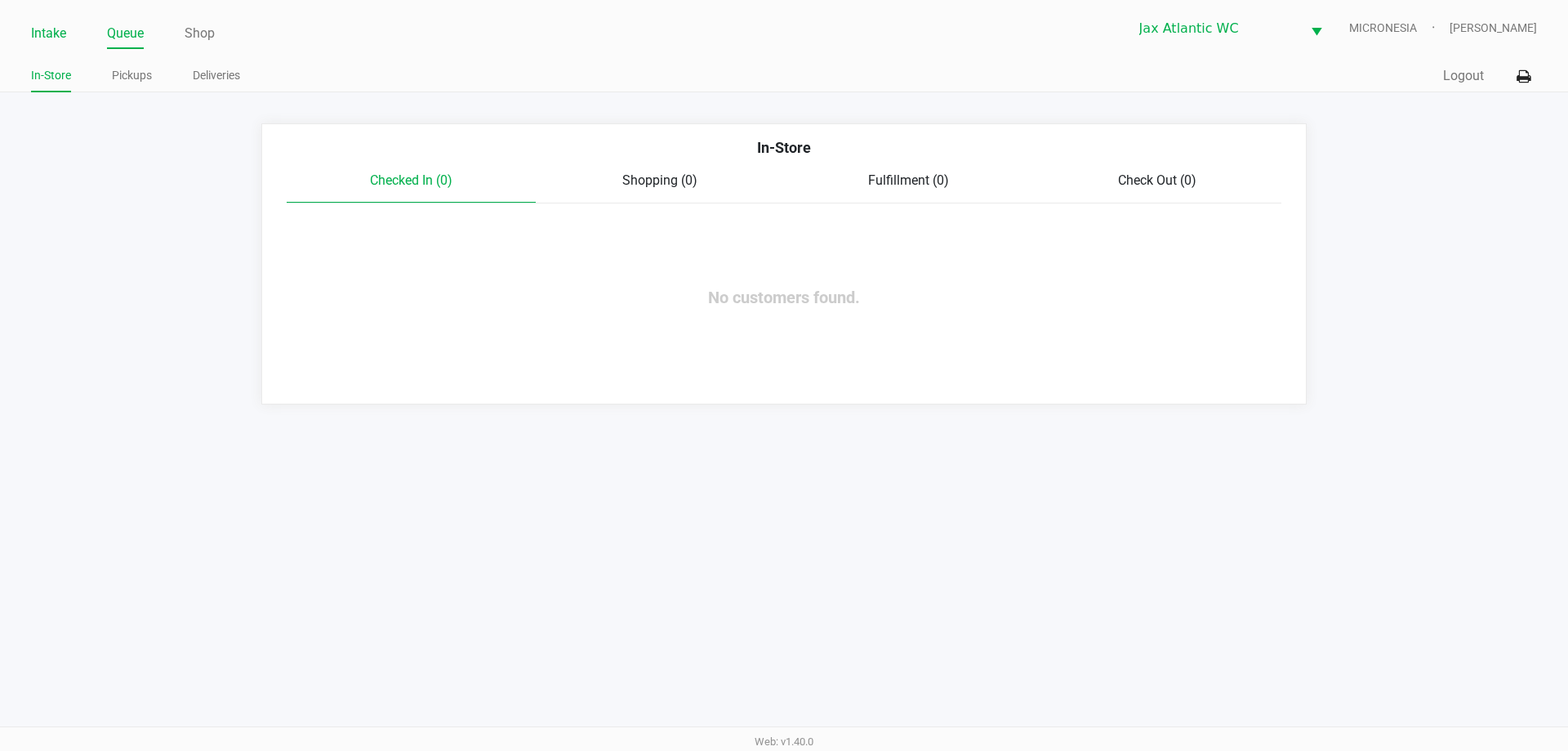
click at [50, 37] on link "Intake" at bounding box center [48, 33] width 35 height 23
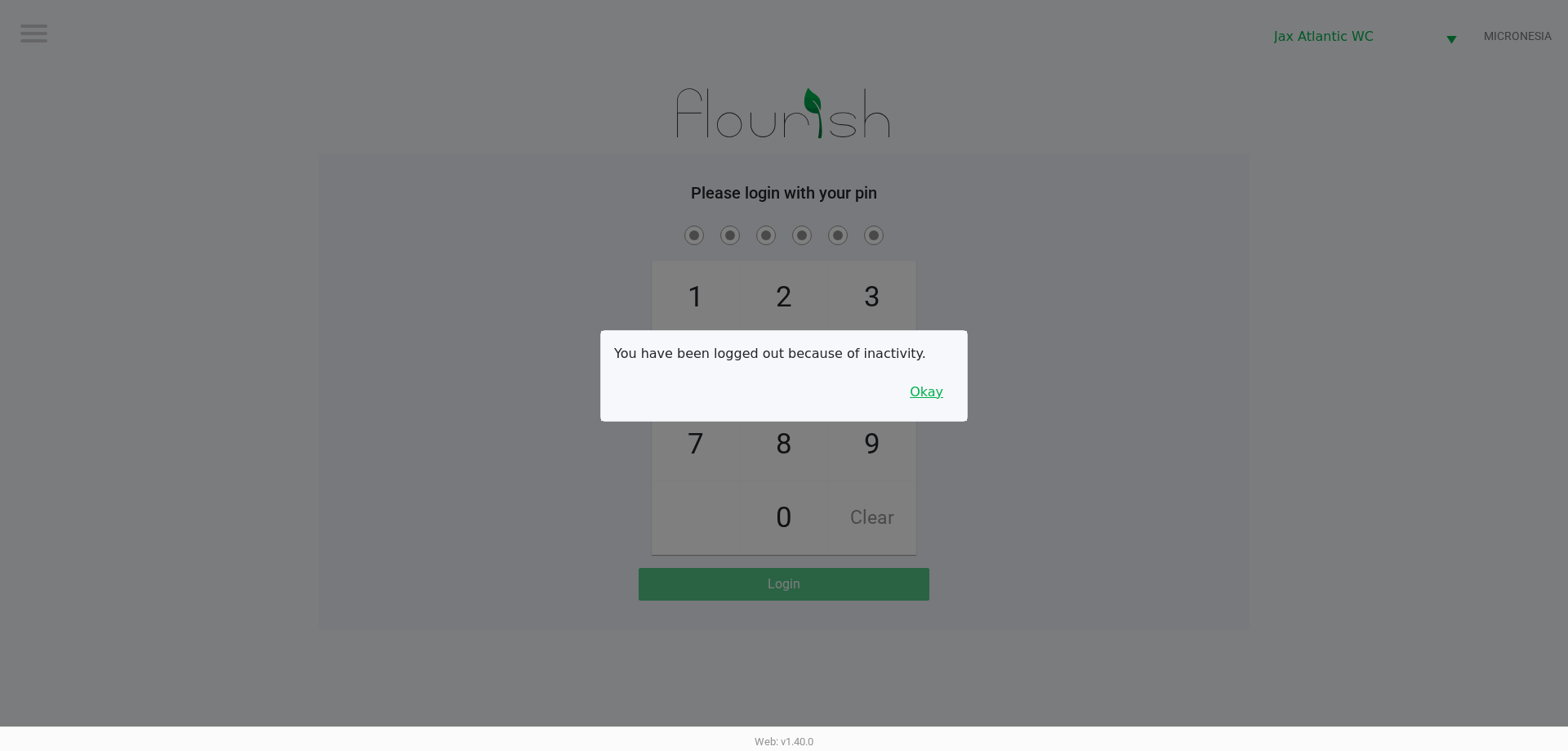
click at [943, 382] on button "Okay" at bounding box center [926, 391] width 55 height 31
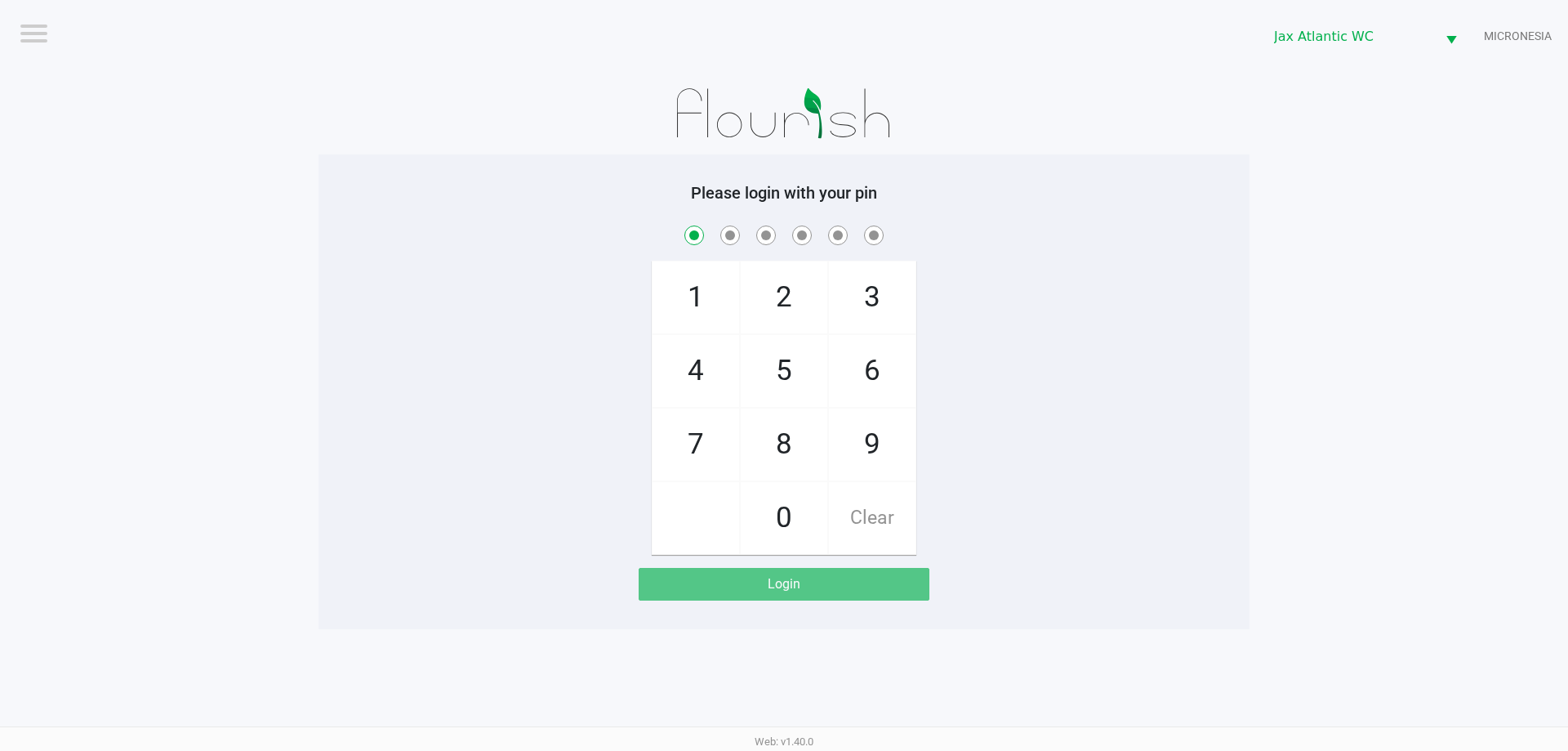
checkbox input "true"
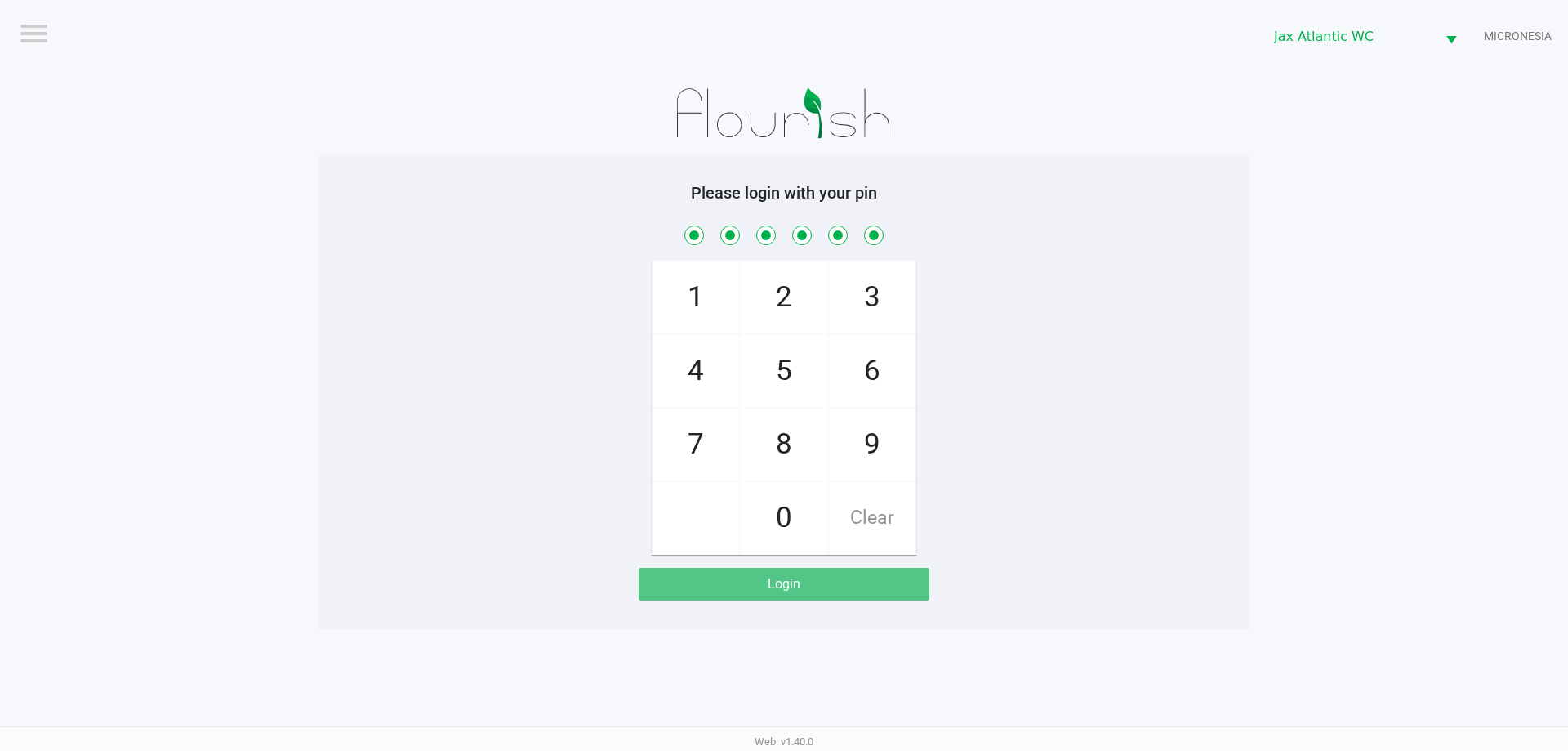
checkbox input "true"
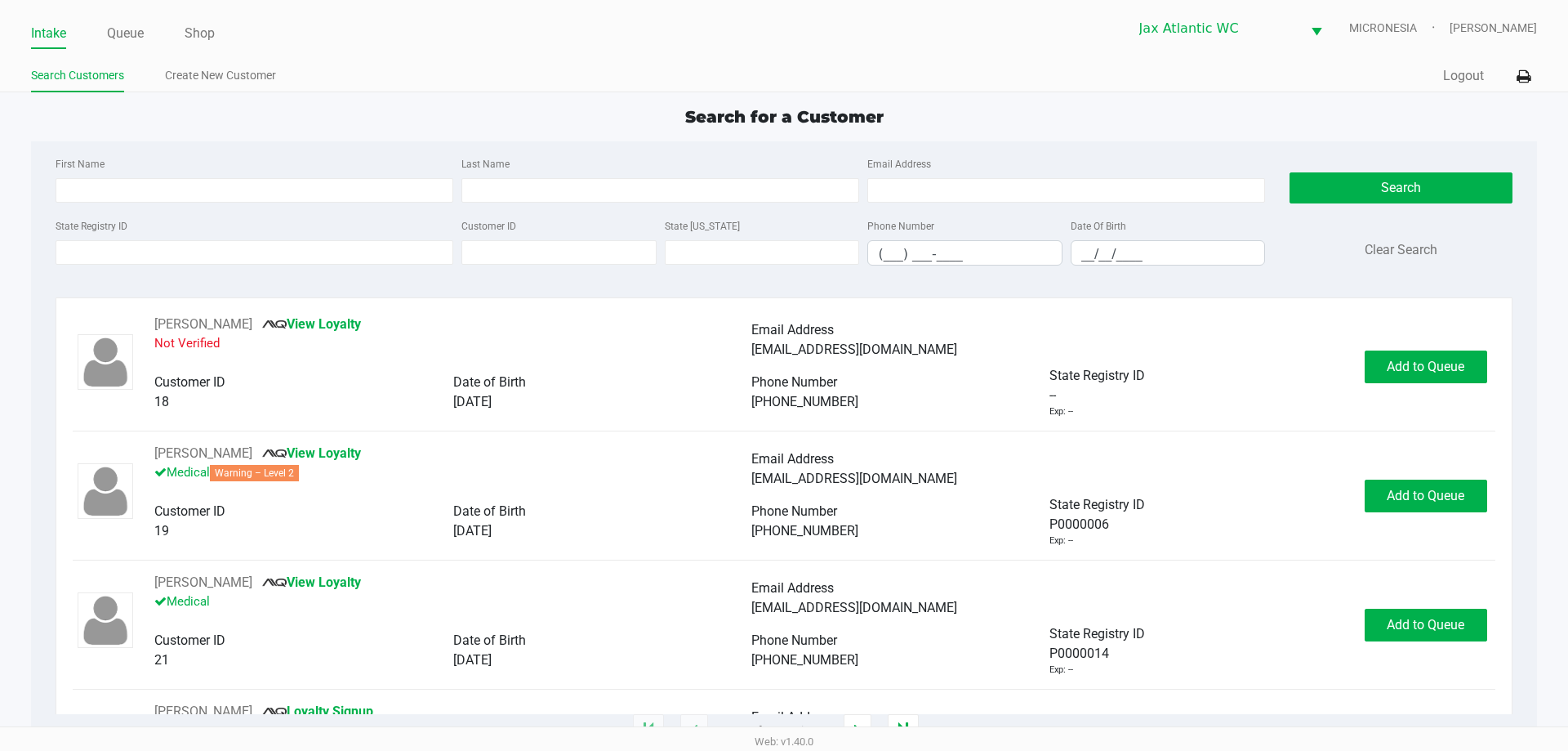
click at [252, 120] on div "Search for a Customer" at bounding box center [784, 117] width 1529 height 25
click at [305, 252] on input "State Registry ID" at bounding box center [254, 252] width 397 height 25
drag, startPoint x: 120, startPoint y: 29, endPoint x: 125, endPoint y: 57, distance: 28.4
click at [117, 31] on link "Queue" at bounding box center [124, 33] width 37 height 23
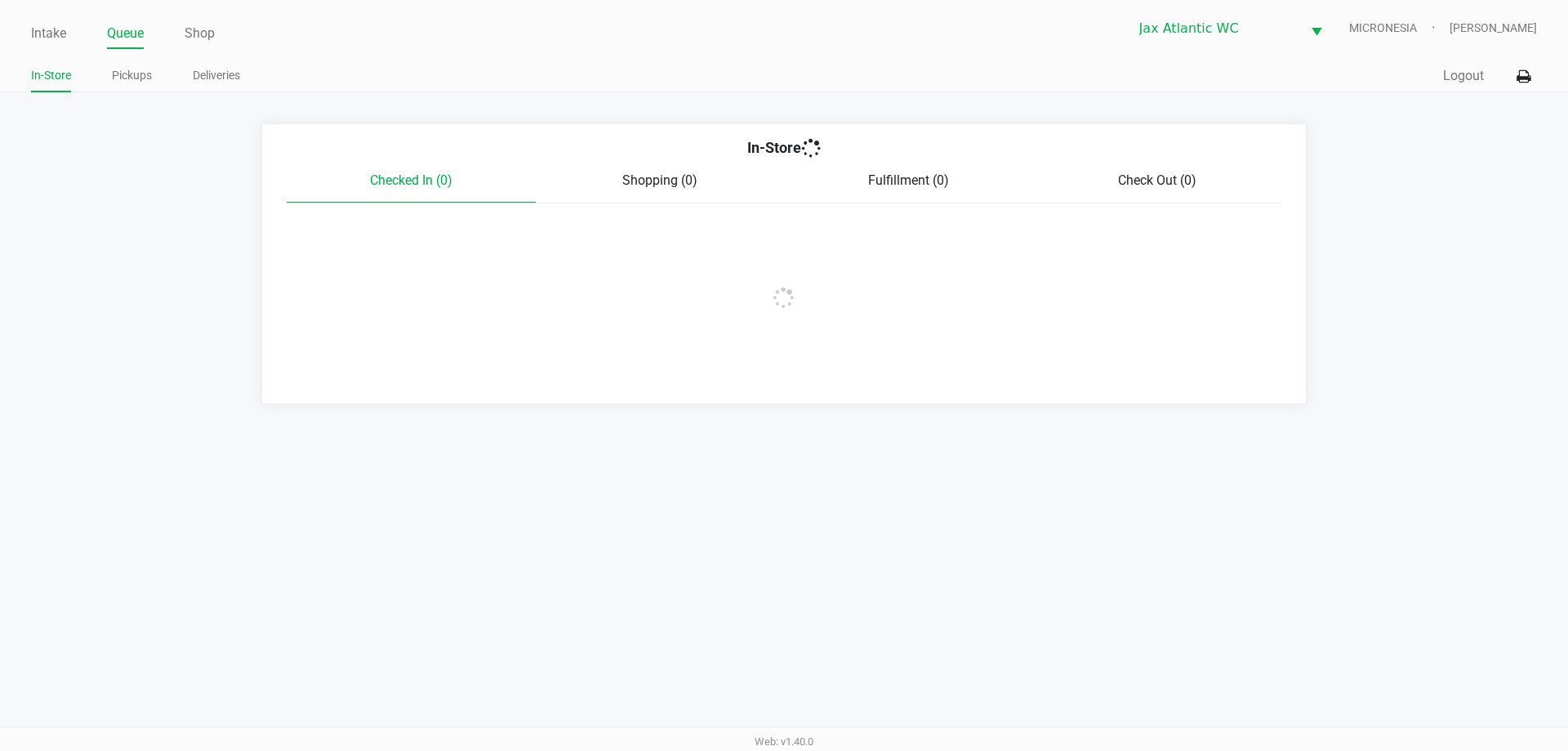
click at [128, 82] on link "Pickups" at bounding box center [131, 76] width 40 height 21
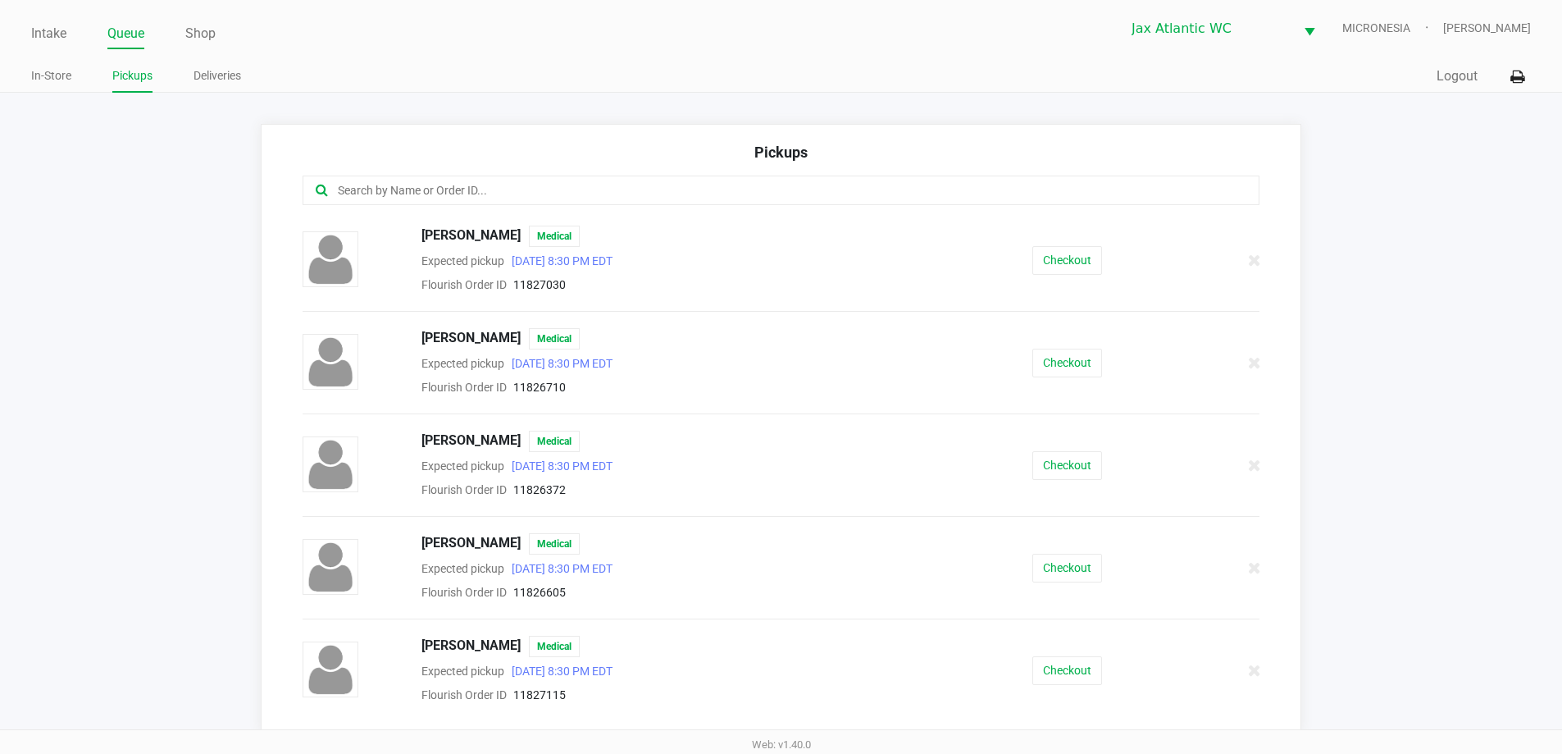
click at [411, 205] on div at bounding box center [782, 191] width 958 height 30
click at [426, 192] on input "text" at bounding box center [755, 190] width 838 height 19
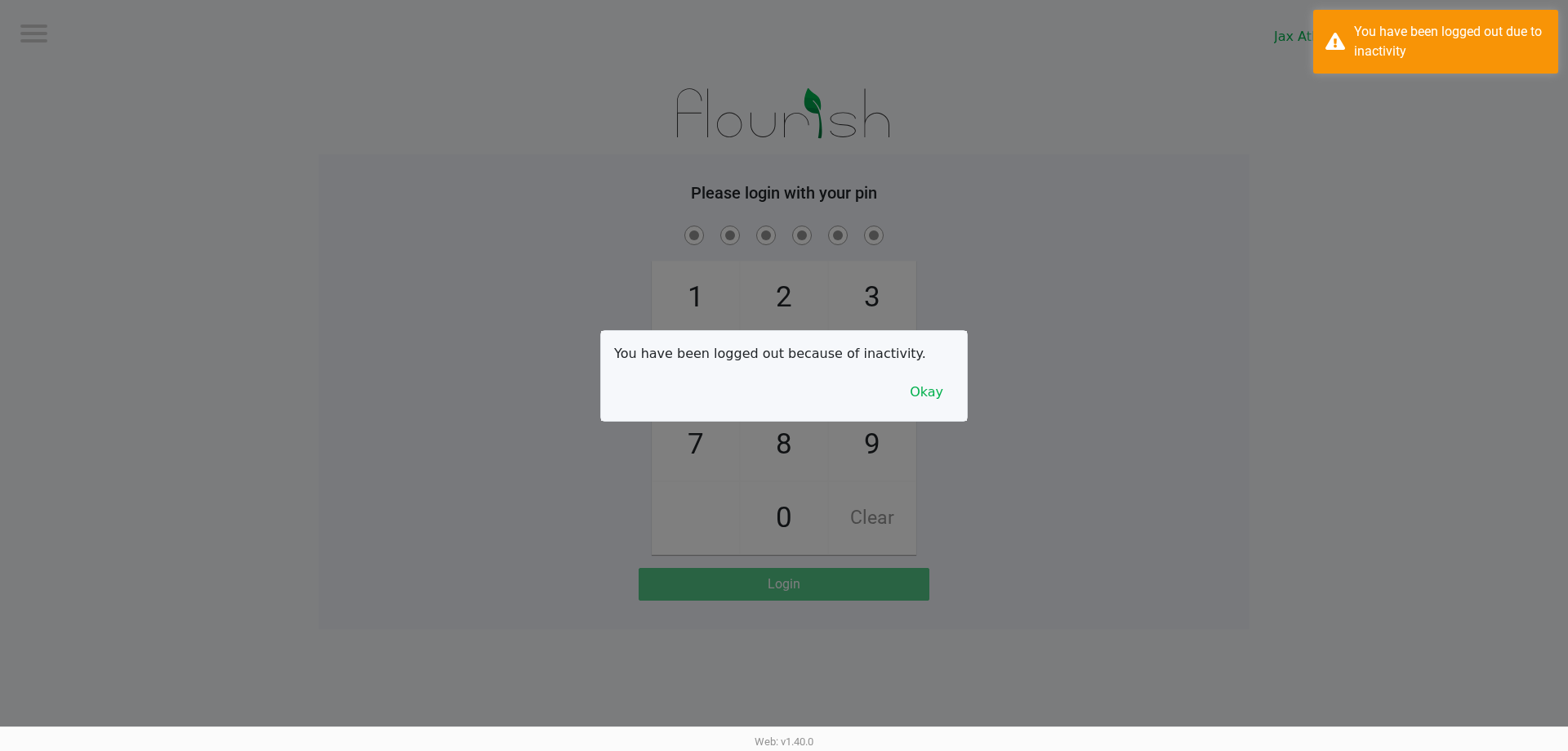
click at [569, 80] on div at bounding box center [784, 376] width 1568 height 751
click at [928, 399] on button "Okay" at bounding box center [926, 391] width 55 height 31
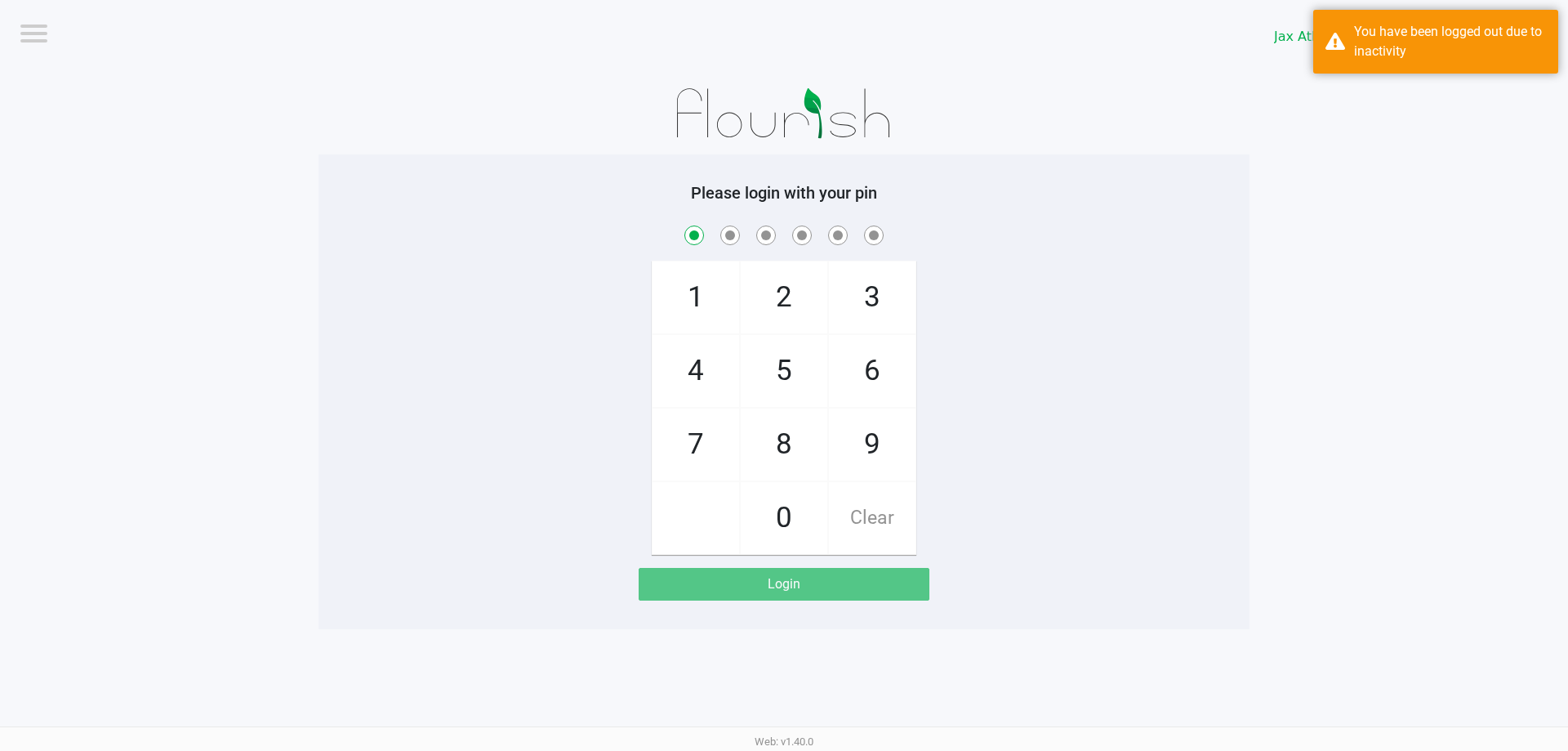
checkbox input "true"
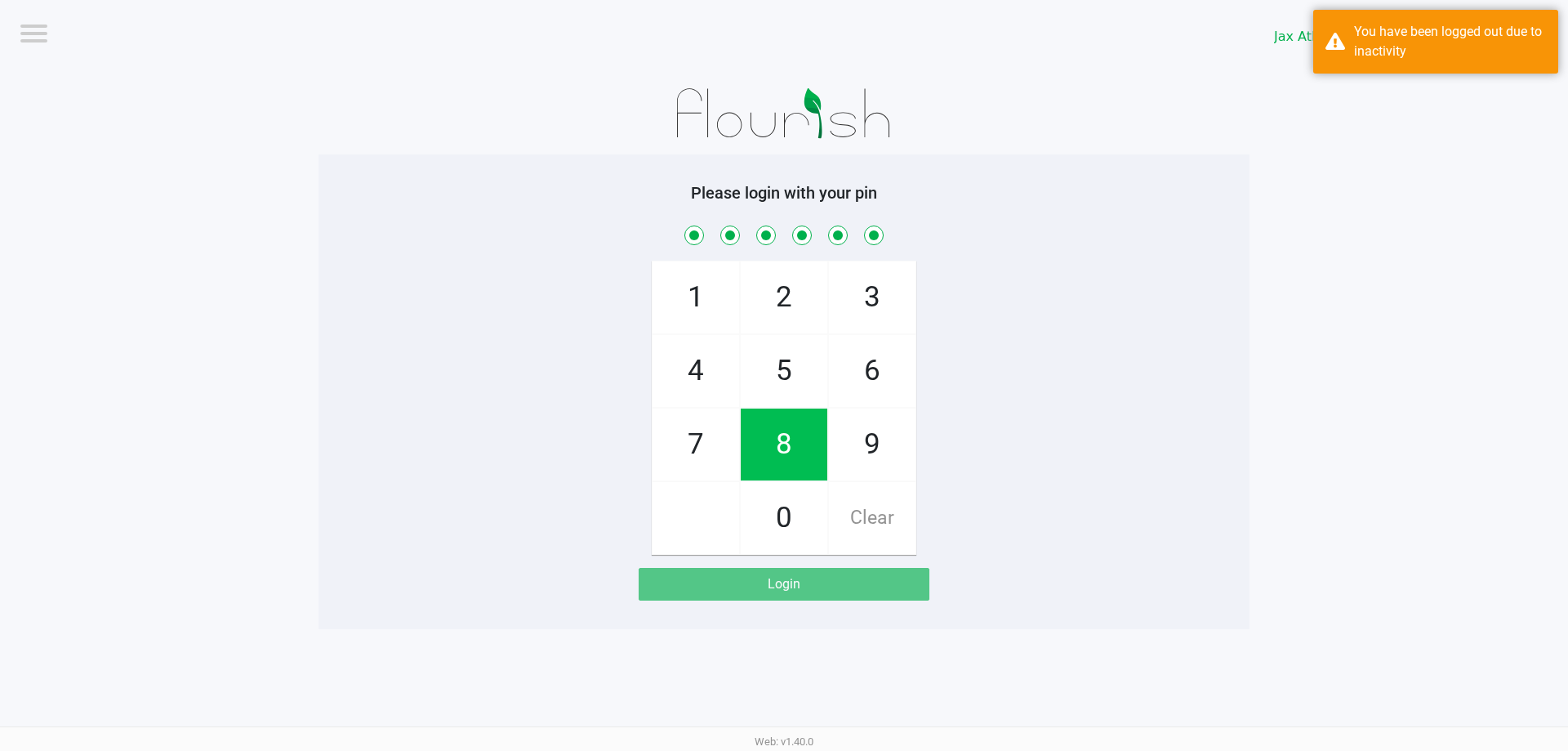
checkbox input "true"
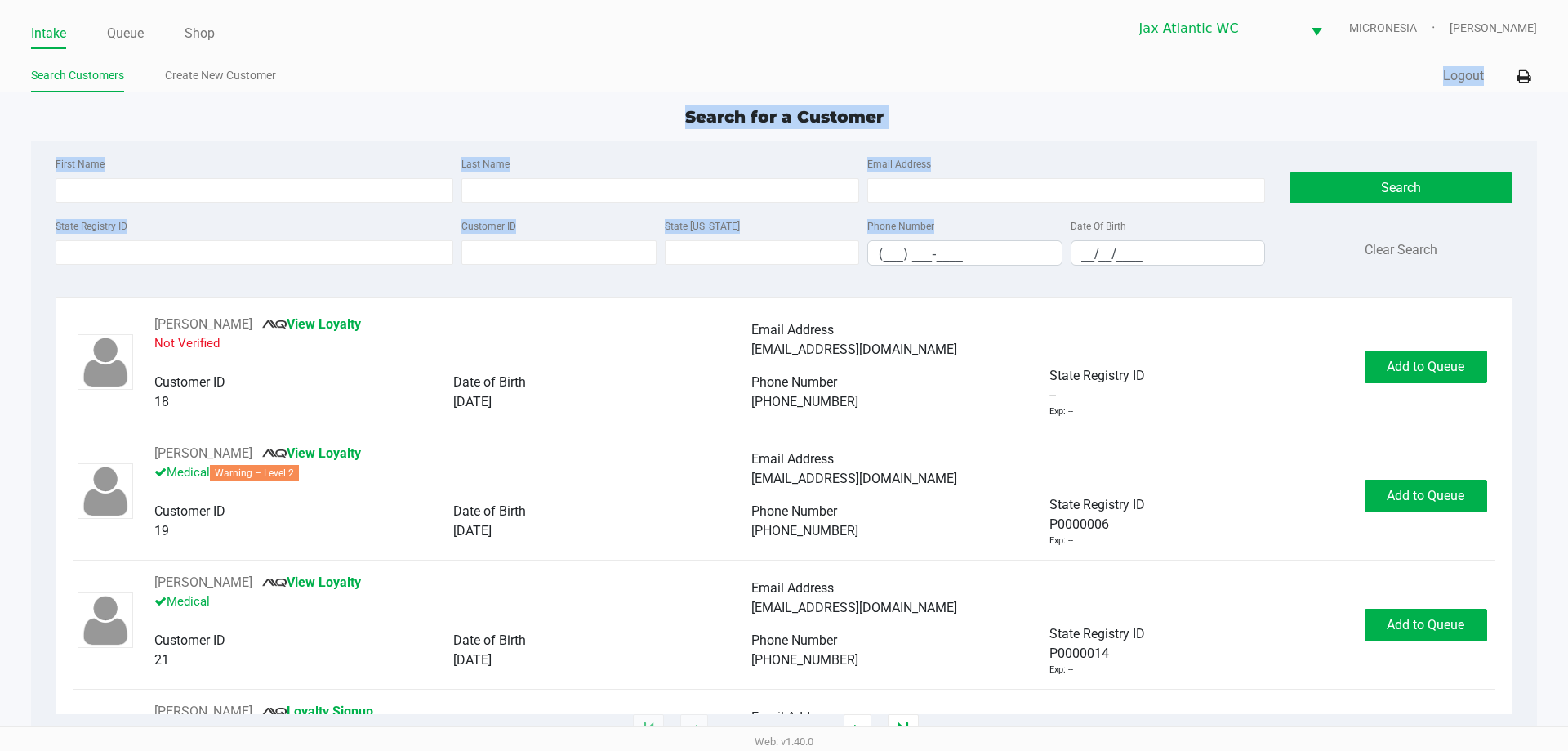
drag, startPoint x: 553, startPoint y: 77, endPoint x: 1011, endPoint y: 225, distance: 481.3
click at [998, 232] on app-point-of-sale "Intake Queue Shop [GEOGRAPHIC_DATA] MICRONESIA [PERSON_NAME] Search Customers C…" at bounding box center [784, 366] width 1568 height 731
click at [1025, 165] on div "Email Address" at bounding box center [1066, 177] width 406 height 49
click at [994, 139] on div "Search for a Customer First Name Last Name Email Address State Registry ID Cust…" at bounding box center [783, 417] width 1504 height 626
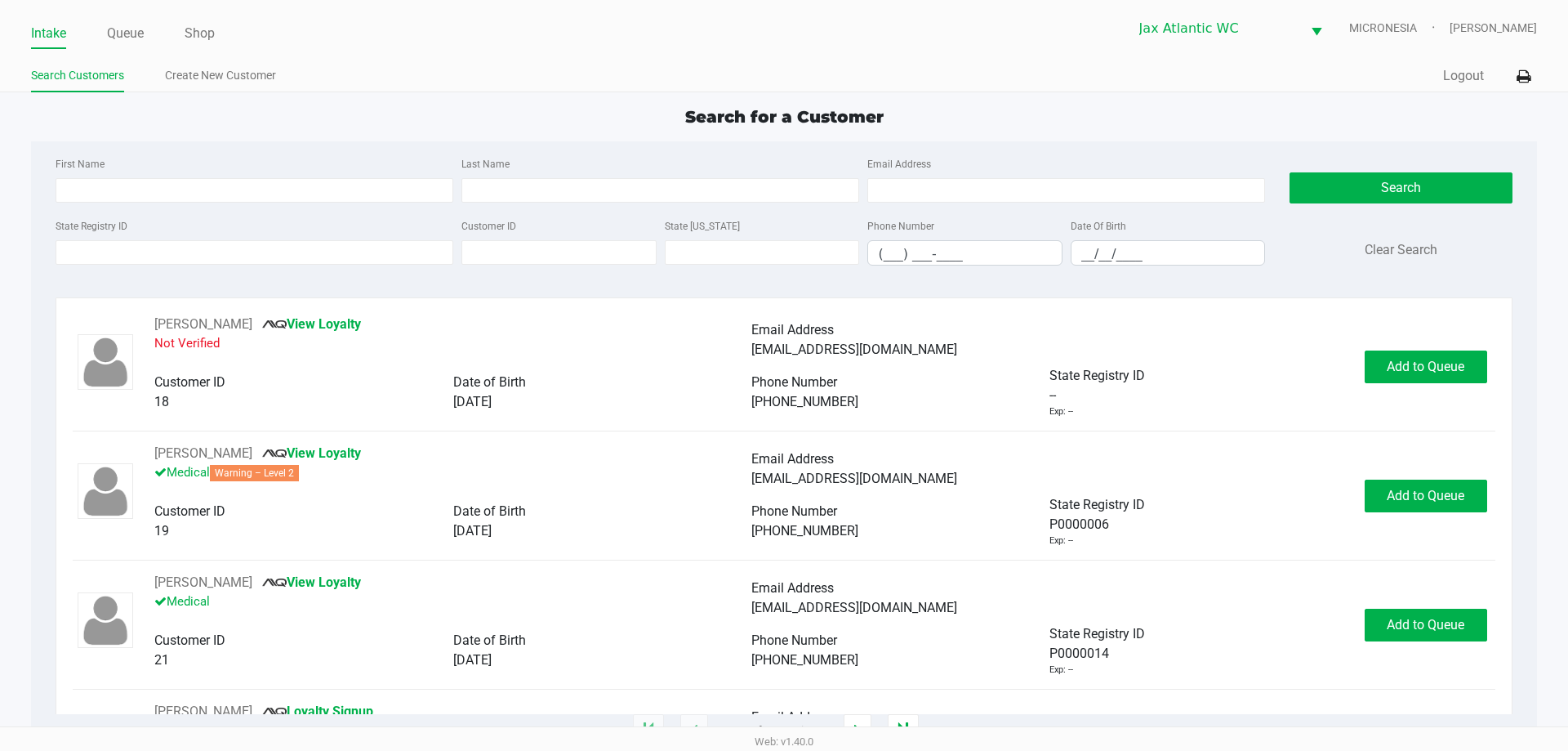
click at [66, 34] on link "Intake" at bounding box center [48, 33] width 35 height 23
click at [445, 135] on div "Search for a Customer First Name Last Name Email Address State Registry ID Cust…" at bounding box center [783, 417] width 1504 height 626
drag, startPoint x: 516, startPoint y: 217, endPoint x: 451, endPoint y: 215, distance: 65.0
click at [451, 216] on div "State Registry ID Customer ID State [US_STATE] Phone Number (___) ___-____ Date…" at bounding box center [660, 247] width 1218 height 63
click at [461, 124] on div "Search for a Customer" at bounding box center [784, 117] width 1529 height 25
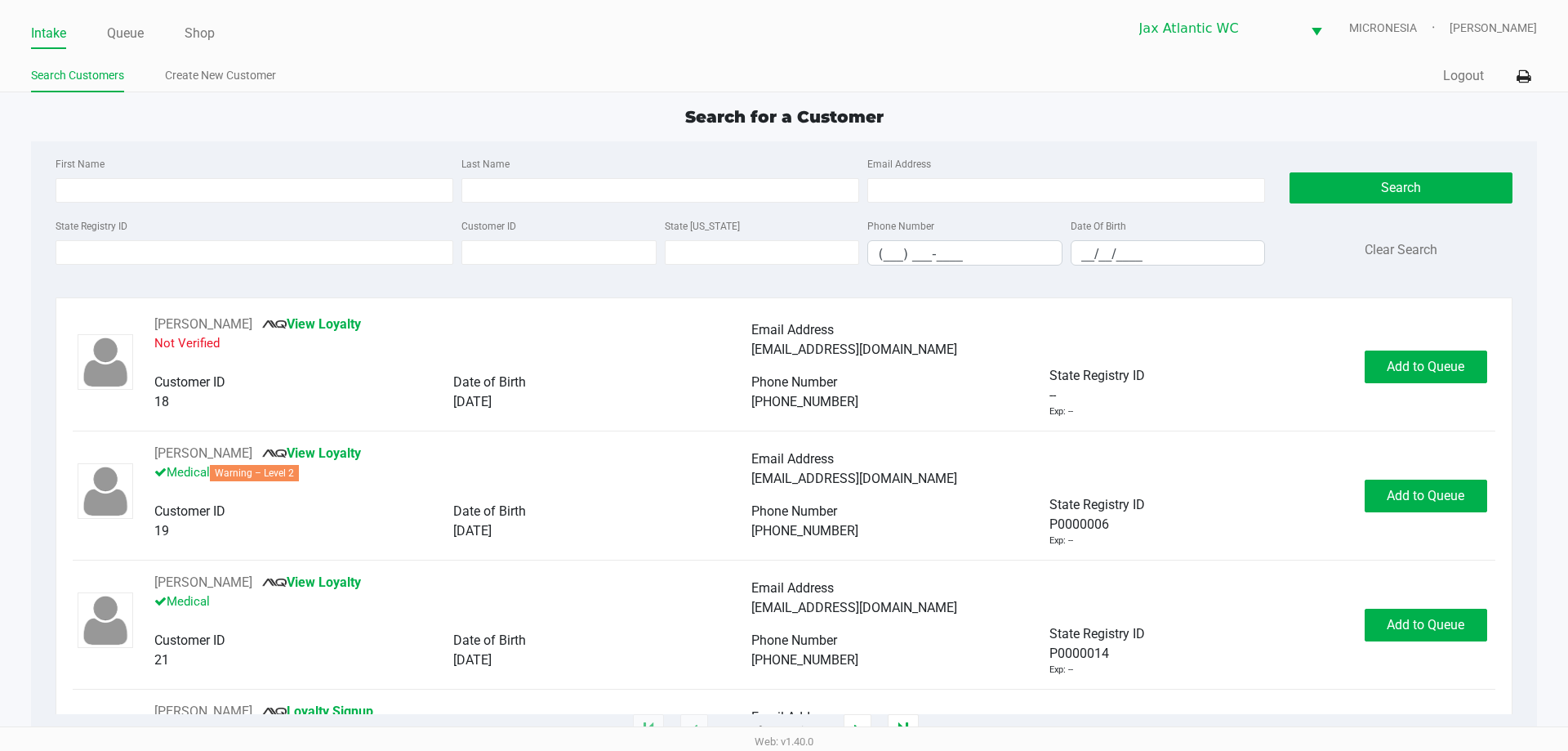
click at [303, 152] on div "First Name Last Name Email Address State Registry ID Customer ID State [US_STAT…" at bounding box center [783, 216] width 1480 height 149
click at [224, 239] on div "State Registry ID" at bounding box center [255, 241] width 406 height 50
click at [227, 246] on input "State Registry ID" at bounding box center [254, 252] width 397 height 25
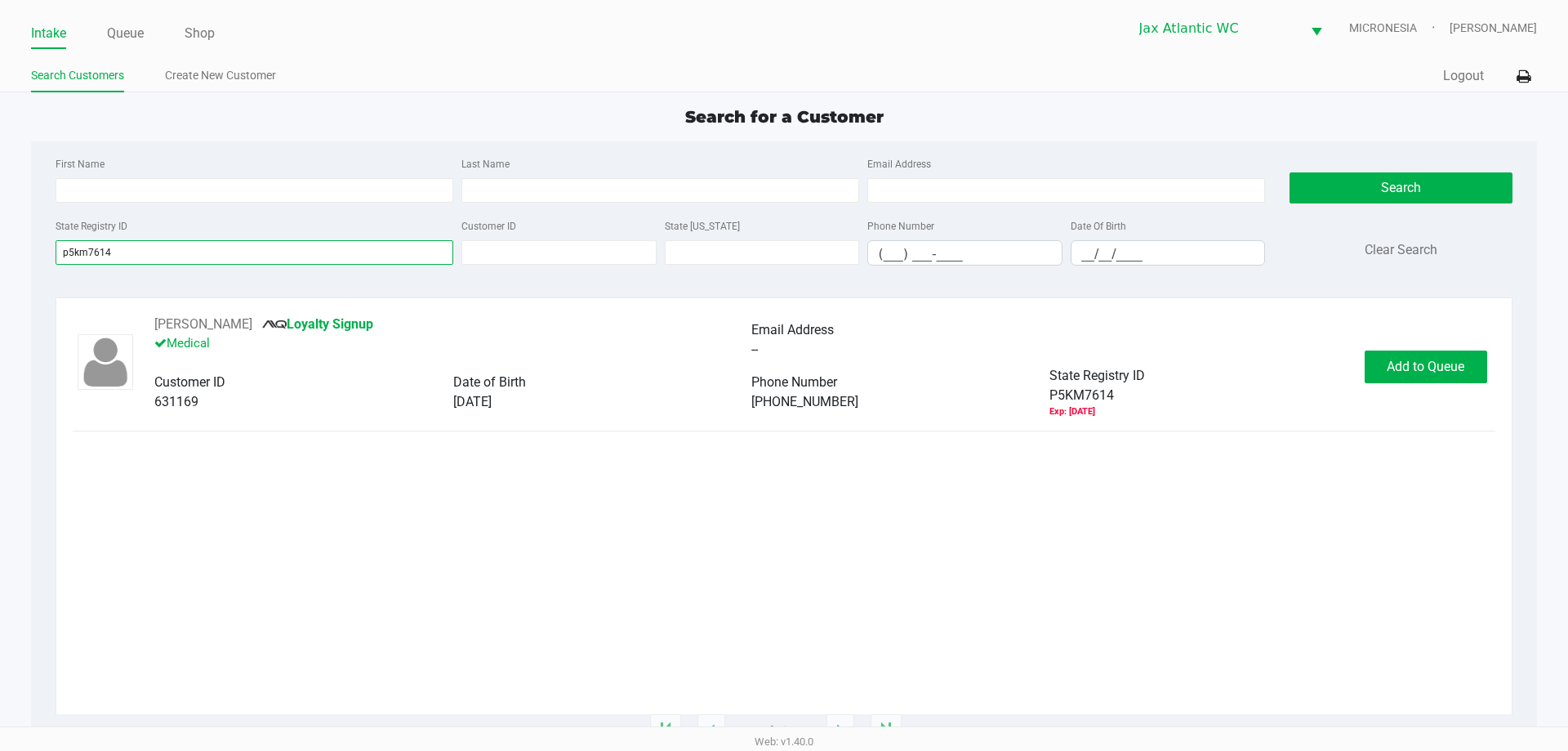
type input "p5km7614"
click at [1402, 347] on div "[PERSON_NAME] Loyalty Signup Medical Email Address -- Customer ID 631169 Date o…" at bounding box center [784, 367] width 1422 height 104
click at [1411, 352] on button "Add to Queue" at bounding box center [1425, 367] width 122 height 33
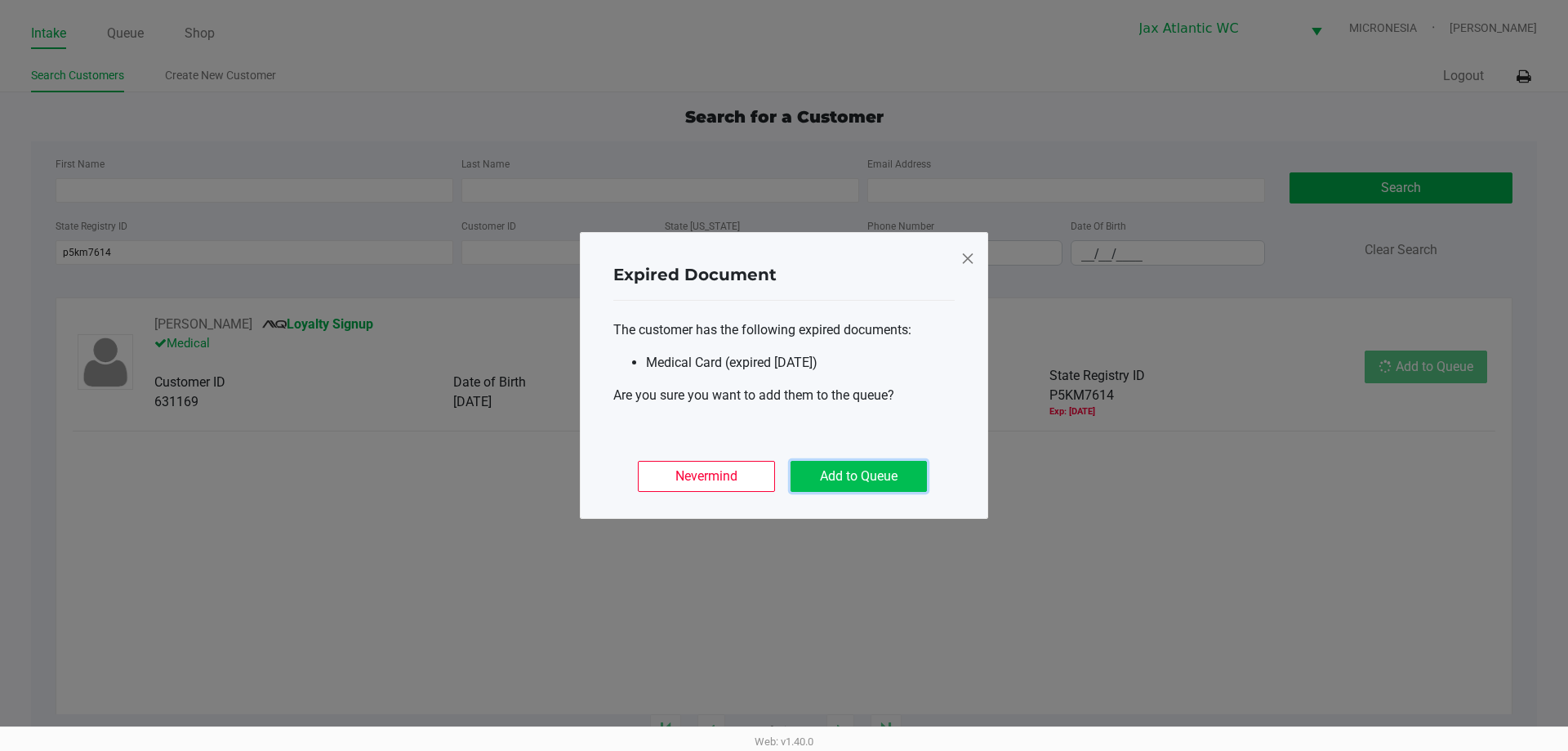
click at [880, 470] on button "Add to Queue" at bounding box center [858, 476] width 136 height 31
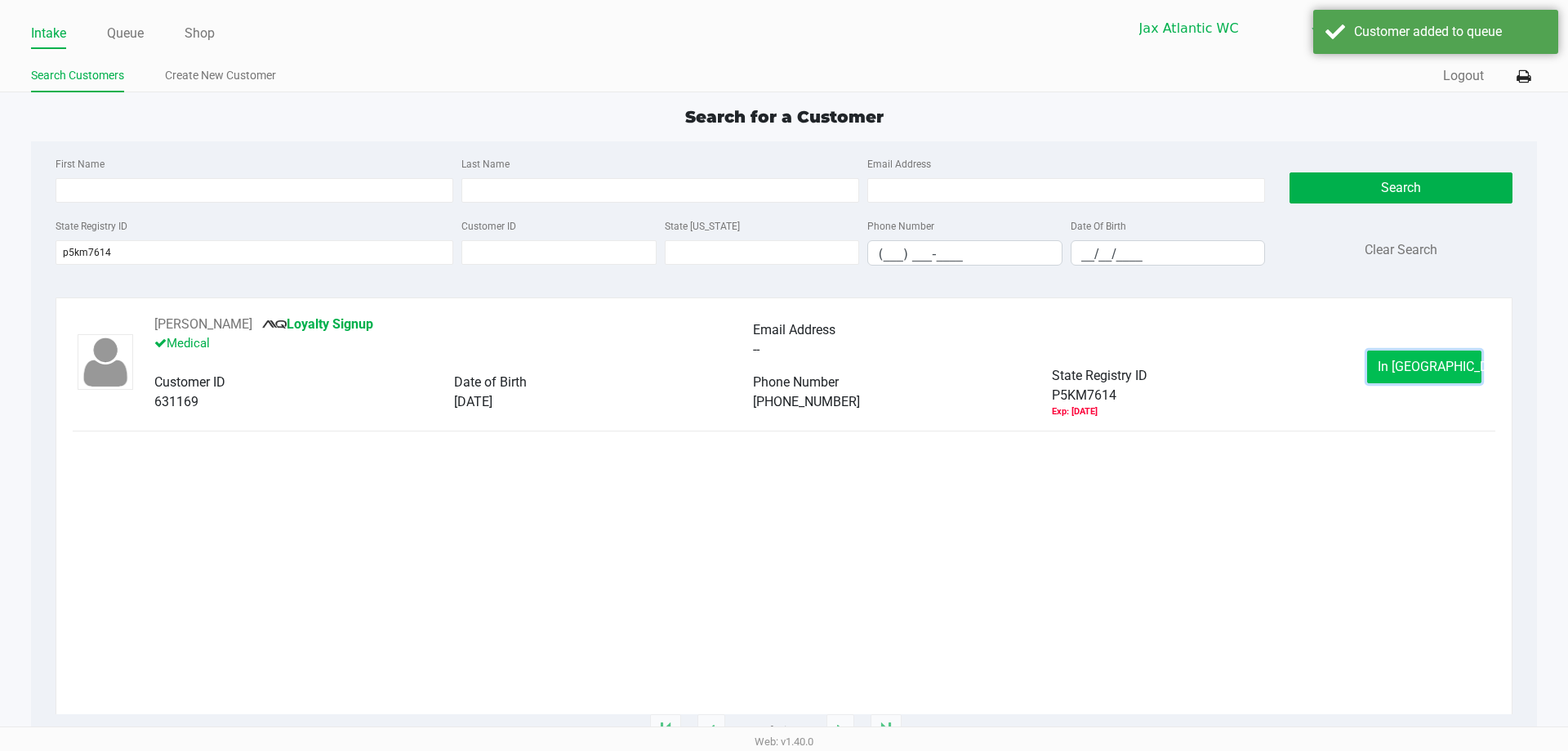
click at [1410, 352] on button "In [GEOGRAPHIC_DATA]" at bounding box center [1424, 367] width 114 height 33
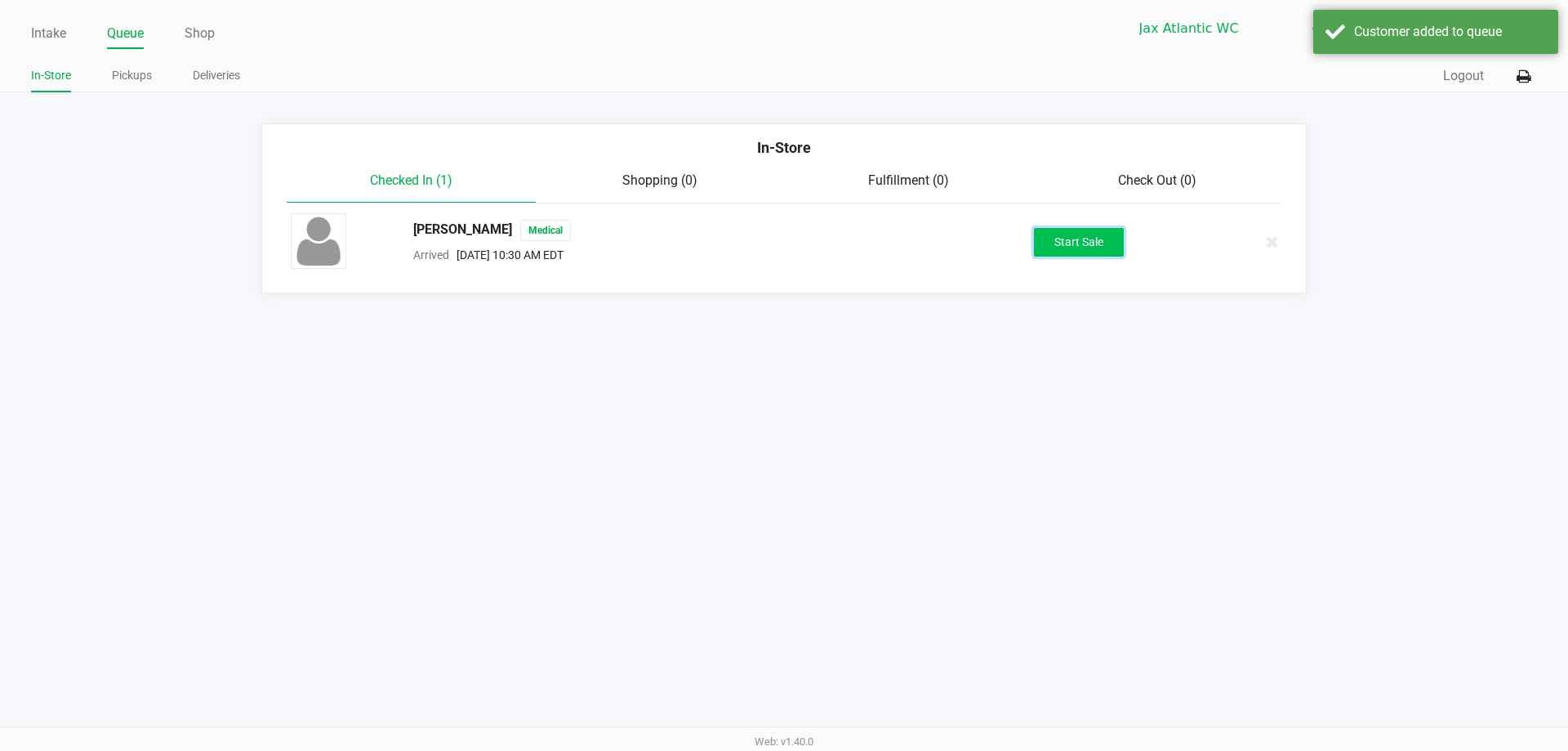
click at [1096, 240] on button "Start Sale" at bounding box center [1078, 242] width 90 height 29
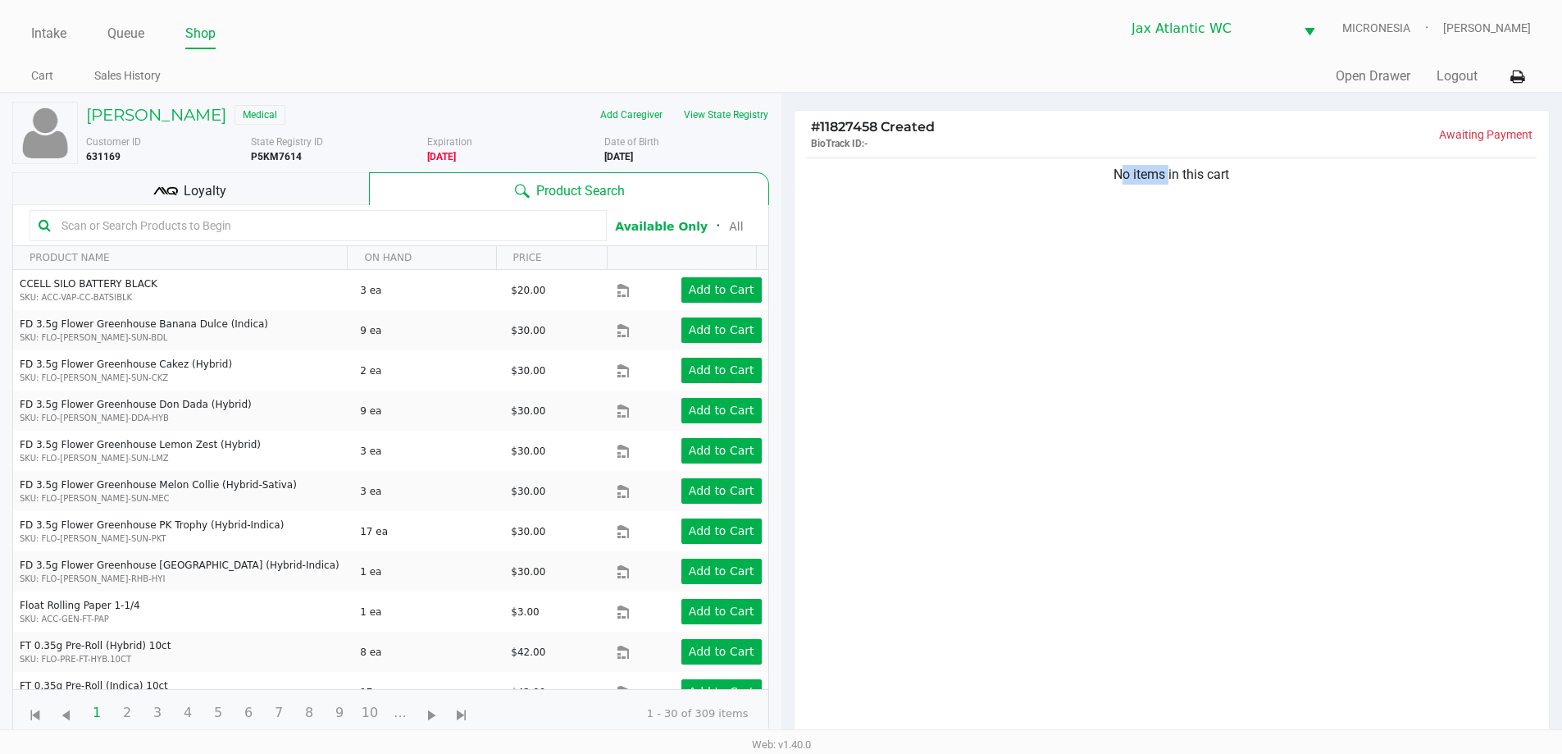
drag, startPoint x: 1114, startPoint y: 169, endPoint x: 1284, endPoint y: 252, distance: 189.6
click at [1269, 242] on div "No items in this cart" at bounding box center [1172, 451] width 755 height 595
click at [1247, 274] on div "No items in this cart" at bounding box center [1172, 451] width 755 height 595
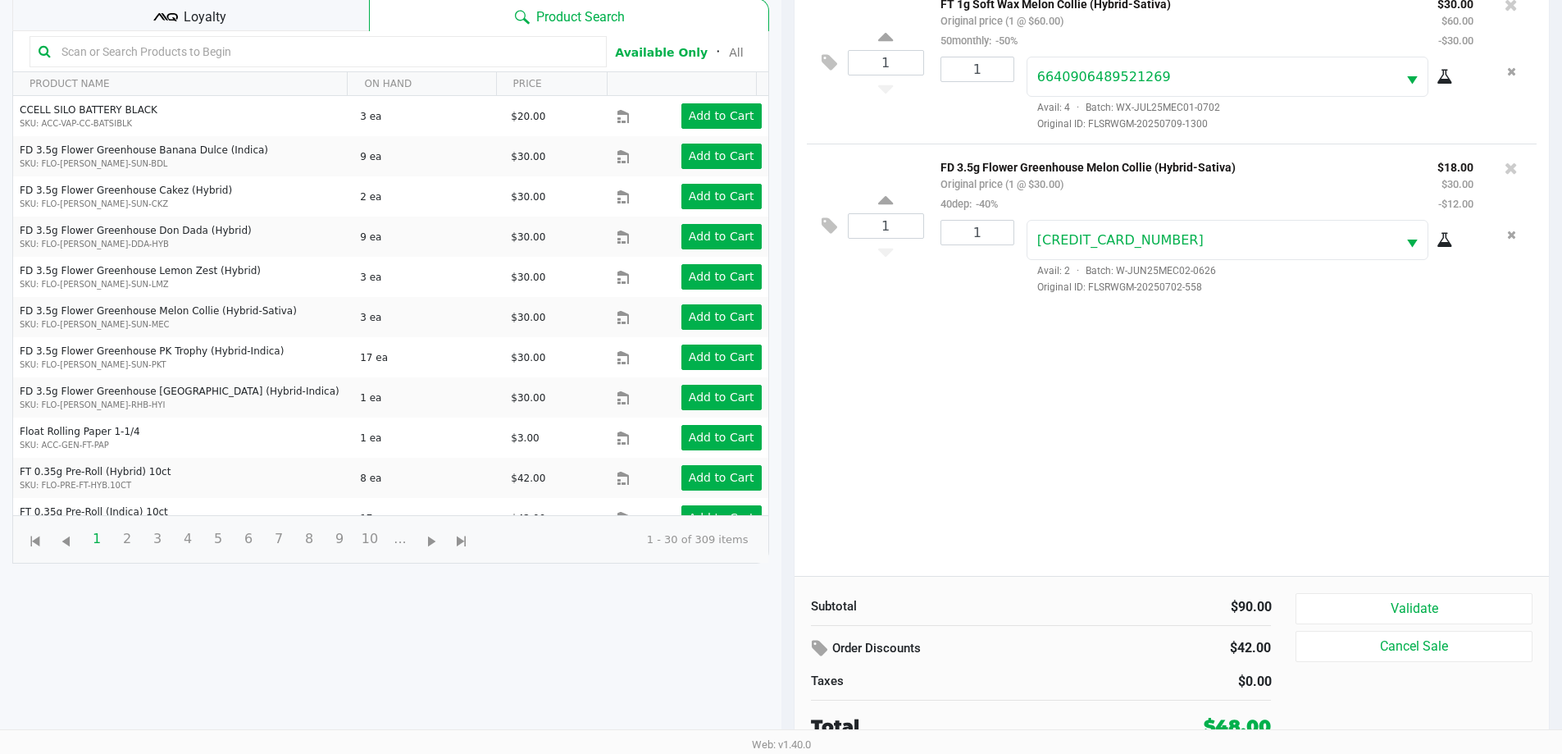
scroll to position [177, 0]
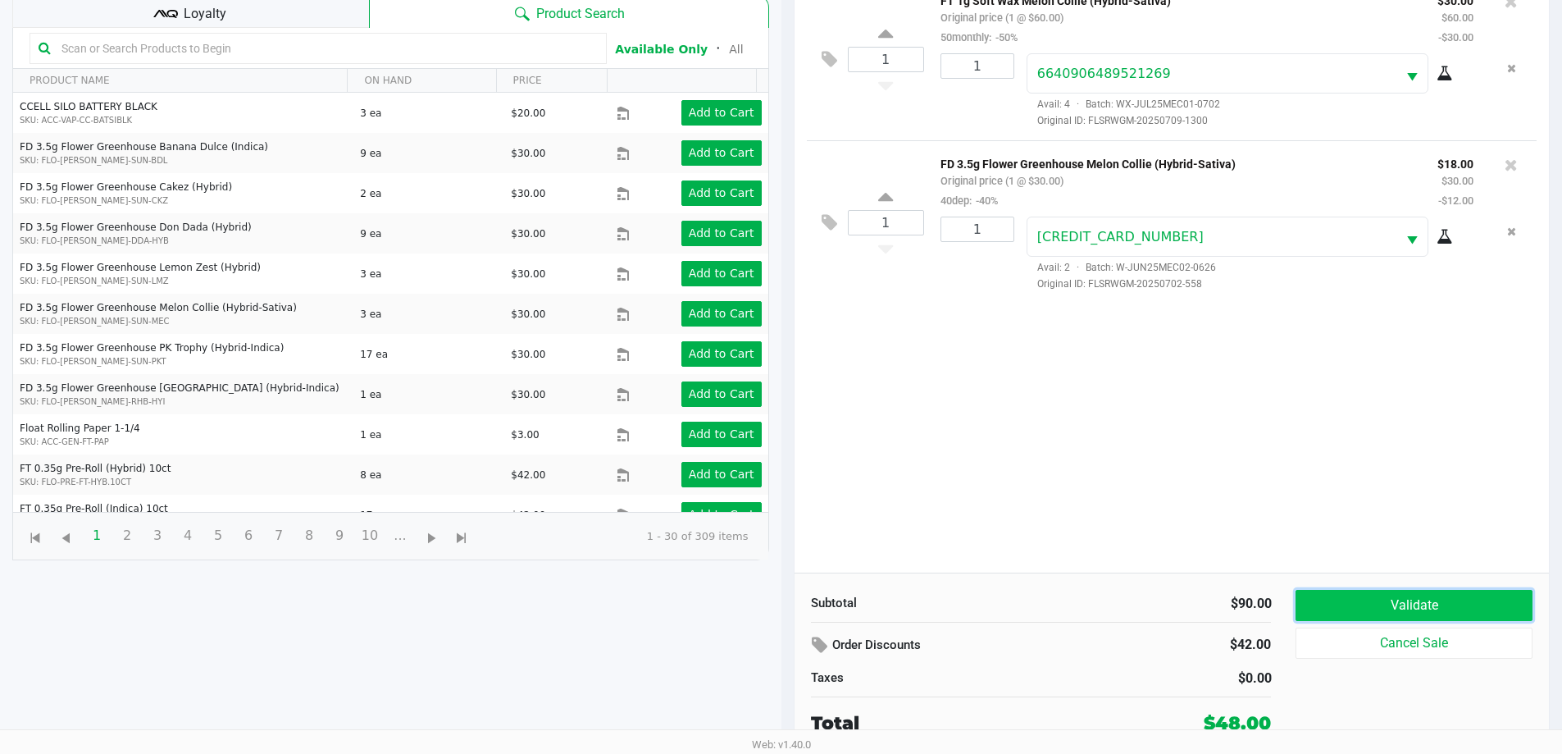
click at [1389, 600] on button "Validate" at bounding box center [1414, 605] width 236 height 31
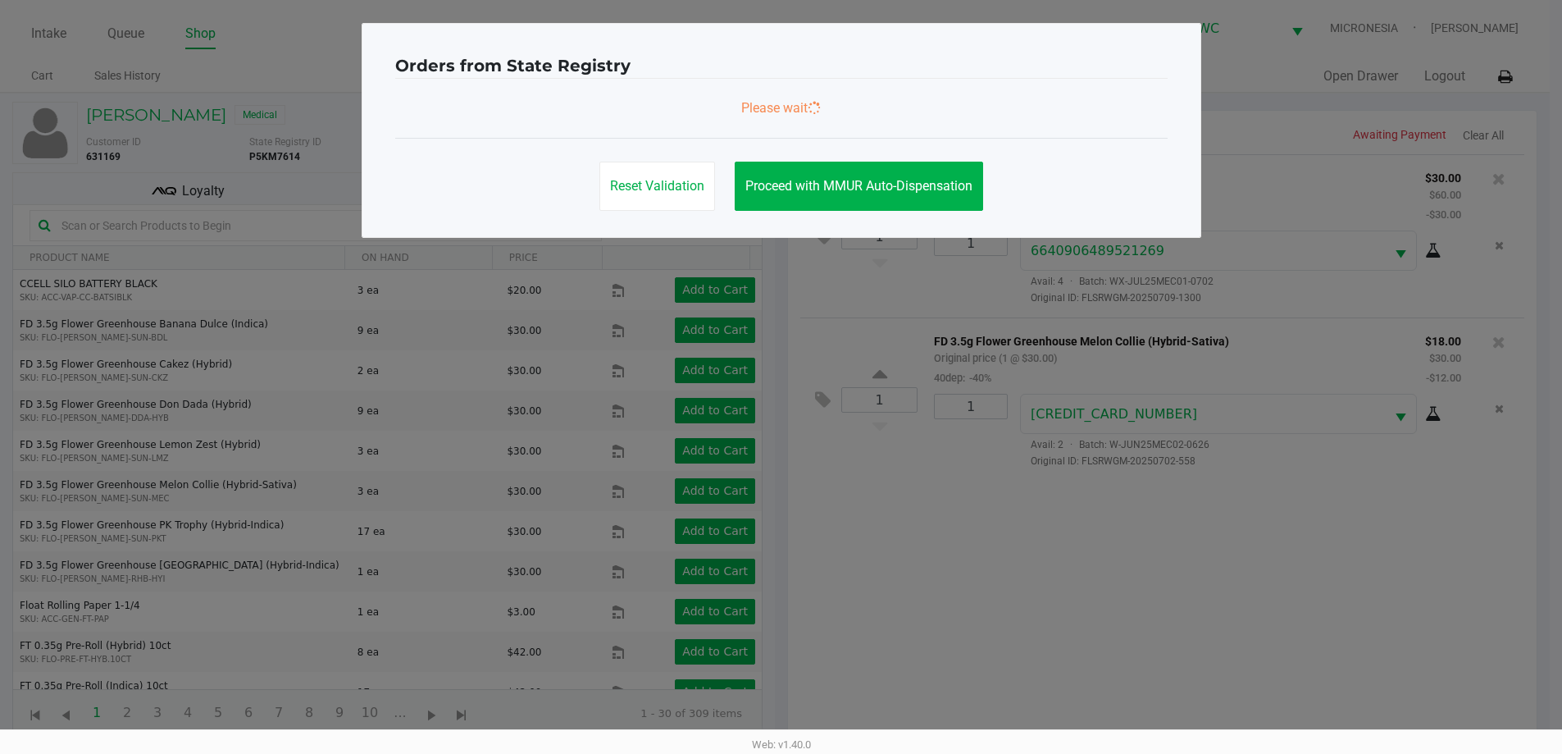
scroll to position [0, 0]
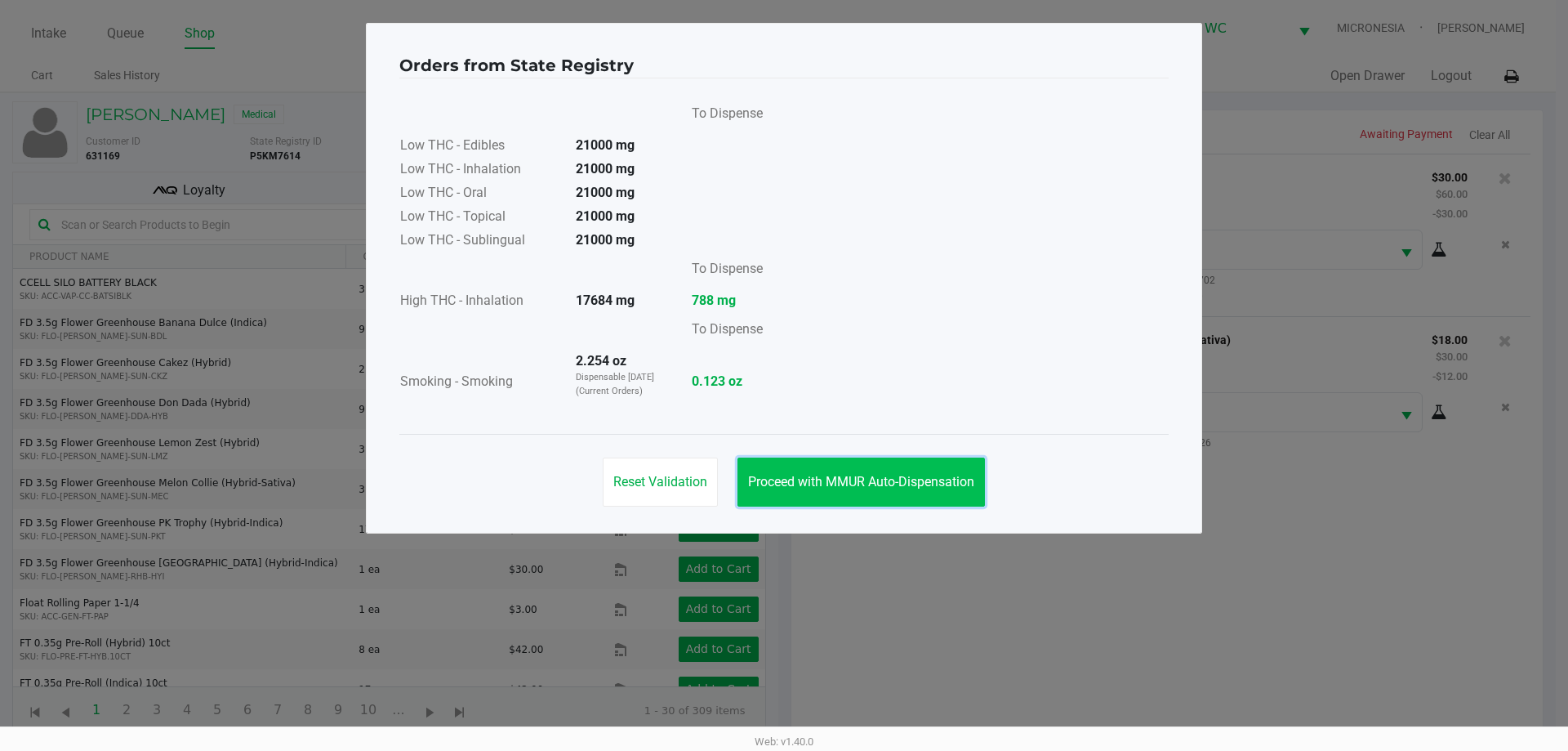
click at [917, 467] on button "Proceed with MMUR Auto-Dispensation" at bounding box center [861, 481] width 247 height 49
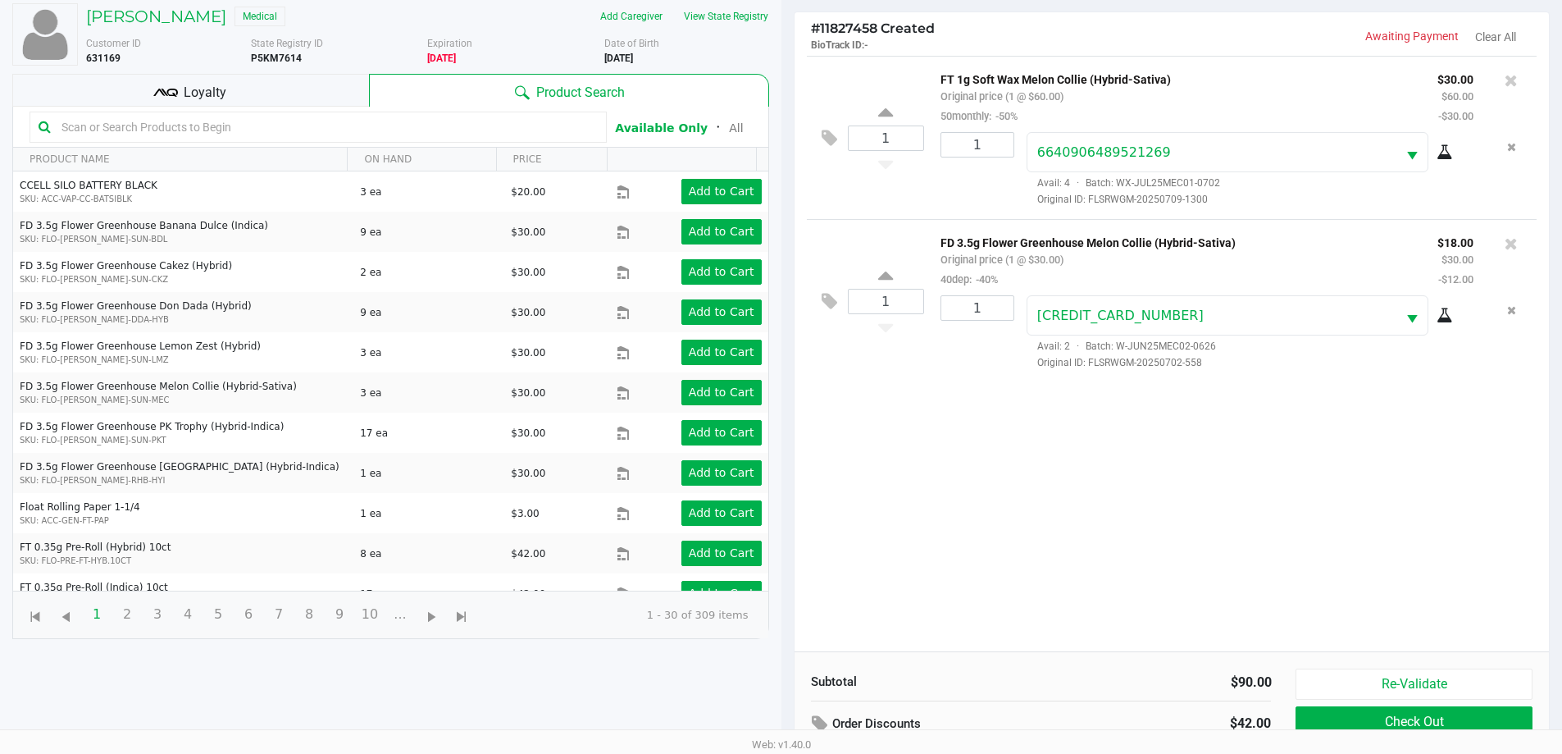
scroll to position [177, 0]
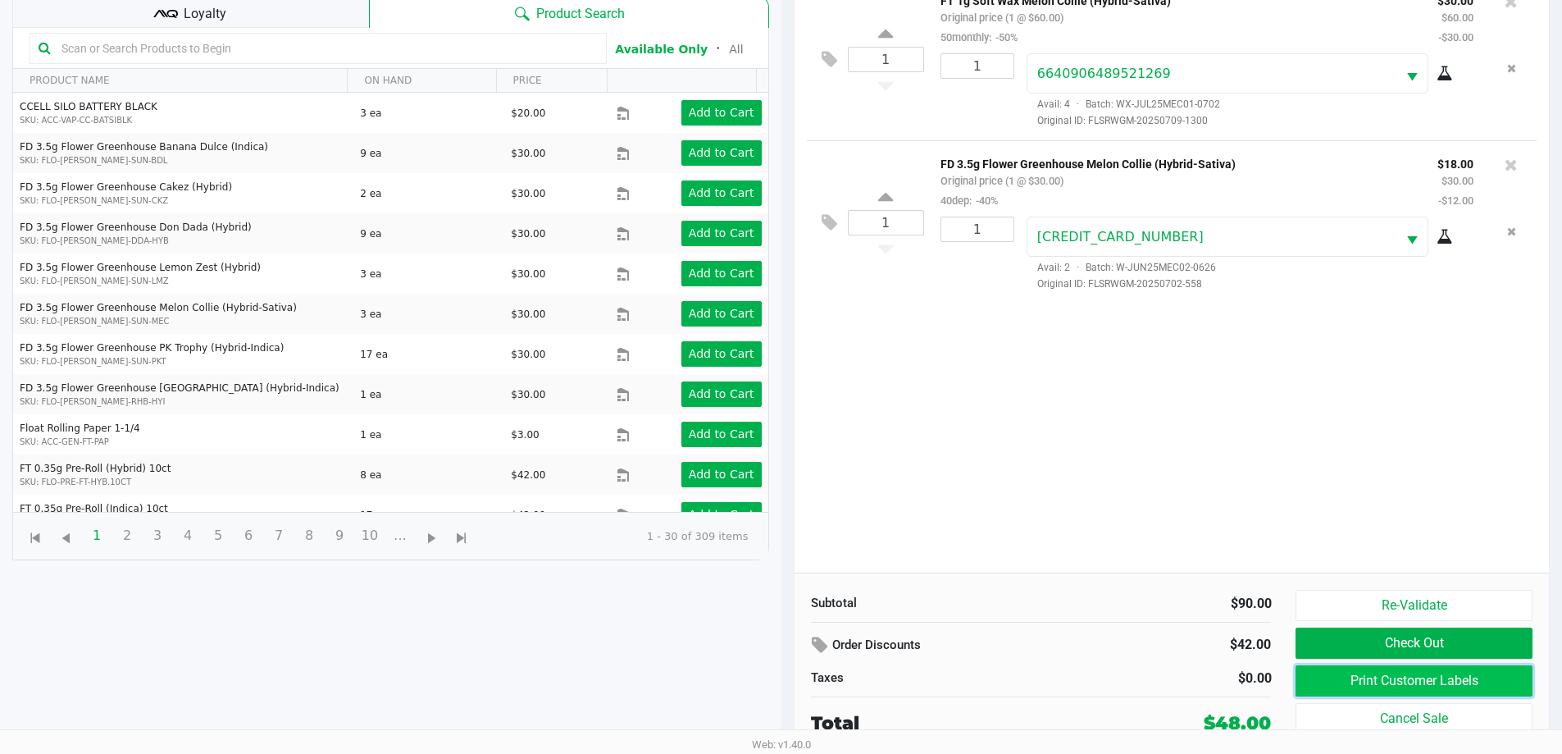
click at [1401, 691] on button "Print Customer Labels" at bounding box center [1414, 680] width 236 height 31
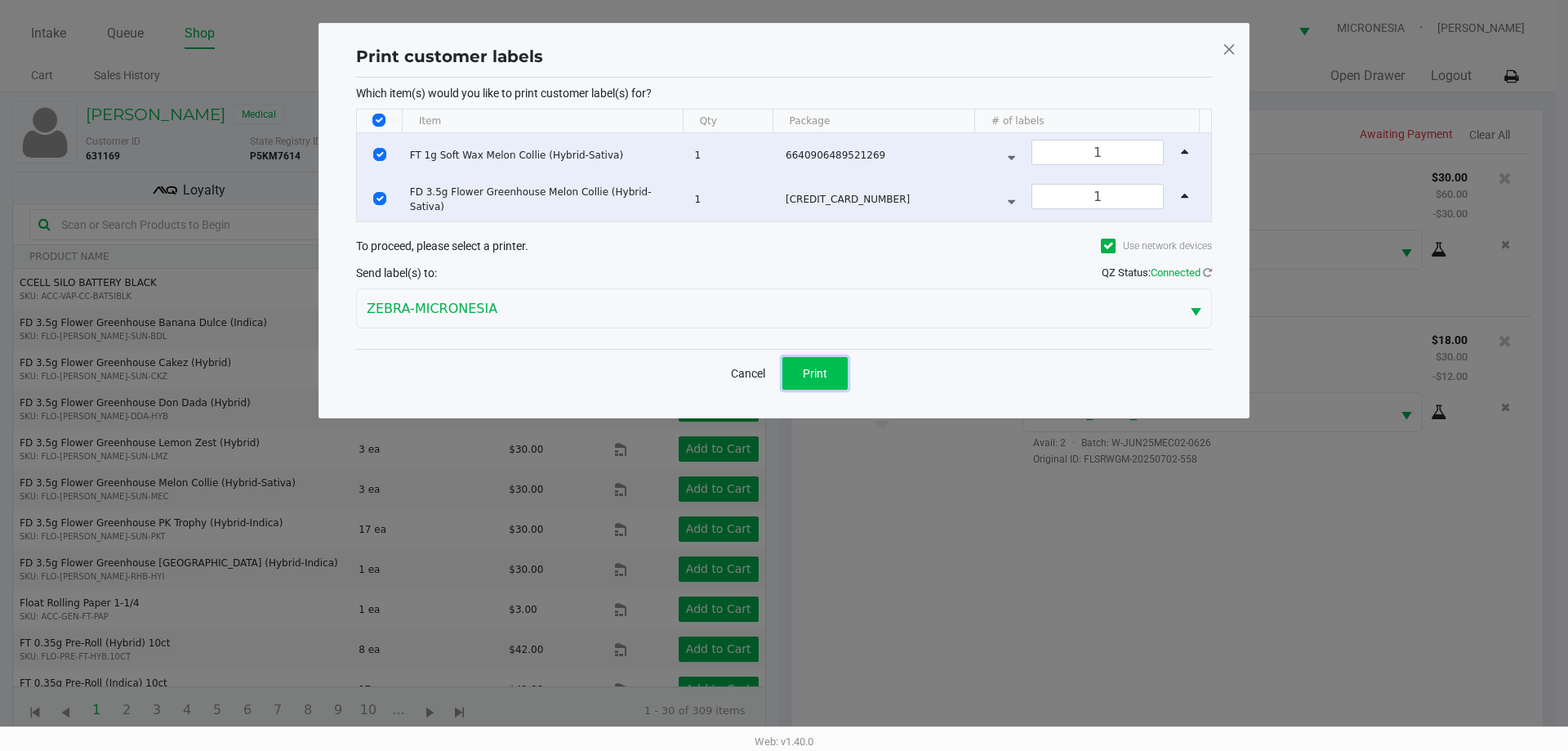
click at [796, 371] on button "Print" at bounding box center [815, 373] width 66 height 33
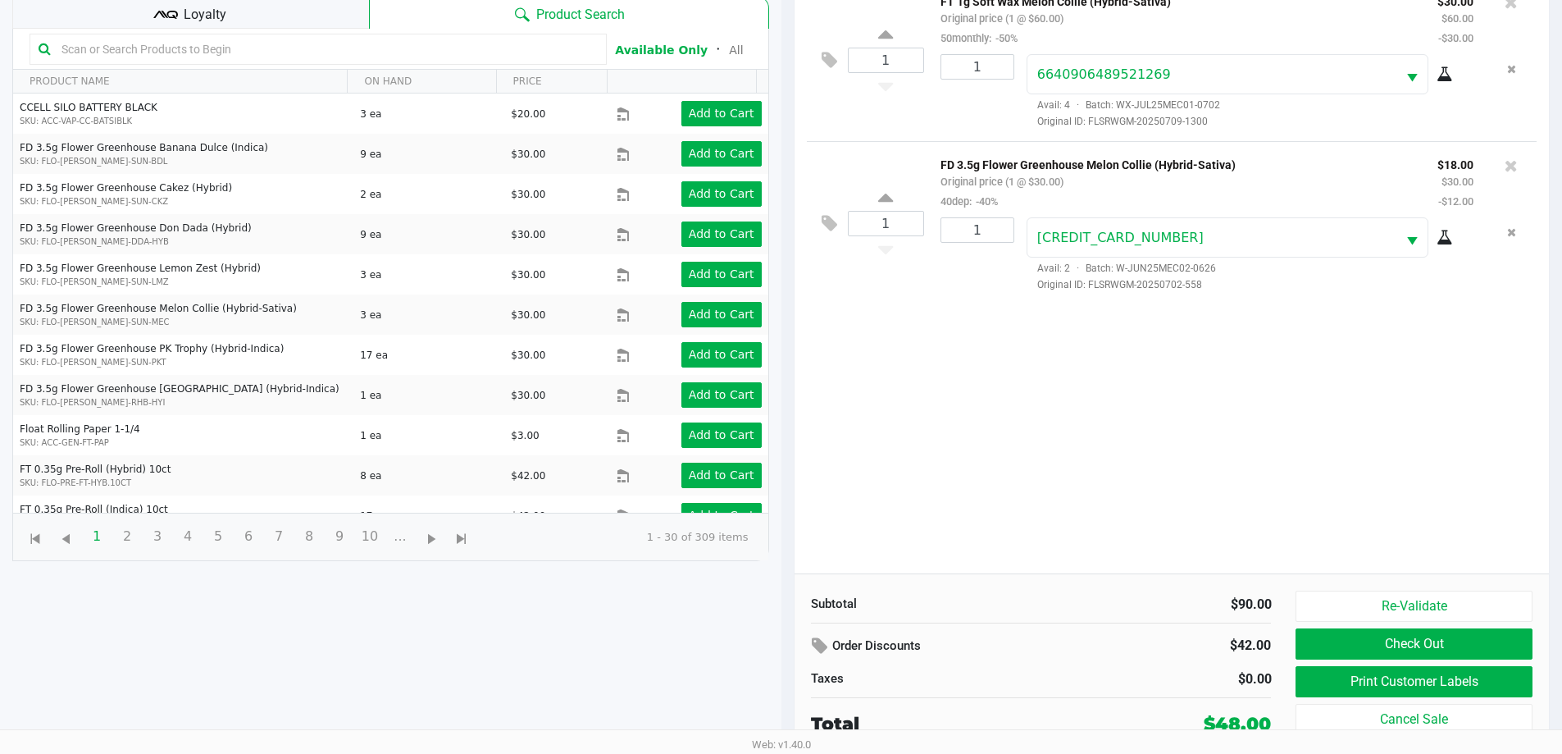
scroll to position [177, 0]
click at [1473, 648] on button "Check Out" at bounding box center [1414, 642] width 236 height 31
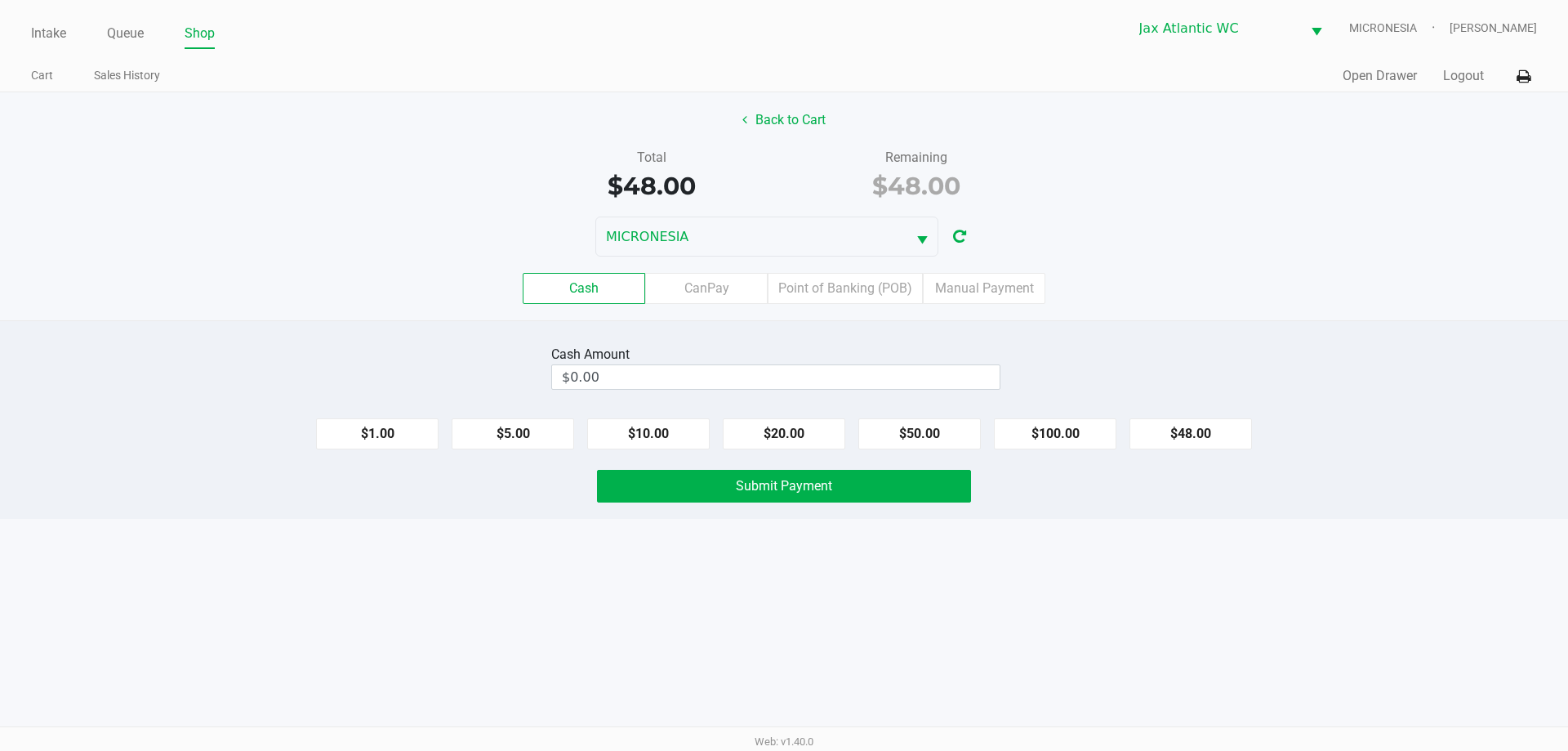
drag, startPoint x: 944, startPoint y: 433, endPoint x: 912, endPoint y: 461, distance: 42.5
click at [943, 433] on button "$50.00" at bounding box center [919, 433] width 122 height 31
type input "$50.00"
click at [878, 487] on button "Submit Payment" at bounding box center [784, 486] width 374 height 33
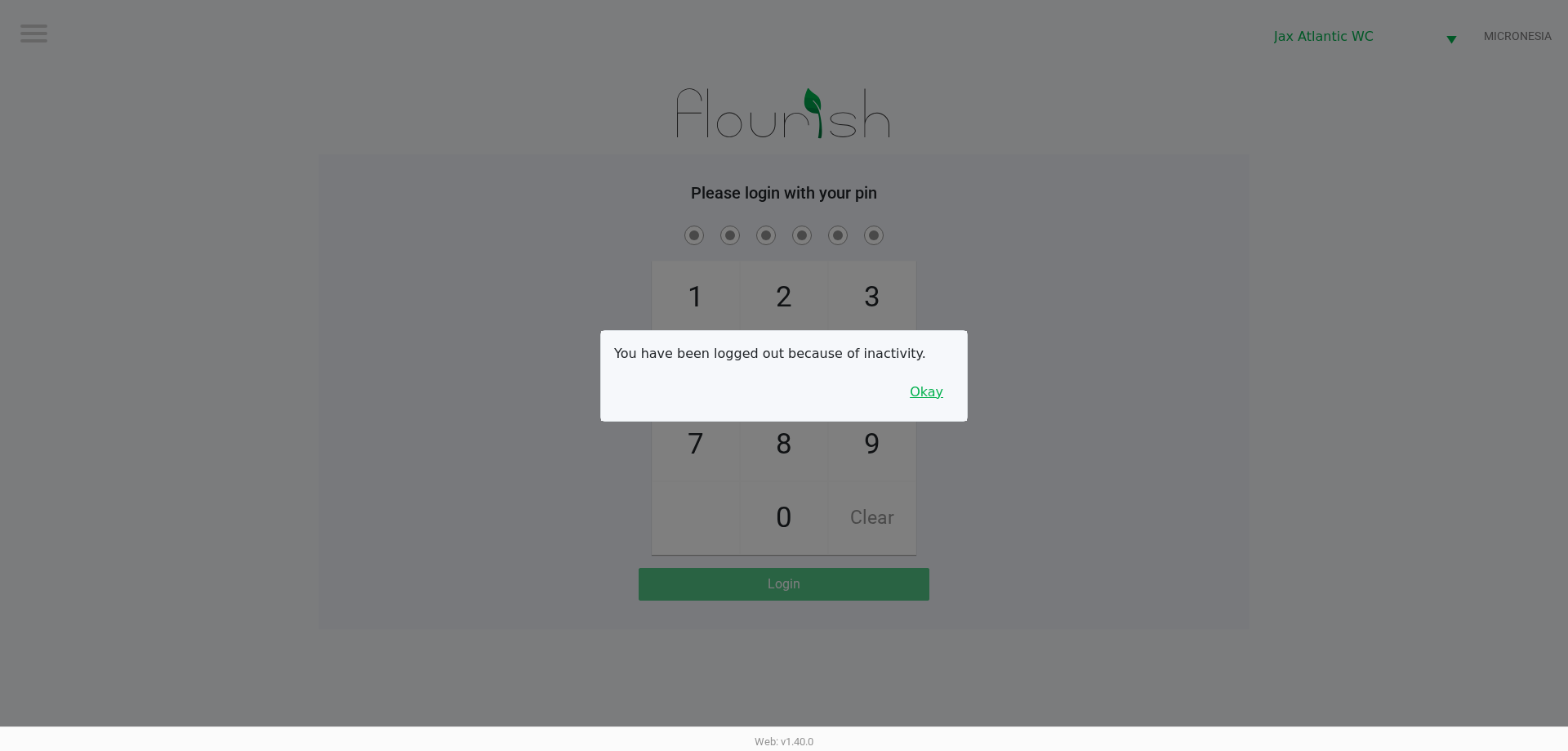
click at [927, 397] on button "Okay" at bounding box center [926, 391] width 55 height 31
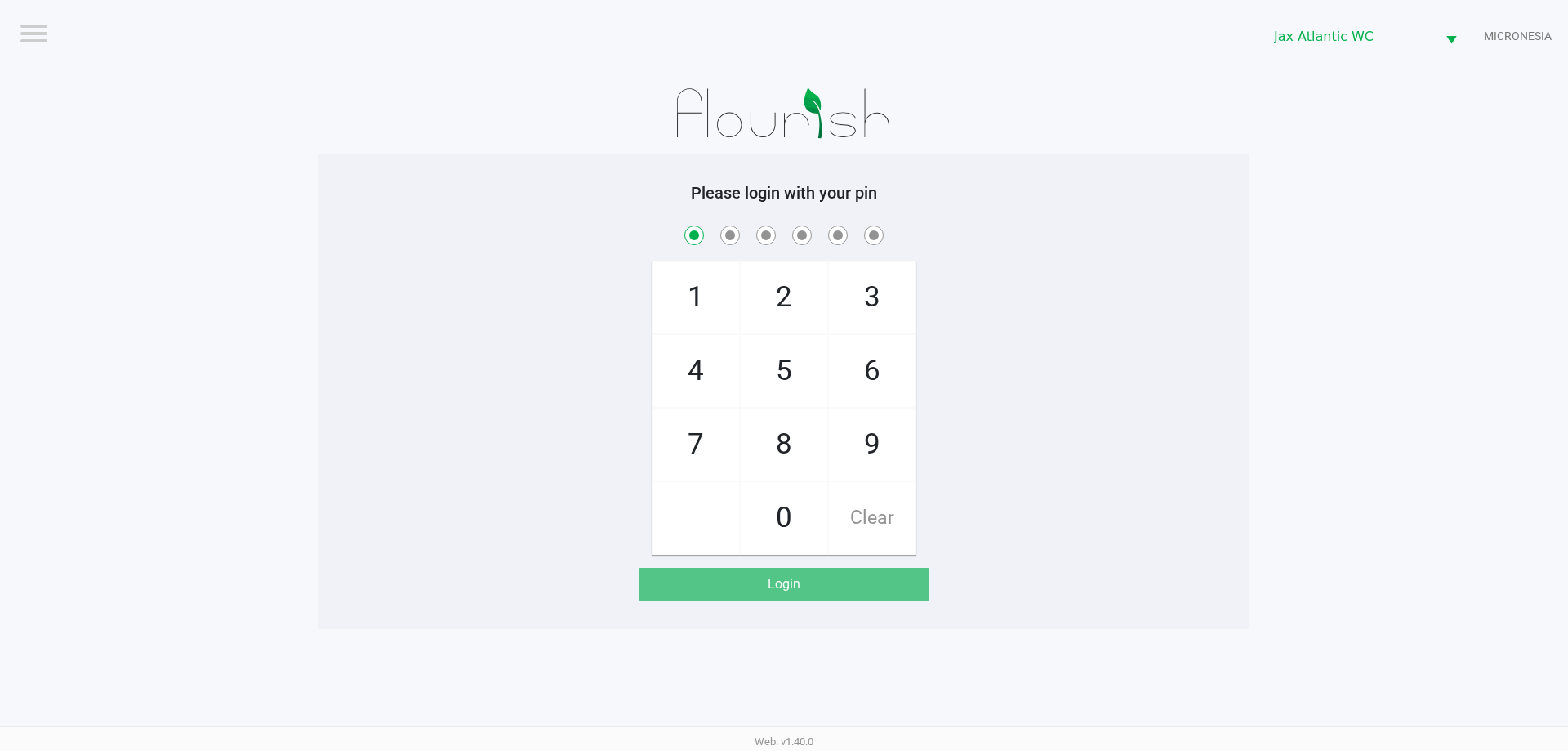
checkbox input "true"
checkbox input "false"
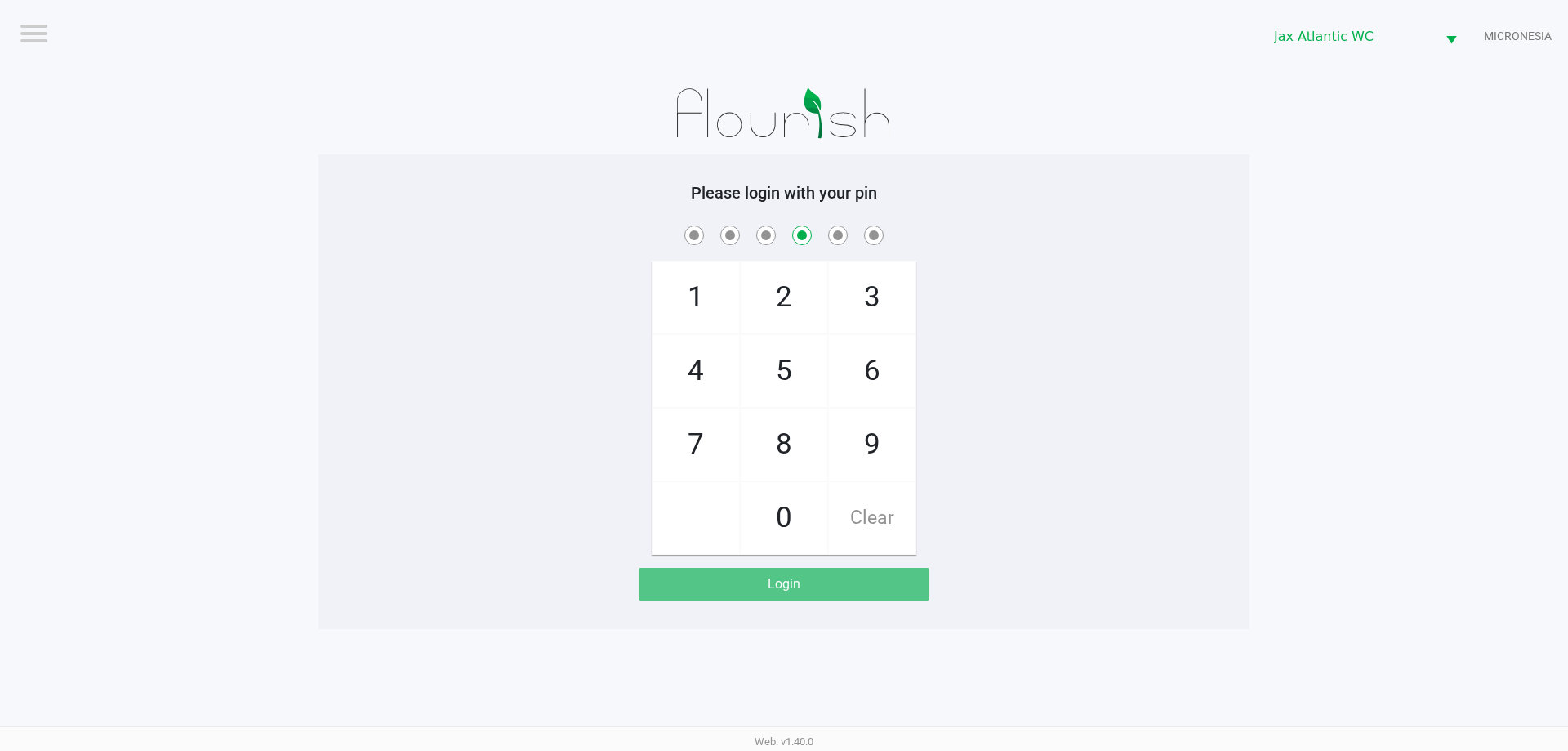
checkbox input "false"
checkbox input "true"
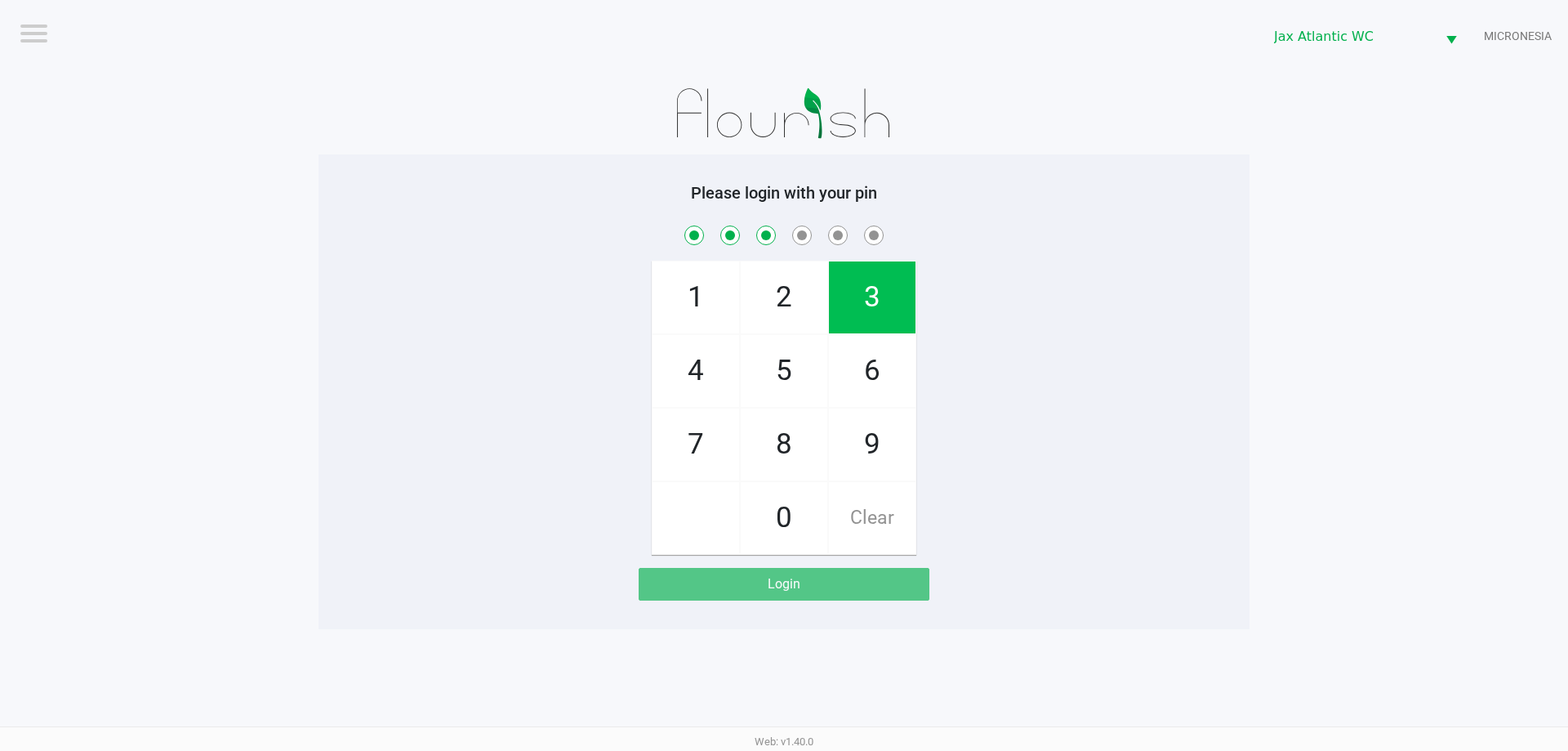
checkbox input "true"
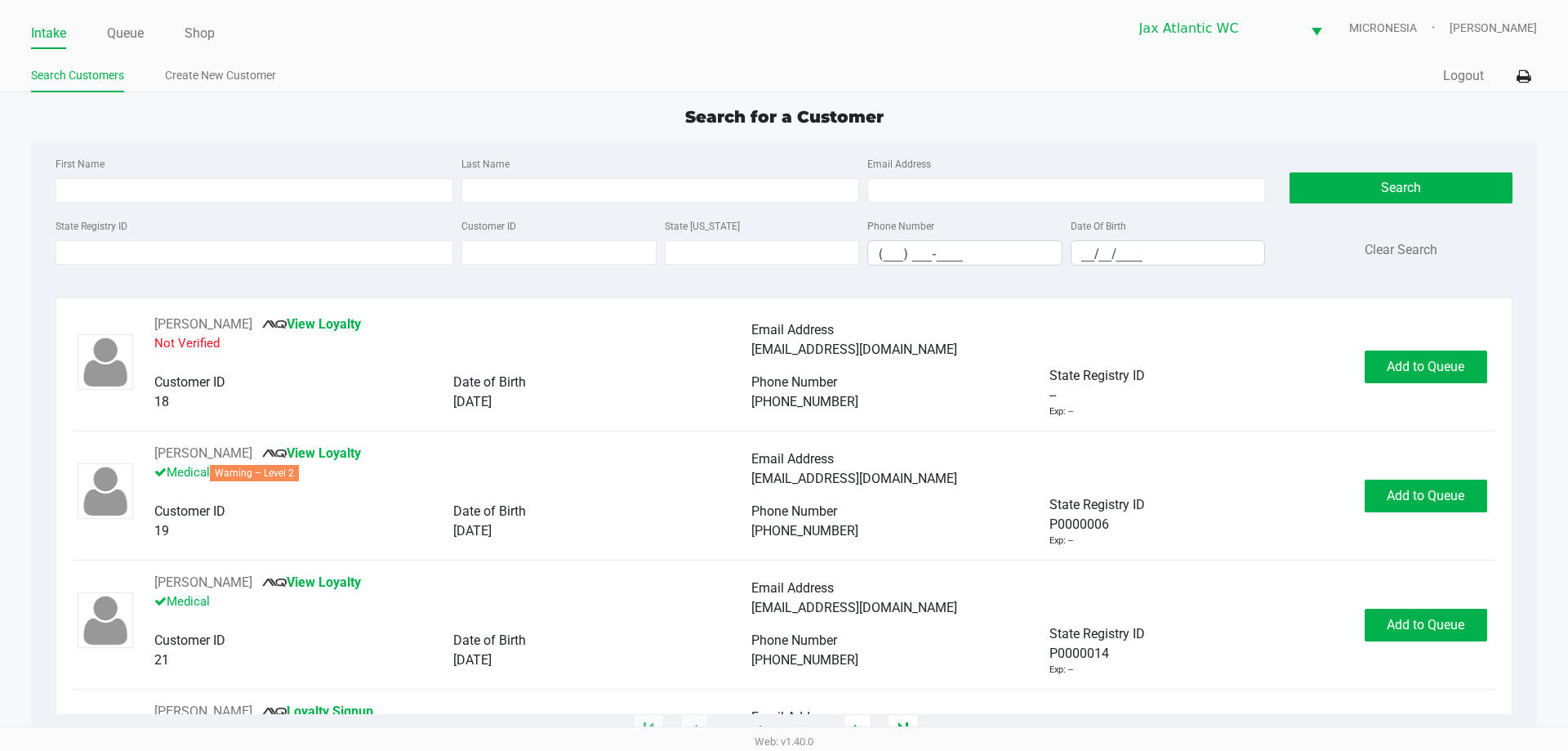
click at [700, 107] on span "Search for a Customer" at bounding box center [784, 117] width 198 height 20
type input "[PERSON_NAME]"
type input "[DATE]"
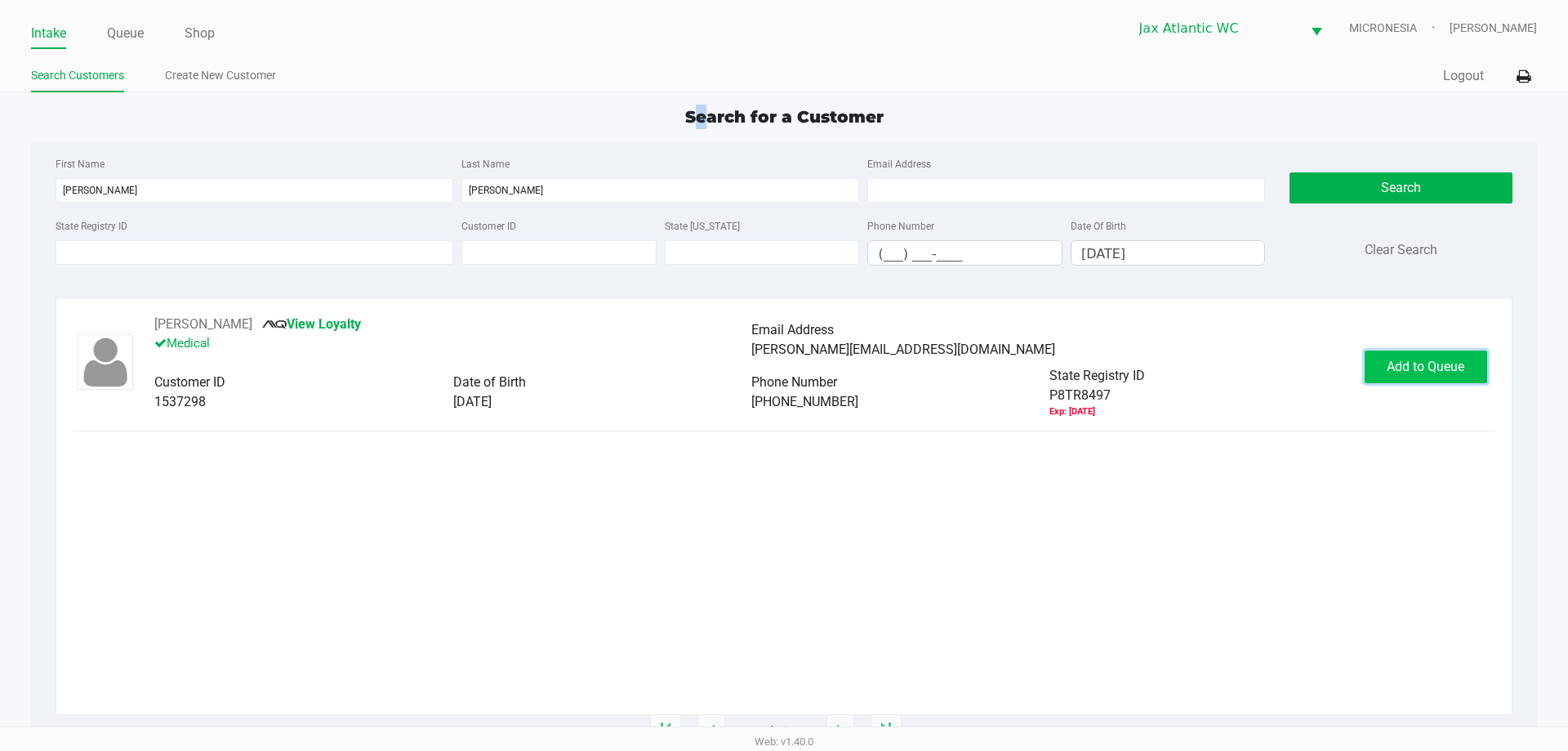
click at [1435, 375] on button "Add to Queue" at bounding box center [1425, 367] width 122 height 33
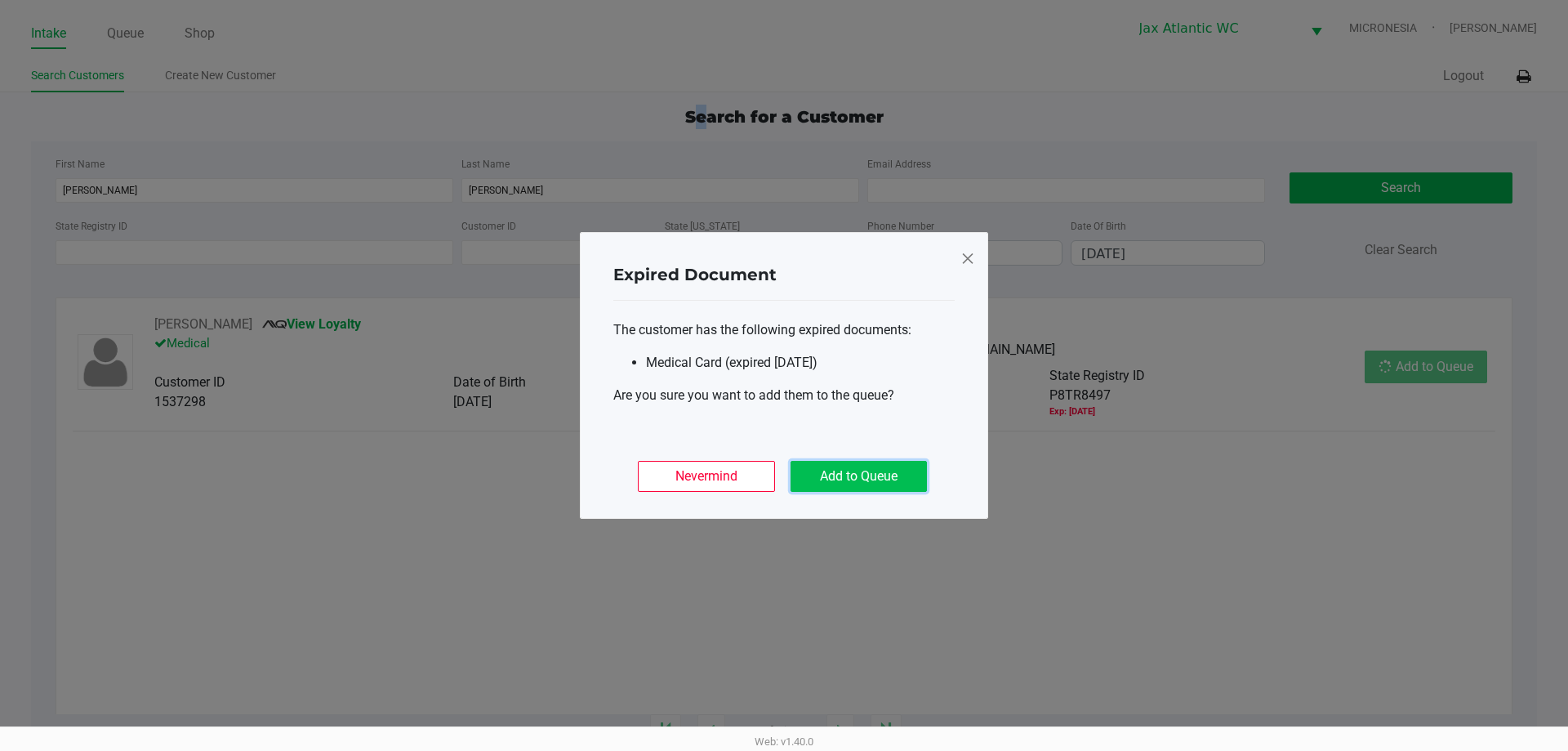
click at [899, 469] on button "Add to Queue" at bounding box center [858, 476] width 136 height 31
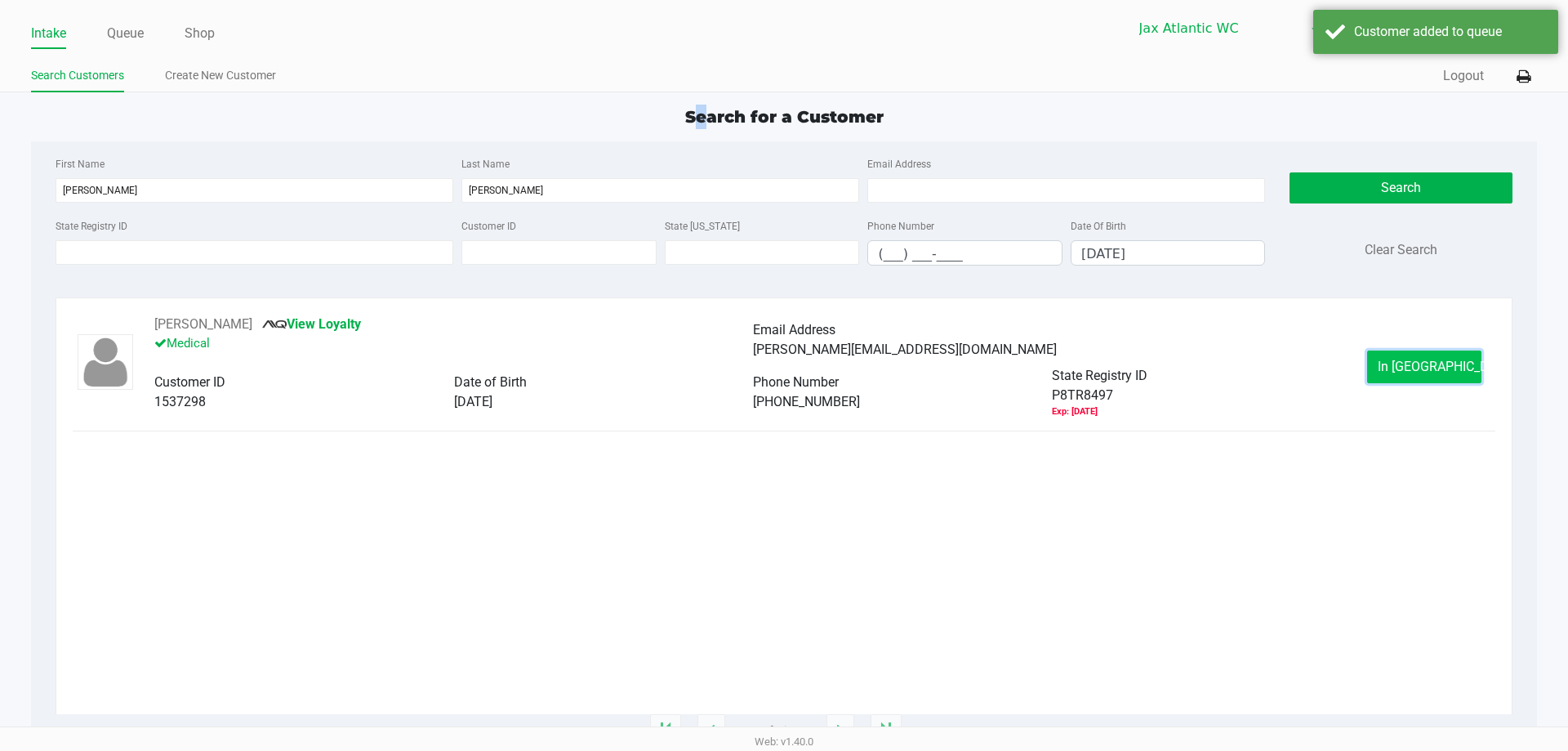
click at [1429, 361] on span "In [GEOGRAPHIC_DATA]" at bounding box center [1447, 367] width 137 height 16
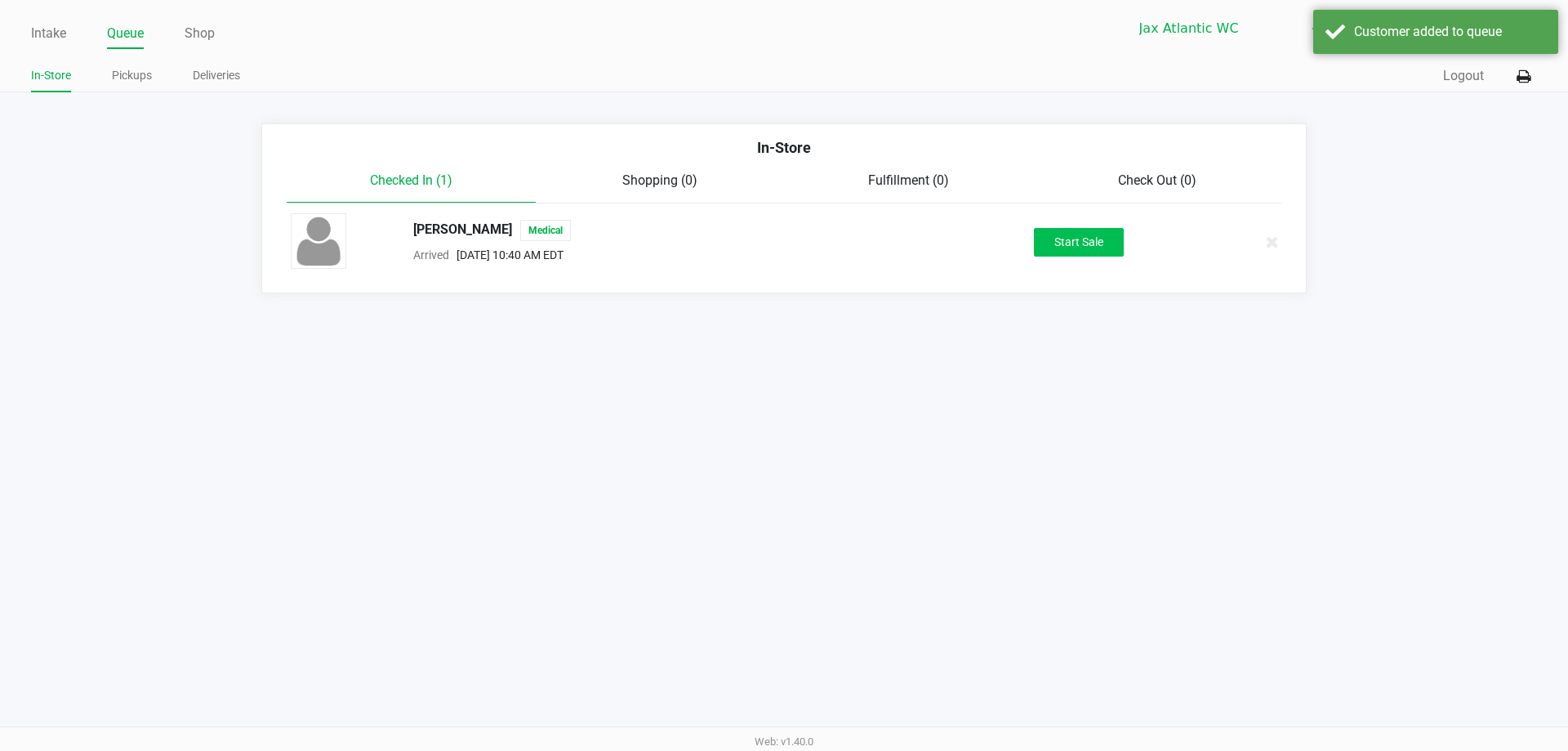
click at [1064, 226] on div "[PERSON_NAME] Medical Arrived [DATE] 10:40 AM EDT Start Sale" at bounding box center [784, 241] width 1010 height 57
click at [1066, 231] on button "Start Sale" at bounding box center [1078, 242] width 90 height 29
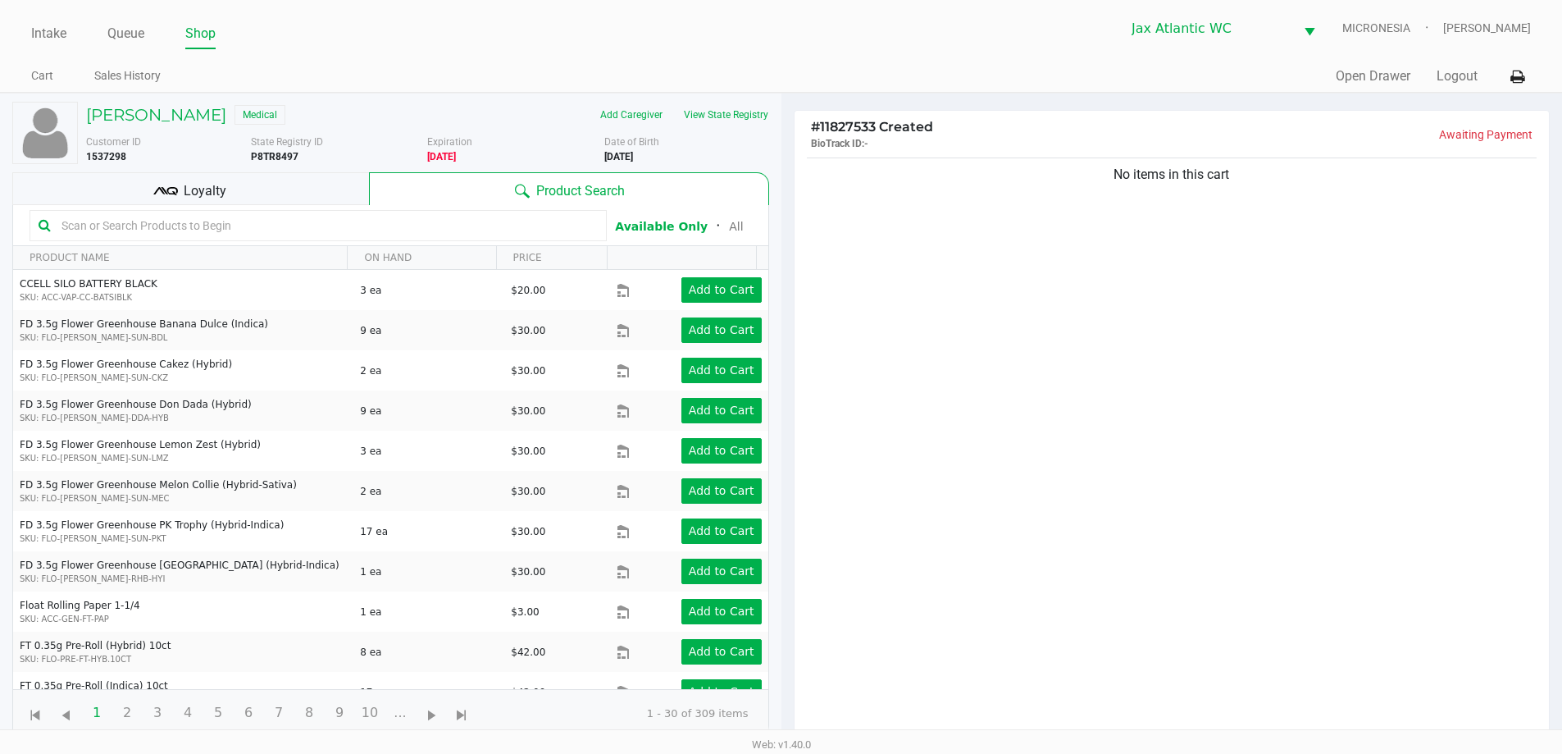
click at [1157, 293] on div "No items in this cart" at bounding box center [1172, 451] width 755 height 595
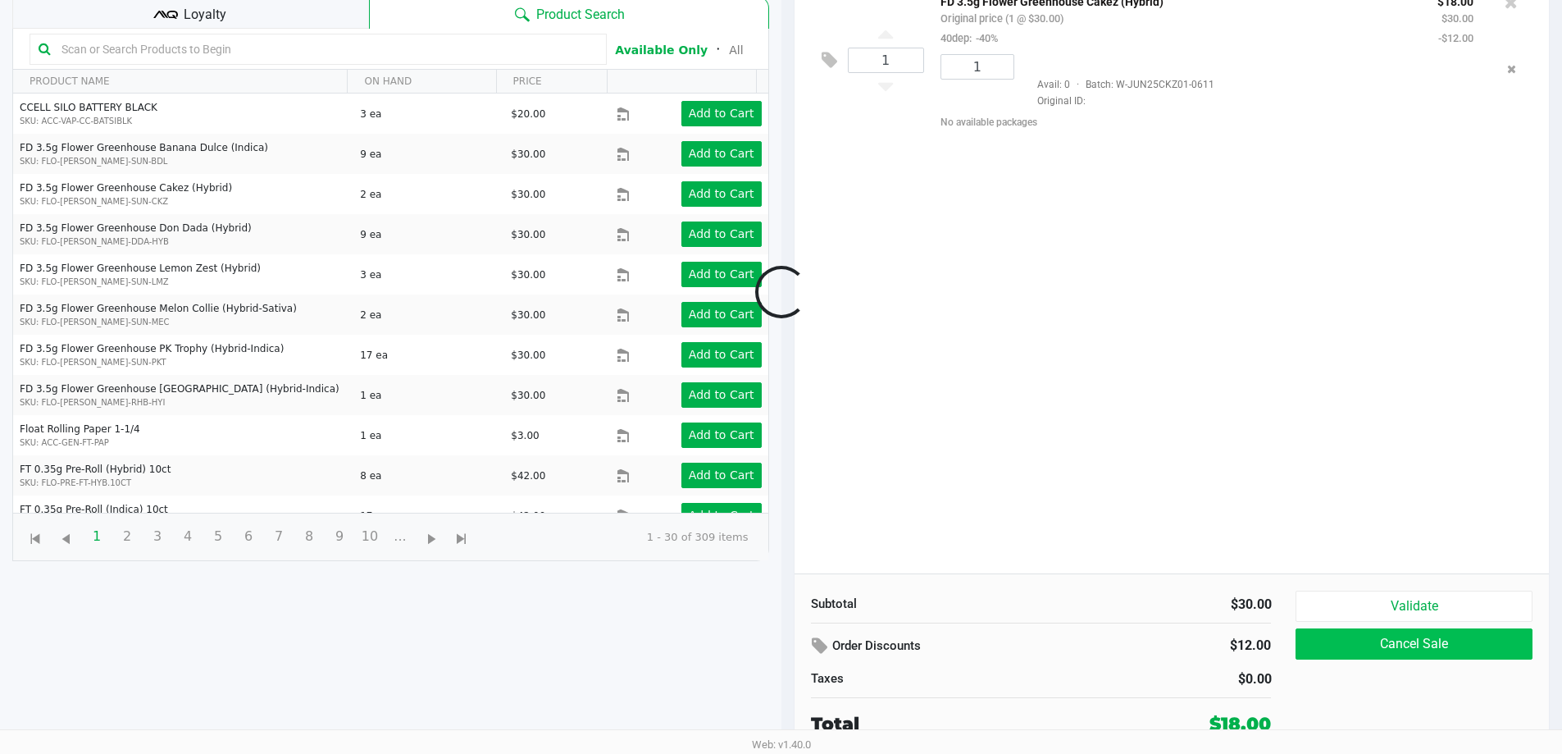
scroll to position [177, 0]
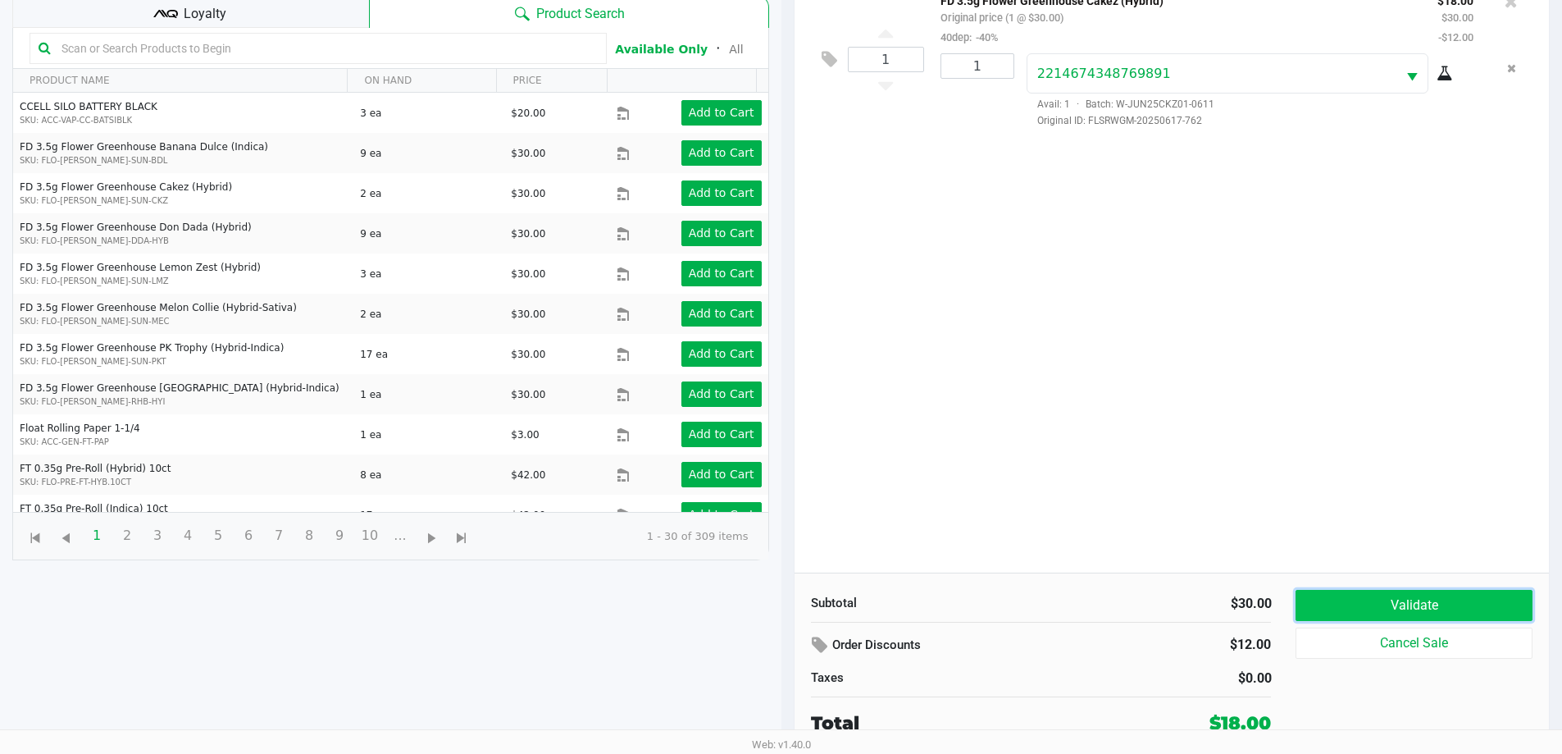
click at [1334, 603] on button "Validate" at bounding box center [1414, 605] width 236 height 31
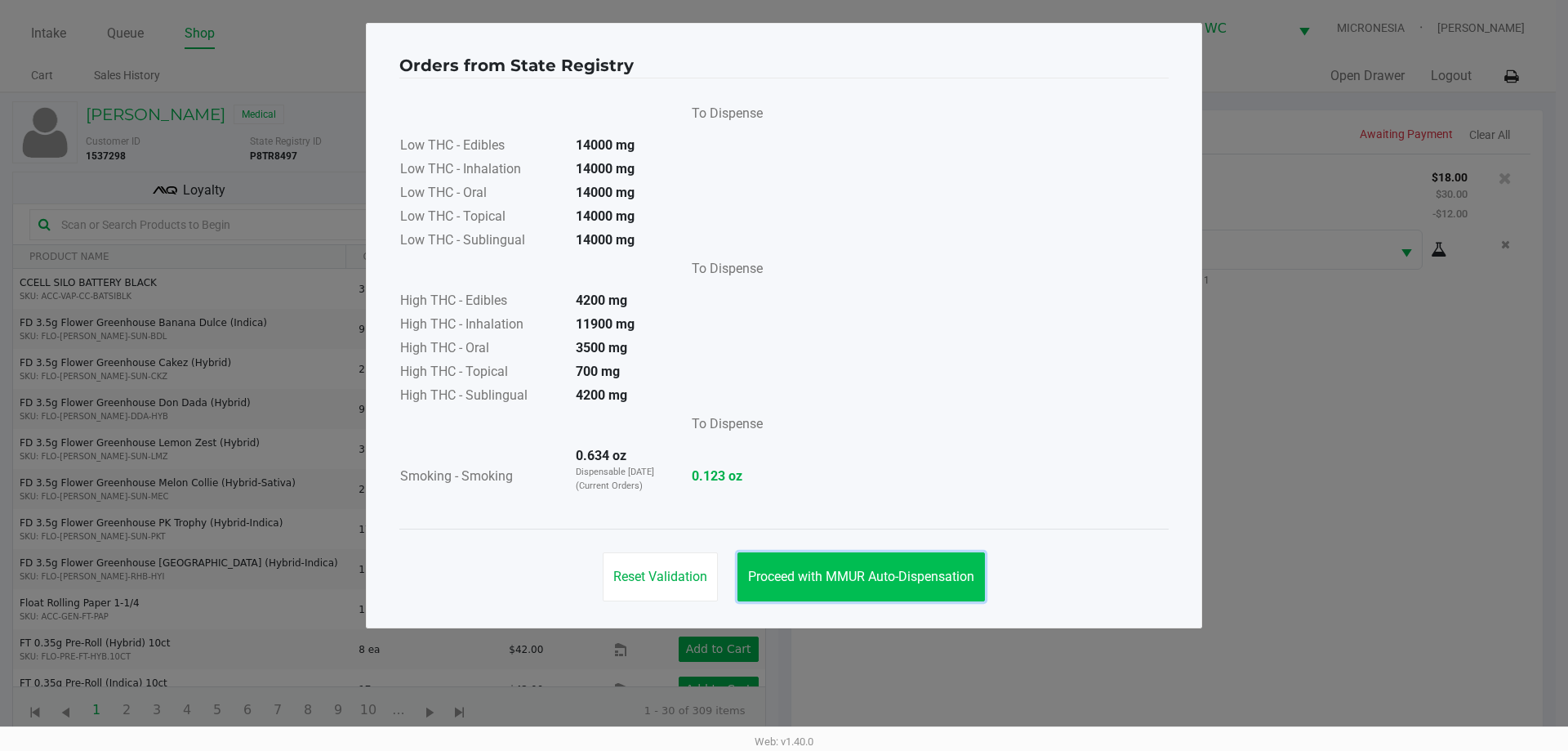
click at [969, 585] on button "Proceed with MMUR Auto-Dispensation" at bounding box center [861, 576] width 247 height 49
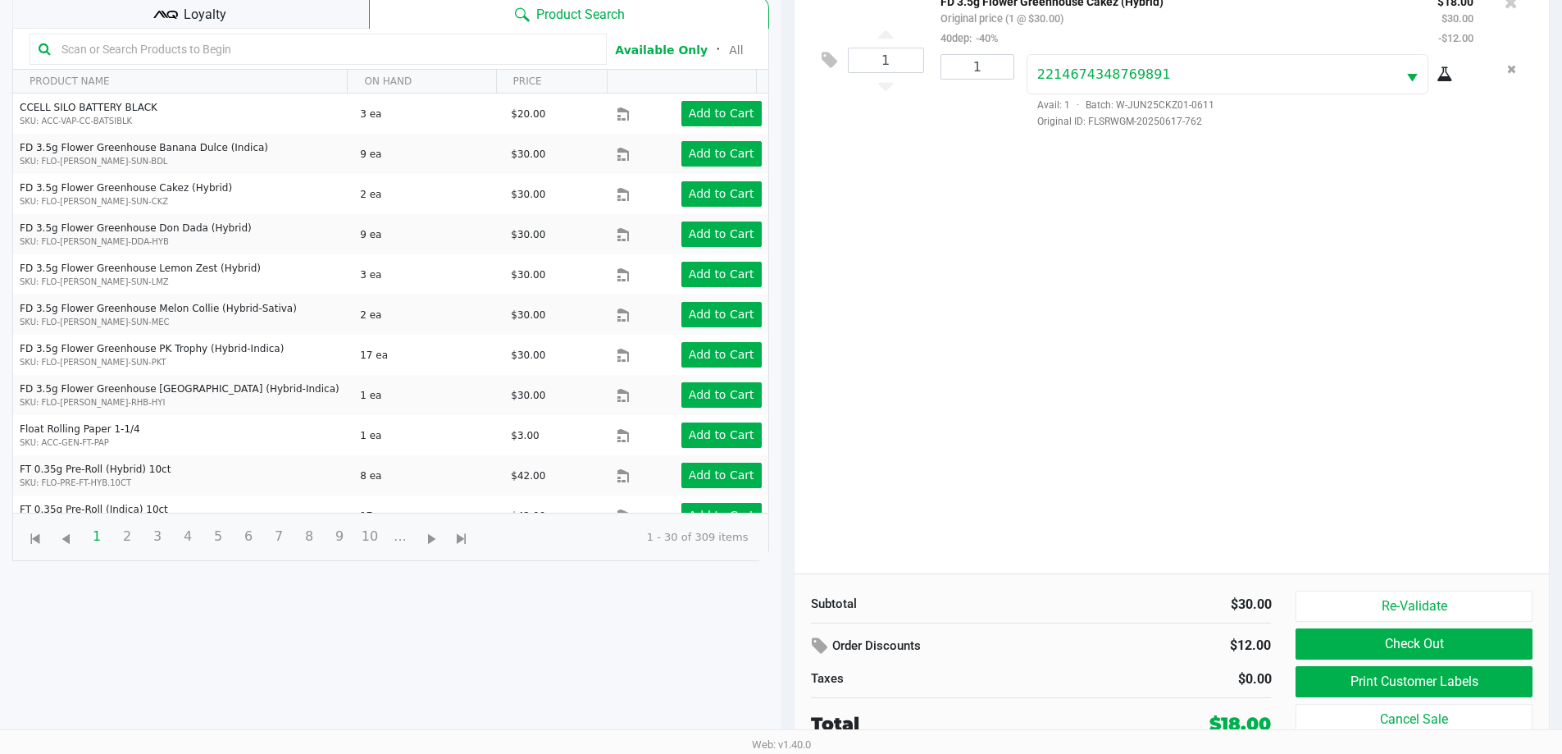
scroll to position [177, 0]
click at [1333, 676] on button "Print Customer Labels" at bounding box center [1414, 680] width 236 height 31
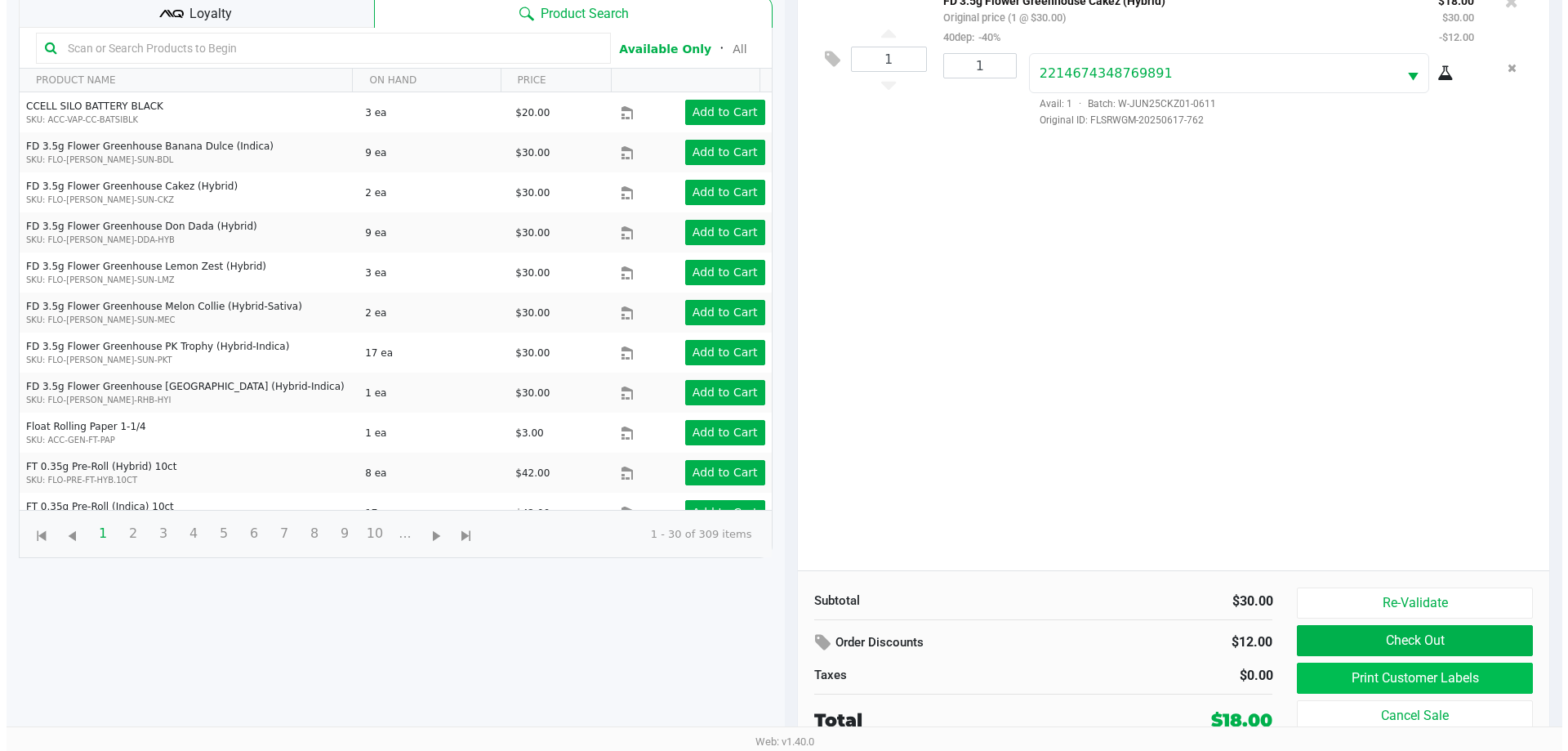
scroll to position [0, 0]
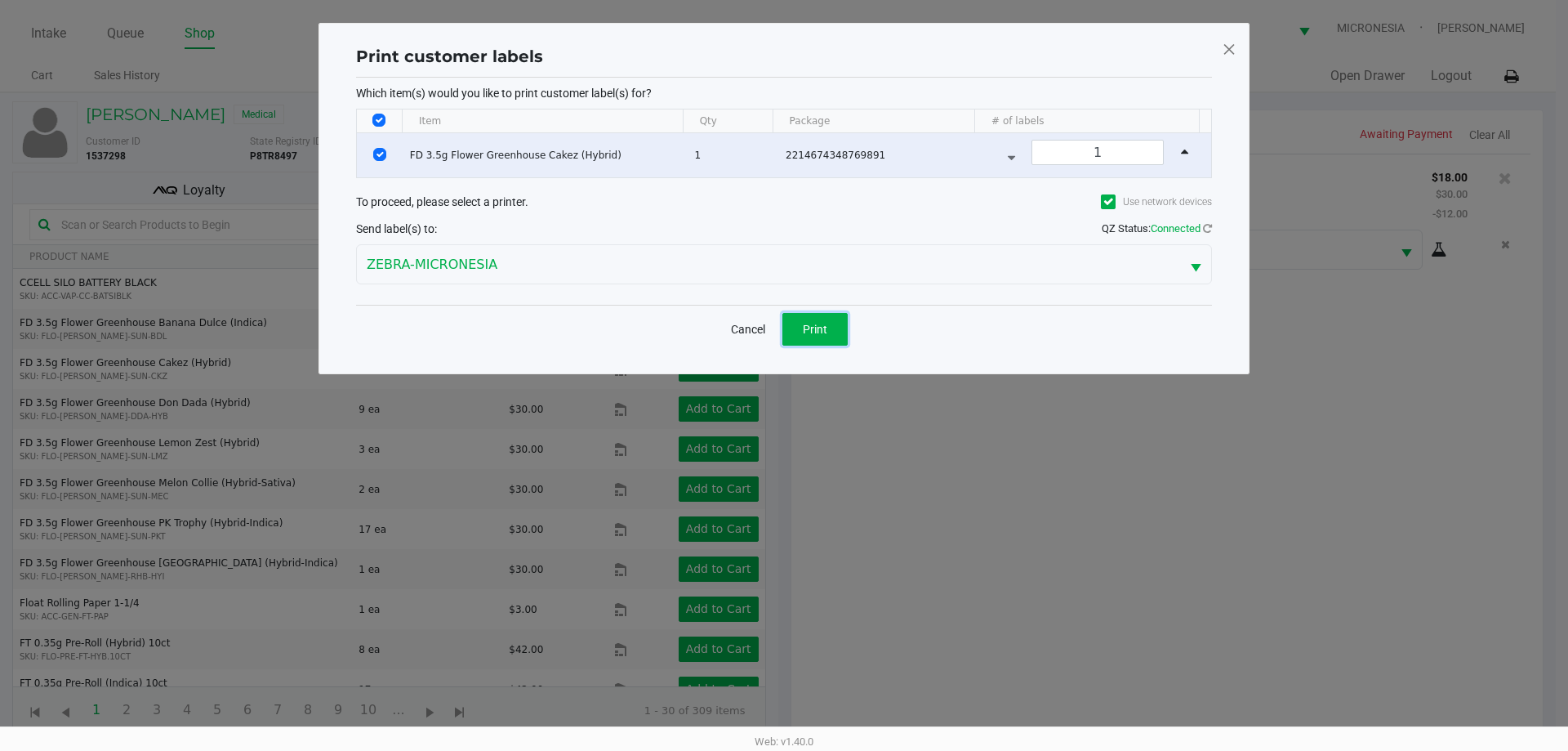
drag, startPoint x: 797, startPoint y: 328, endPoint x: 839, endPoint y: 344, distance: 44.9
click at [799, 328] on button "Print" at bounding box center [815, 329] width 66 height 33
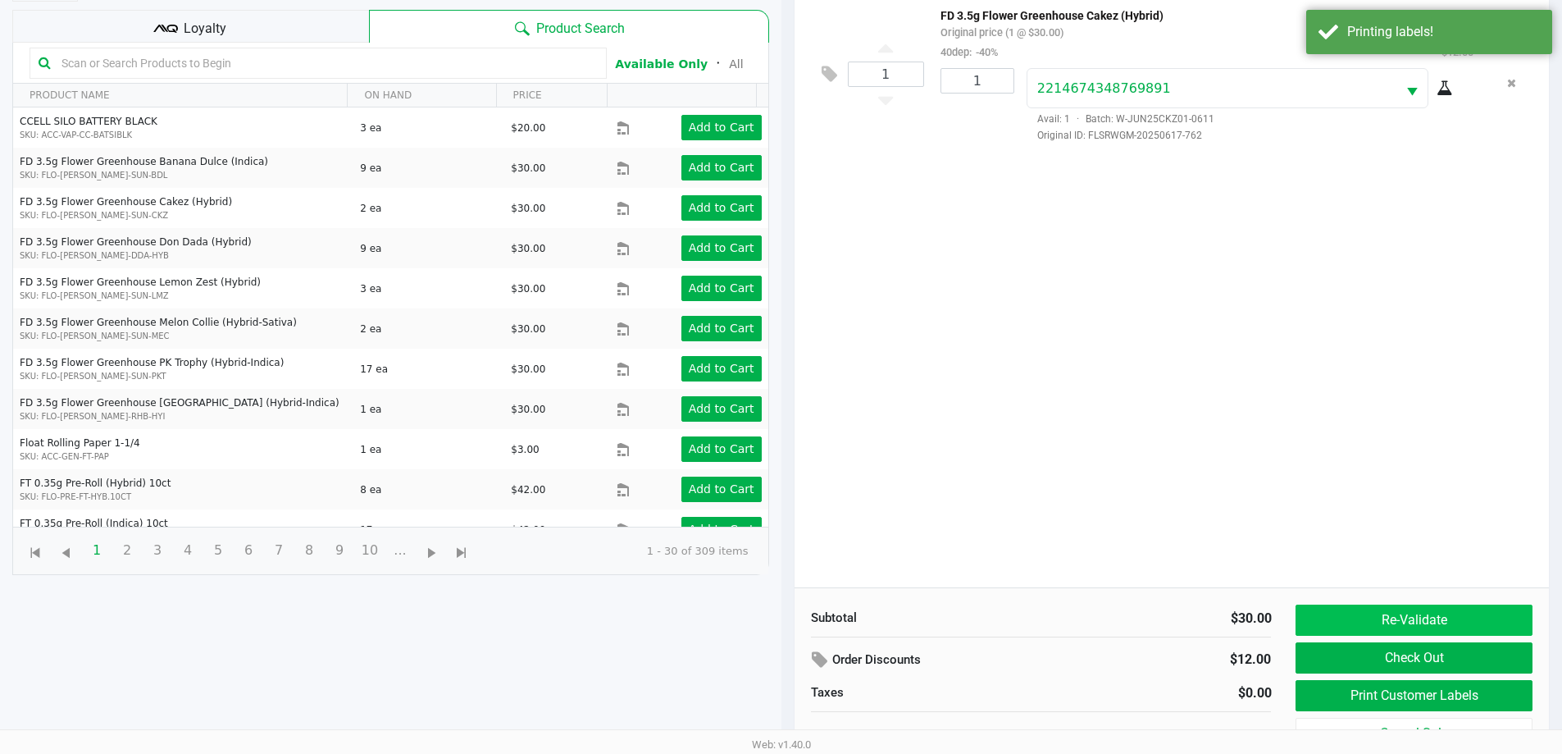
scroll to position [164, 0]
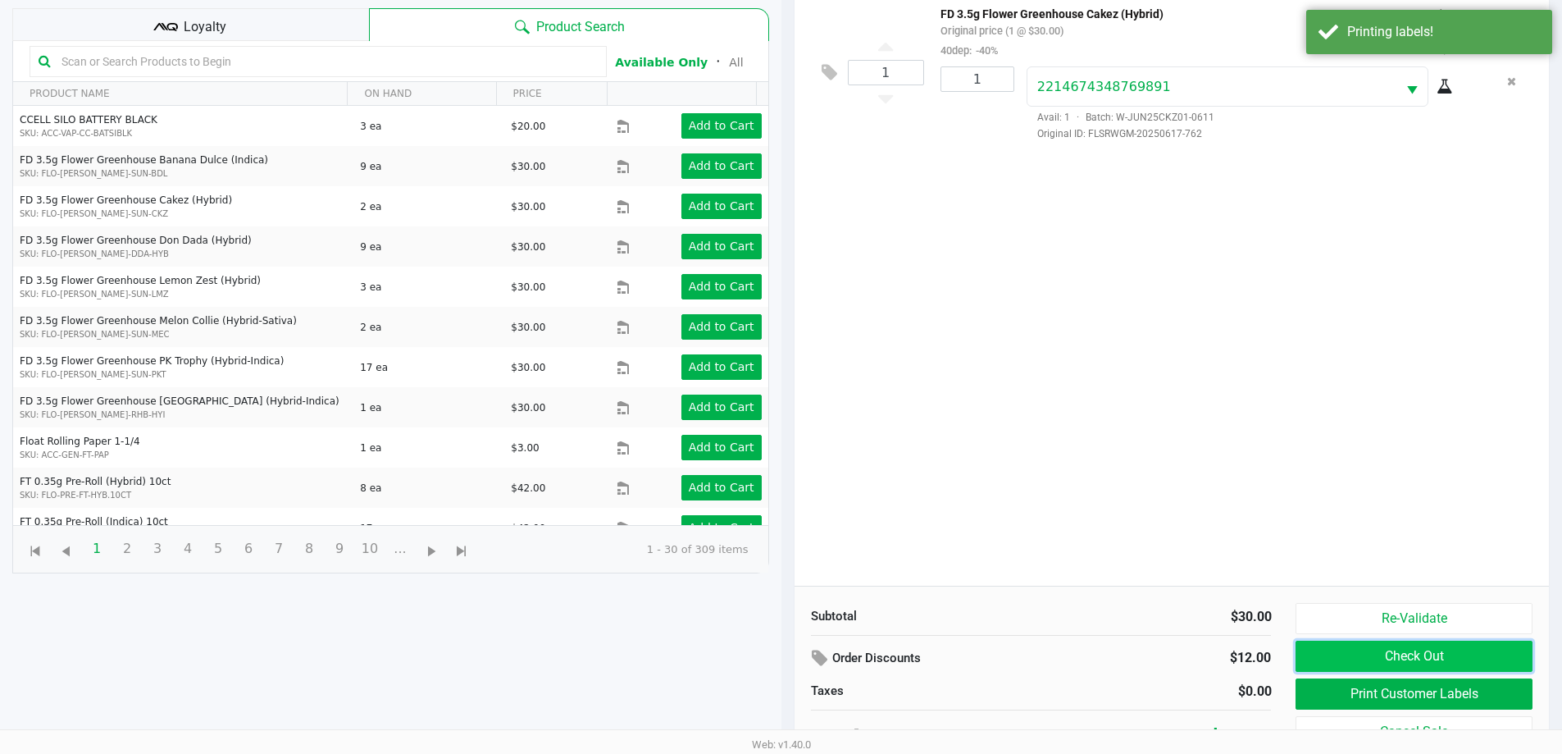
click at [1372, 658] on button "Check Out" at bounding box center [1414, 656] width 236 height 31
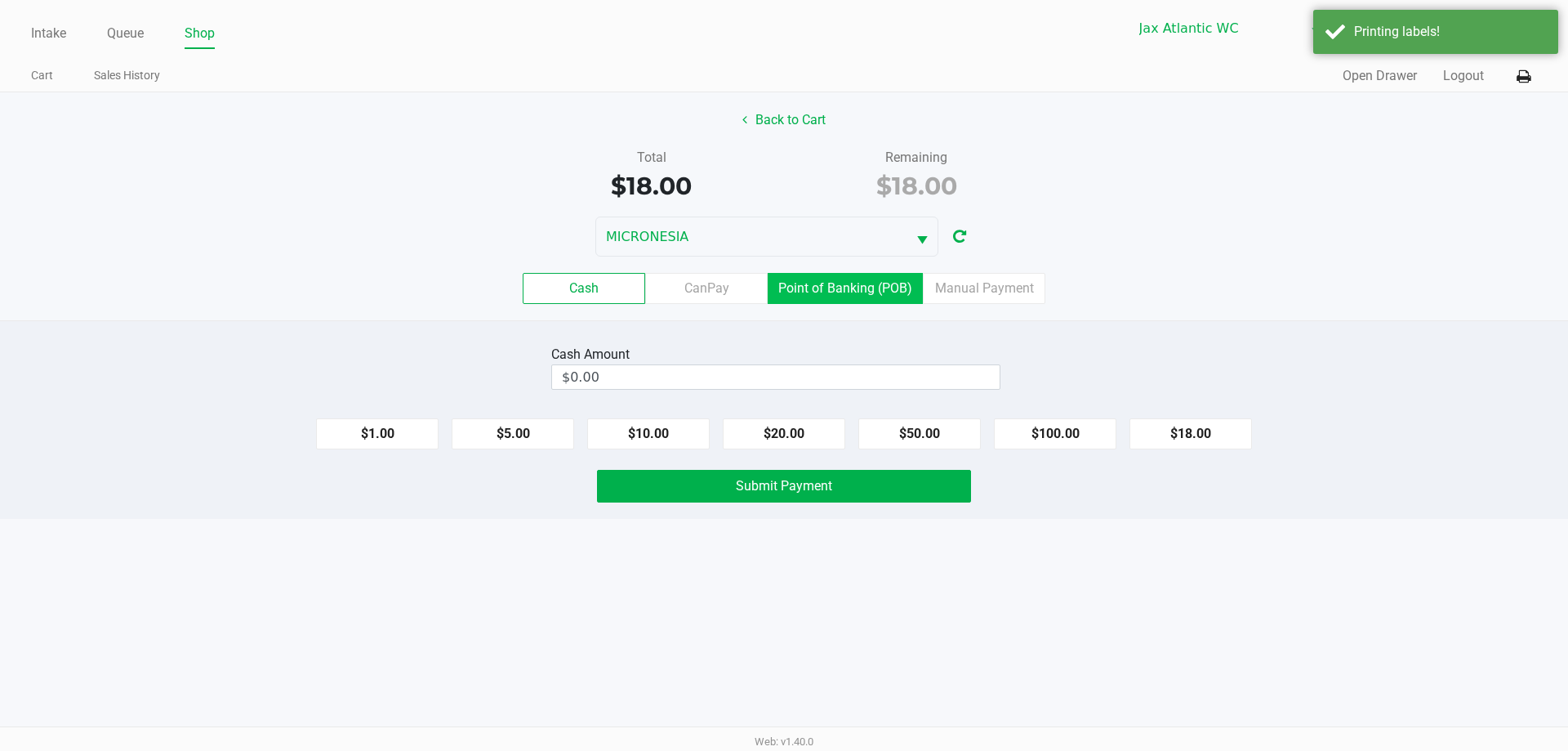
drag, startPoint x: 883, startPoint y: 287, endPoint x: 906, endPoint y: 344, distance: 61.5
click at [883, 290] on label "Point of Banking (POB)" at bounding box center [845, 288] width 155 height 31
click at [0, 0] on 7 "Point of Banking (POB)" at bounding box center [0, 0] width 0 height 0
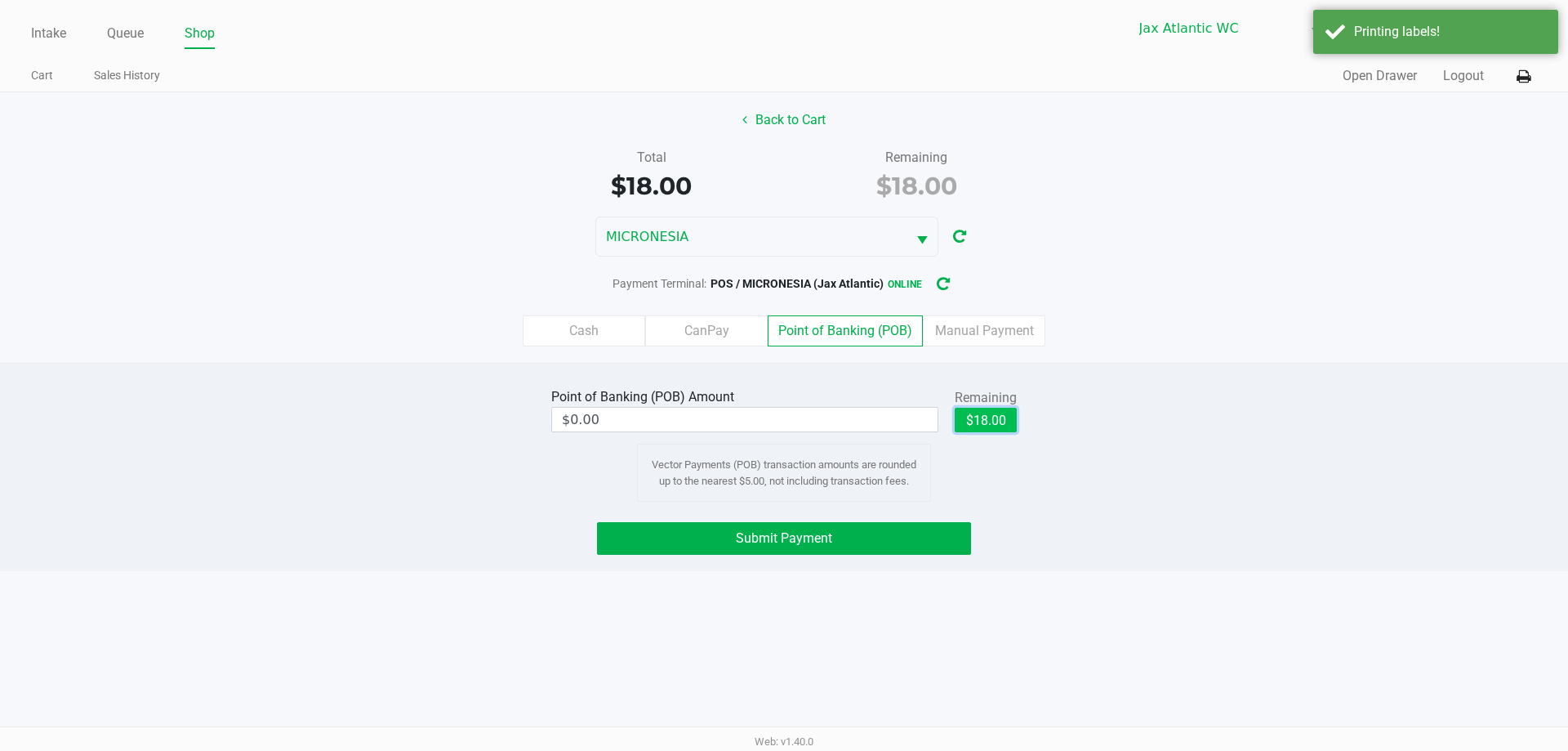
click at [978, 415] on button "$18.00" at bounding box center [986, 419] width 62 height 25
type input "$18.00"
click at [848, 525] on button "Submit Payment" at bounding box center [784, 538] width 374 height 33
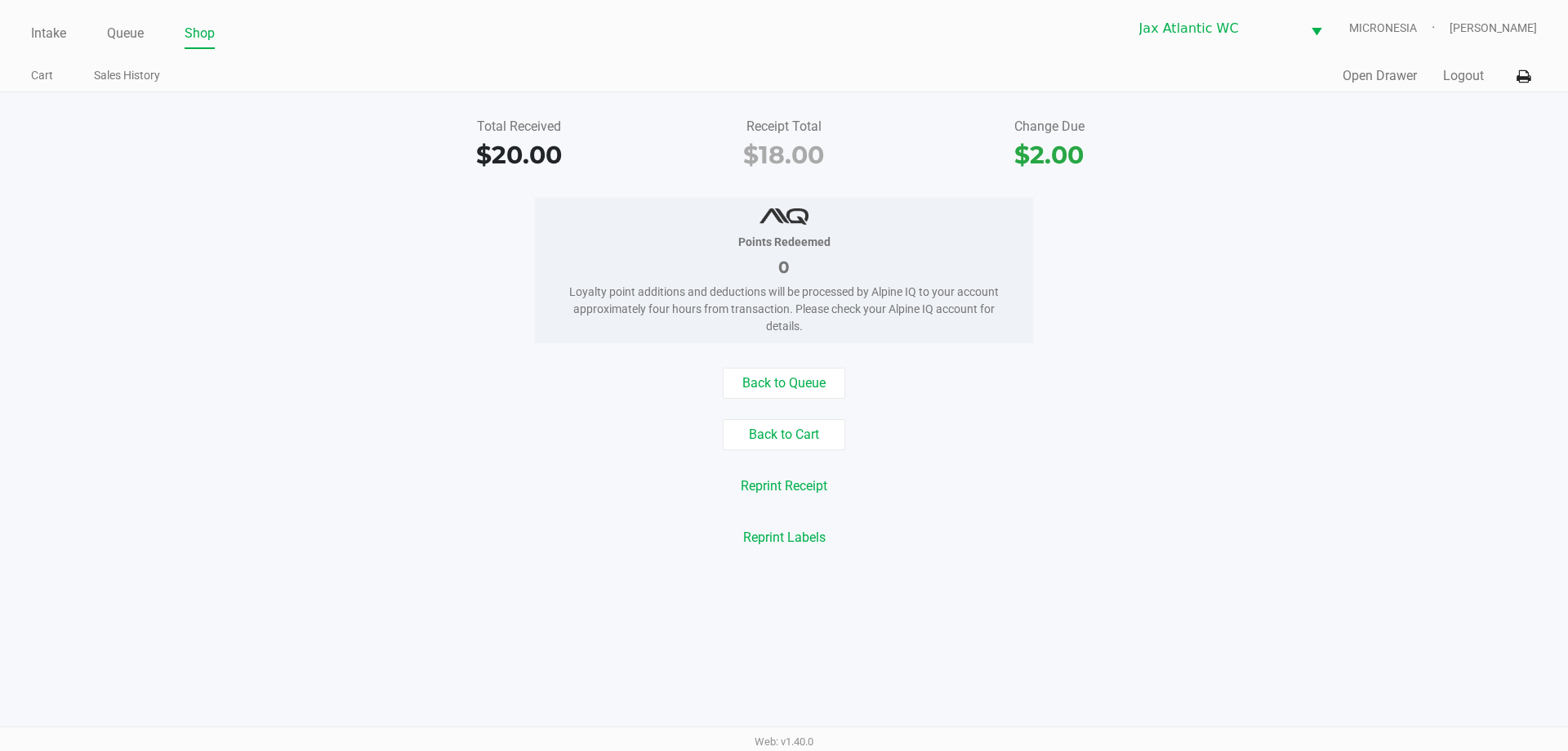
drag, startPoint x: 755, startPoint y: 407, endPoint x: 763, endPoint y: 395, distance: 14.4
click at [758, 405] on div "Back to Queue Back to Cart Reprint Receipt Reprint Labels" at bounding box center [784, 460] width 1592 height 185
click at [774, 376] on button "Back to Queue" at bounding box center [784, 382] width 122 height 31
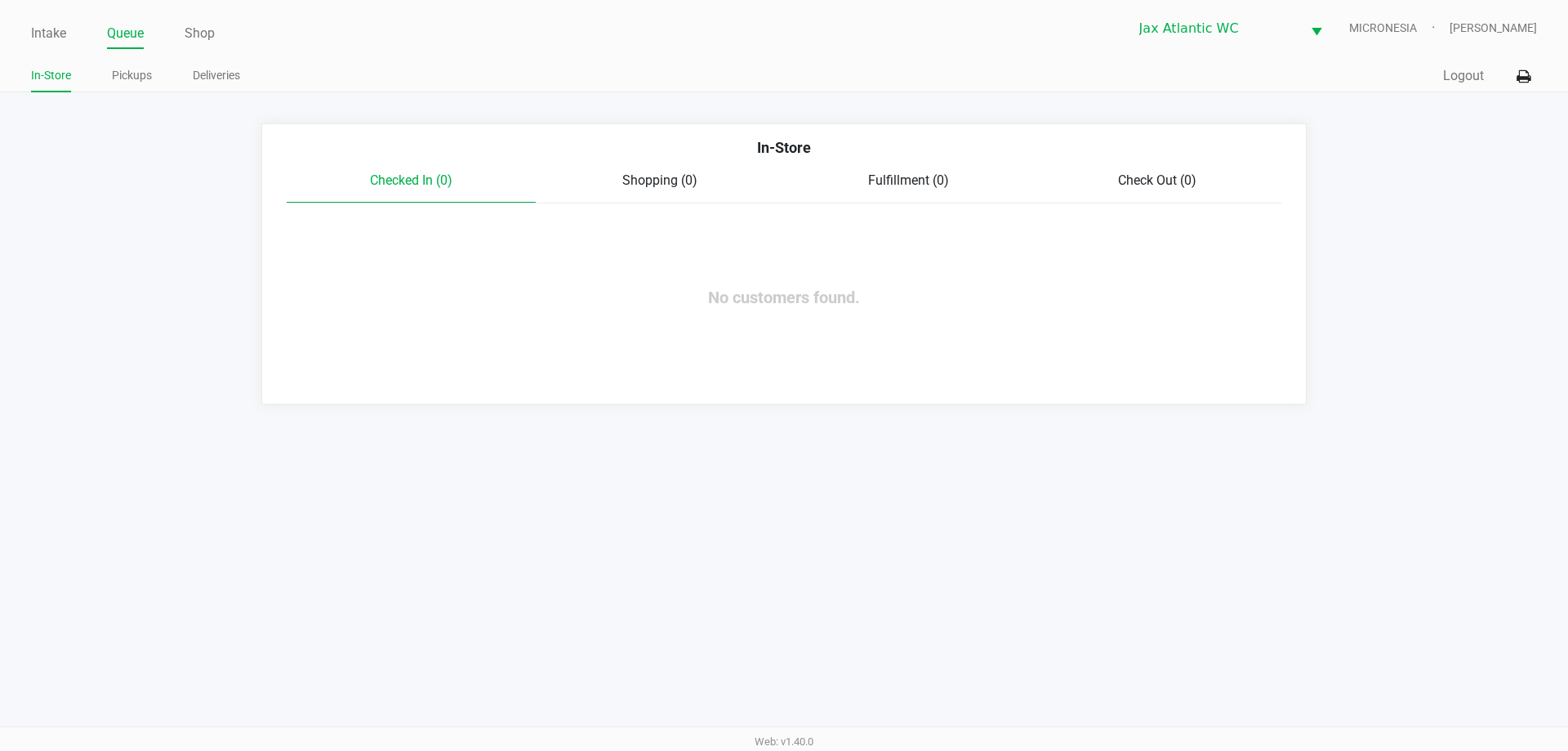
click at [57, 18] on div "Intake Queue Shop" at bounding box center [407, 33] width 753 height 30
click at [59, 30] on link "Intake" at bounding box center [48, 33] width 35 height 23
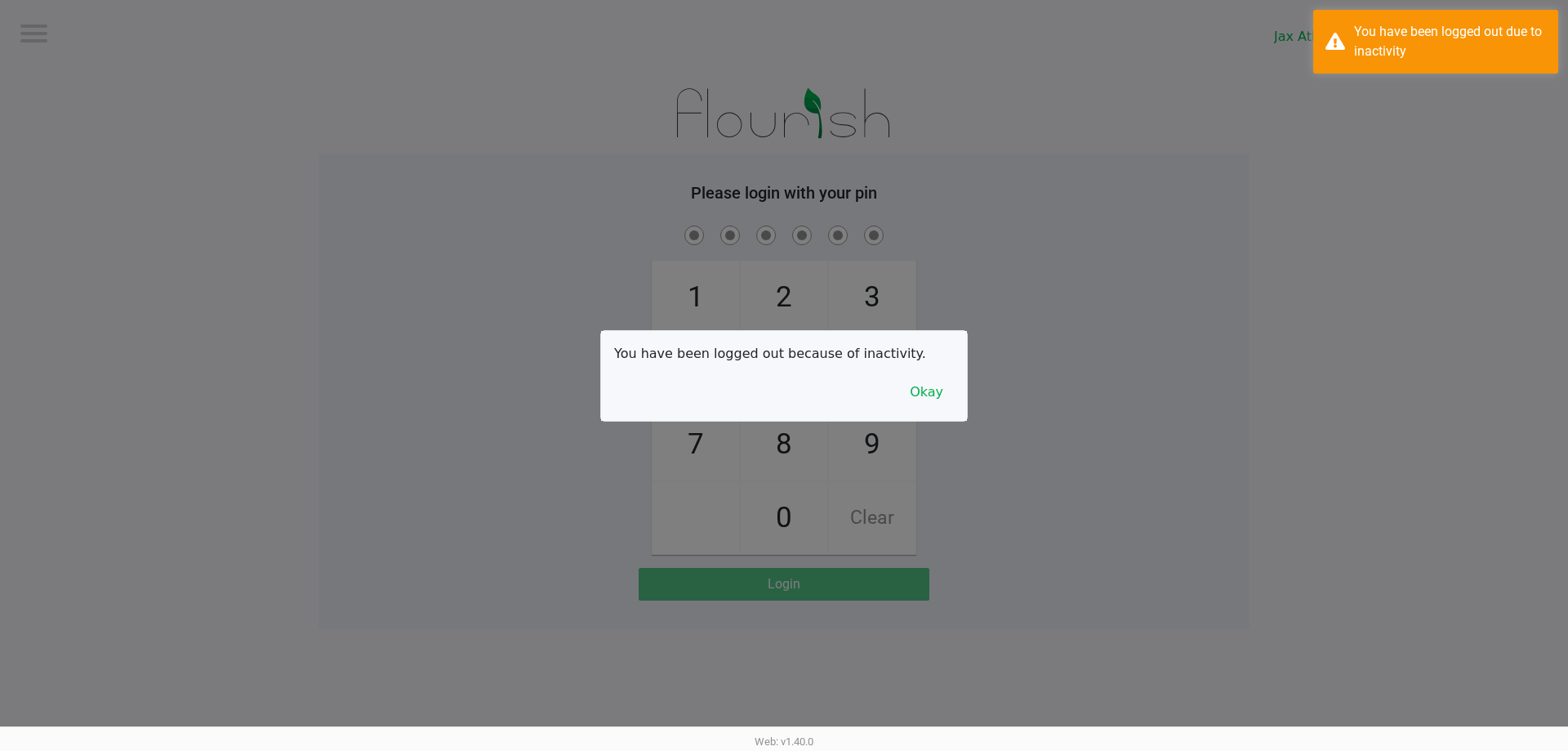
click at [117, 37] on div at bounding box center [784, 376] width 1568 height 751
click at [927, 397] on button "Okay" at bounding box center [926, 391] width 55 height 31
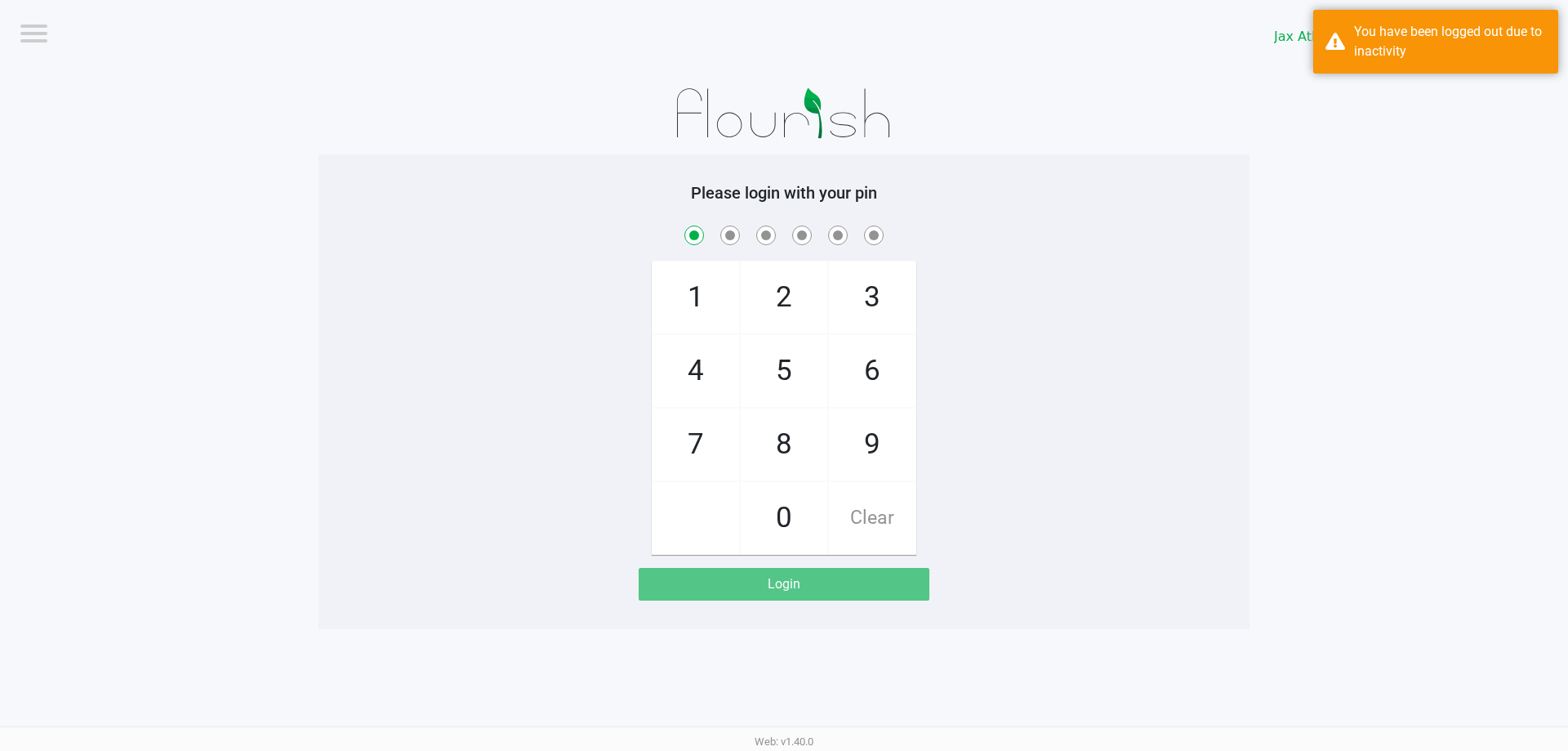
checkbox input "true"
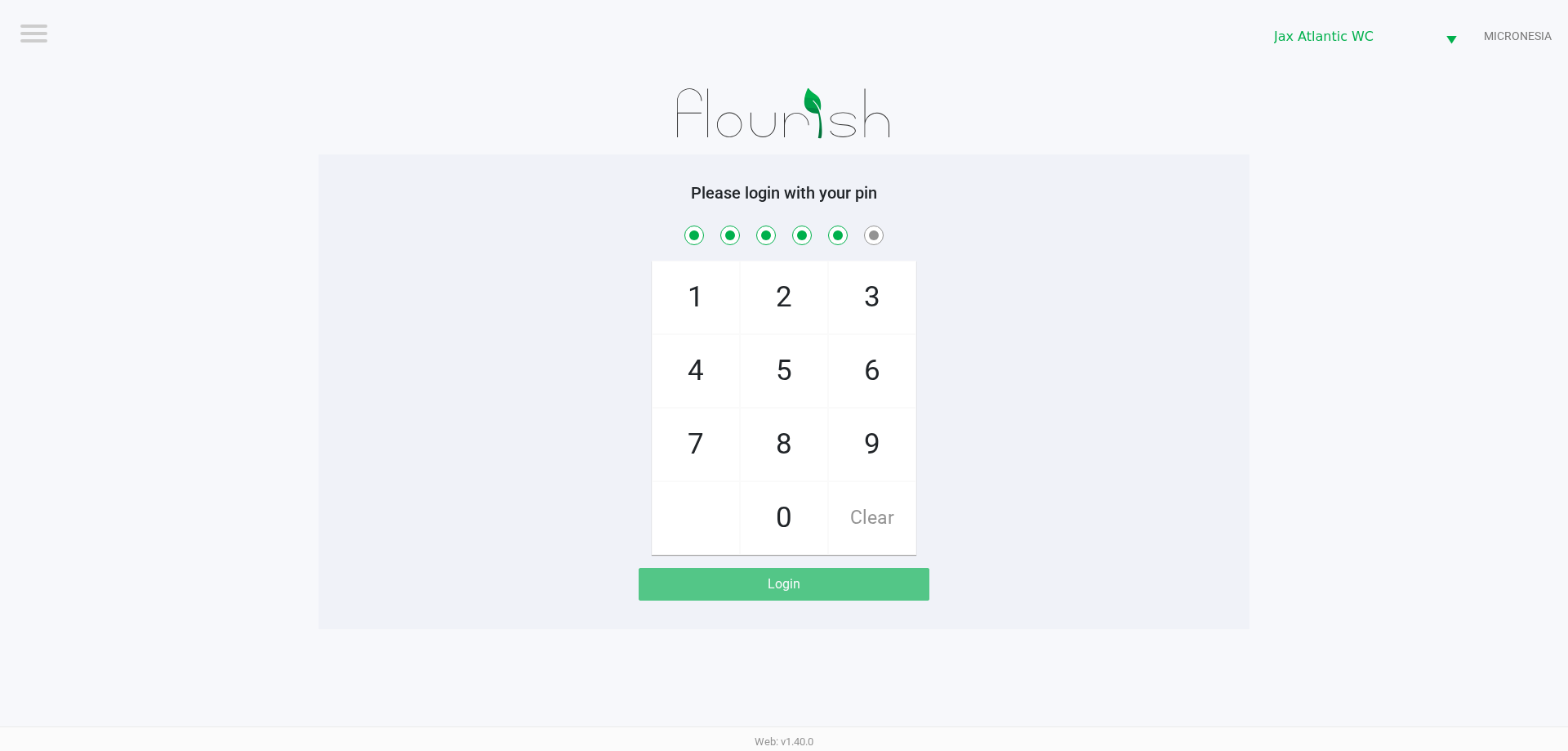
checkbox input "true"
